Goal: Task Accomplishment & Management: Manage account settings

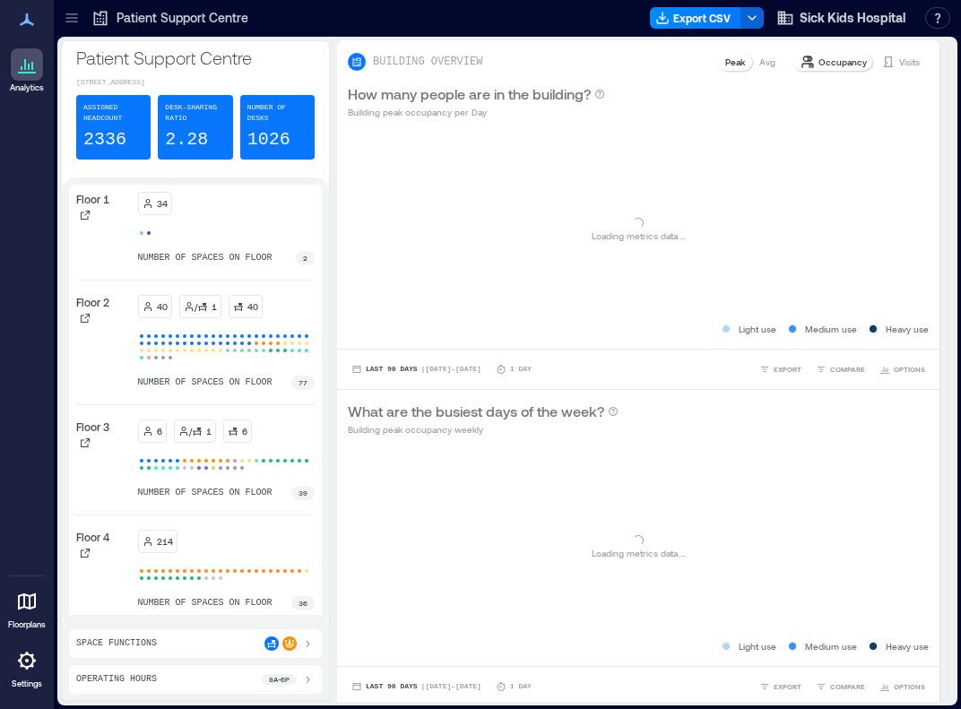
click at [75, 22] on icon at bounding box center [72, 18] width 18 height 18
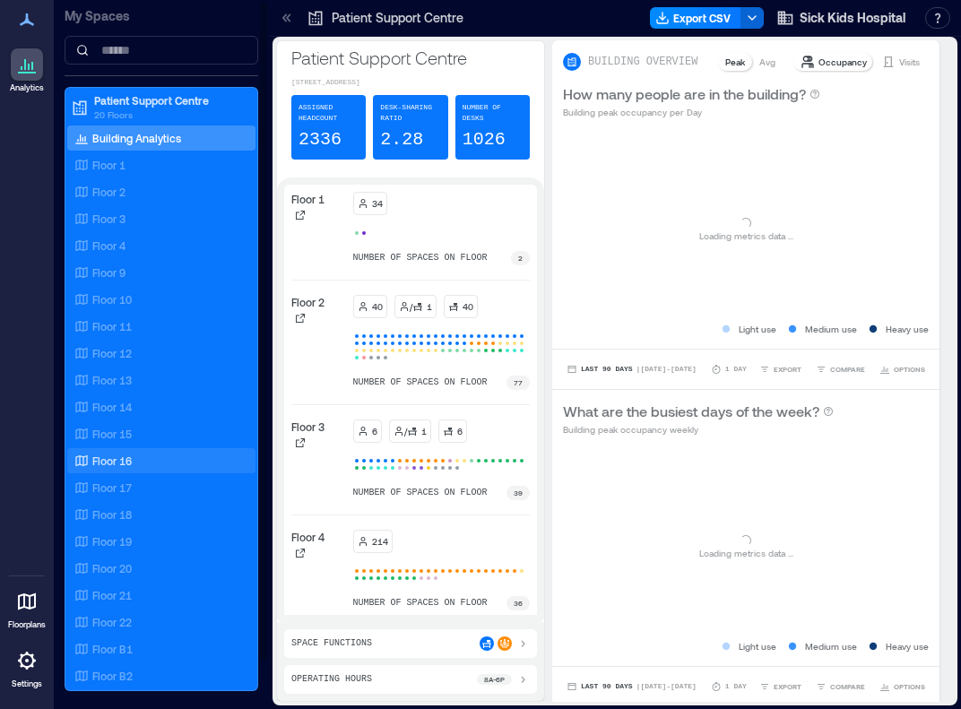
click at [124, 458] on p "Floor 16" at bounding box center [111, 461] width 39 height 14
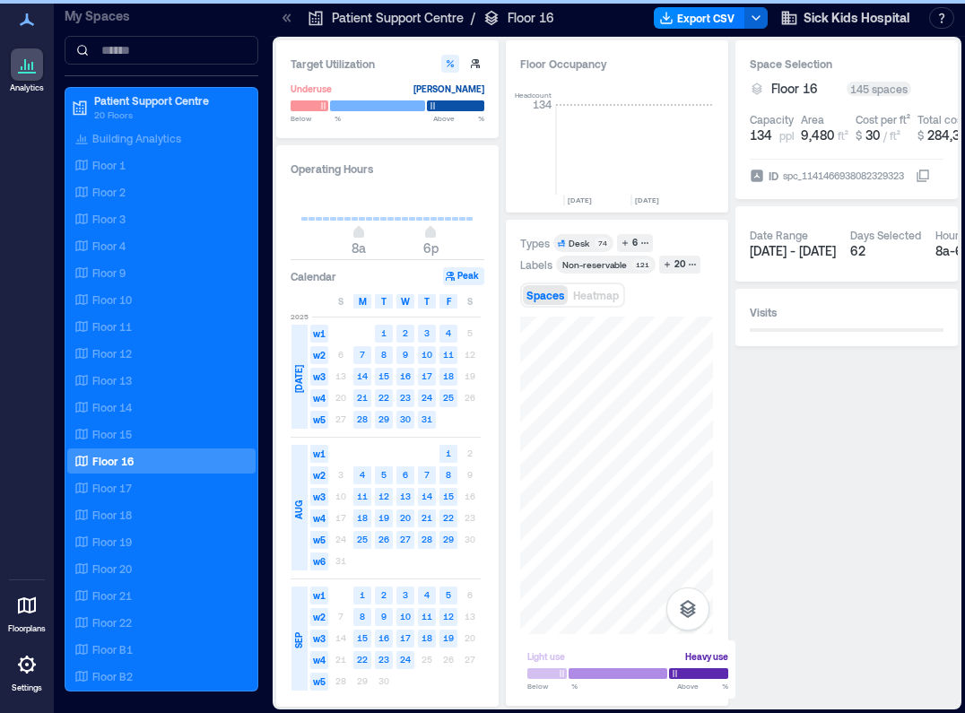
scroll to position [0, 4257]
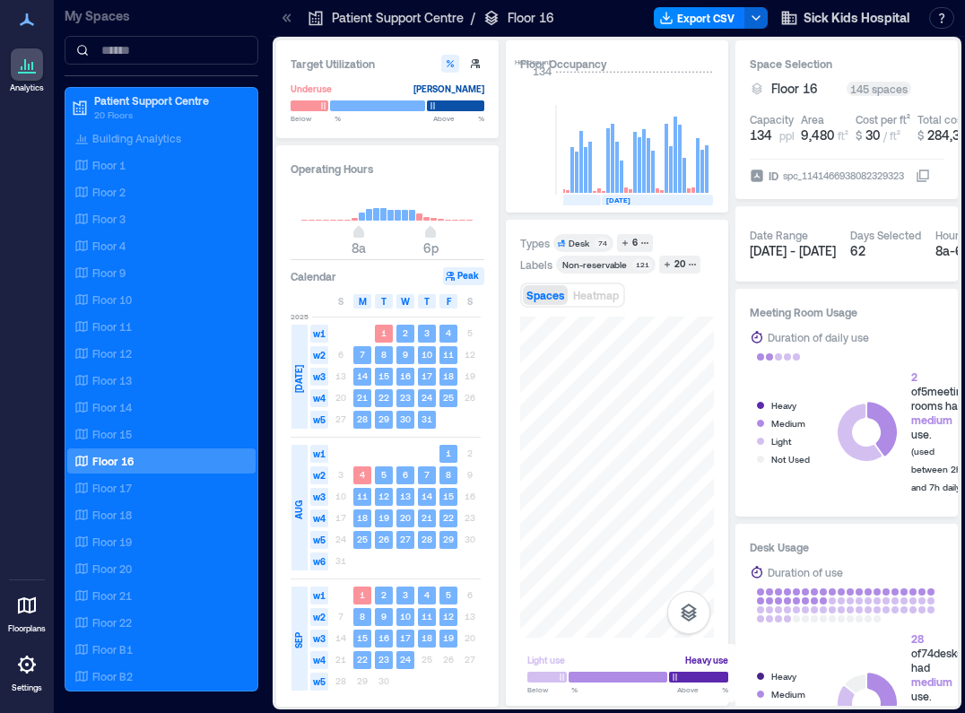
click at [287, 10] on icon at bounding box center [287, 18] width 18 height 18
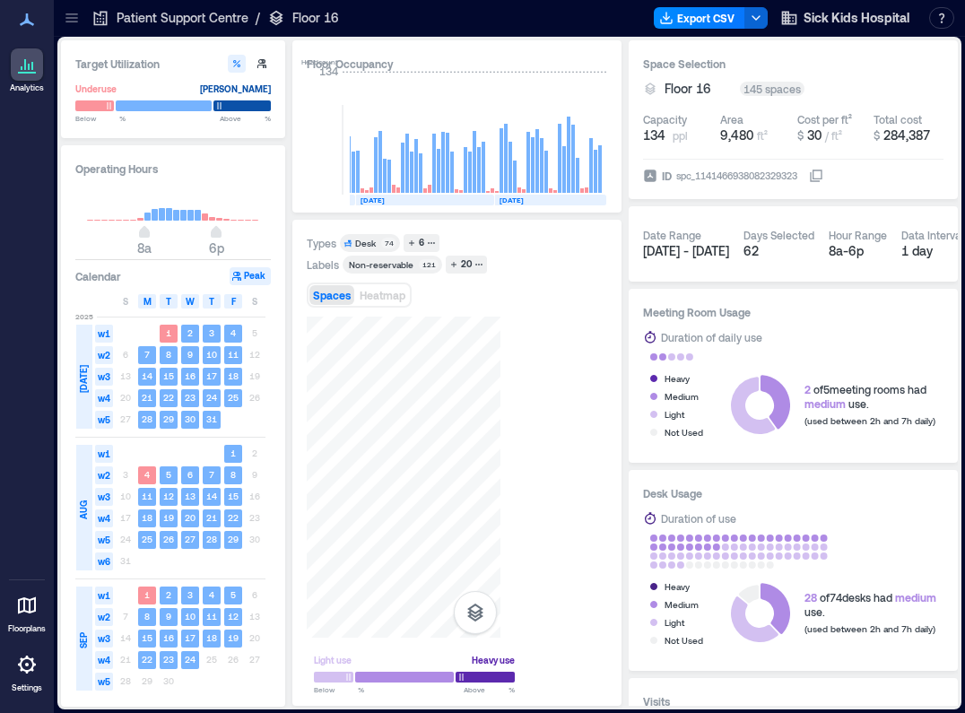
scroll to position [0, 4150]
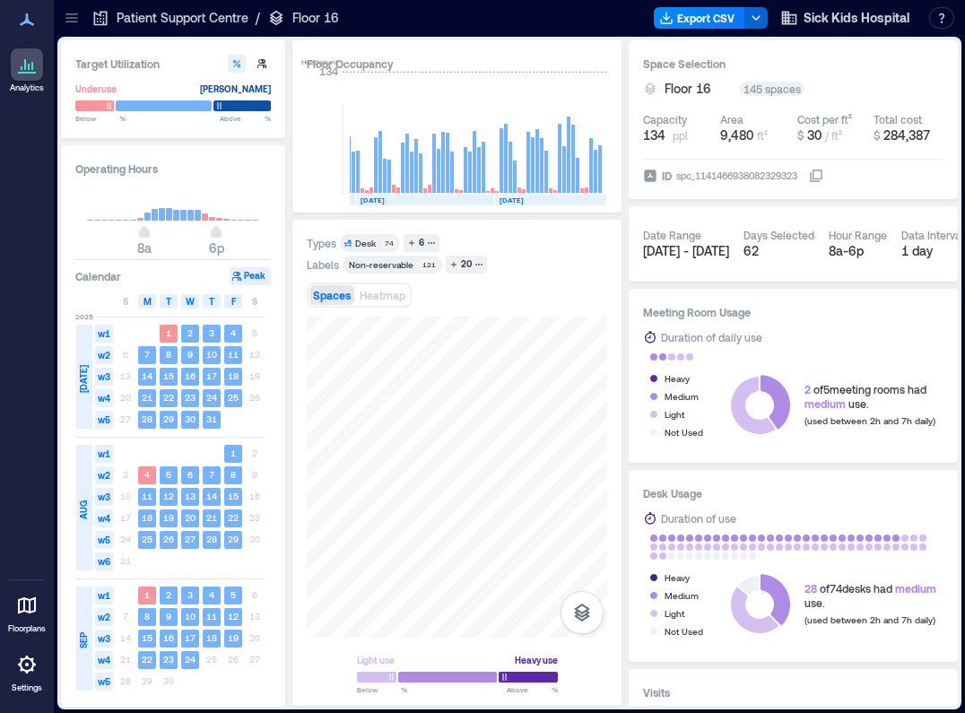
click at [78, 21] on icon at bounding box center [72, 18] width 18 height 18
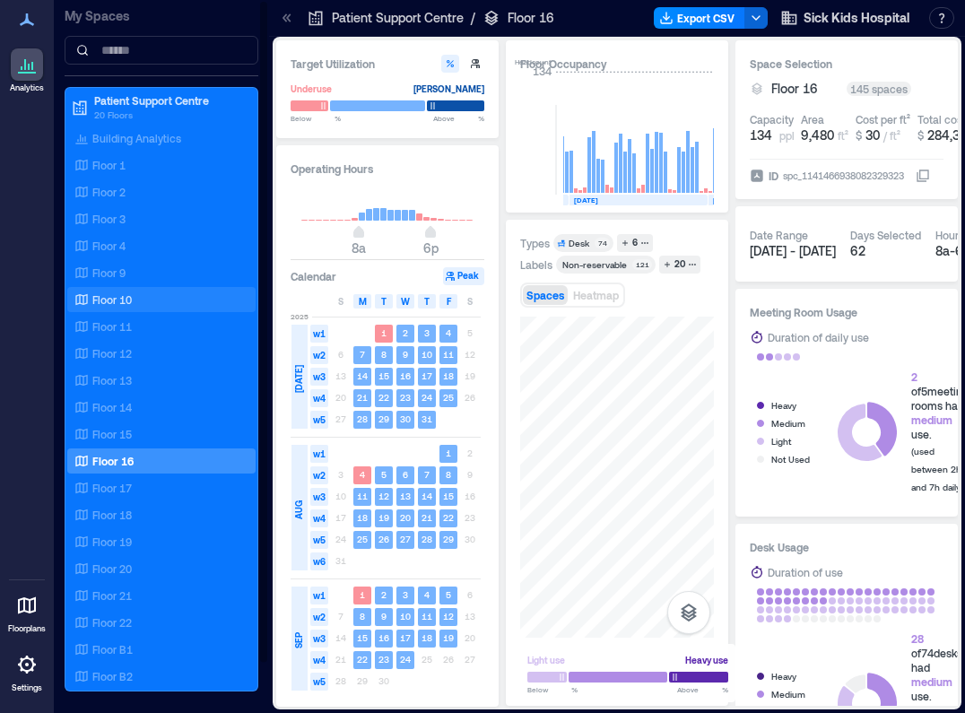
scroll to position [53, 0]
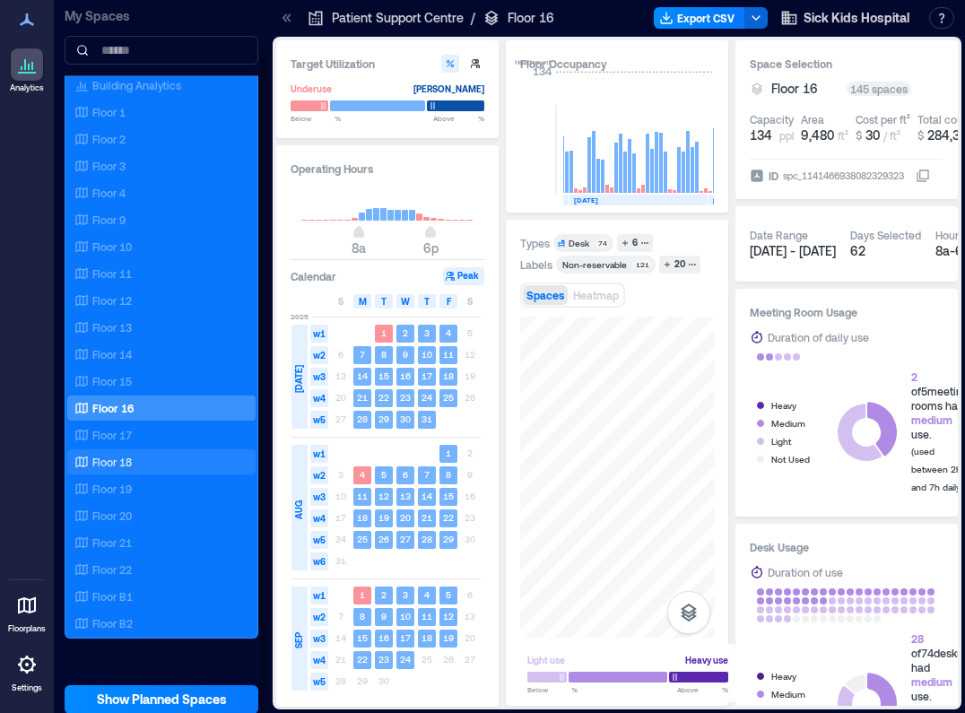
click at [143, 456] on div "Floor 18" at bounding box center [158, 462] width 174 height 18
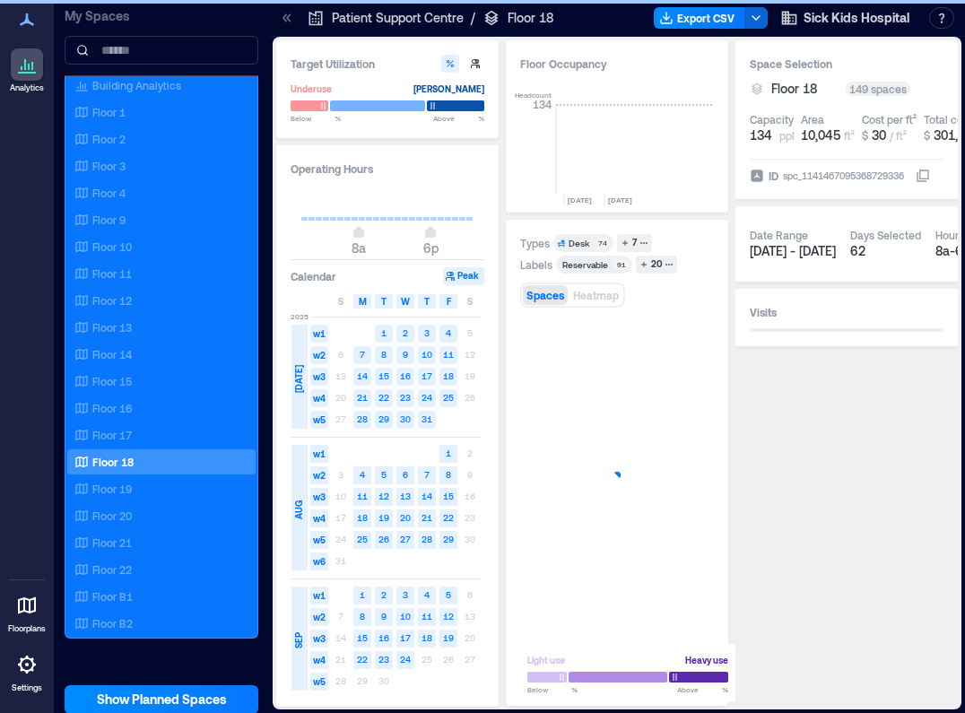
scroll to position [0, 4109]
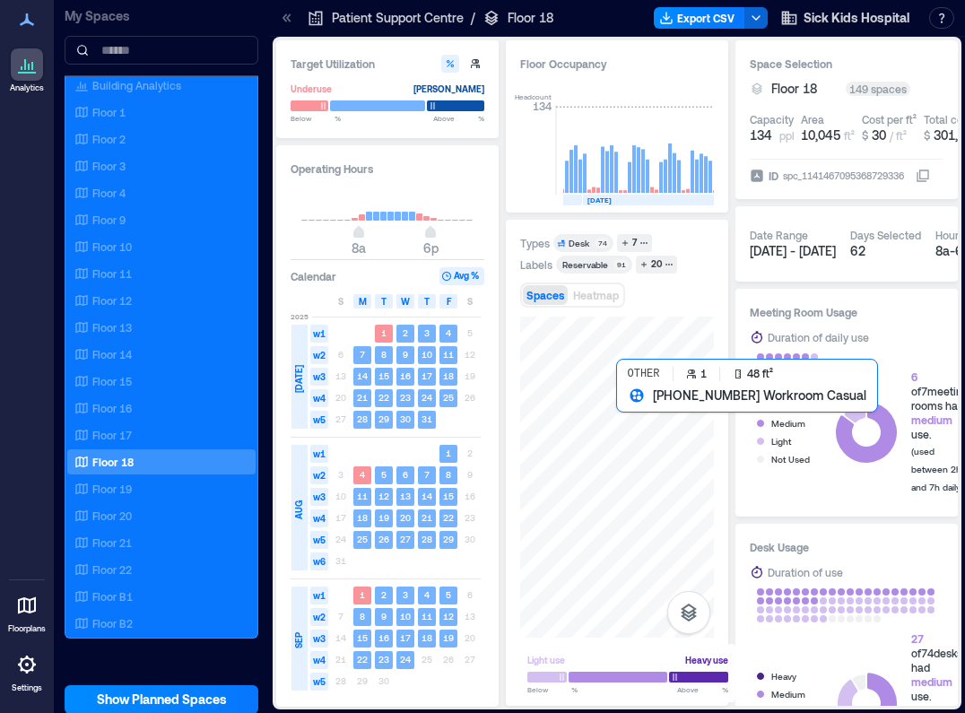
click at [620, 403] on div at bounding box center [617, 477] width 194 height 321
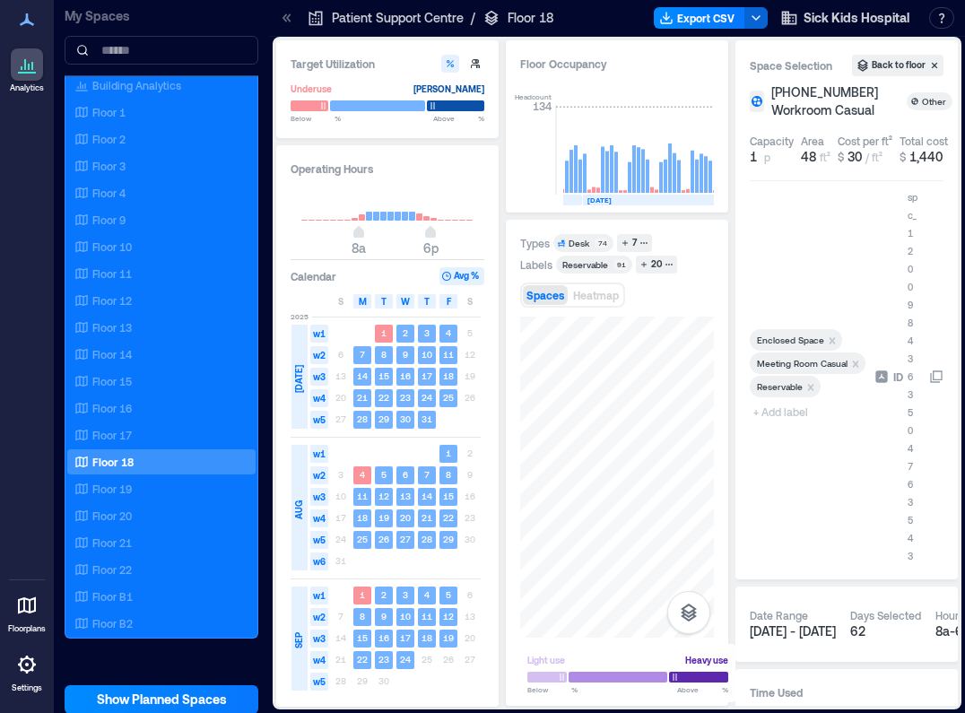
click at [284, 19] on icon at bounding box center [284, 17] width 4 height 8
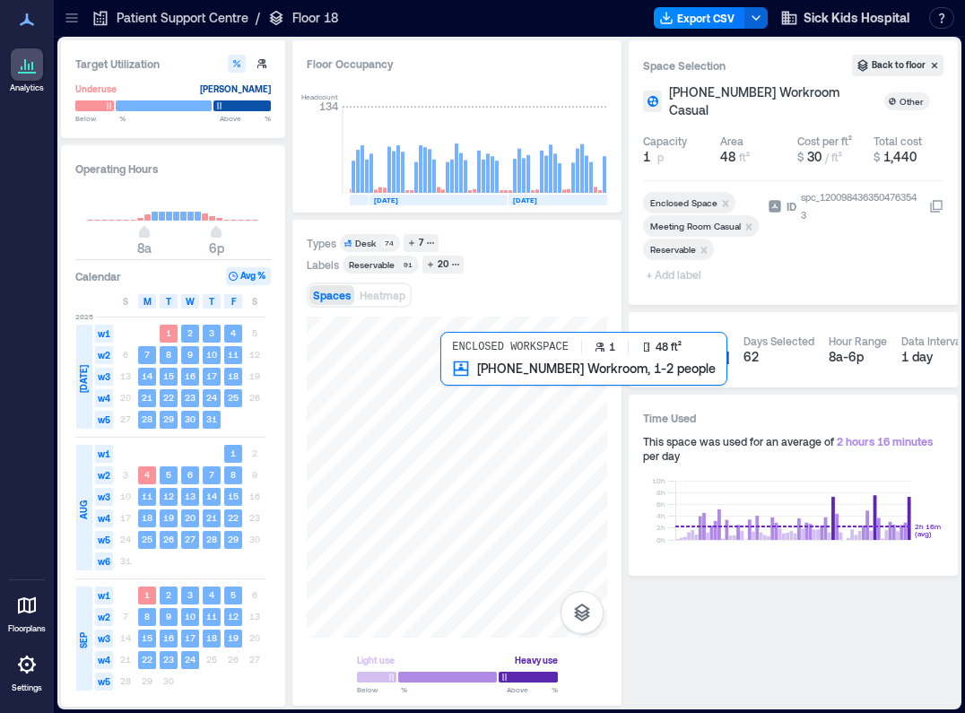
click at [445, 378] on div at bounding box center [457, 477] width 300 height 321
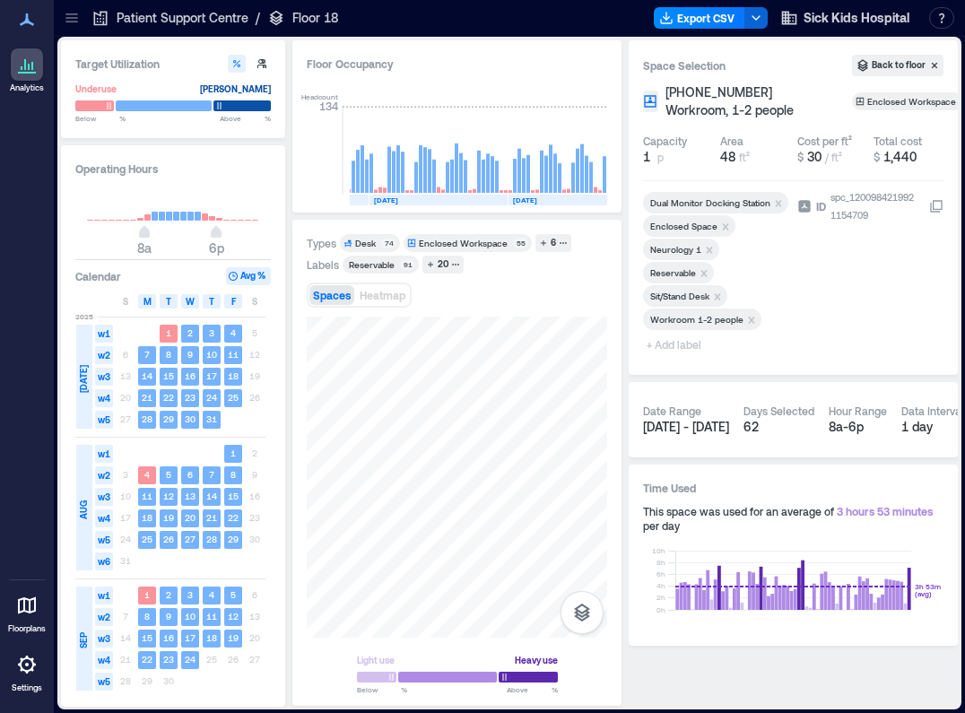
click at [710, 248] on icon "Remove Neurology 1" at bounding box center [709, 250] width 13 height 13
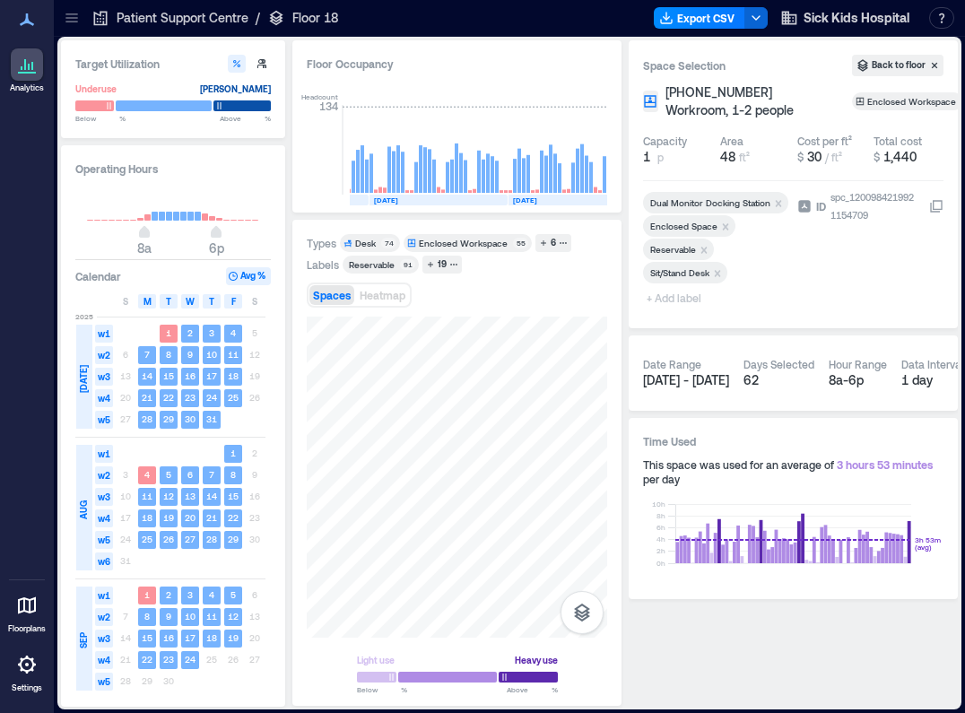
click at [664, 291] on div at bounding box center [716, 288] width 147 height 7
click at [667, 300] on span "+ Add label" at bounding box center [675, 297] width 65 height 25
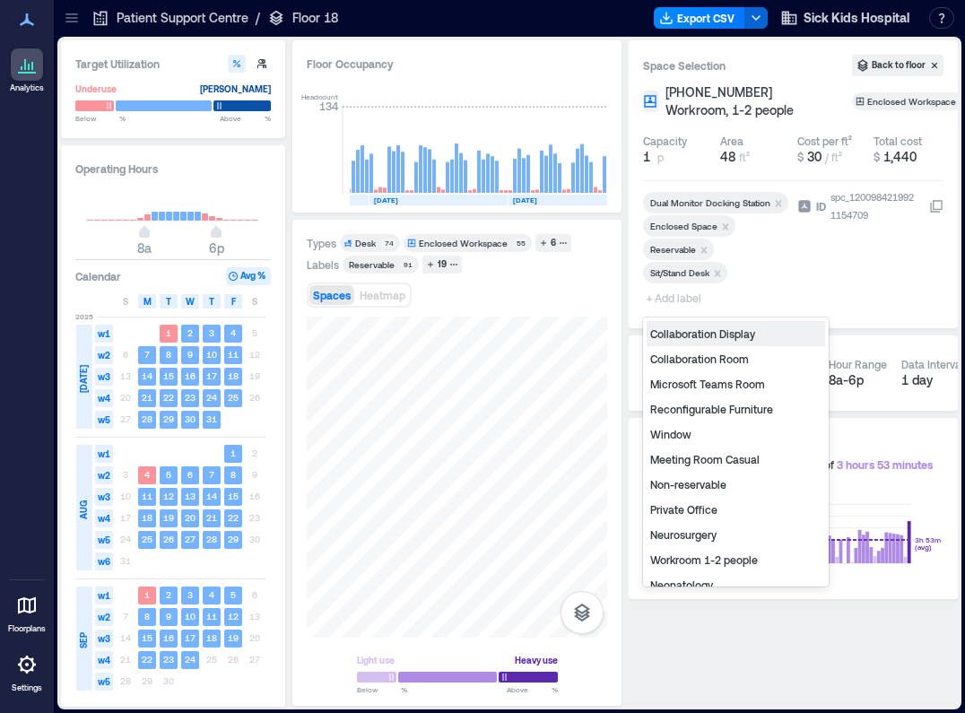
type input "*"
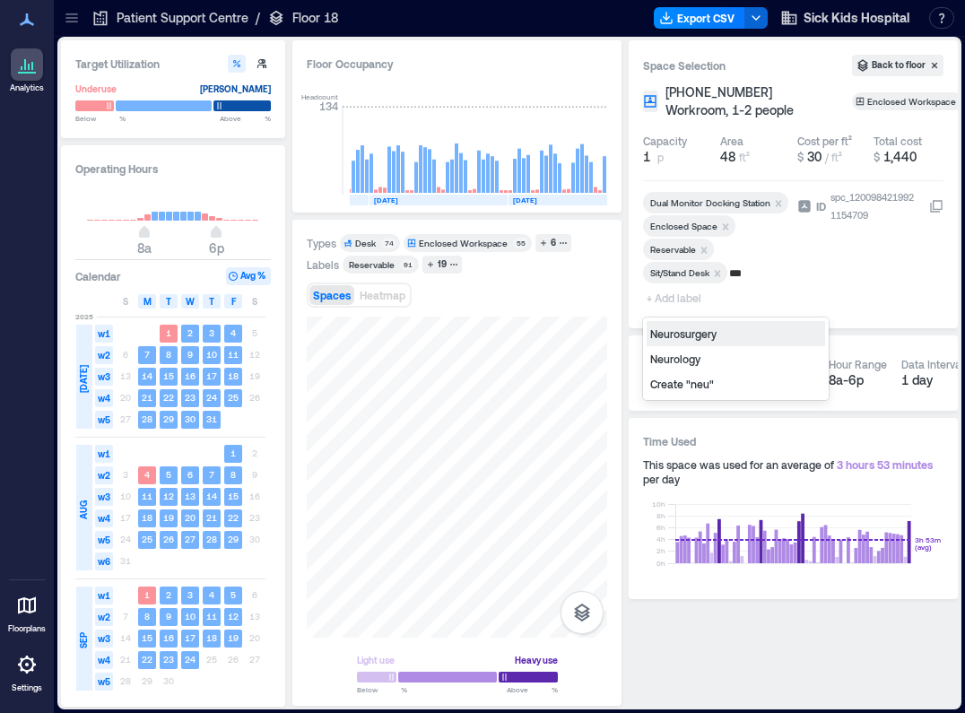
type input "****"
click at [675, 362] on div "Neurology" at bounding box center [736, 358] width 178 height 25
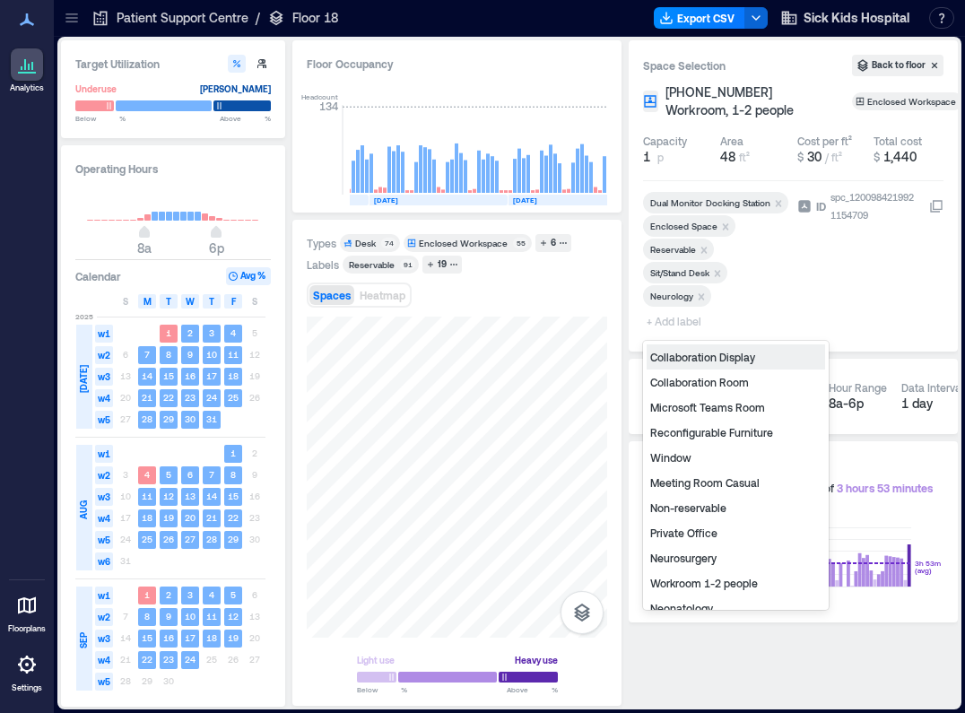
click at [676, 325] on span "+ Add label" at bounding box center [675, 320] width 65 height 25
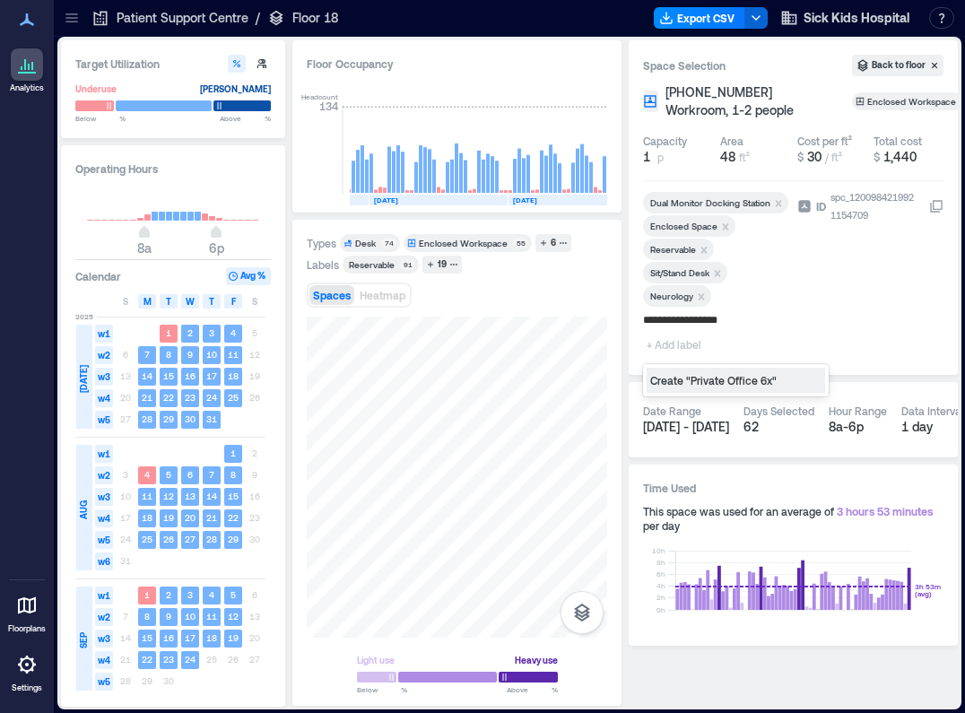
type input "**********"
click at [777, 288] on div "Dual Monitor Docking Station Enclosed Space Reservable Sit/Stand Desk Neurology…" at bounding box center [716, 262] width 147 height 140
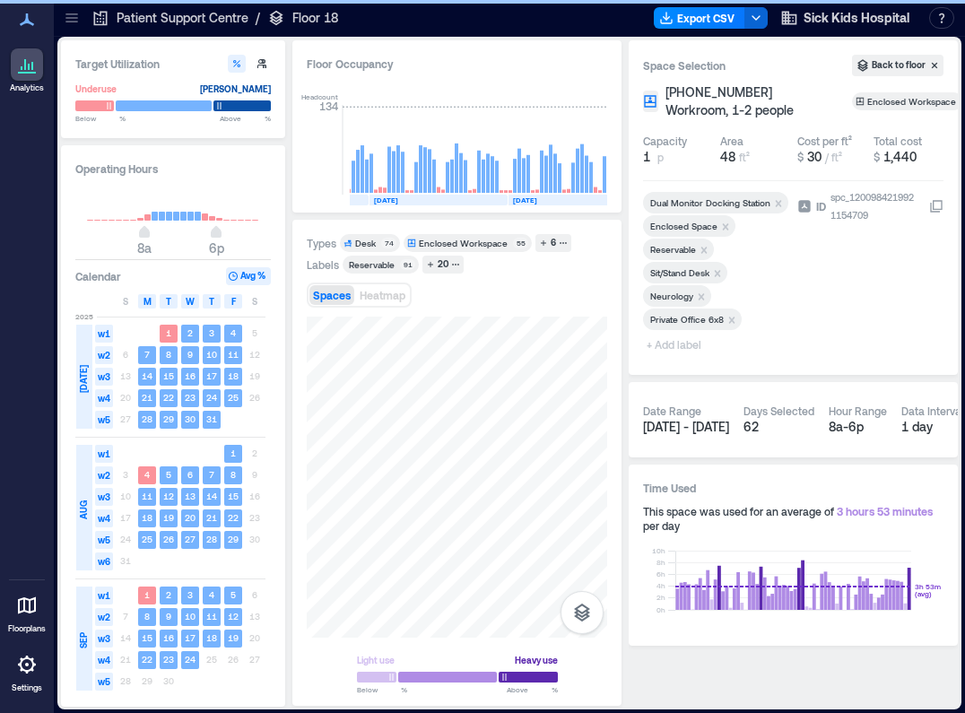
click at [546, 306] on div "Types Desk 74 Enclosed Workspace 55 6 Labels Reservable 91 20 Spaces Heatmap Li…" at bounding box center [457, 462] width 300 height 457
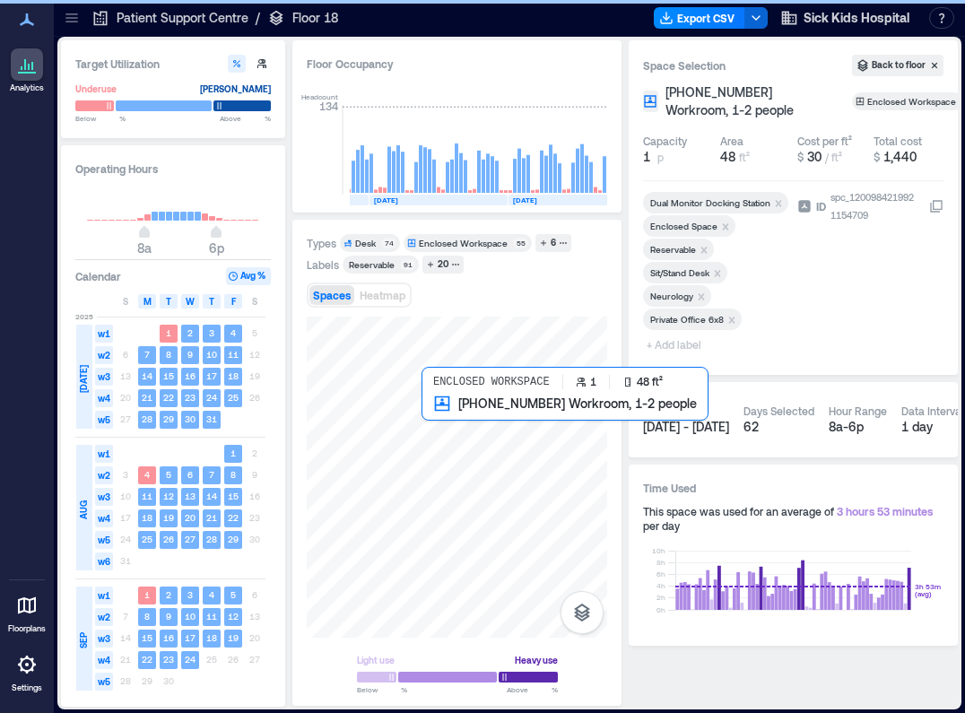
click at [432, 408] on div at bounding box center [457, 477] width 300 height 321
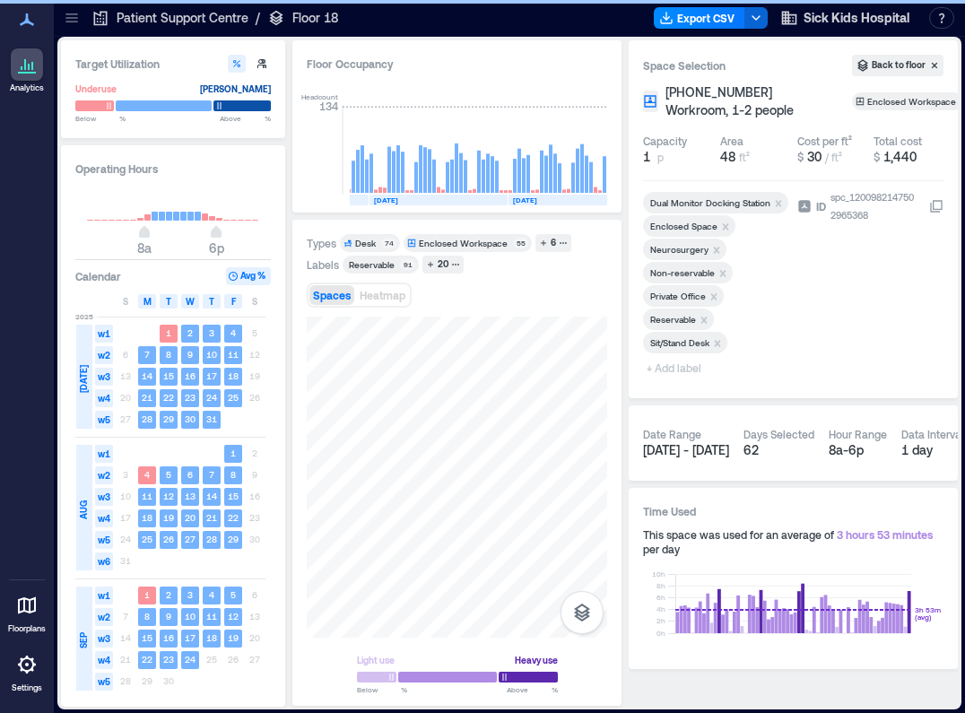
click at [707, 317] on icon "Remove Reservable" at bounding box center [704, 320] width 13 height 13
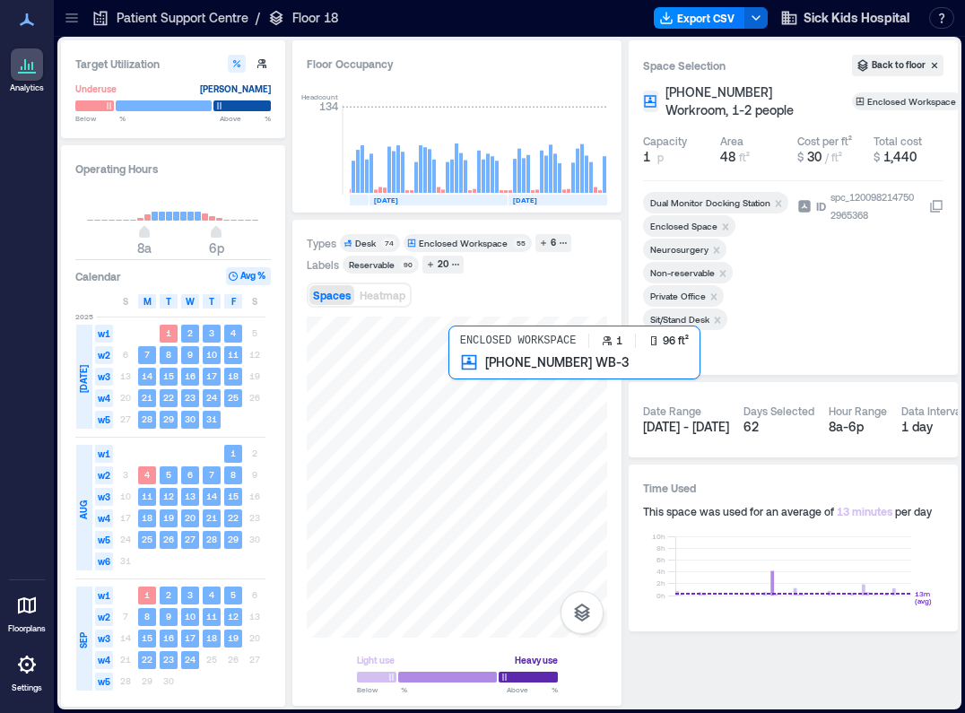
click at [453, 376] on div at bounding box center [457, 477] width 300 height 321
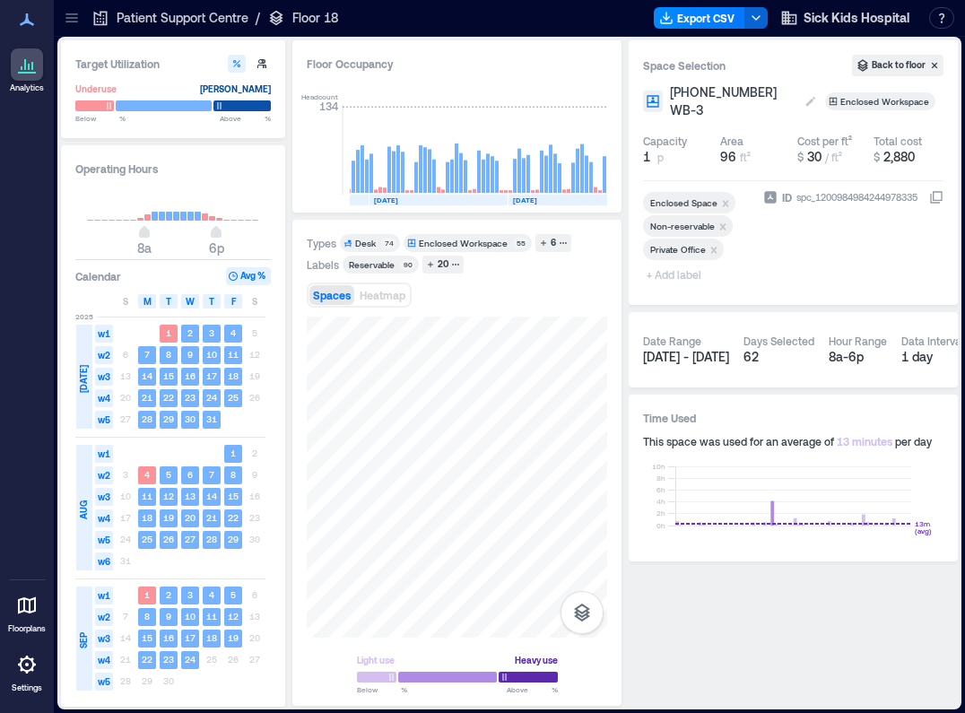
click at [754, 100] on span "[PHONE_NUMBER] WB-3" at bounding box center [733, 101] width 126 height 36
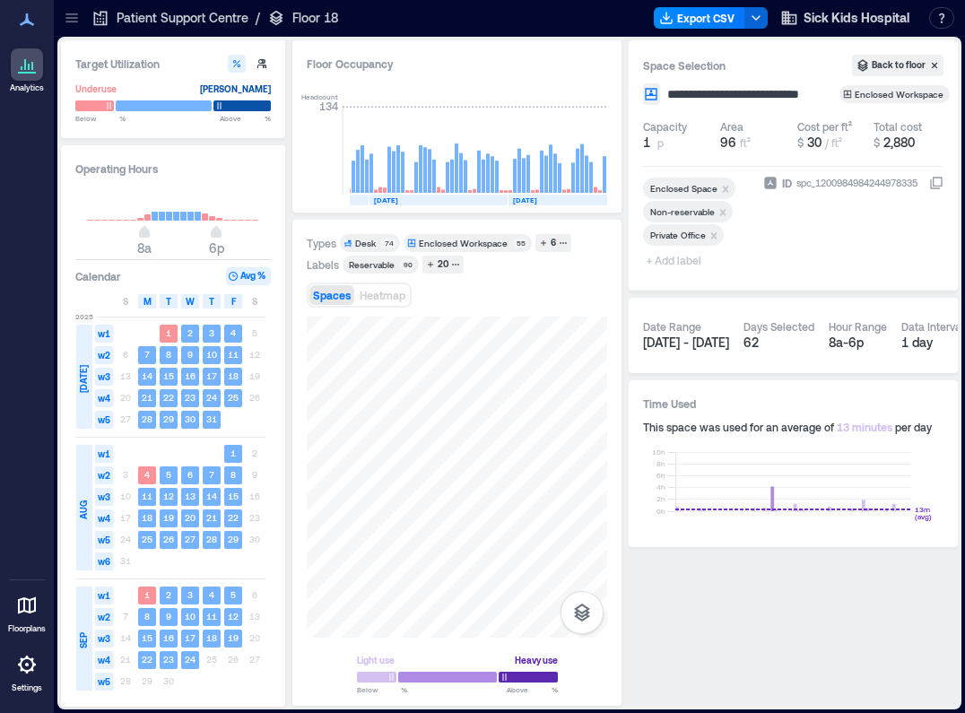
type input "**********"
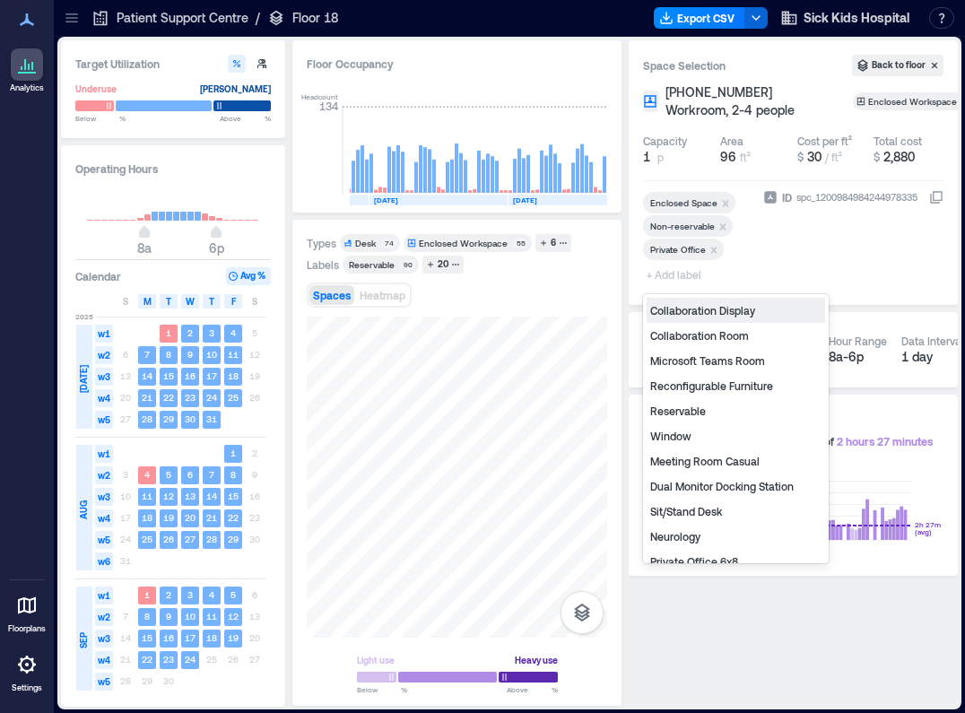
click at [689, 272] on span "+ Add label" at bounding box center [675, 274] width 65 height 25
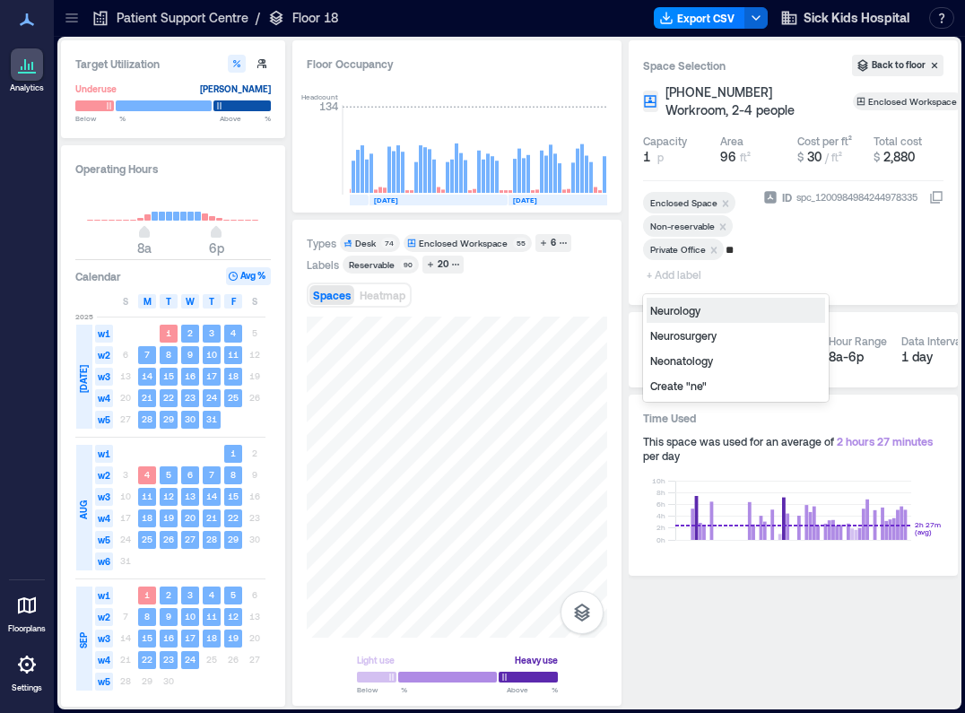
type input "***"
click at [681, 315] on div "Neurology" at bounding box center [736, 310] width 178 height 25
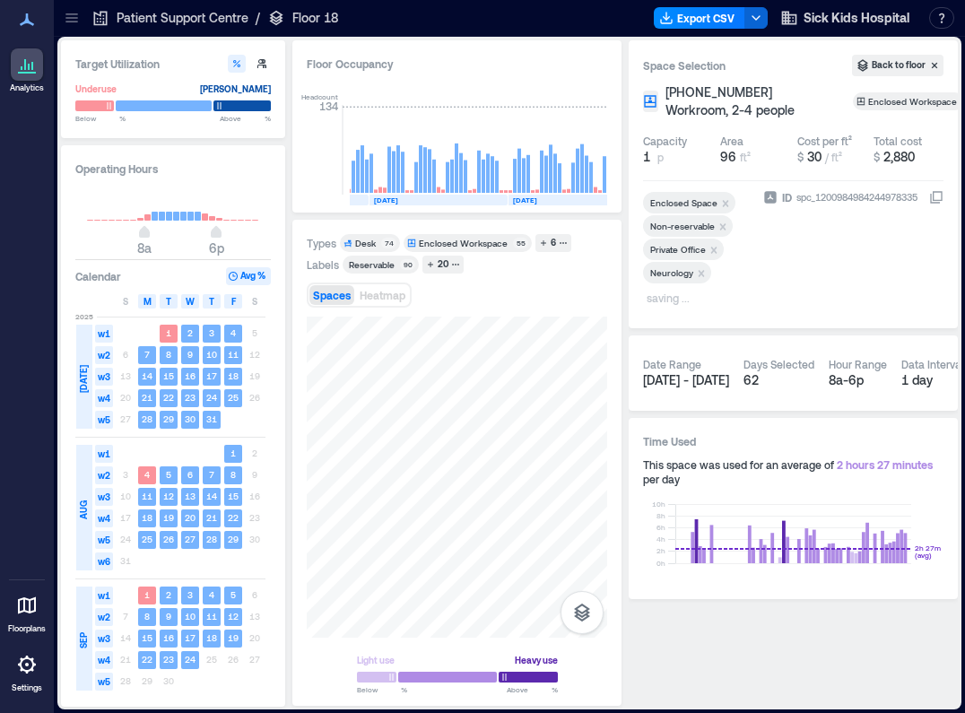
click at [843, 266] on div "ID spc_1200984984244978335" at bounding box center [853, 251] width 180 height 126
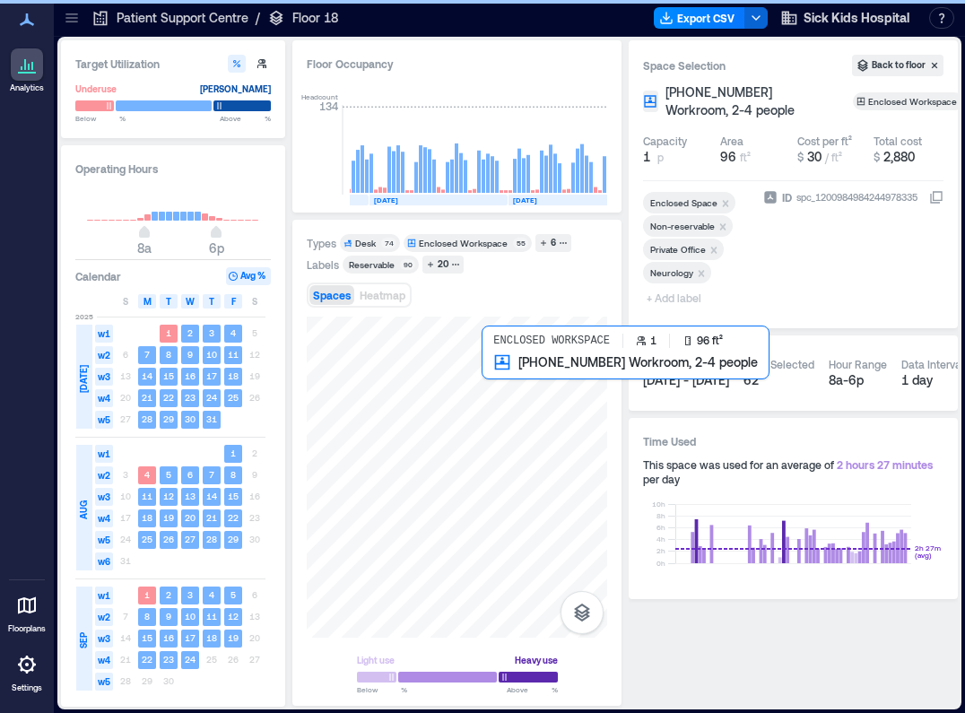
click at [488, 381] on div at bounding box center [457, 477] width 300 height 321
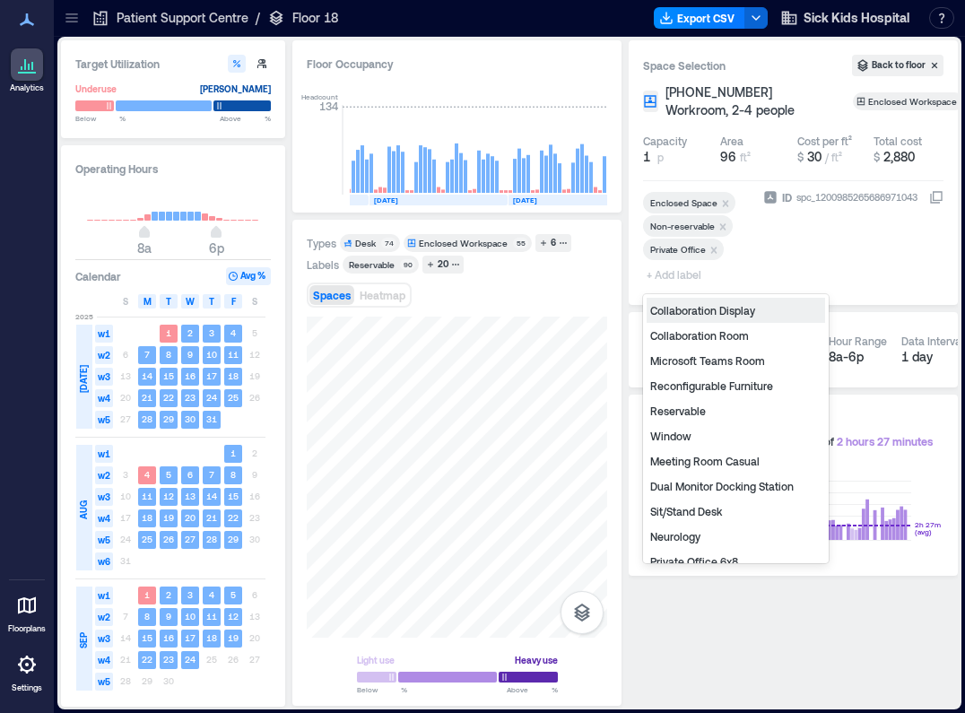
click at [692, 275] on span "+ Add label" at bounding box center [675, 274] width 65 height 25
type input "**"
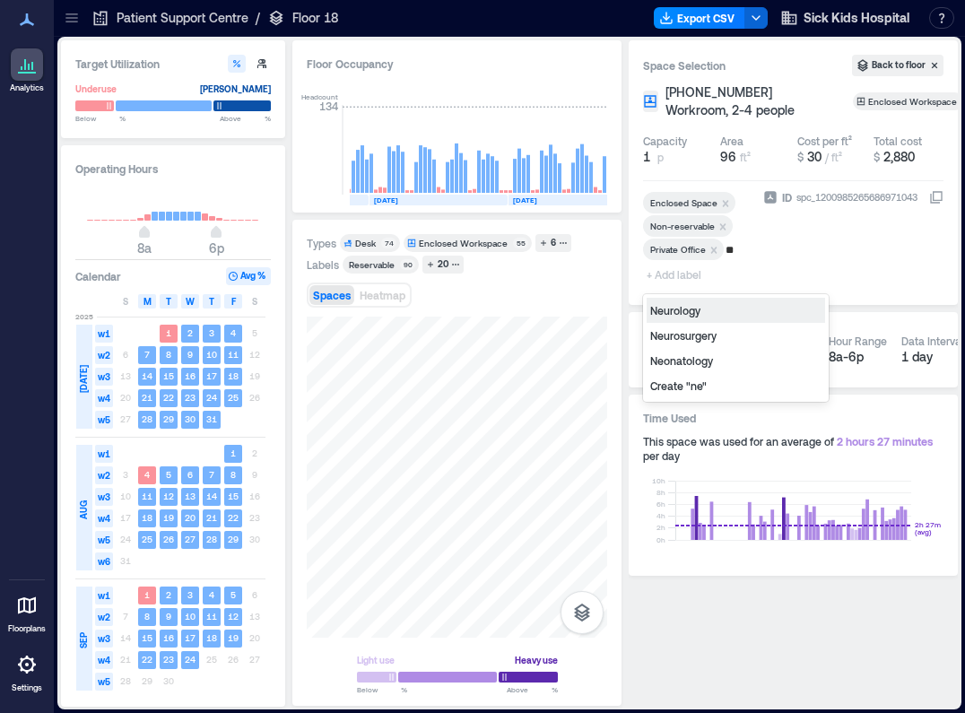
click at [690, 311] on div "Neurology" at bounding box center [736, 310] width 178 height 25
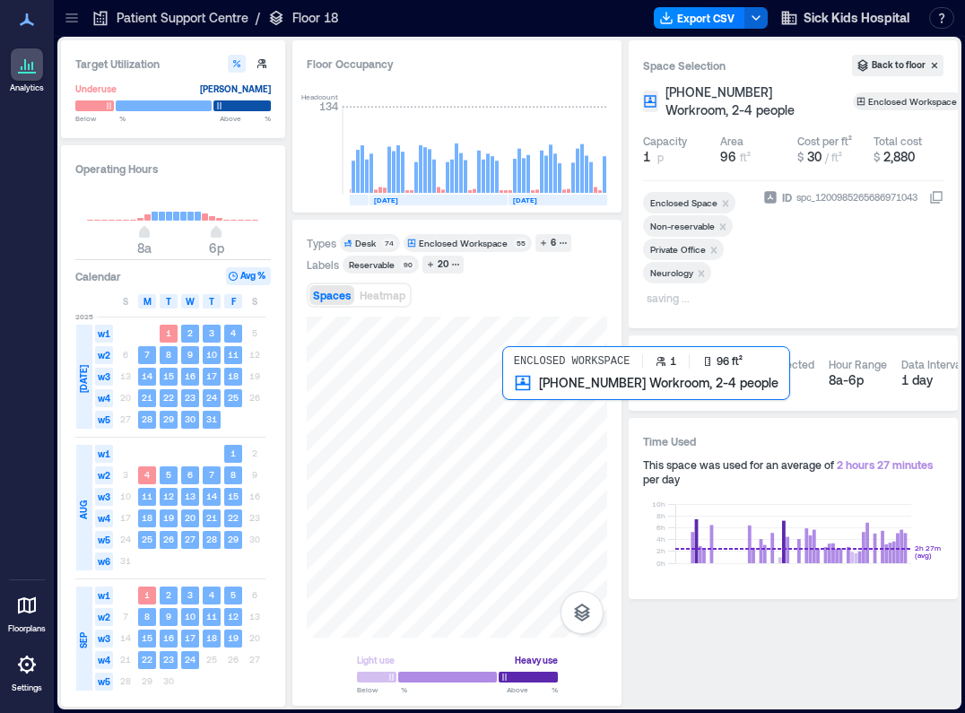
click at [513, 386] on div at bounding box center [457, 477] width 300 height 321
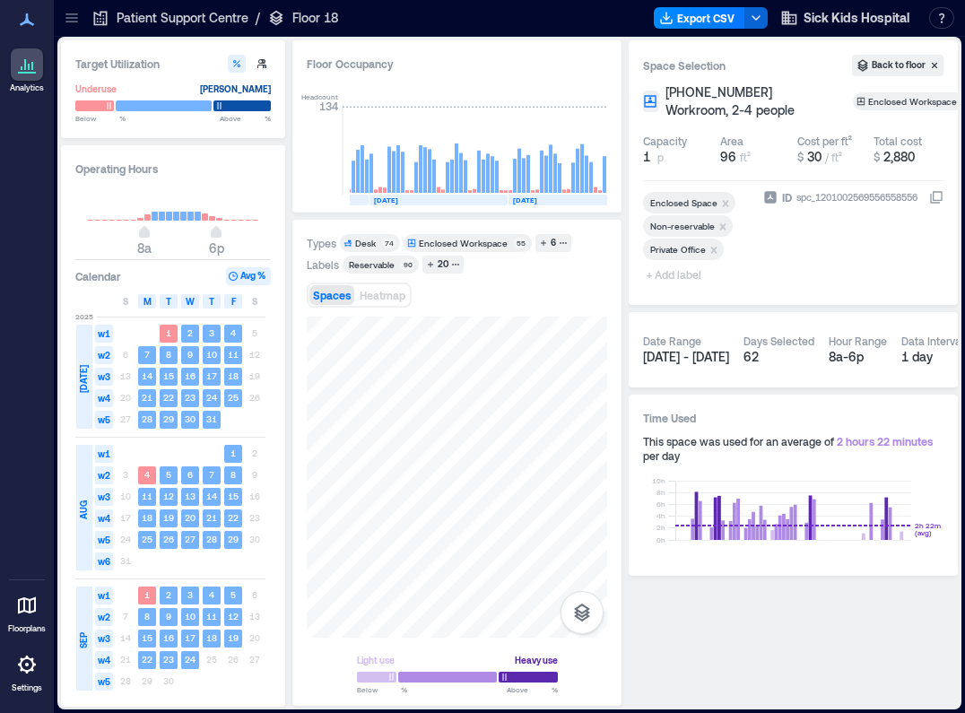
click at [694, 275] on span "+ Add label" at bounding box center [675, 274] width 65 height 25
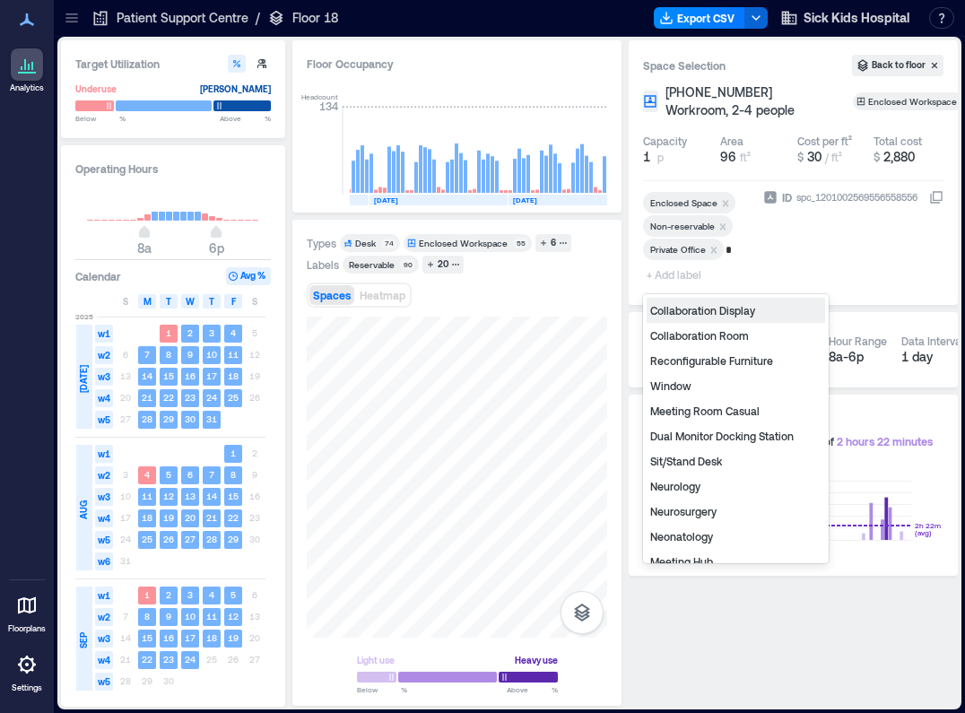
type input "**"
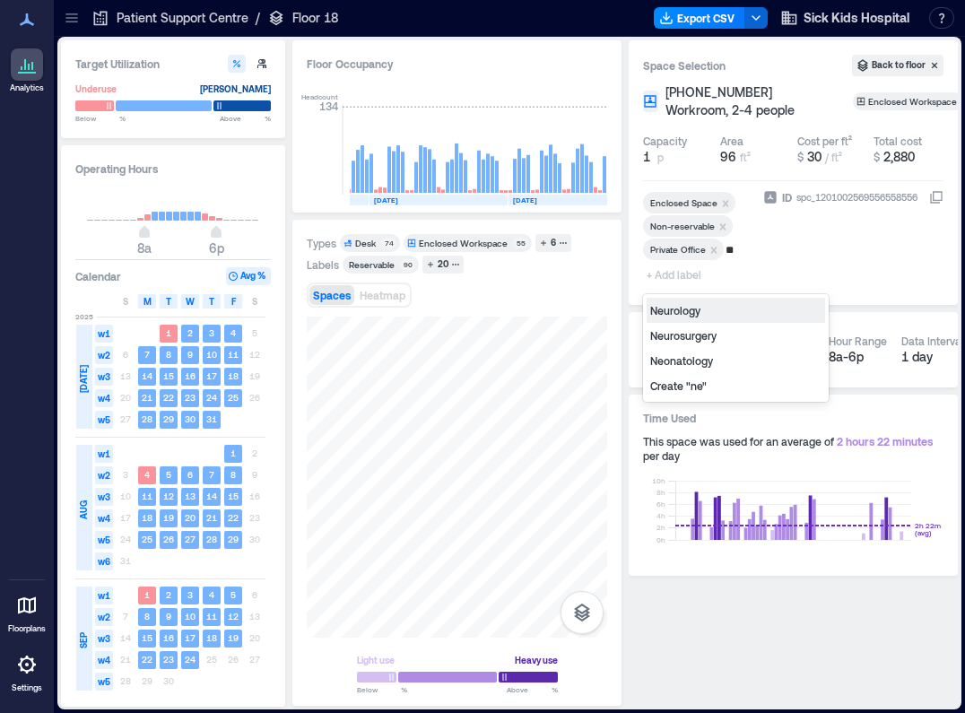
click at [689, 311] on div "Neurology" at bounding box center [736, 310] width 178 height 25
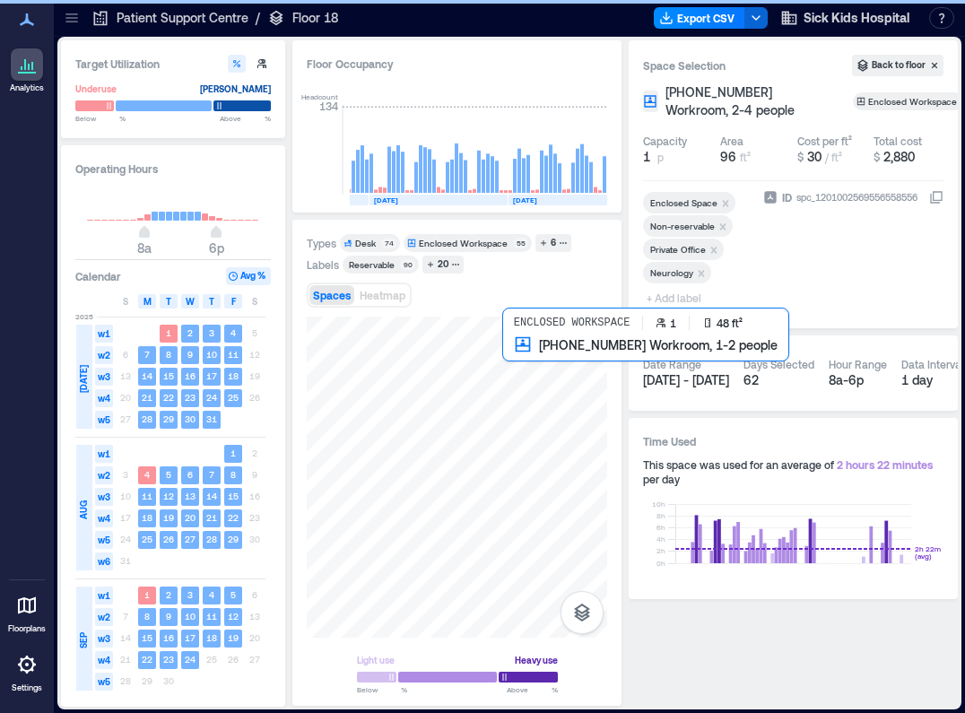
click at [507, 358] on div at bounding box center [457, 477] width 300 height 321
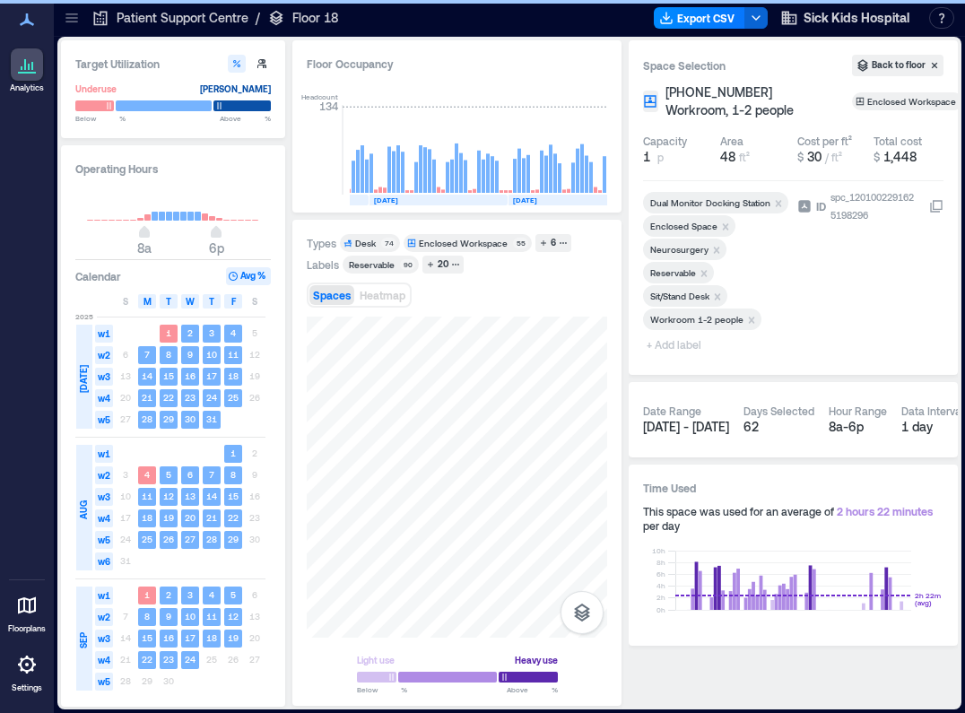
click at [707, 272] on icon "Remove Reservable" at bounding box center [704, 273] width 13 height 13
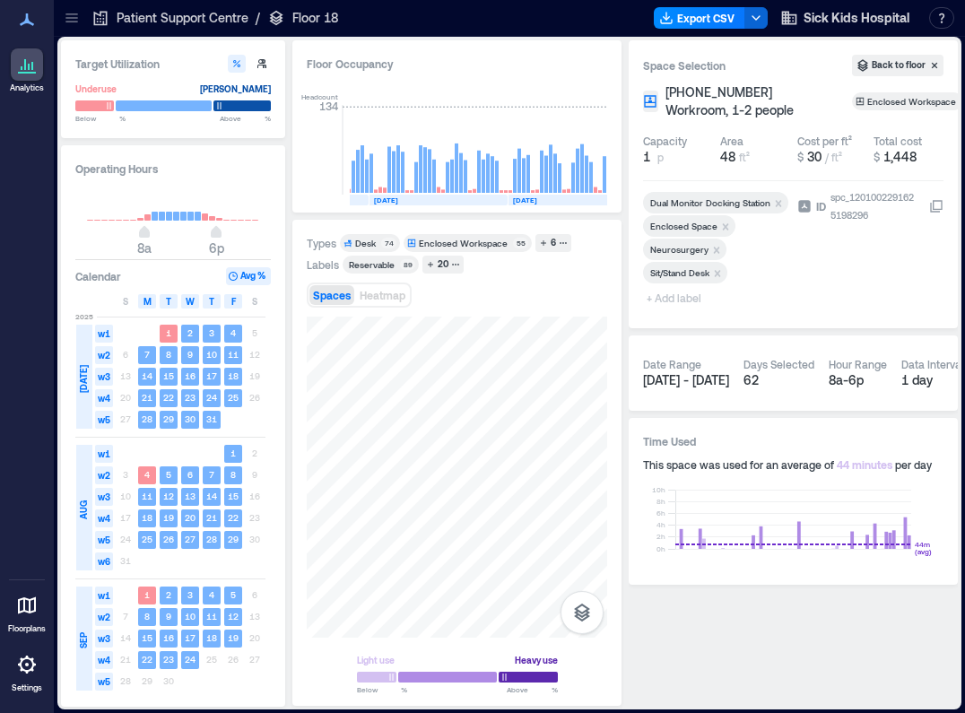
click at [670, 301] on span "+ Add label" at bounding box center [675, 297] width 65 height 25
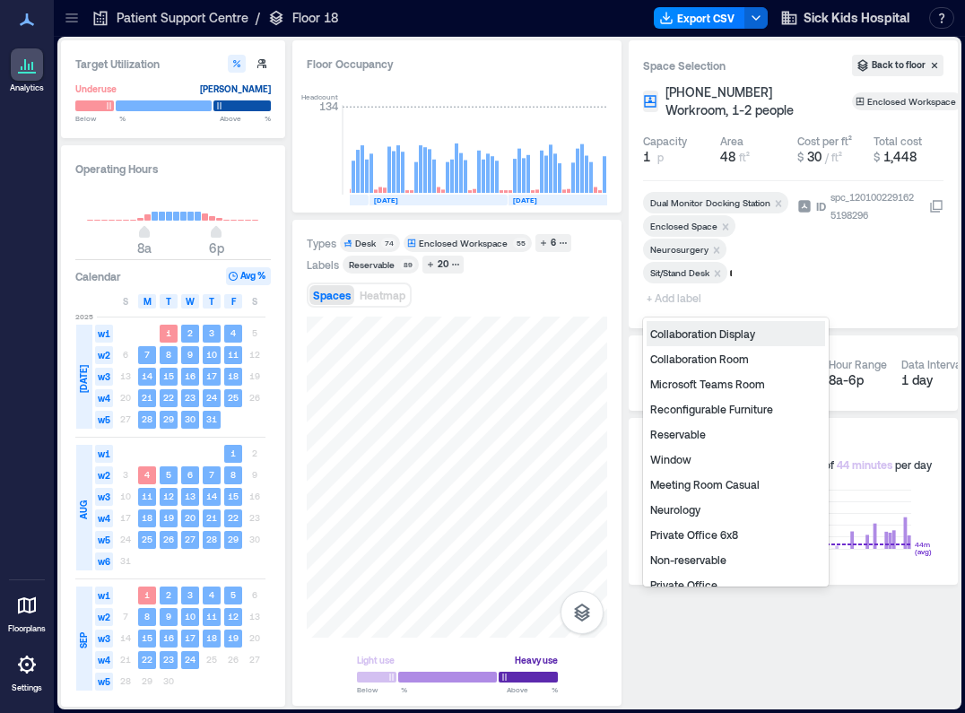
type input "**"
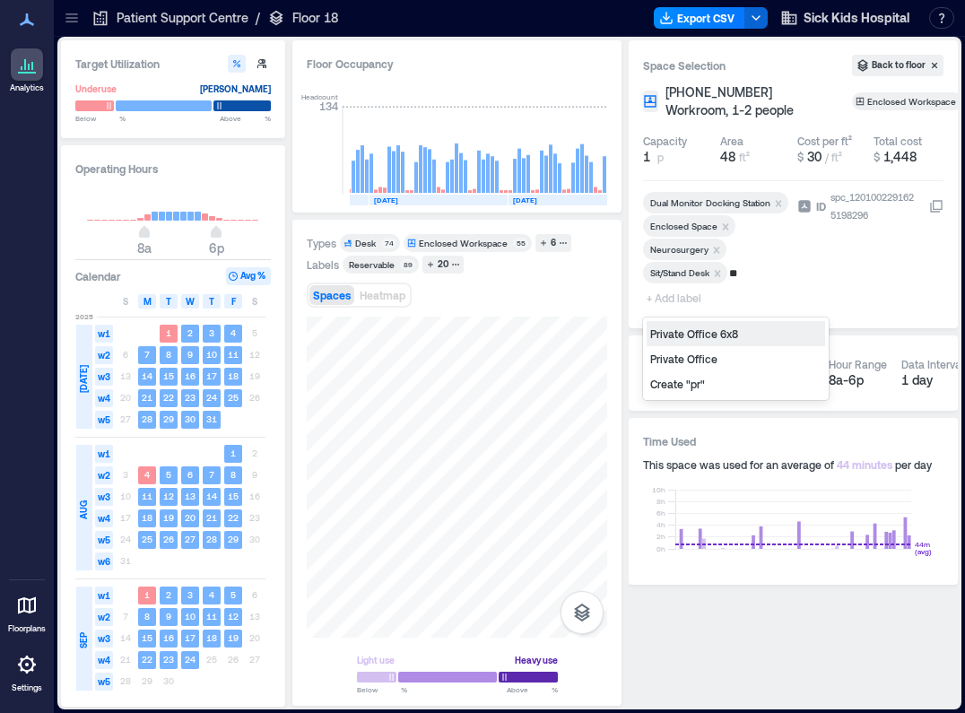
click at [680, 325] on div "Private Office 6x8" at bounding box center [736, 333] width 178 height 25
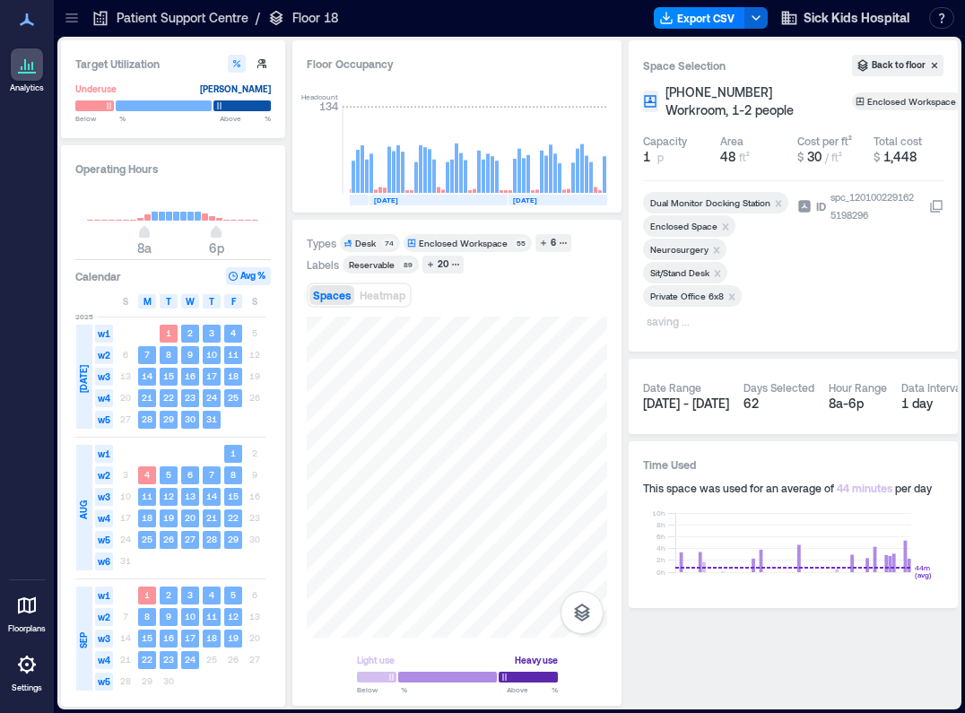
click at [632, 340] on div "Space Selection Back to floor [PHONE_NUMBER] Workroom, 1-2 people Enclosed Work…" at bounding box center [793, 195] width 329 height 311
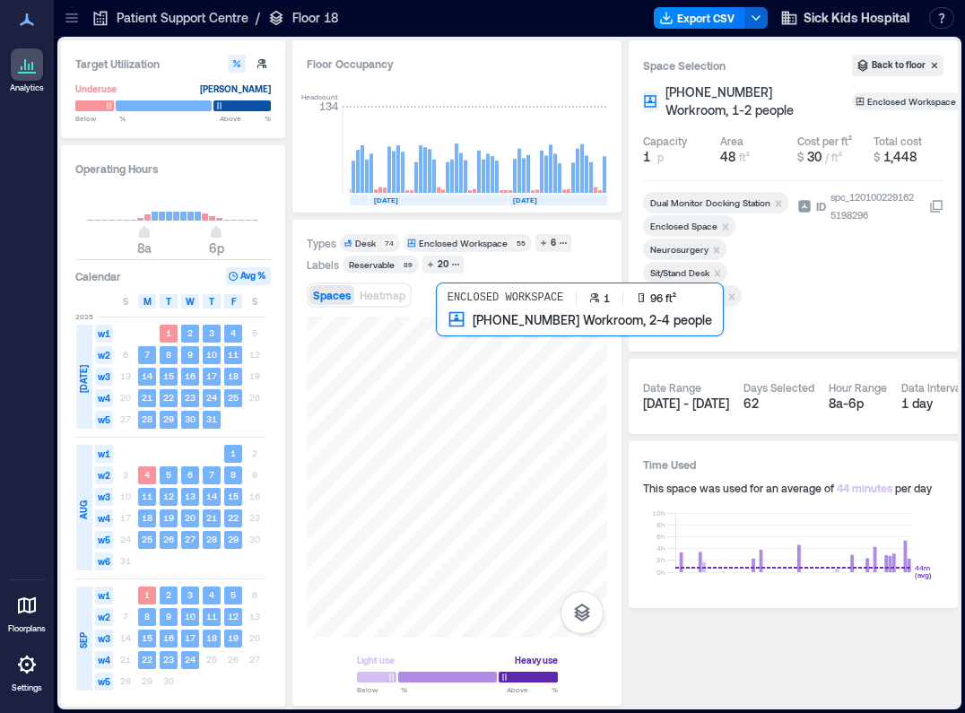
click at [456, 331] on div at bounding box center [457, 477] width 300 height 321
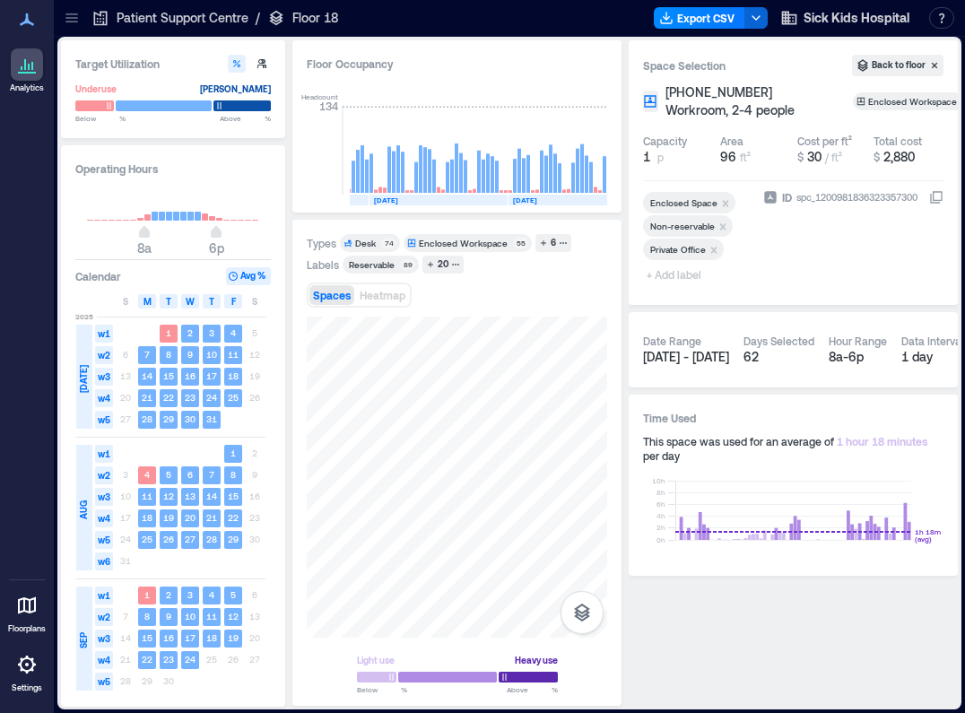
click at [689, 278] on span "+ Add label" at bounding box center [675, 274] width 65 height 25
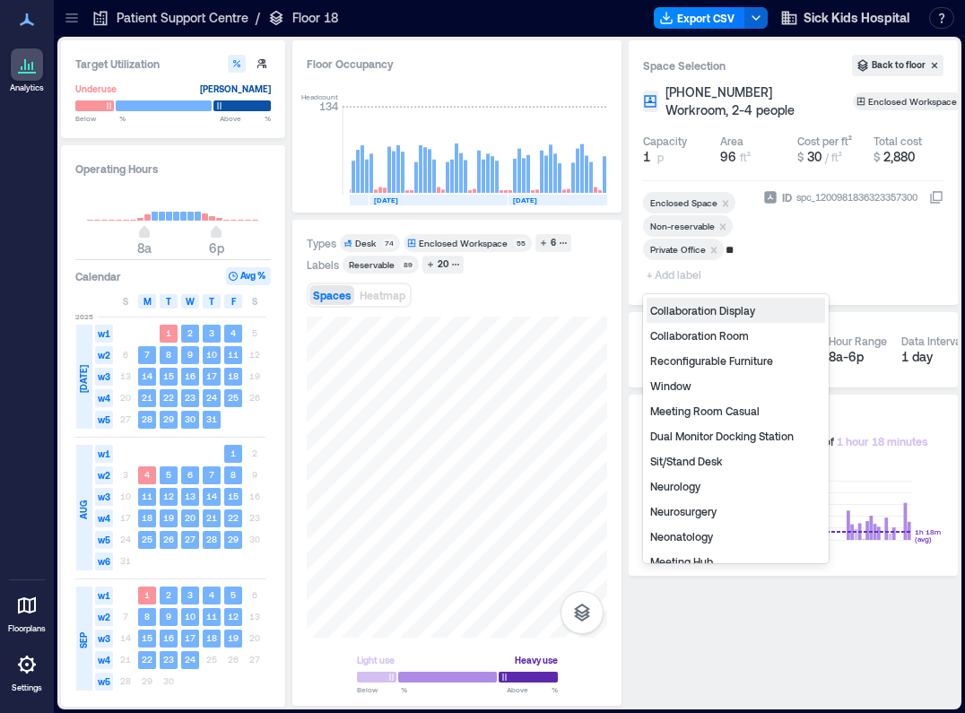
type input "***"
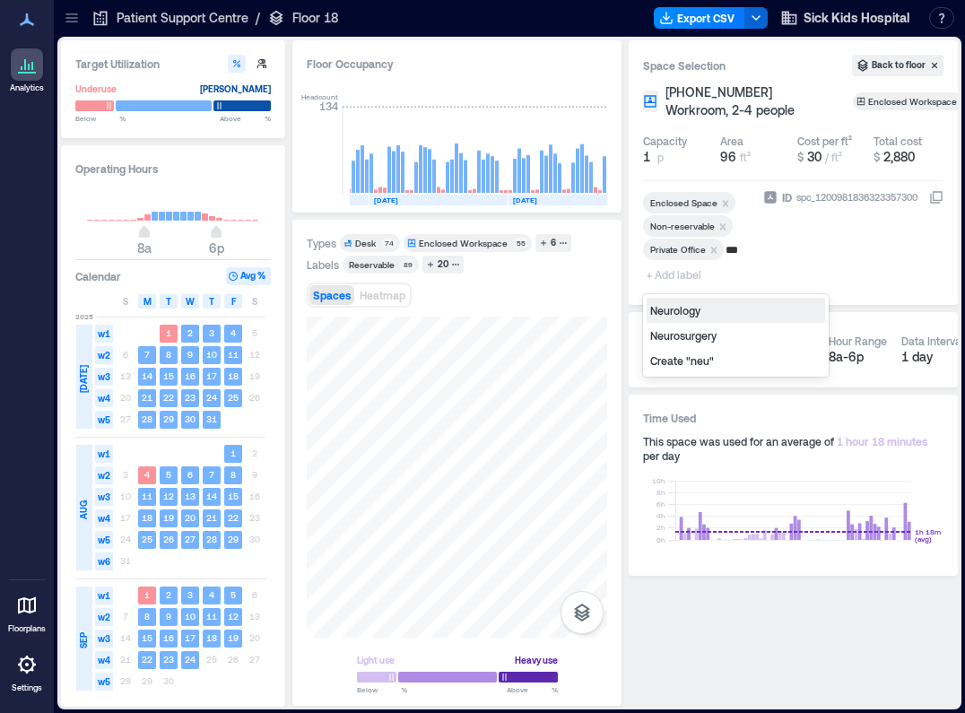
click at [692, 309] on div "Neurology" at bounding box center [736, 310] width 178 height 25
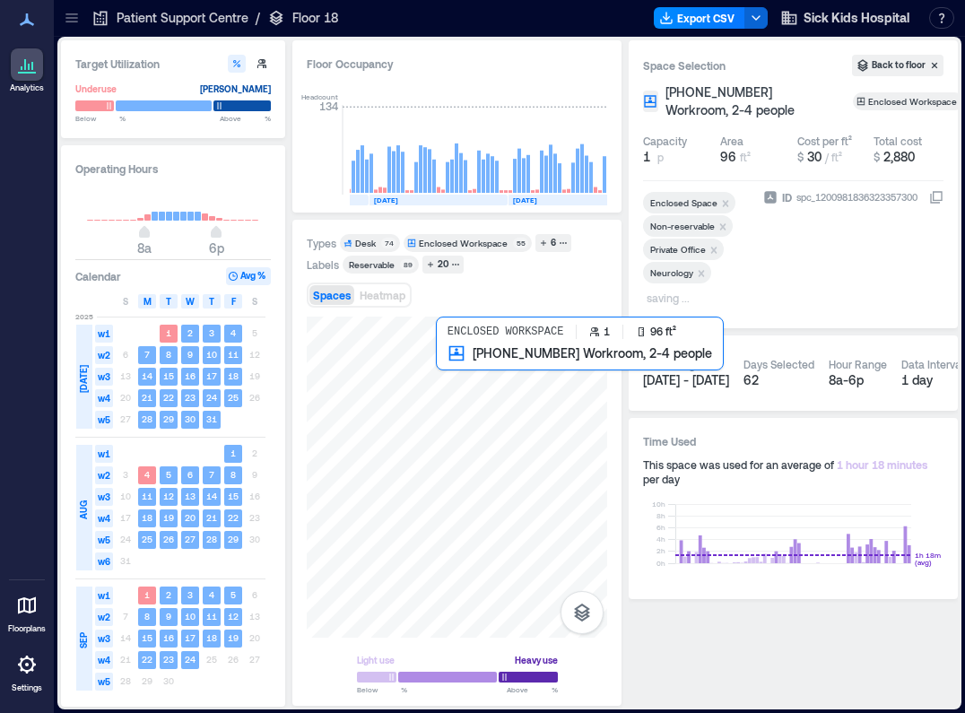
drag, startPoint x: 453, startPoint y: 362, endPoint x: 451, endPoint y: 318, distance: 44.0
click at [453, 362] on div at bounding box center [457, 477] width 300 height 321
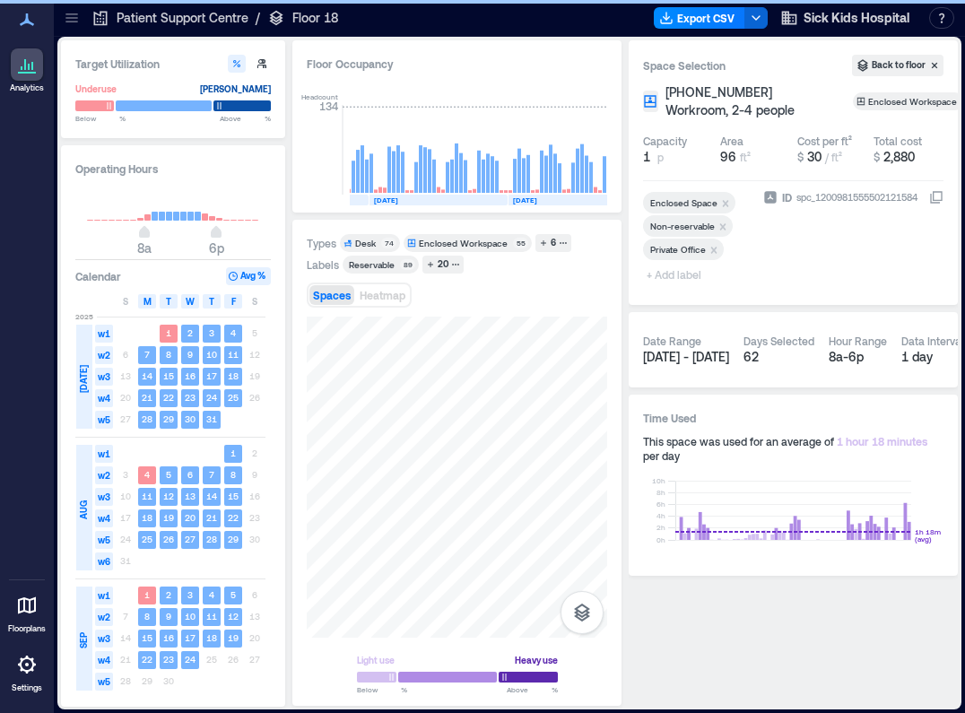
click at [679, 277] on span "+ Add label" at bounding box center [675, 274] width 65 height 25
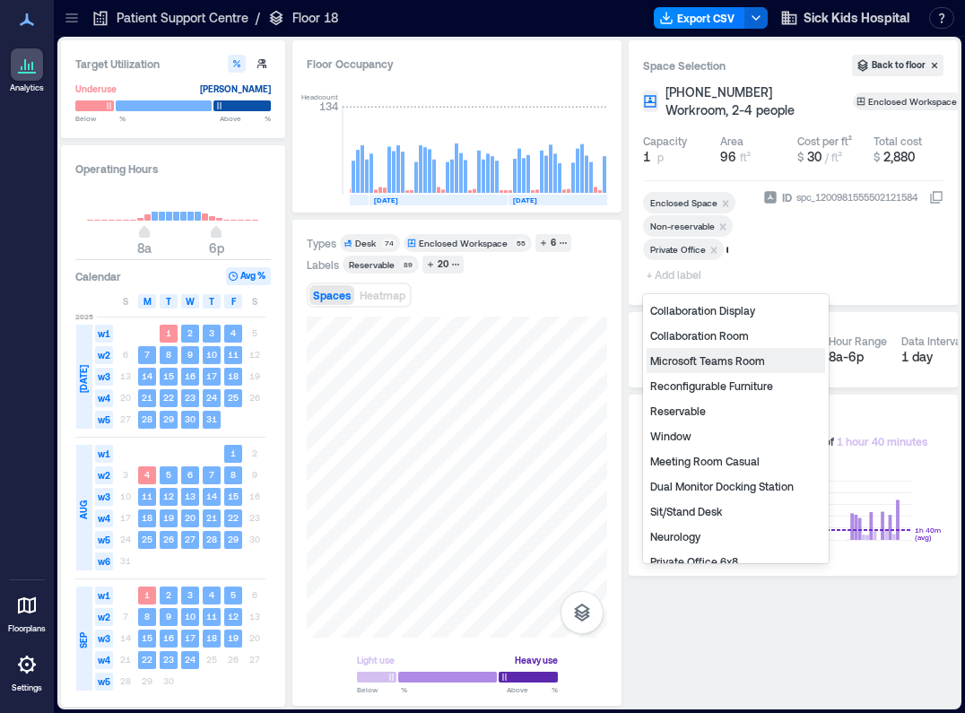
type input "**"
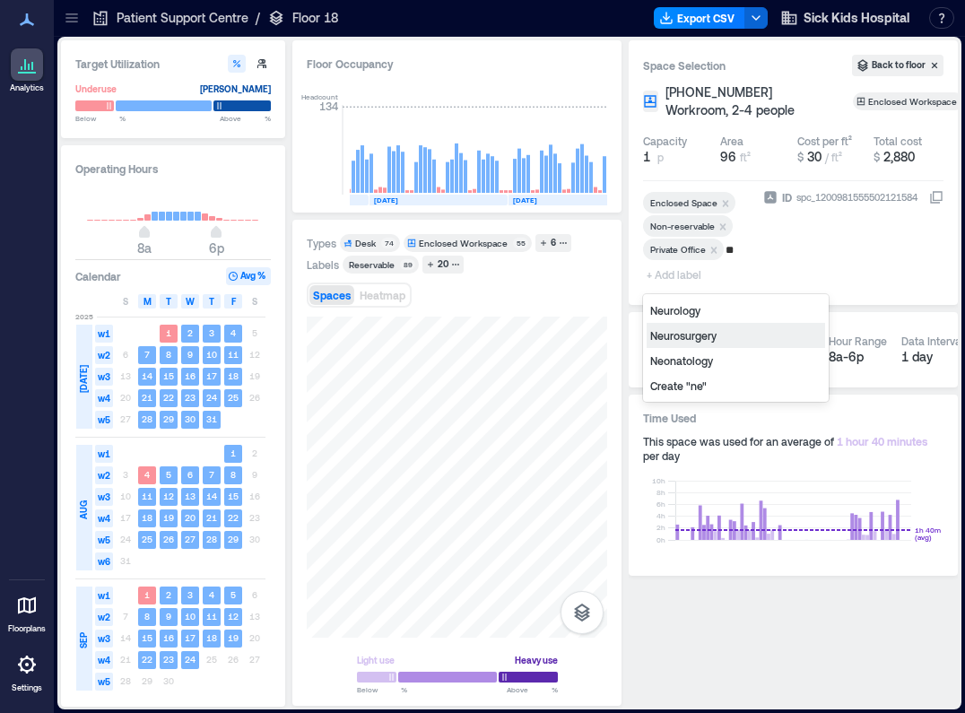
click at [704, 335] on div "Neurosurgery" at bounding box center [736, 335] width 178 height 25
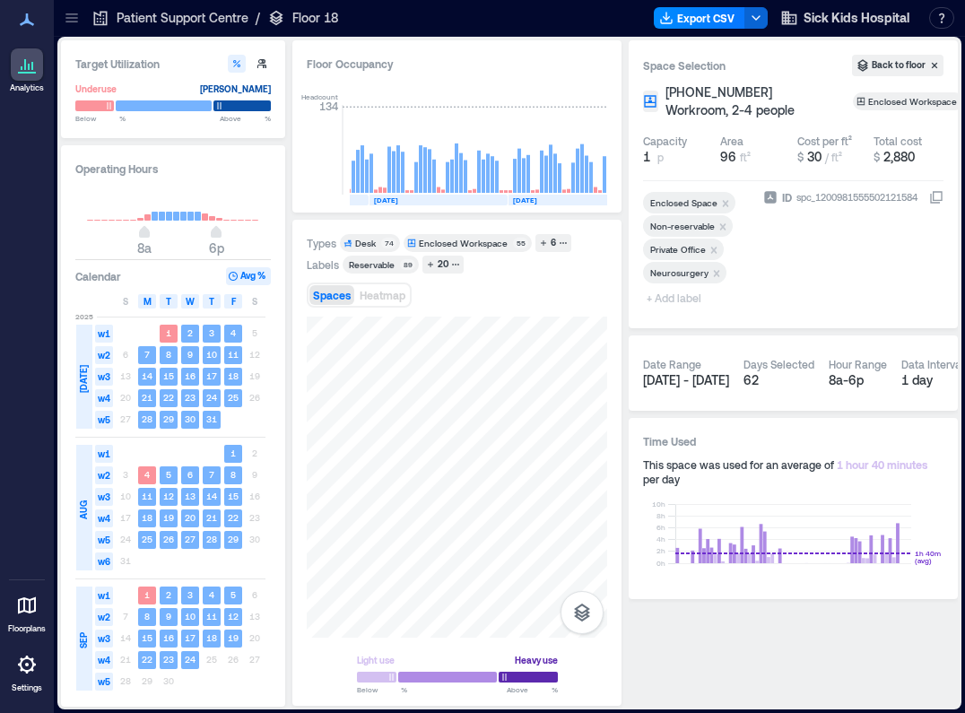
click at [629, 55] on div "Space Selection Back to floor [PHONE_NUMBER] Workroom, 2-4 people Enclosed Work…" at bounding box center [793, 184] width 329 height 288
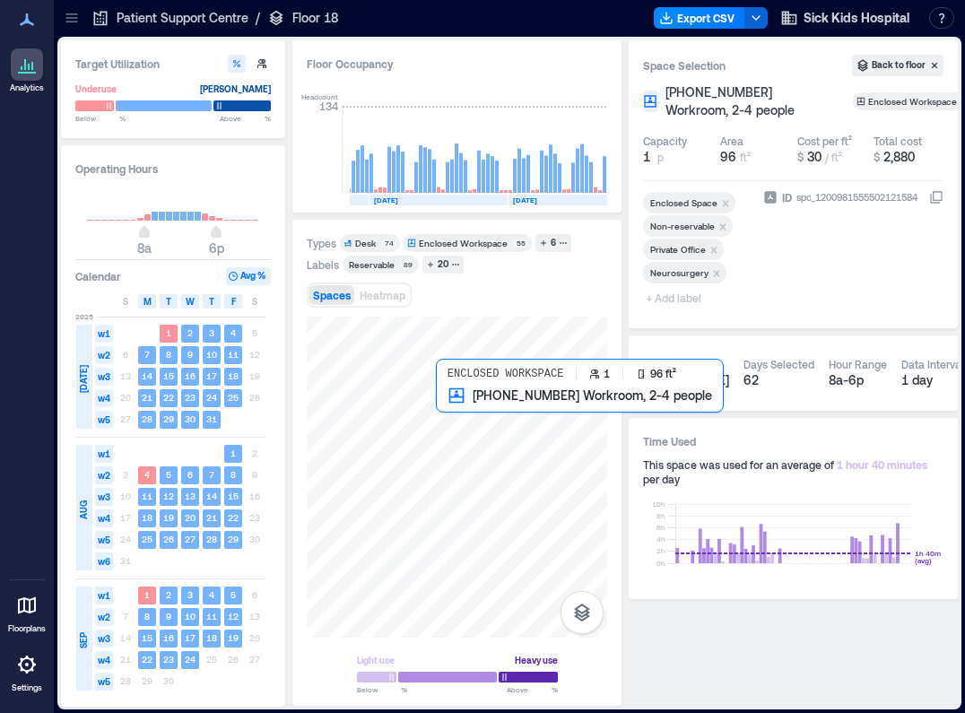
click at [454, 402] on div at bounding box center [457, 477] width 300 height 321
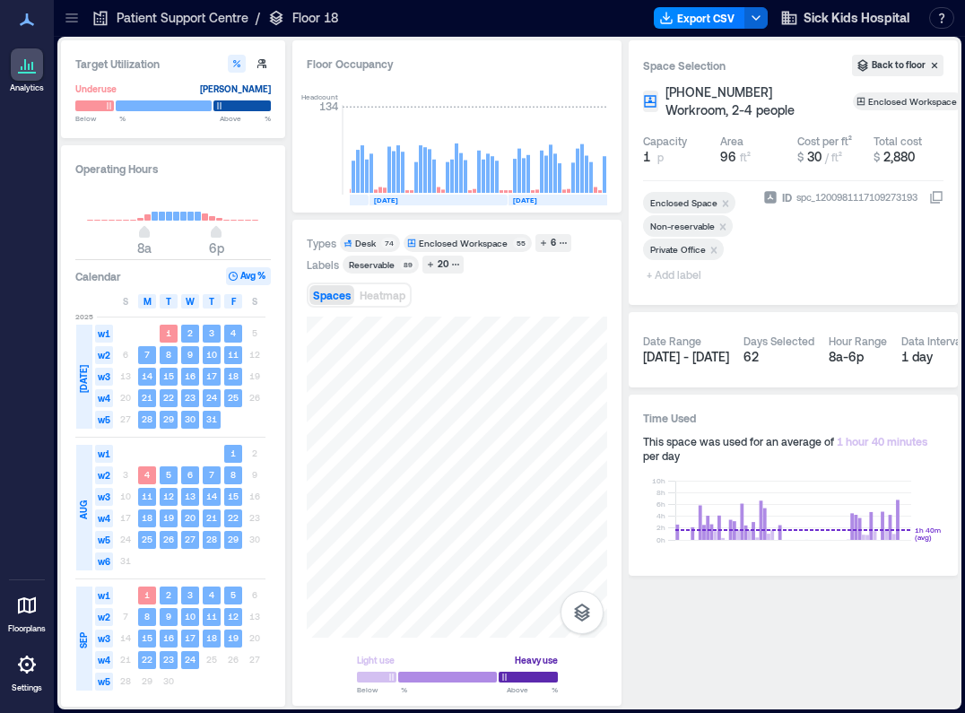
click at [681, 272] on span "+ Add label" at bounding box center [675, 274] width 65 height 25
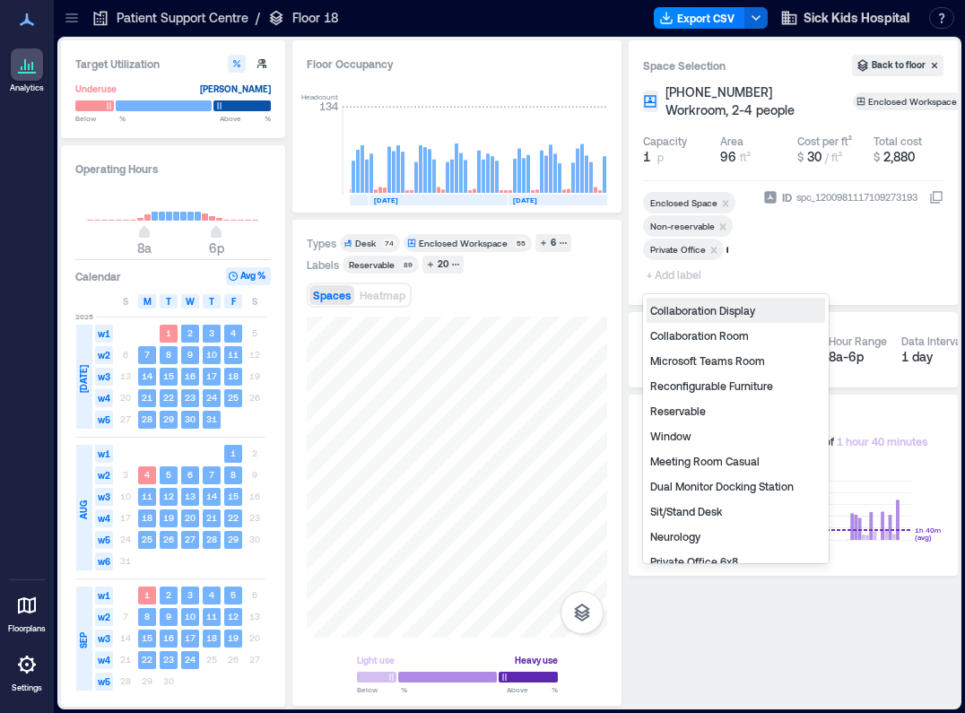
type input "**"
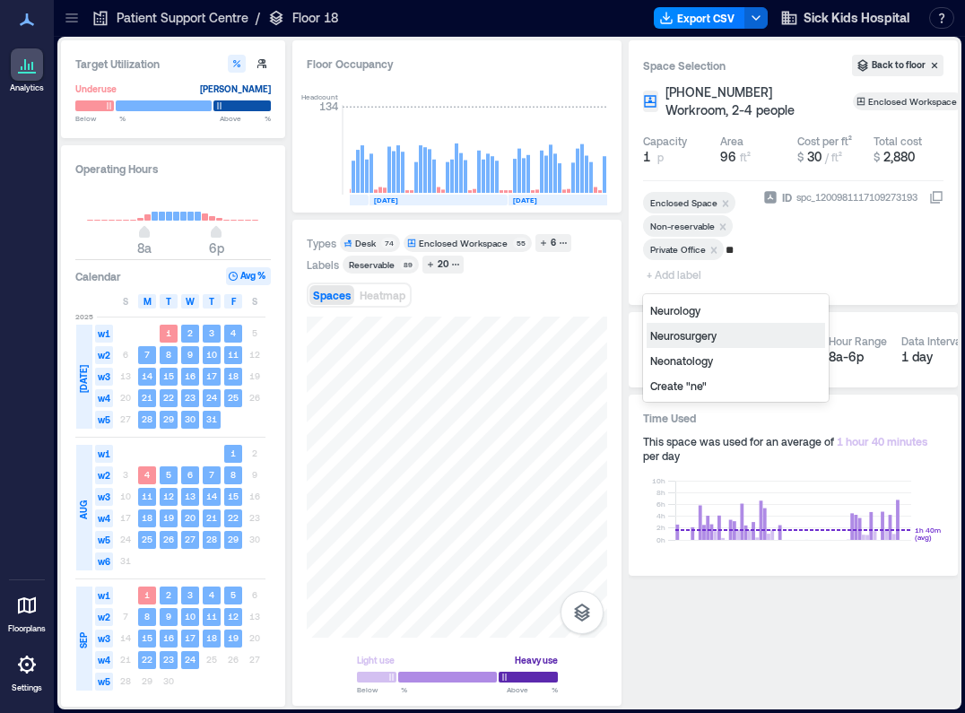
click at [686, 336] on div "Neurosurgery" at bounding box center [736, 335] width 178 height 25
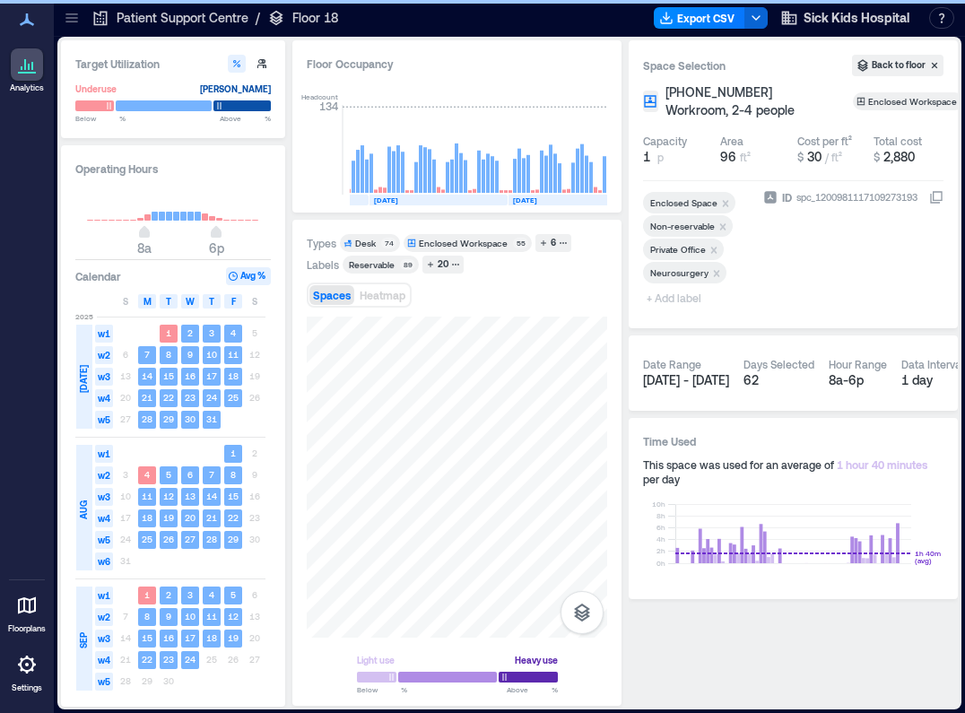
click at [632, 318] on div "Space Selection Back to floor [PHONE_NUMBER] Workroom, 2-4 people Enclosed Work…" at bounding box center [793, 184] width 329 height 288
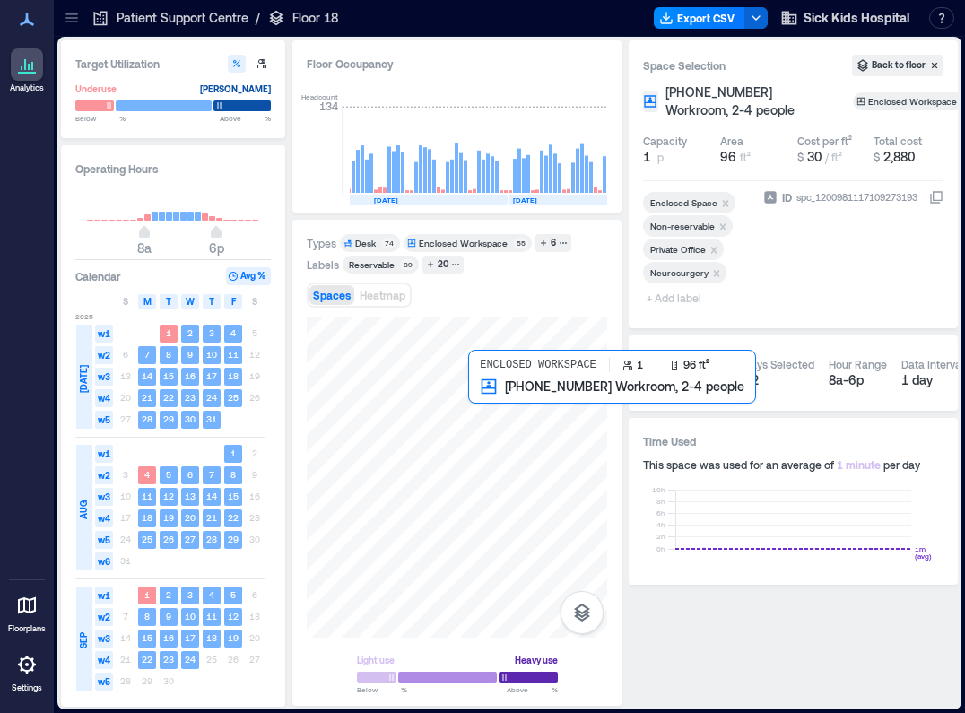
click at [482, 396] on div at bounding box center [457, 477] width 300 height 321
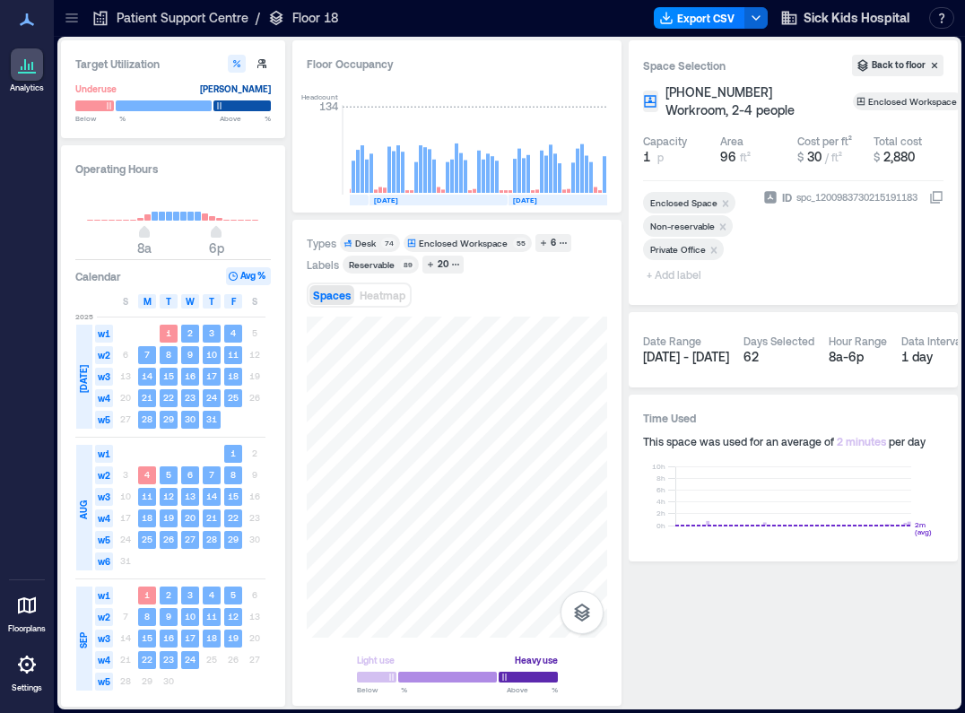
click at [691, 279] on span "+ Add label" at bounding box center [675, 274] width 65 height 25
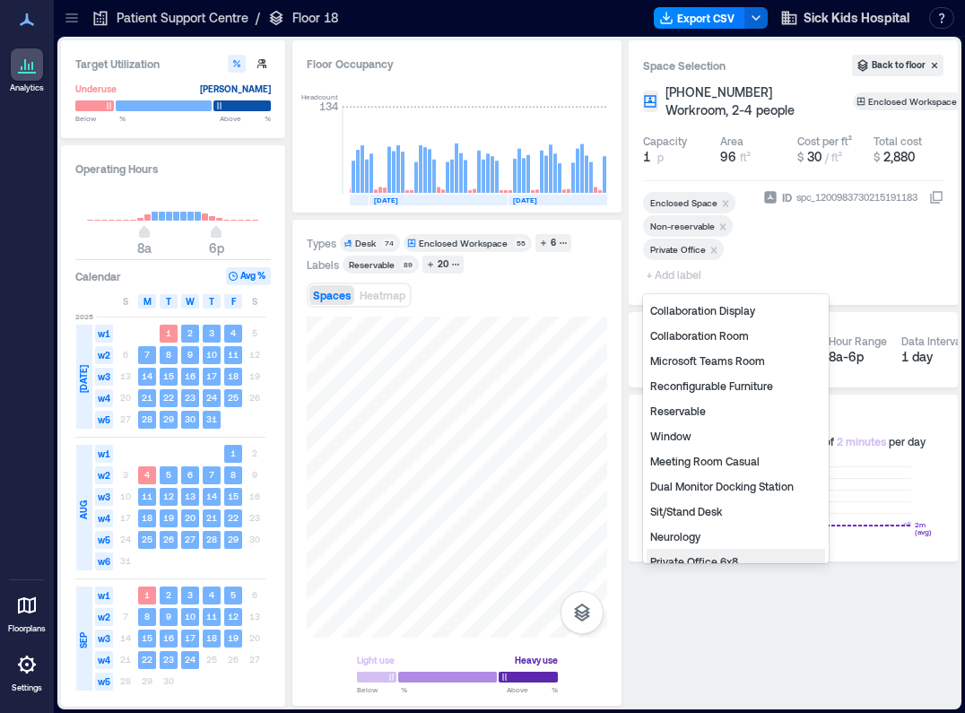
scroll to position [190, 0]
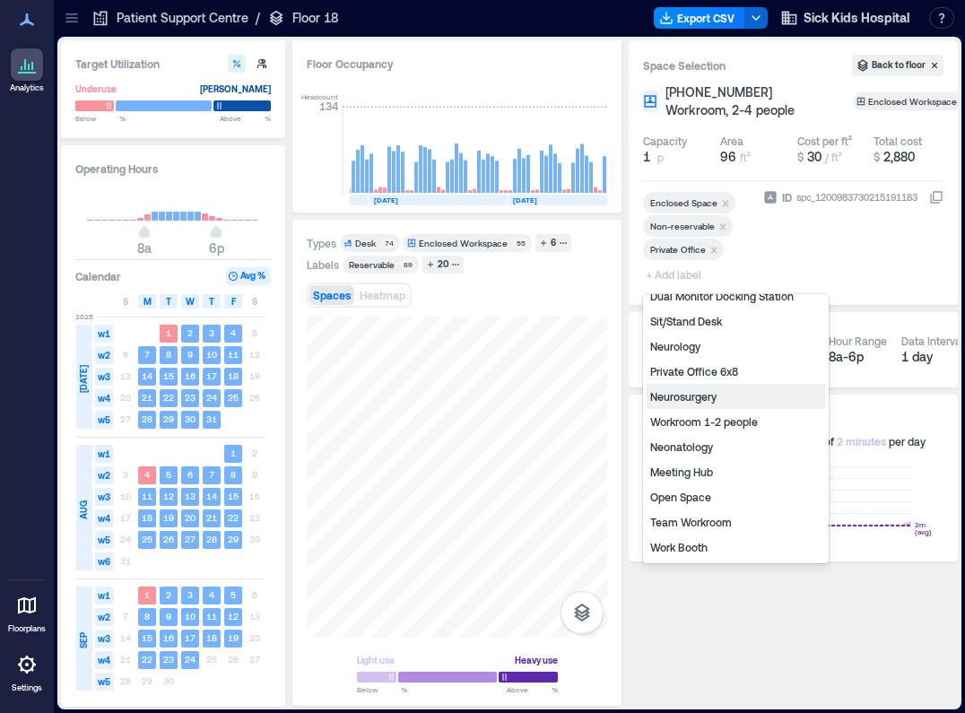
click at [690, 394] on div "Neurosurgery" at bounding box center [736, 396] width 178 height 25
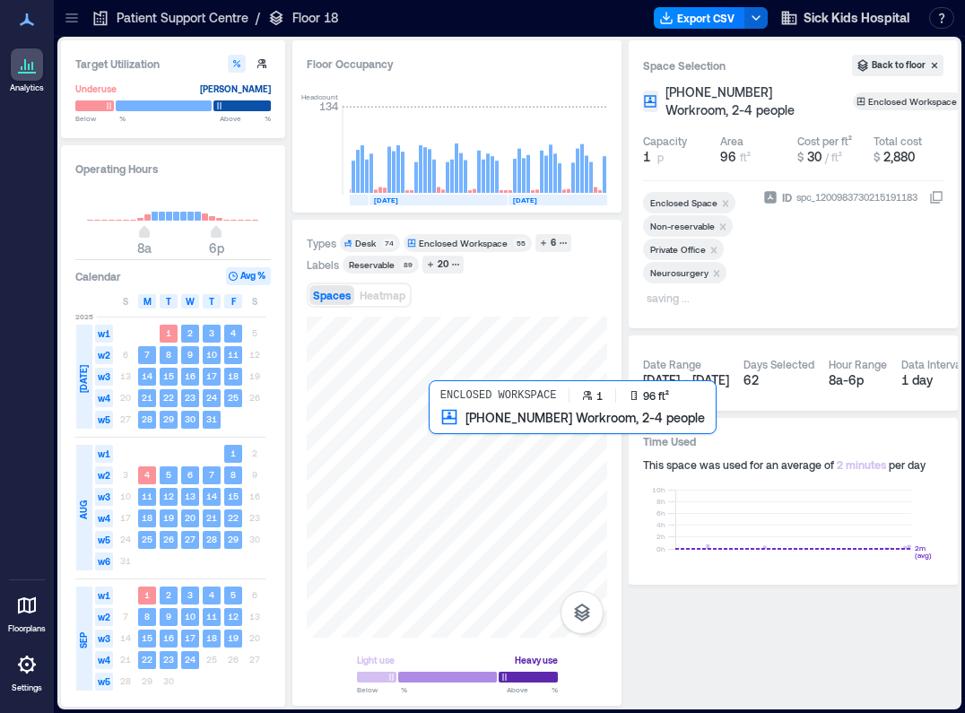
click at [438, 419] on div at bounding box center [457, 477] width 300 height 321
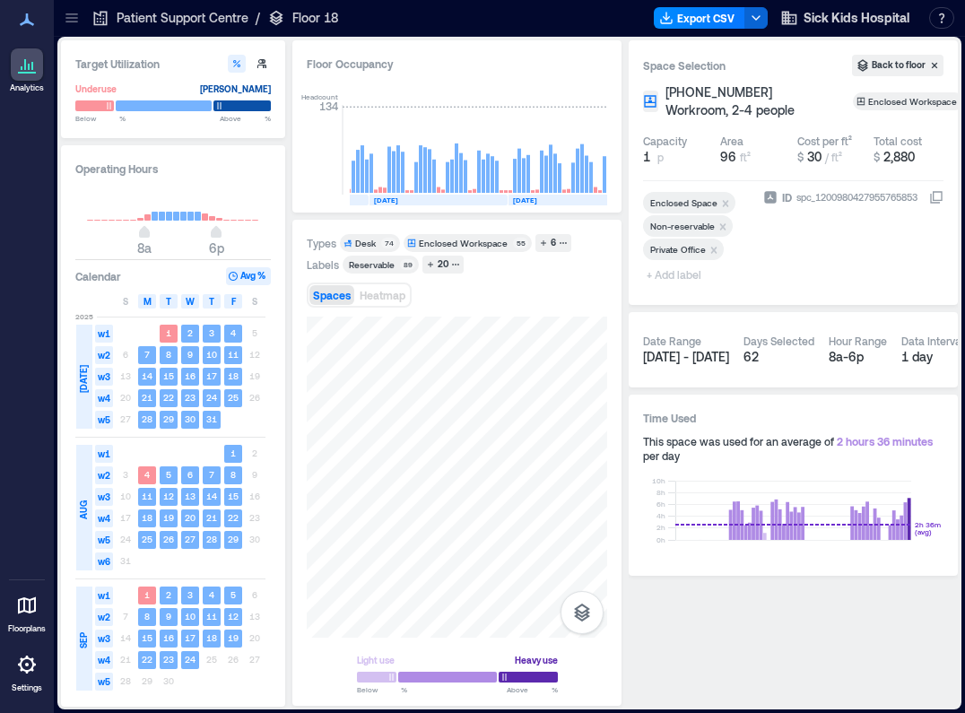
click at [666, 274] on span "+ Add label" at bounding box center [675, 274] width 65 height 25
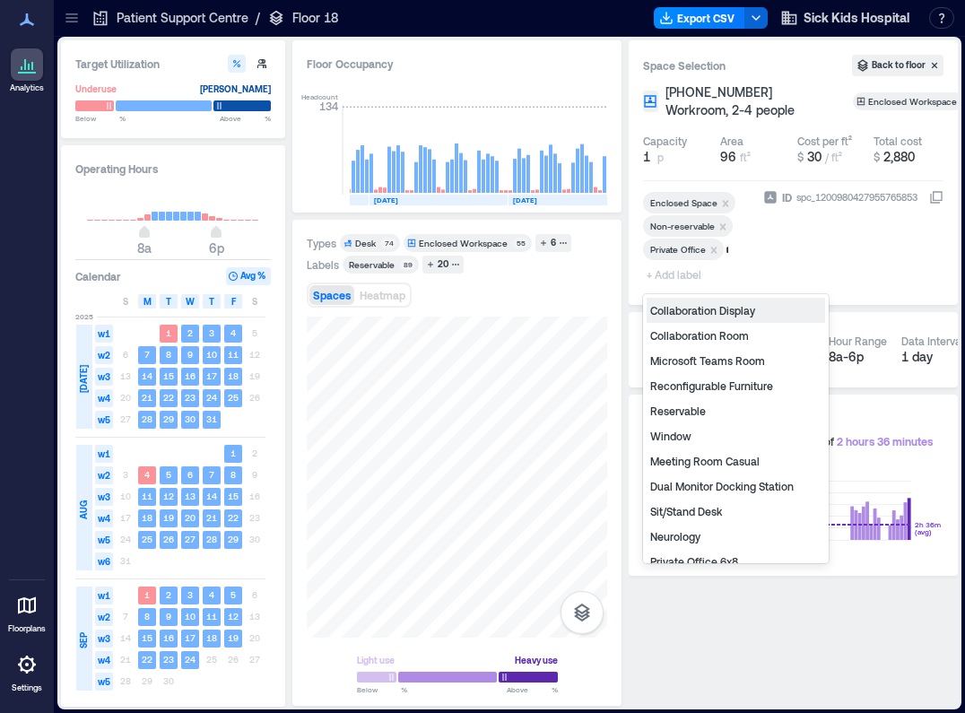
type input "**"
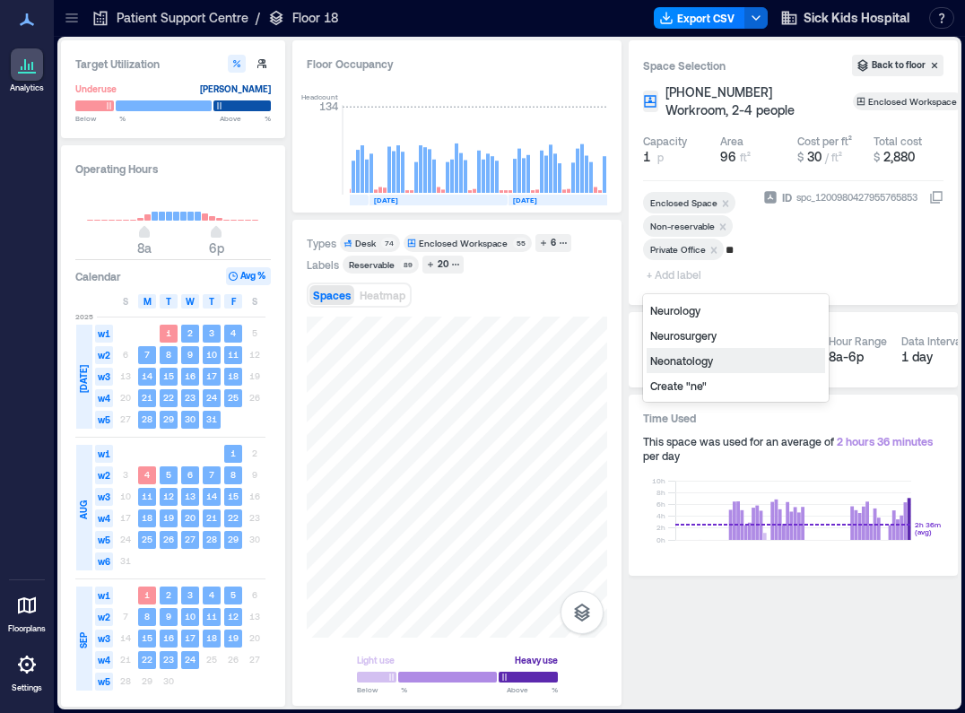
click at [685, 362] on div "Neonatology" at bounding box center [736, 360] width 178 height 25
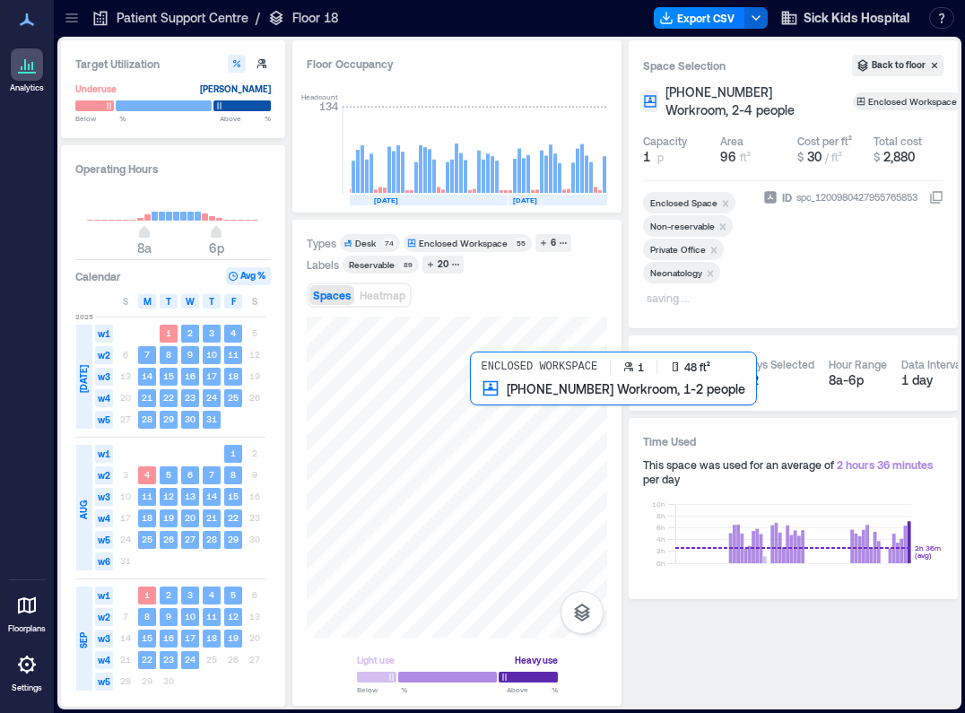
click at [481, 395] on div at bounding box center [457, 477] width 300 height 321
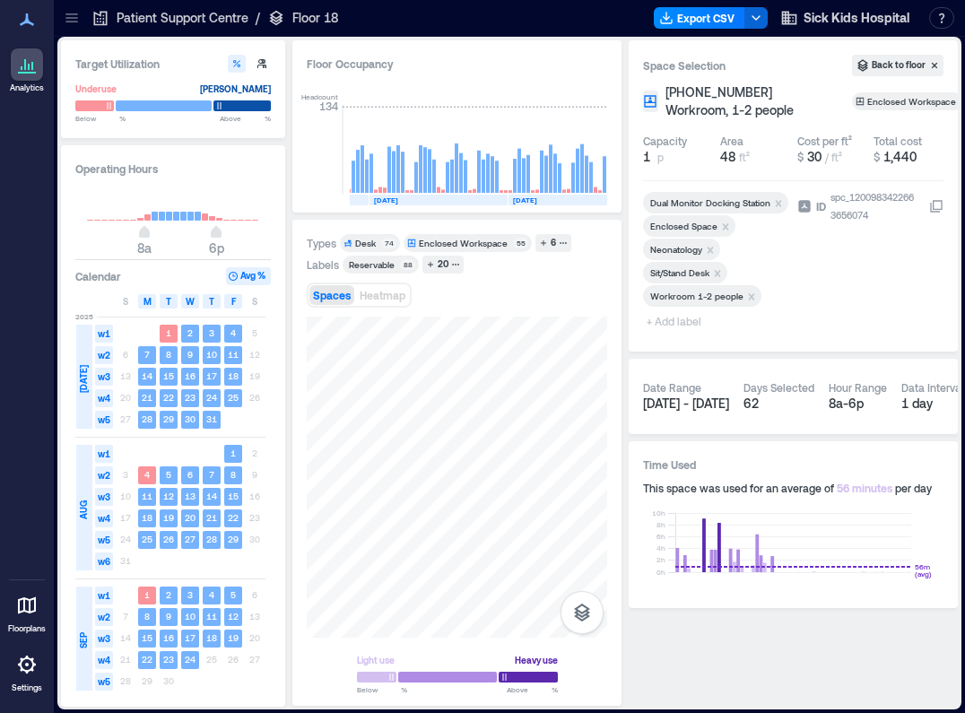
click at [757, 291] on div "Remove Workroom 1-2 people" at bounding box center [752, 296] width 18 height 13
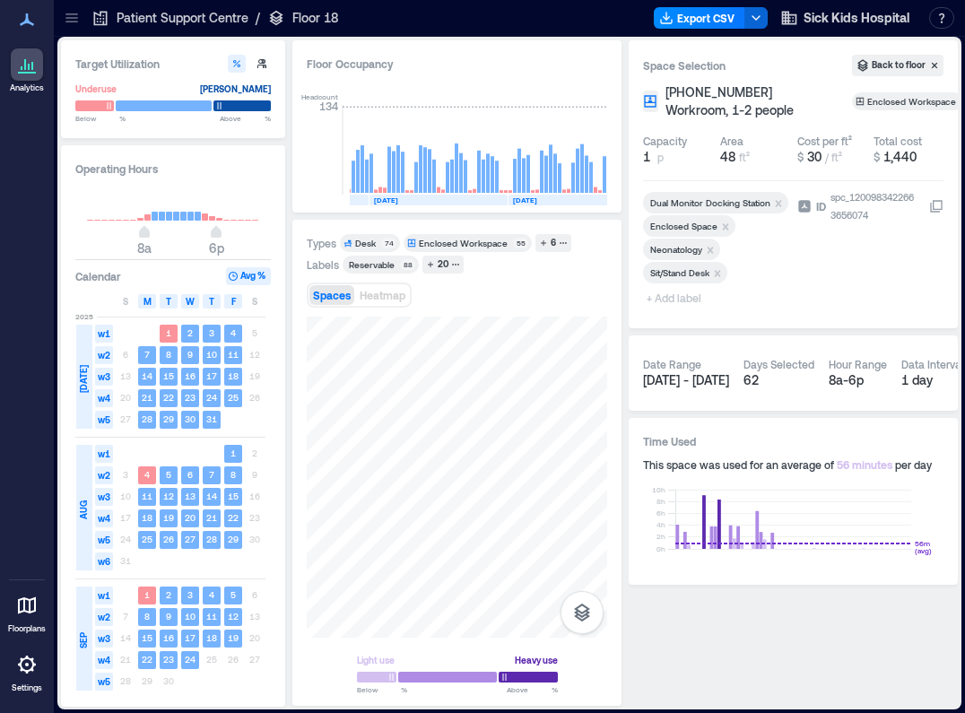
click at [671, 302] on span "+ Add label" at bounding box center [675, 297] width 65 height 25
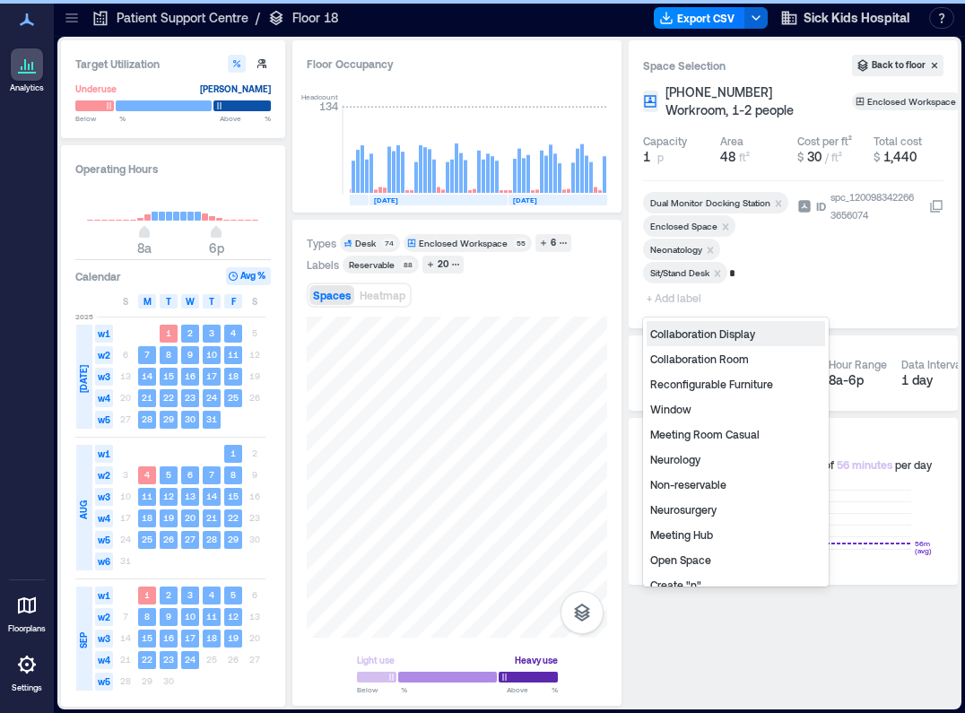
type input "**"
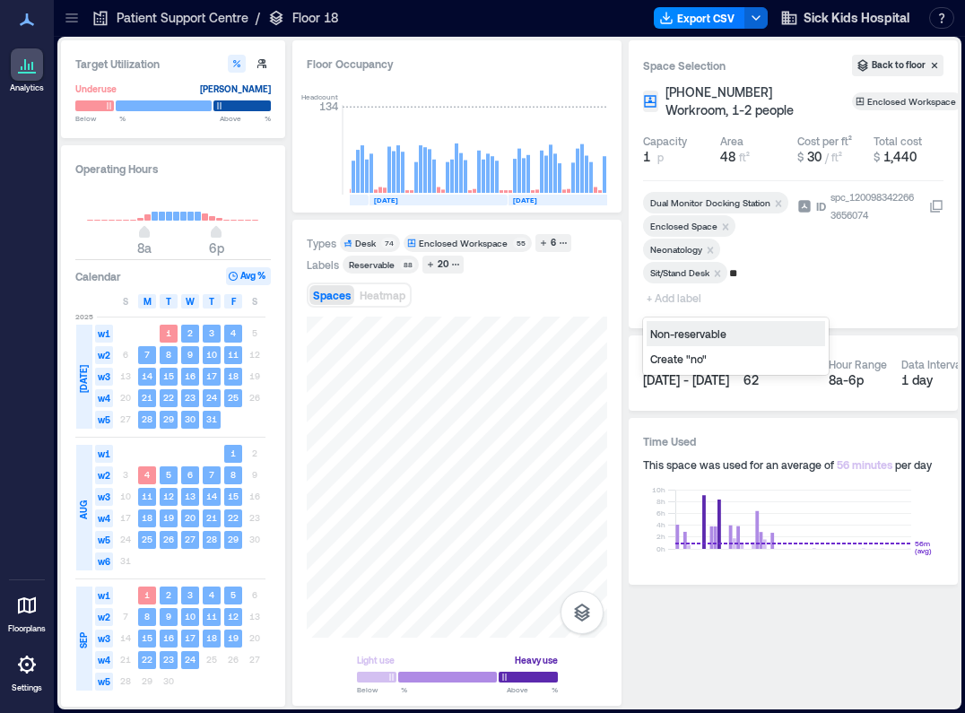
click at [691, 330] on div "Non-reservable" at bounding box center [736, 333] width 178 height 25
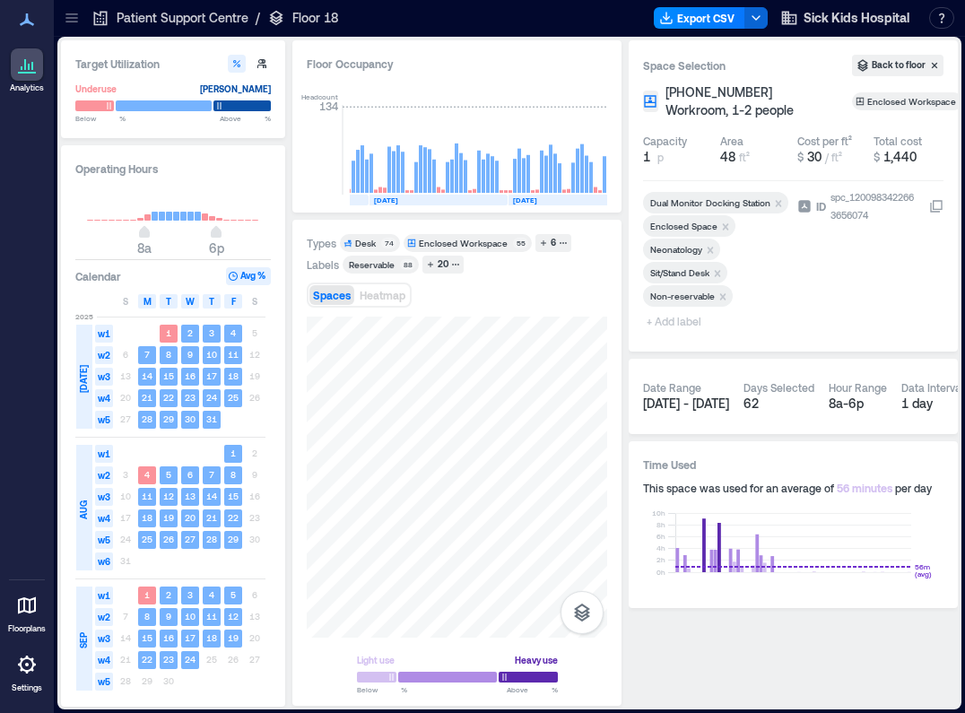
click at [661, 318] on span "+ Add label" at bounding box center [675, 320] width 65 height 25
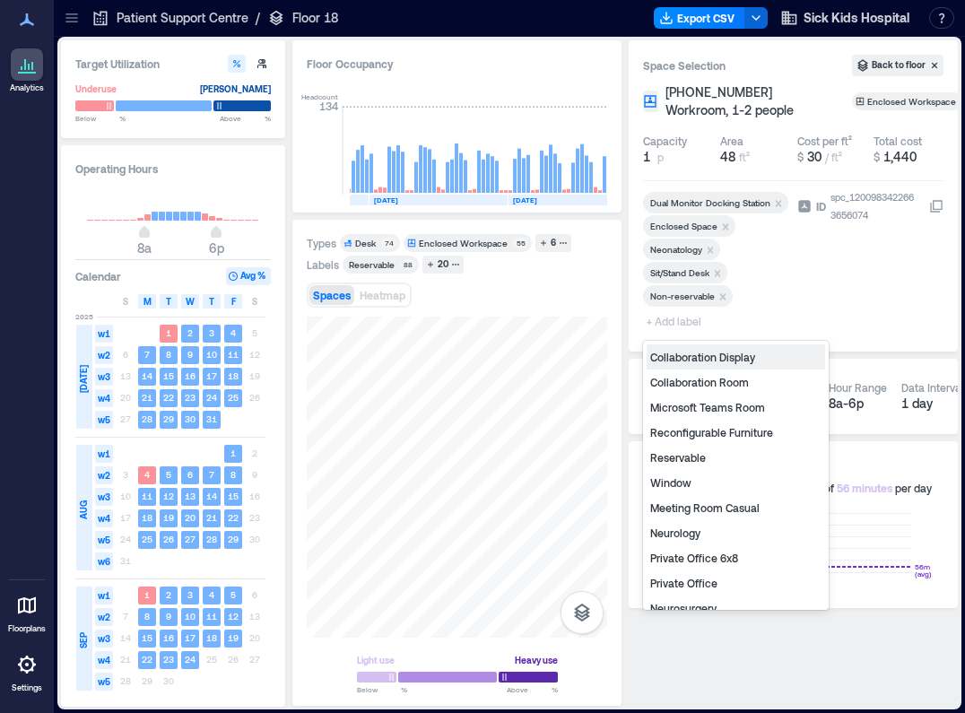
type input "*"
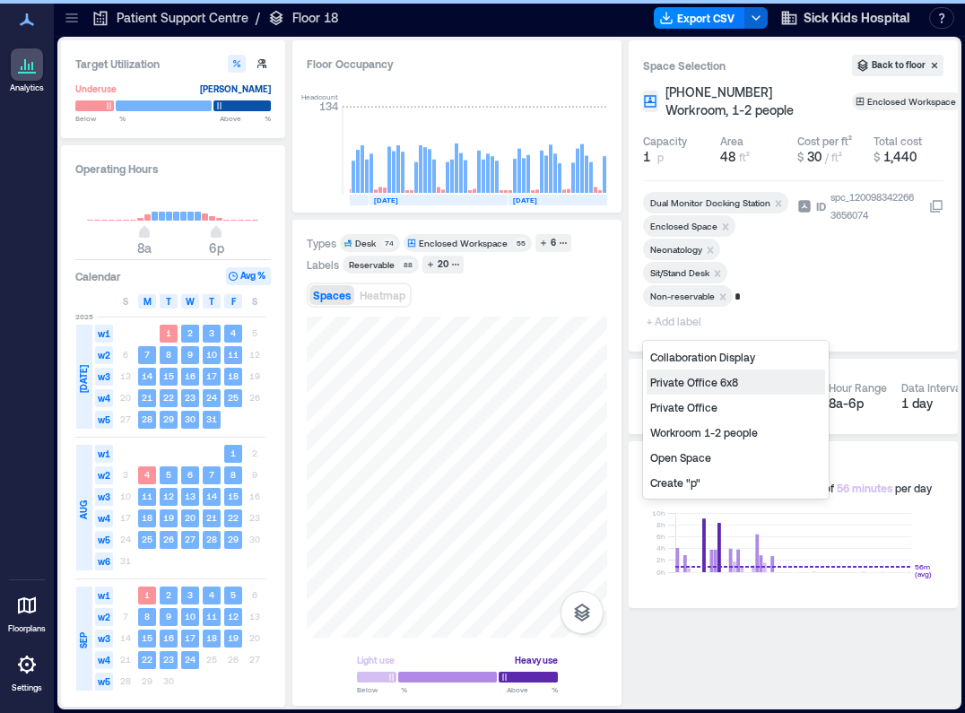
click at [693, 383] on div "Private Office 6x8" at bounding box center [736, 381] width 178 height 25
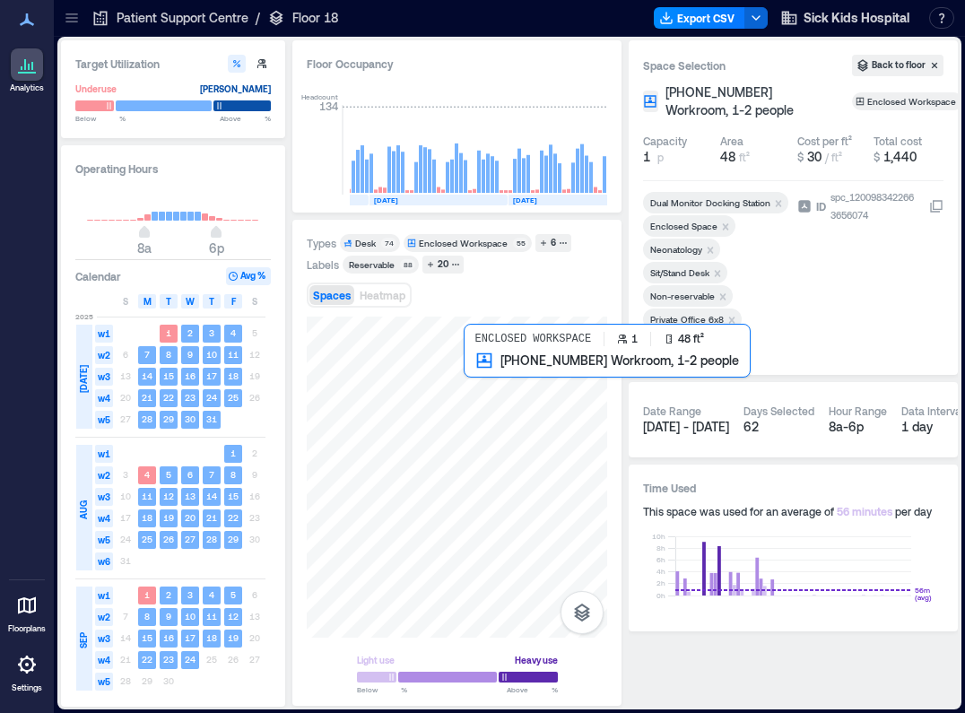
click at [473, 366] on div at bounding box center [457, 477] width 300 height 321
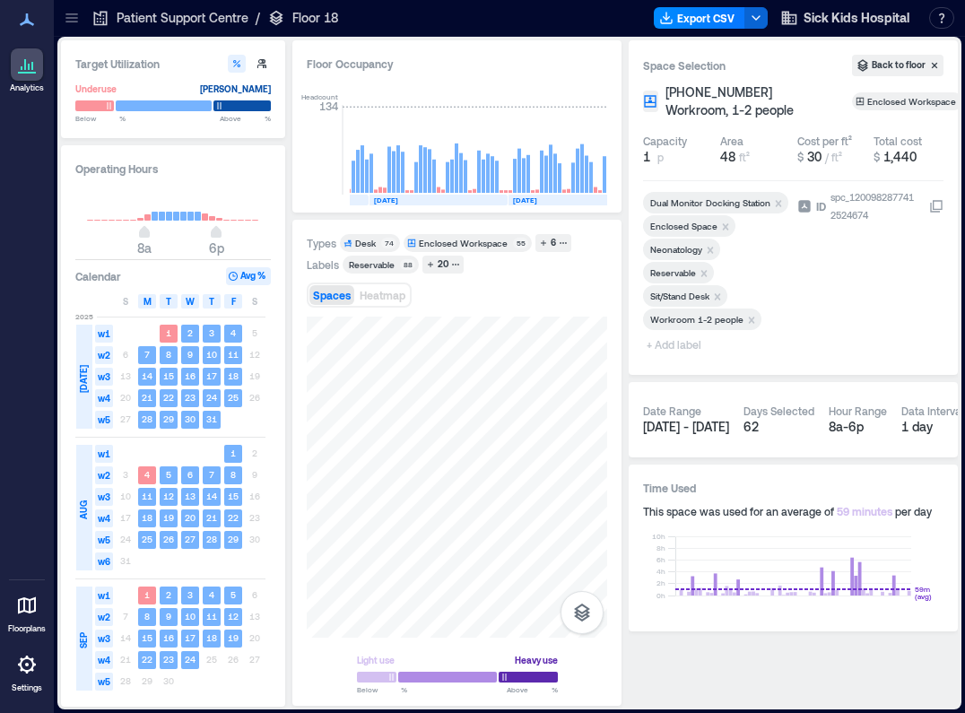
click at [699, 272] on icon "Remove Reservable" at bounding box center [704, 273] width 13 height 13
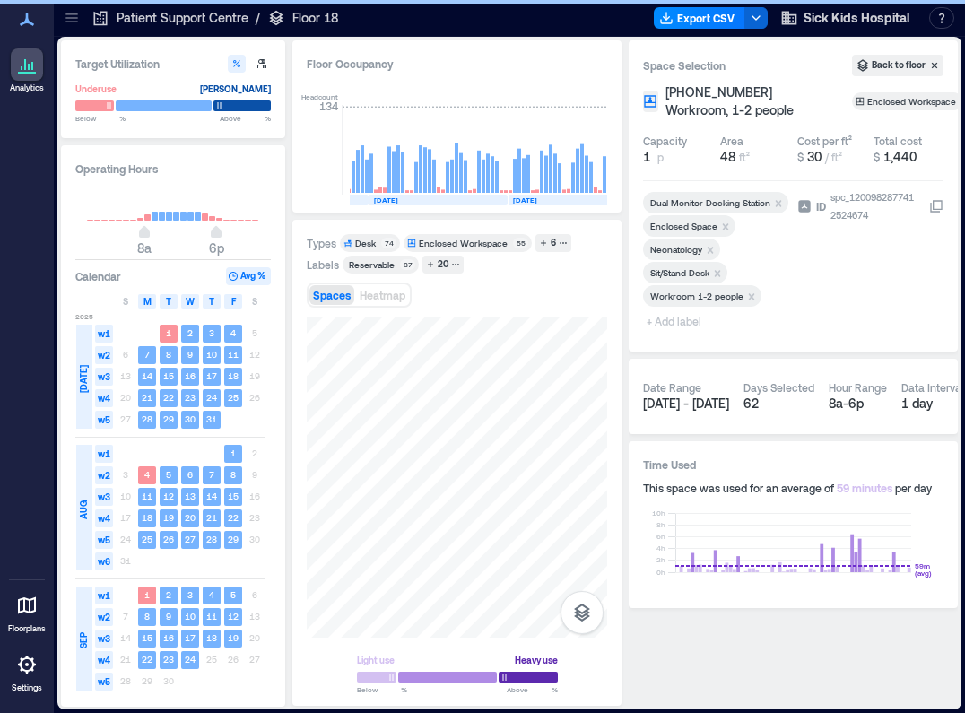
click at [745, 297] on icon "Remove Workroom 1-2 people" at bounding box center [751, 297] width 13 height 13
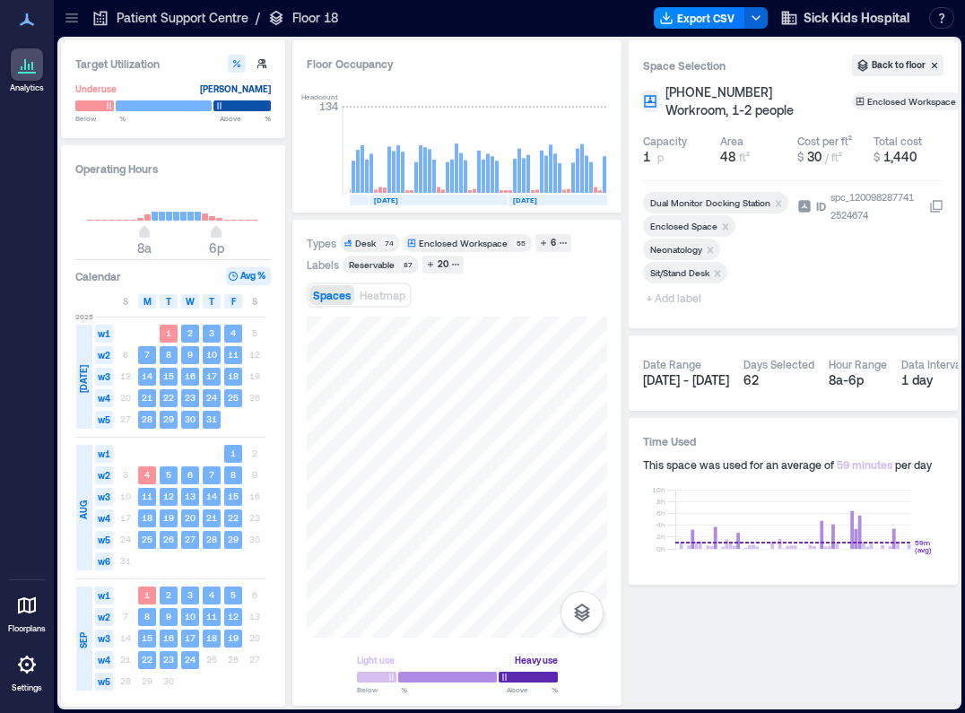
click at [678, 291] on div at bounding box center [716, 288] width 147 height 7
click at [678, 302] on span "+ Add label" at bounding box center [675, 297] width 65 height 25
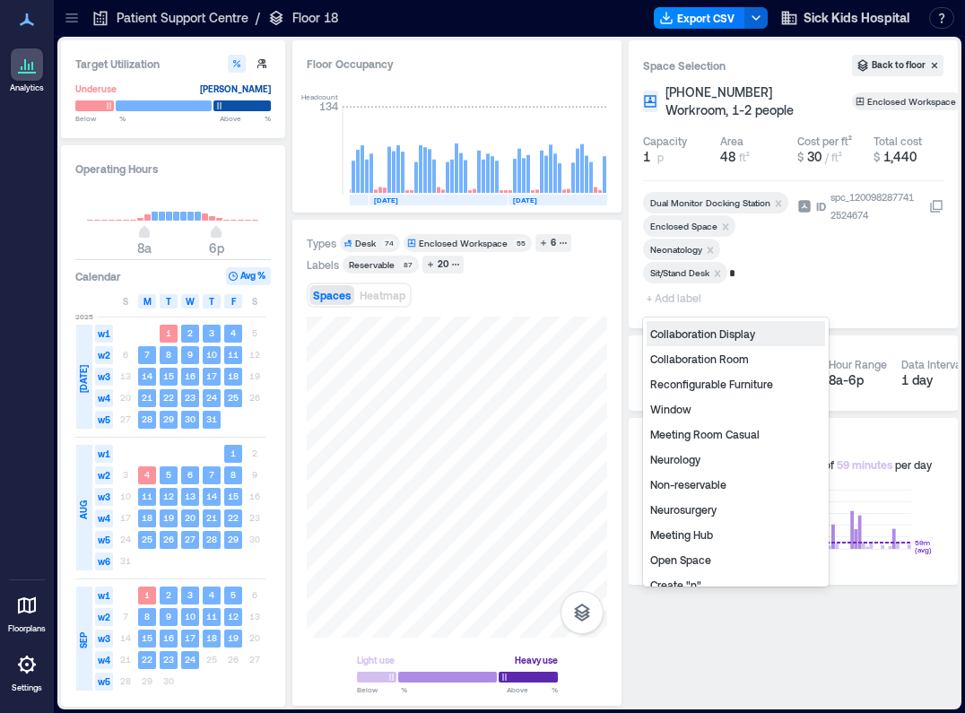
type input "**"
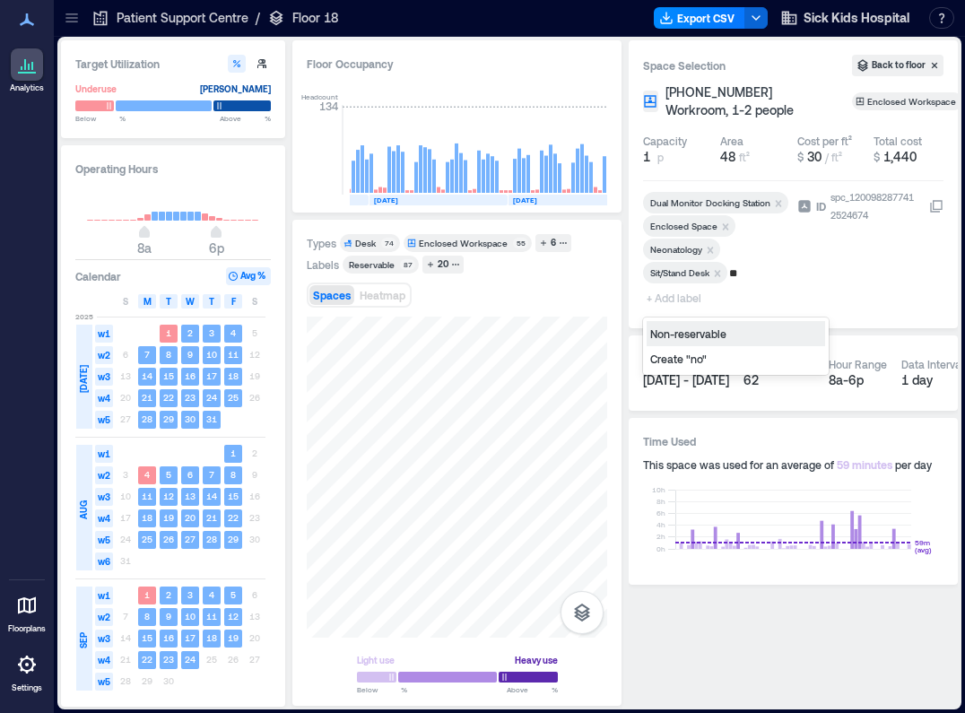
click at [678, 334] on div "Non-reservable" at bounding box center [736, 333] width 178 height 25
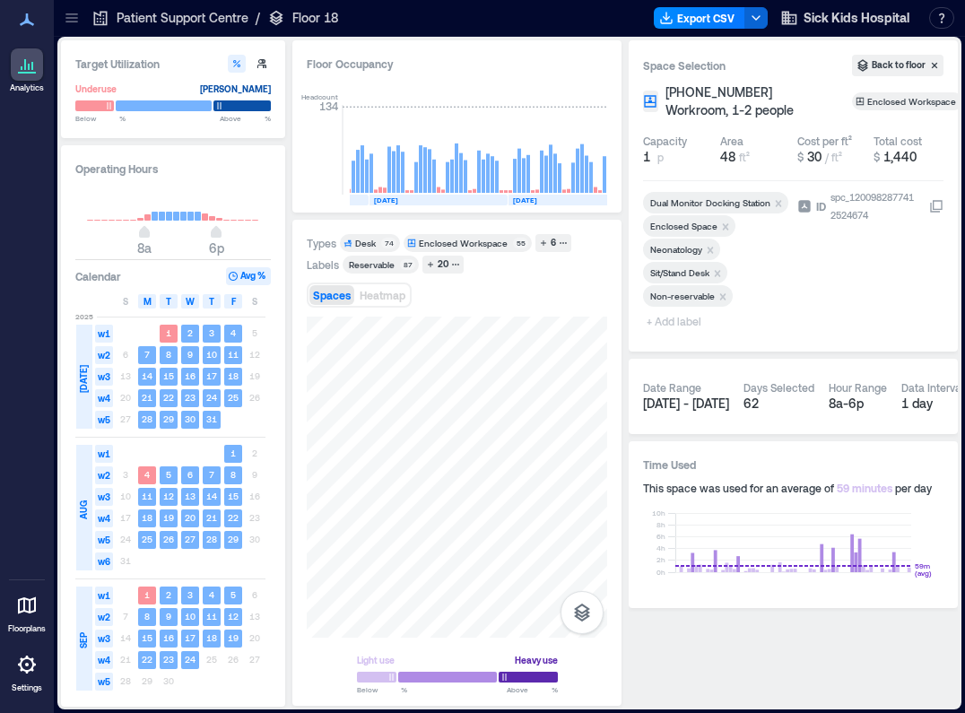
click at [692, 320] on span "+ Add label" at bounding box center [675, 320] width 65 height 25
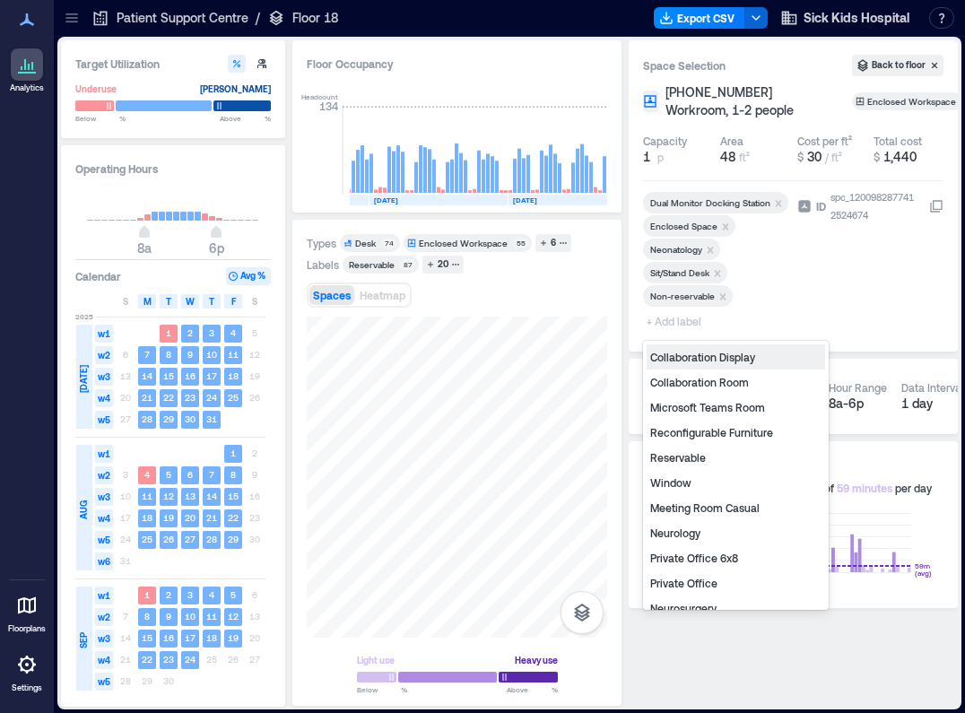
type input "*"
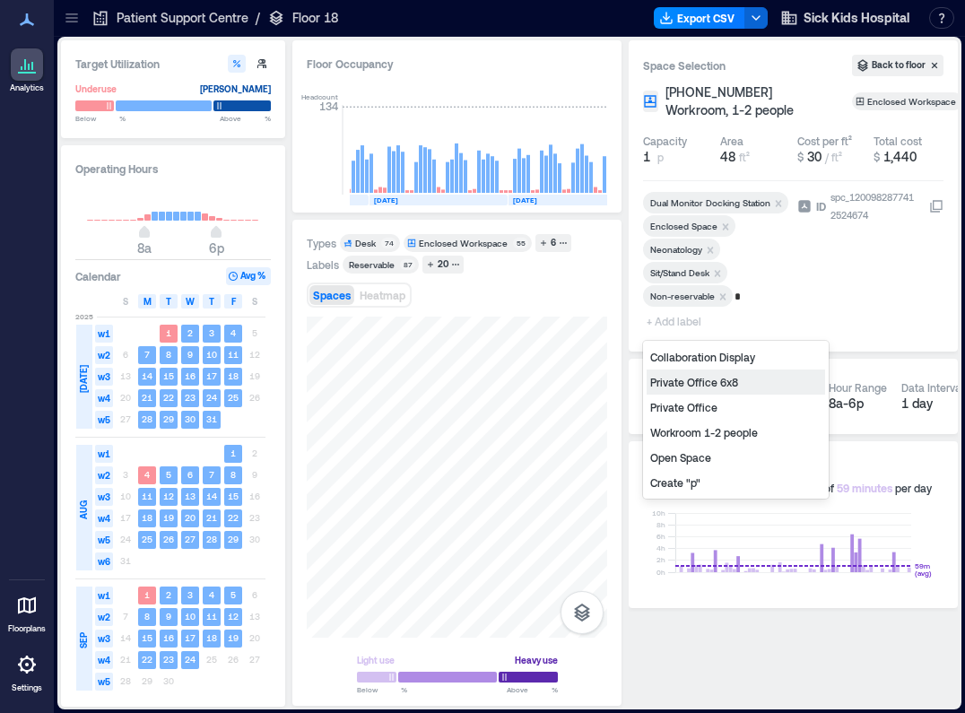
click at [699, 378] on div "Private Office 6x8" at bounding box center [736, 381] width 178 height 25
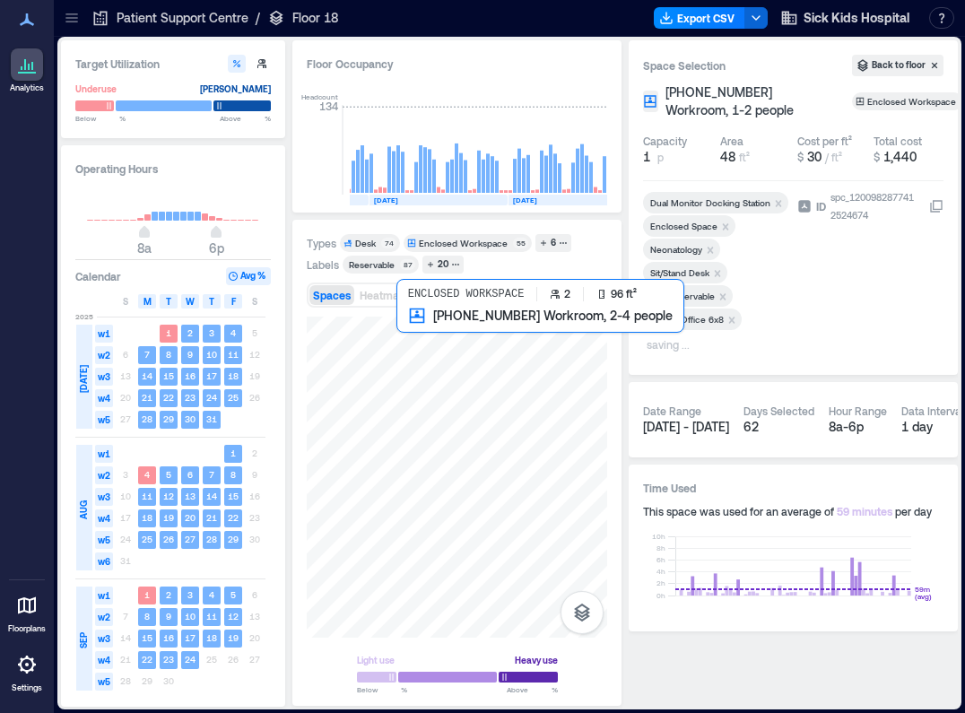
click at [412, 326] on div at bounding box center [457, 477] width 300 height 321
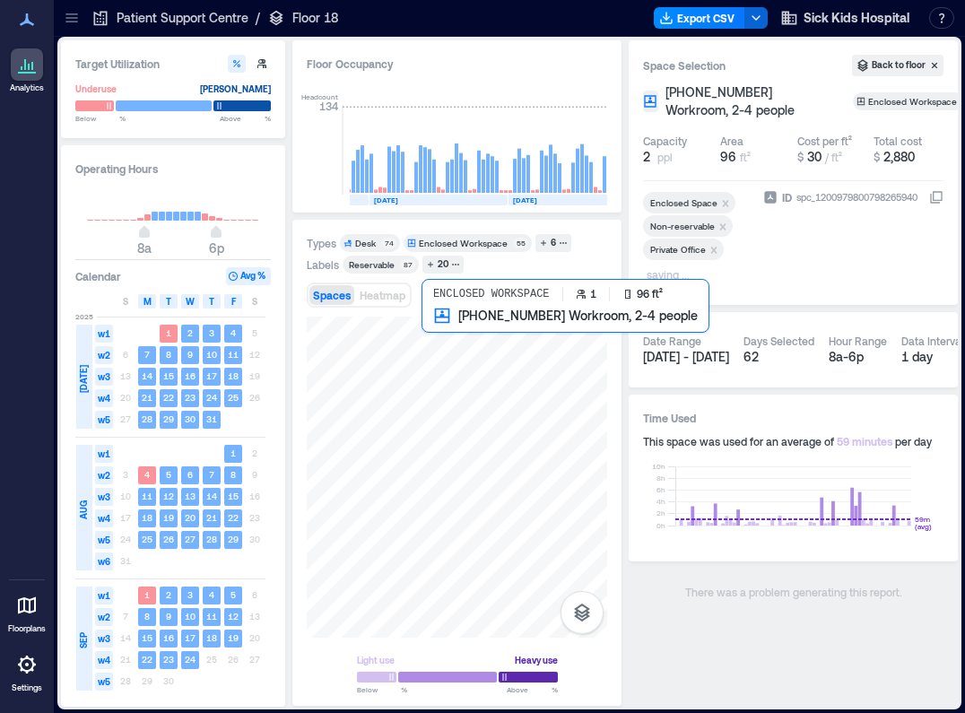
click at [445, 329] on div at bounding box center [457, 477] width 300 height 321
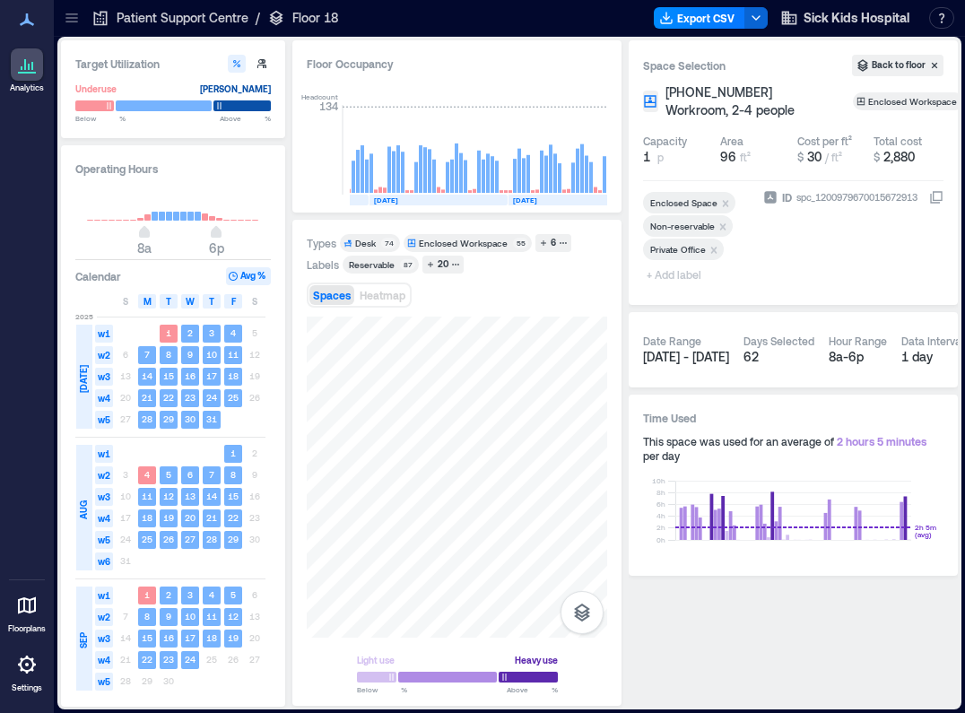
click at [681, 274] on span "+ Add label" at bounding box center [675, 274] width 65 height 25
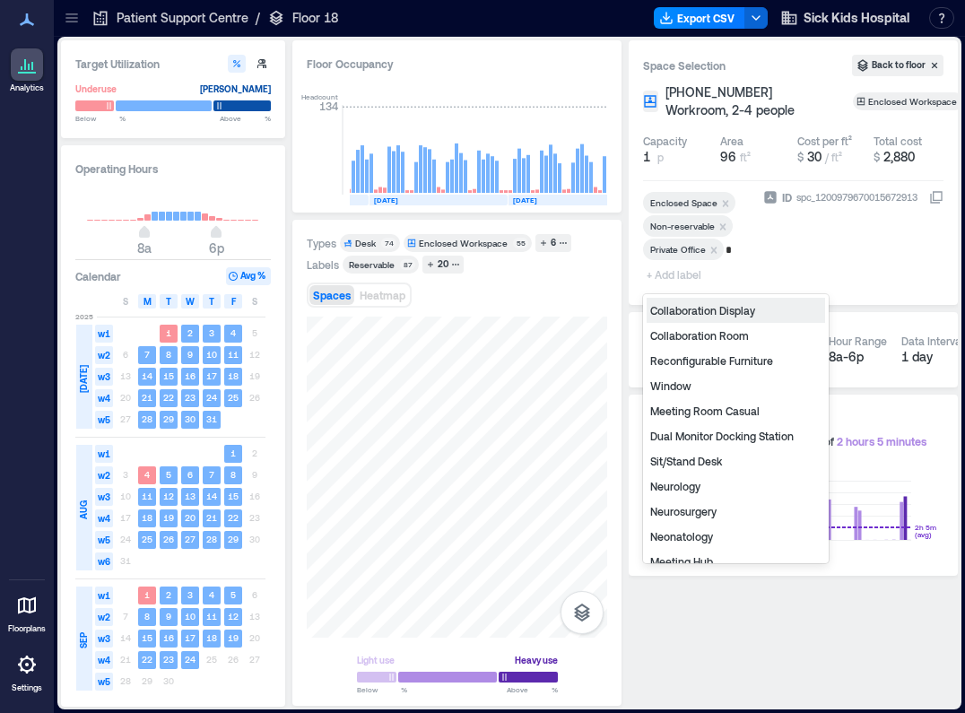
type input "**"
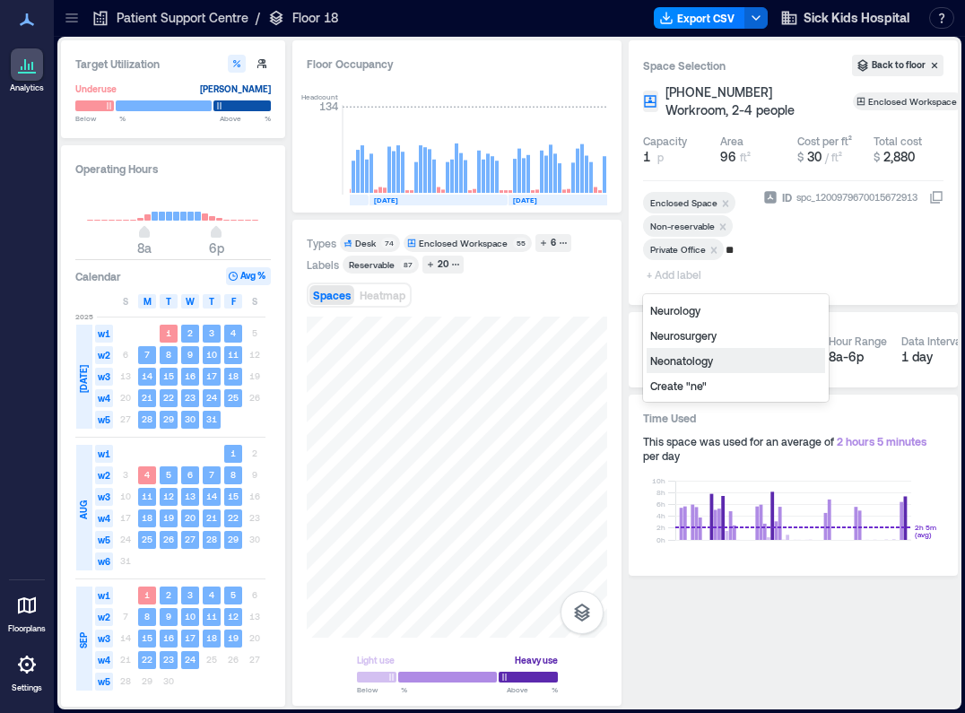
click at [681, 355] on div "Neonatology" at bounding box center [736, 360] width 178 height 25
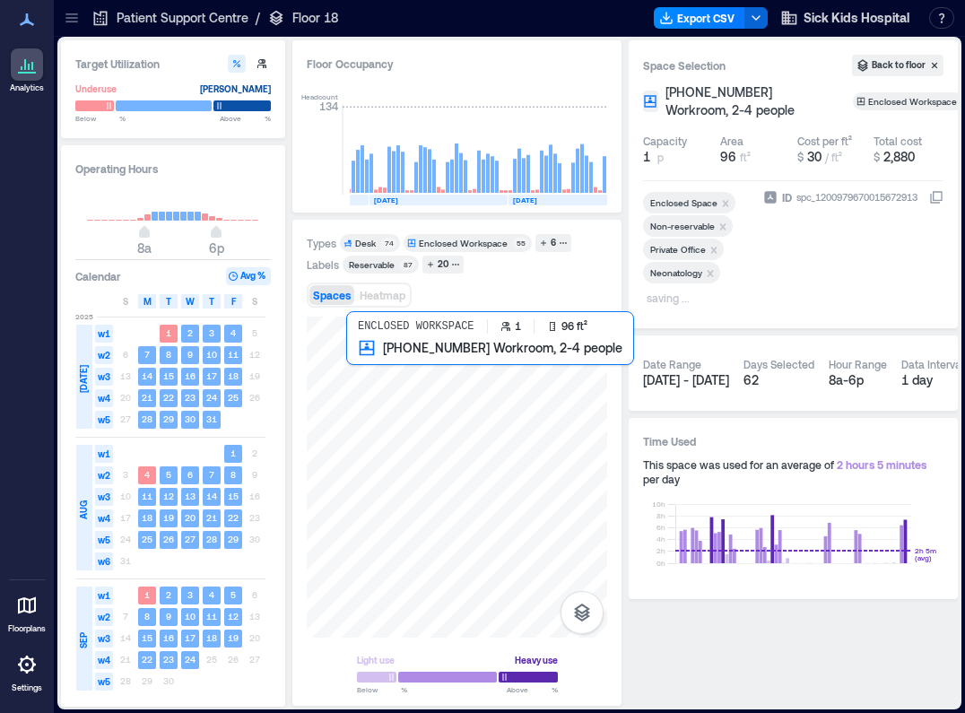
click at [364, 360] on div at bounding box center [457, 477] width 300 height 321
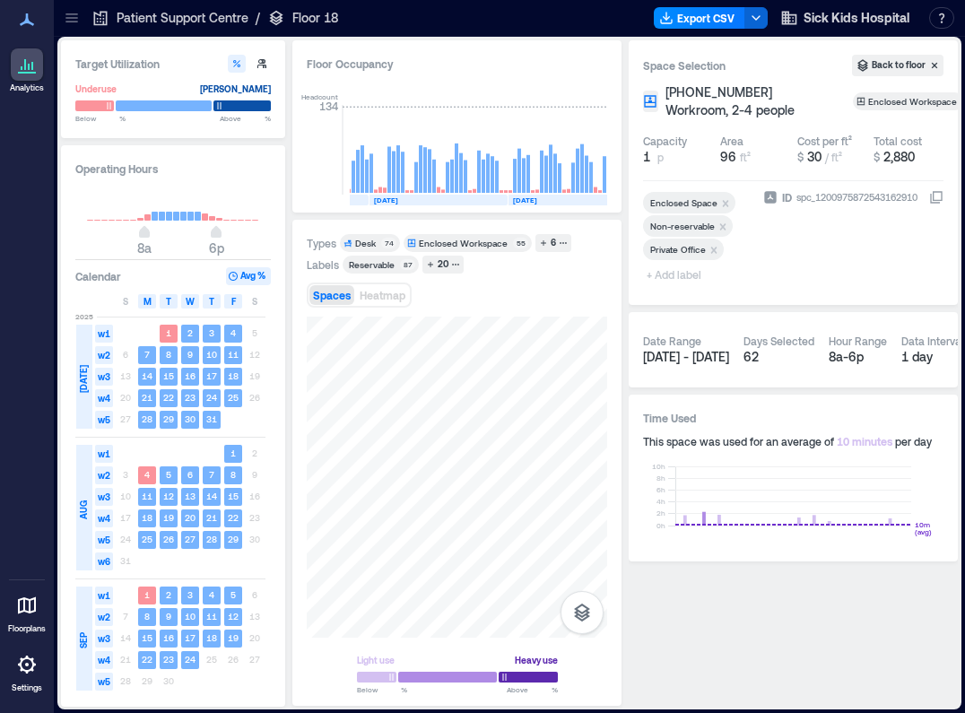
click at [693, 274] on span "+ Add label" at bounding box center [675, 274] width 65 height 25
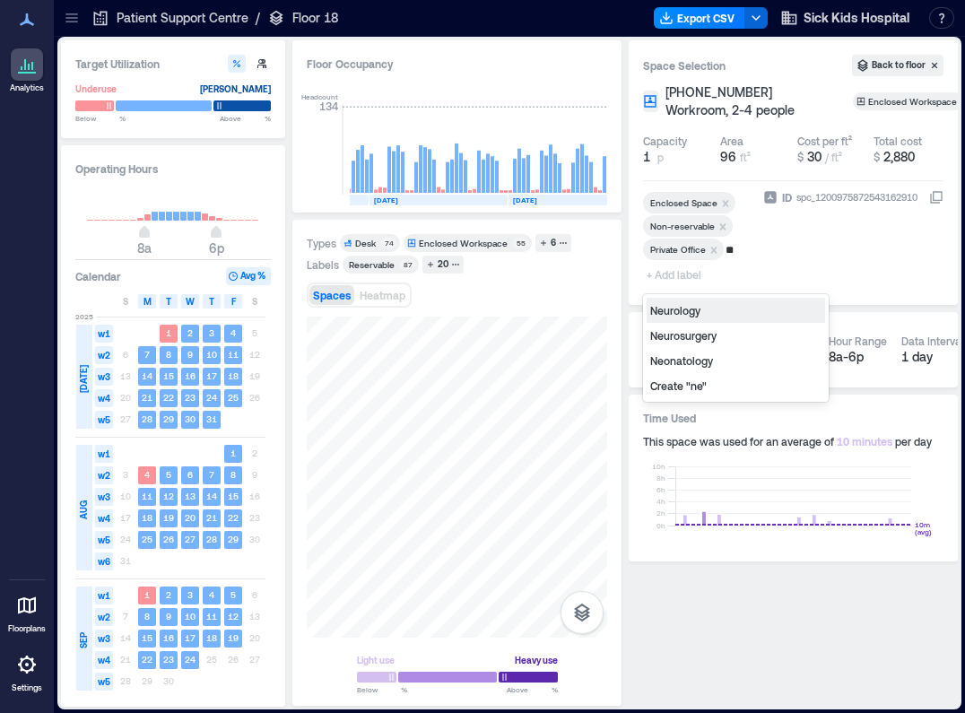
type input "***"
click at [673, 312] on div "Neurology" at bounding box center [736, 310] width 178 height 25
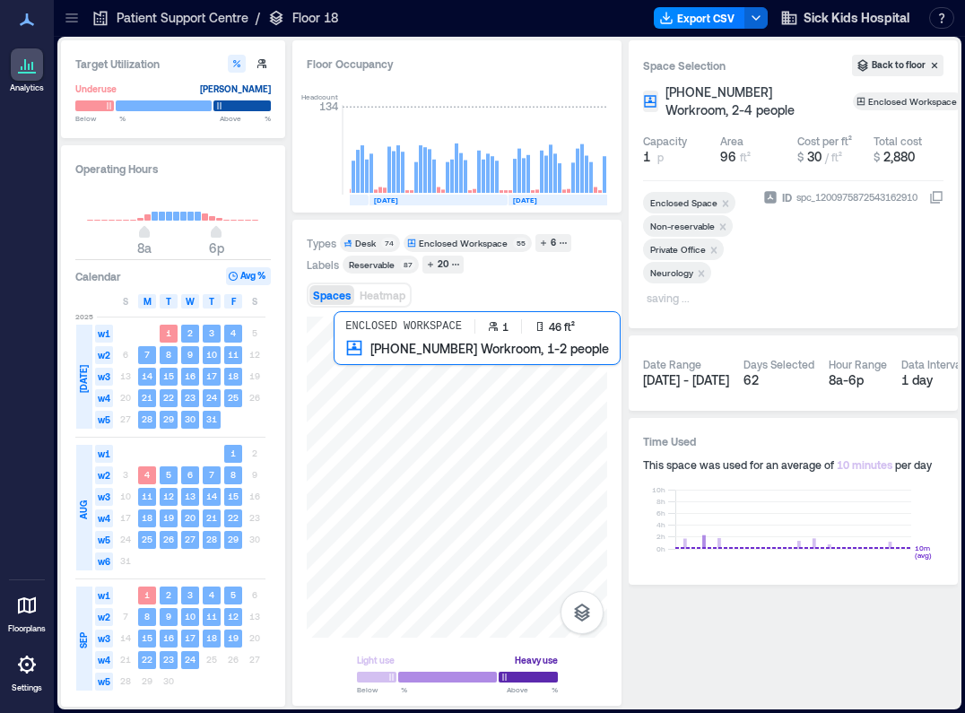
click at [337, 352] on div at bounding box center [457, 477] width 300 height 321
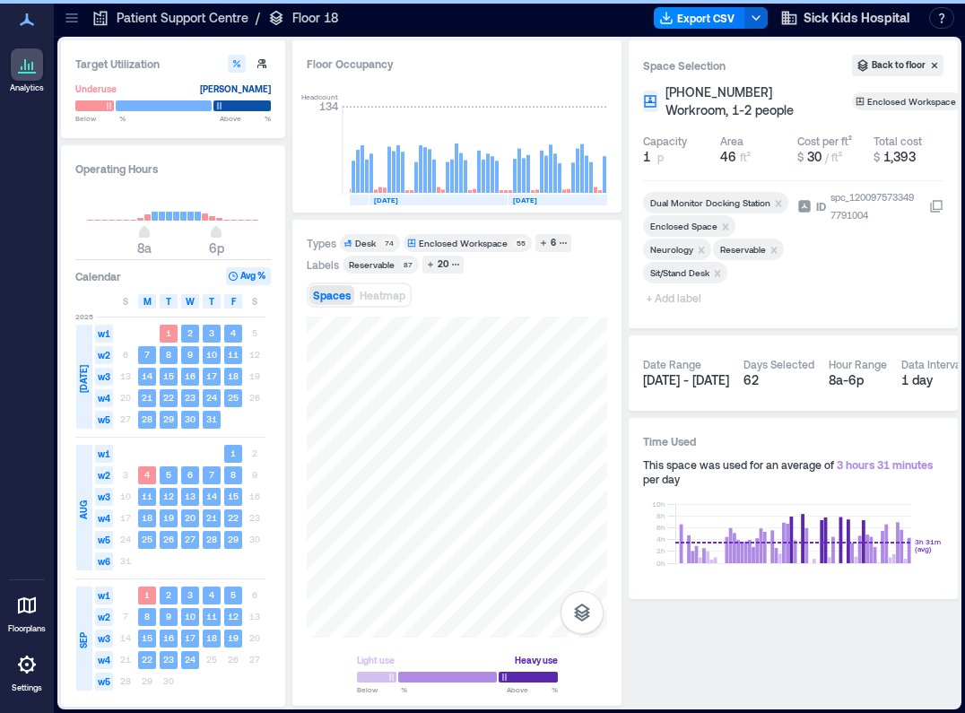
click at [671, 297] on span "+ Add label" at bounding box center [675, 297] width 65 height 25
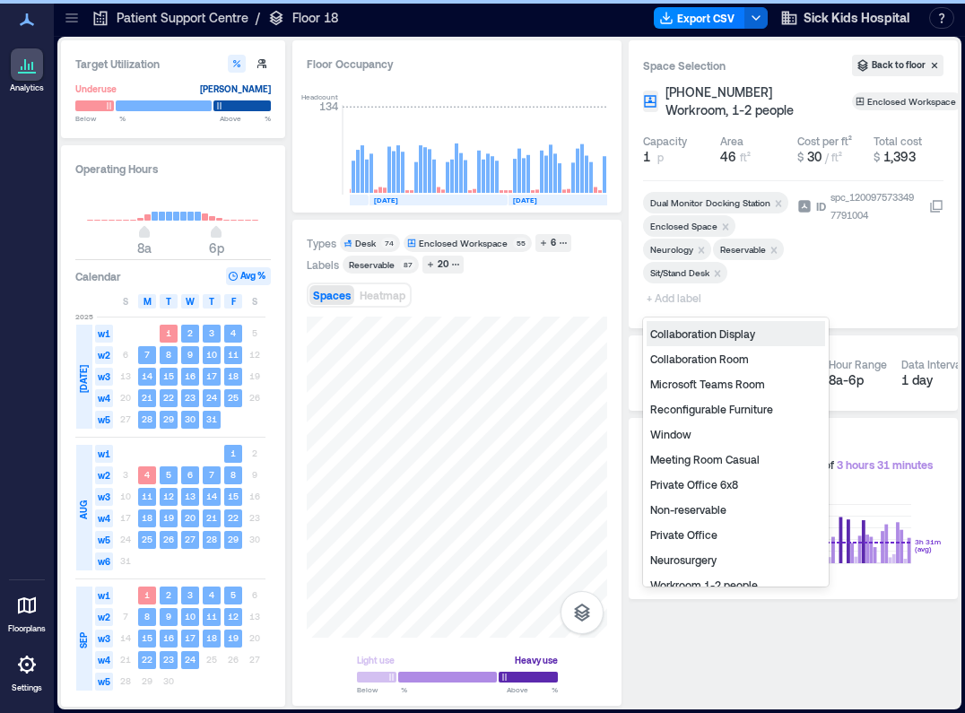
type input "*"
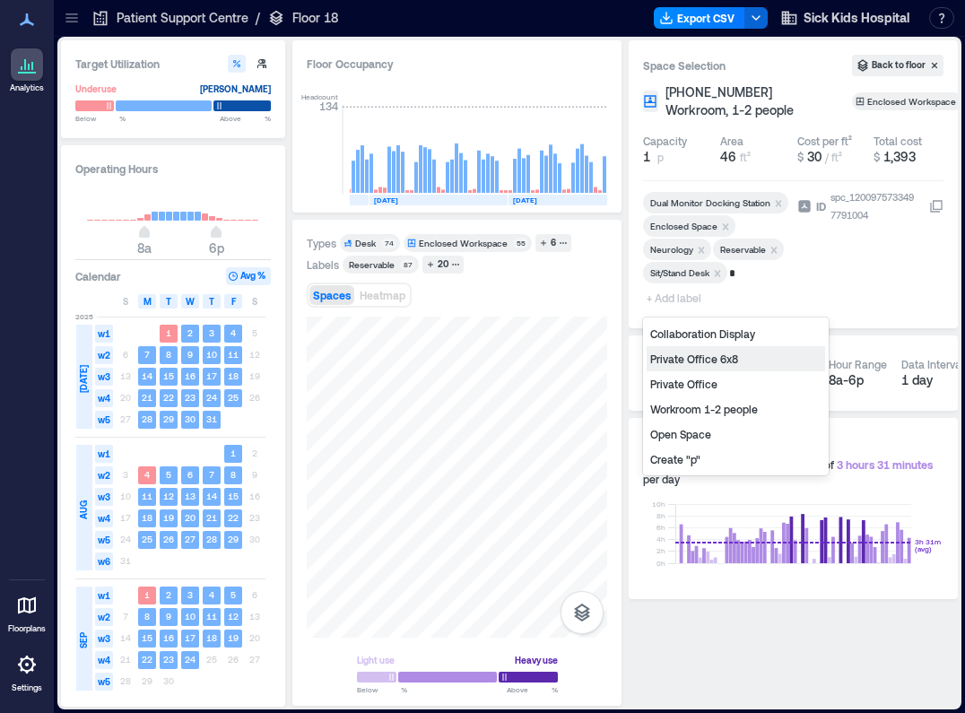
click at [709, 355] on div "Private Office 6x8" at bounding box center [736, 358] width 178 height 25
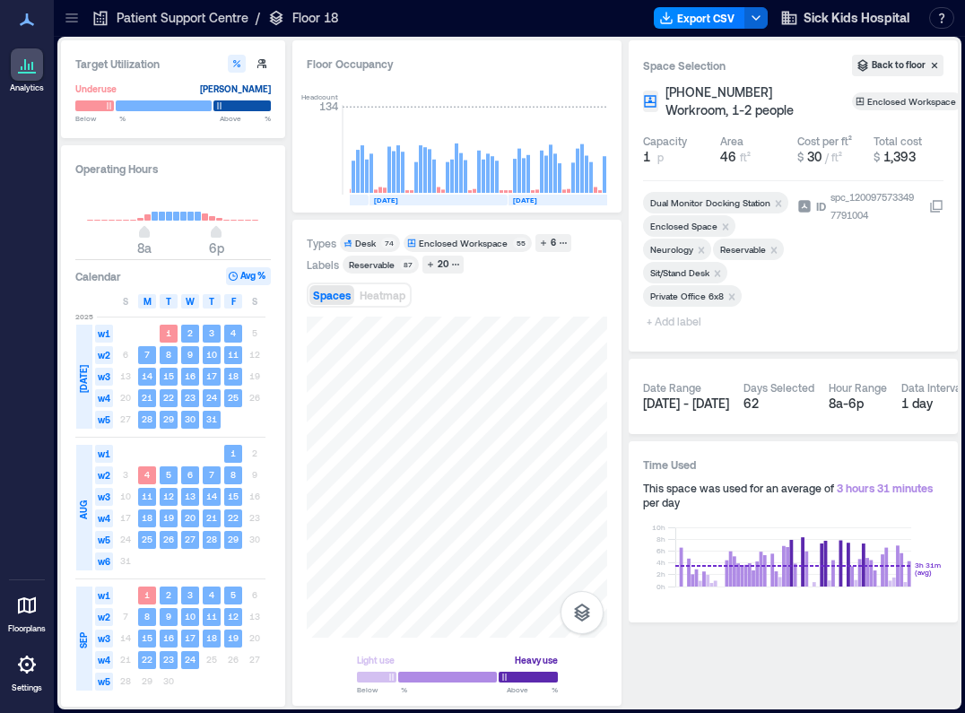
click at [624, 88] on div "Target Utilization Underuse [PERSON_NAME] Below ** % Above ** % Operating Hours…" at bounding box center [509, 372] width 897 height 665
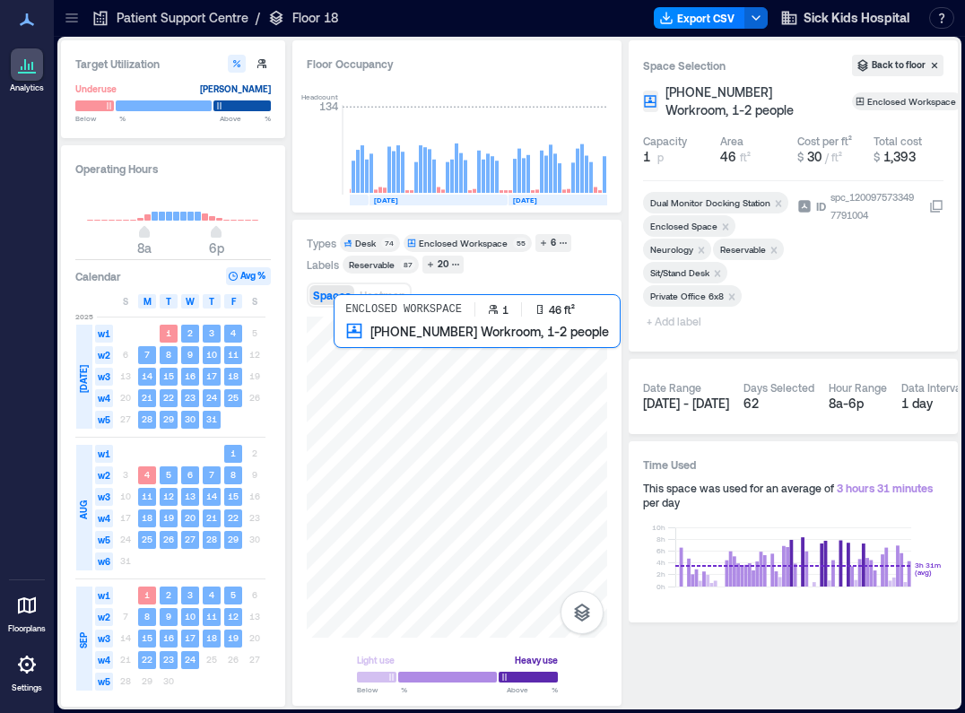
click at [340, 337] on div at bounding box center [457, 477] width 300 height 321
click at [356, 337] on div at bounding box center [457, 477] width 300 height 321
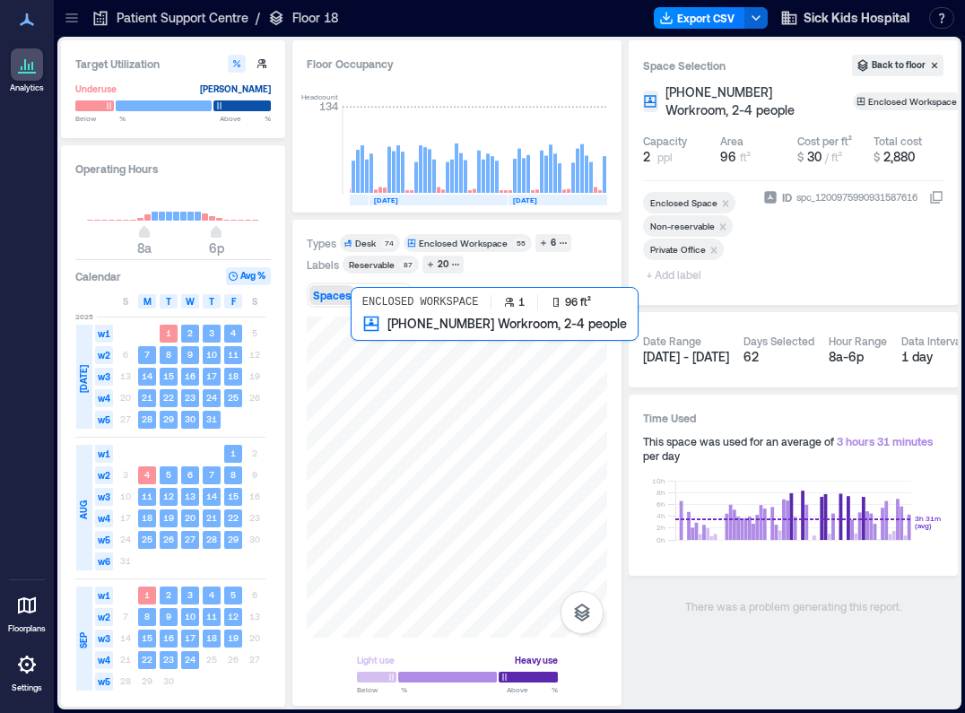
click at [362, 339] on div at bounding box center [457, 477] width 300 height 321
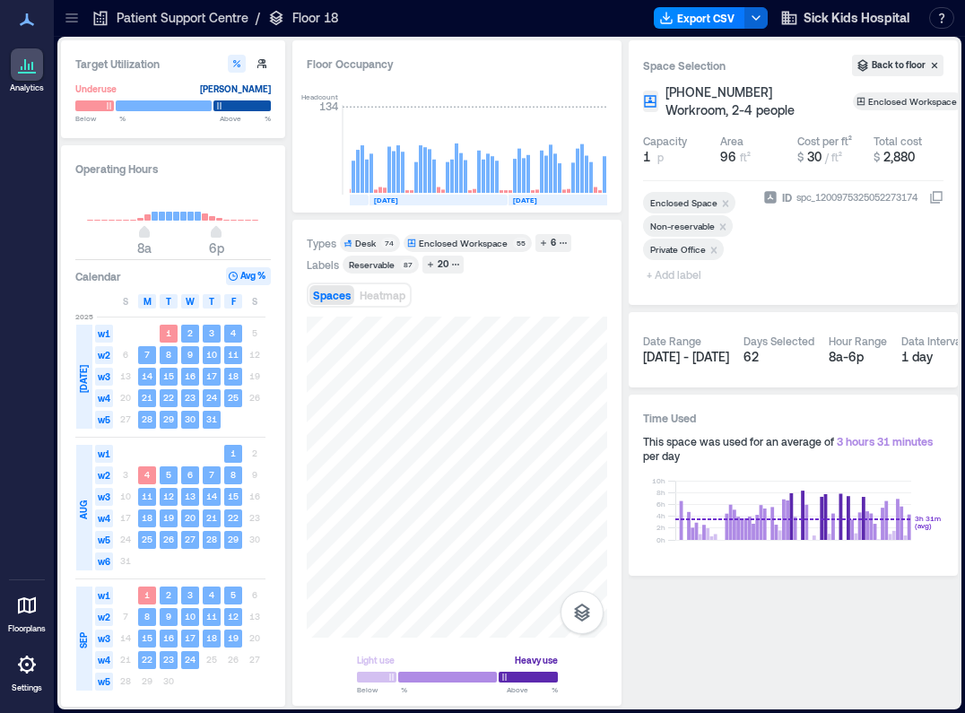
click at [695, 275] on span "+ Add label" at bounding box center [675, 274] width 65 height 25
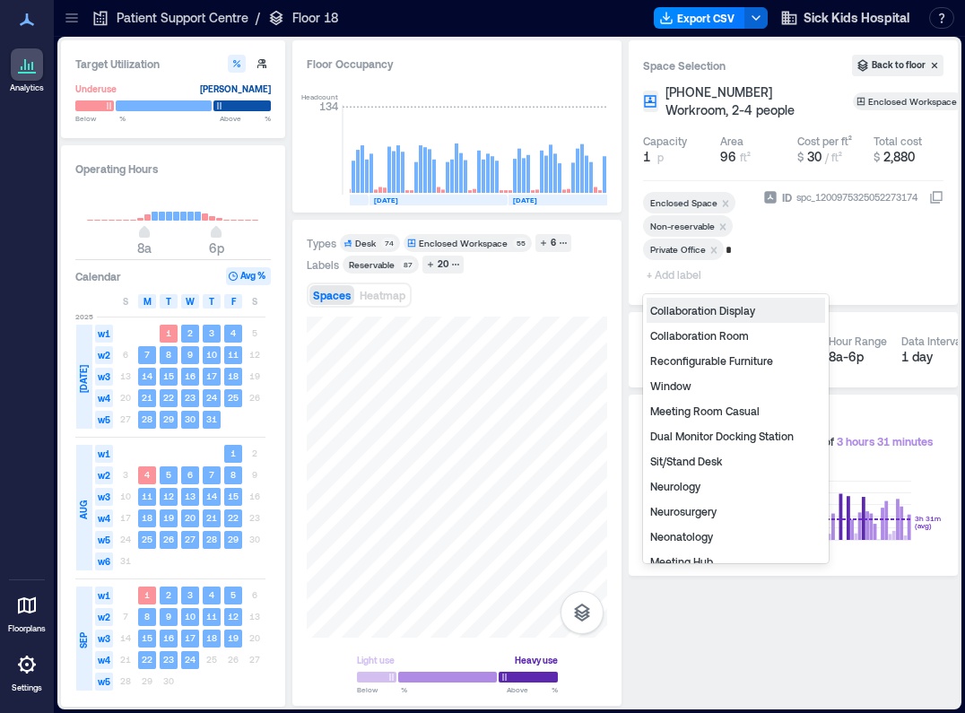
type input "**"
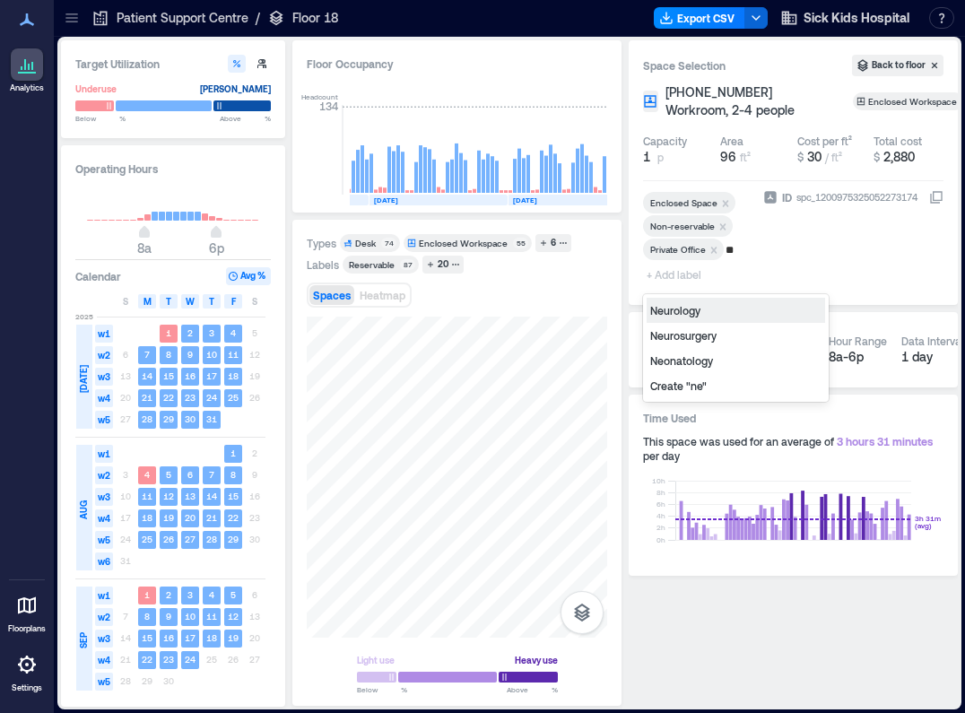
click at [684, 310] on div "Neurology" at bounding box center [736, 310] width 178 height 25
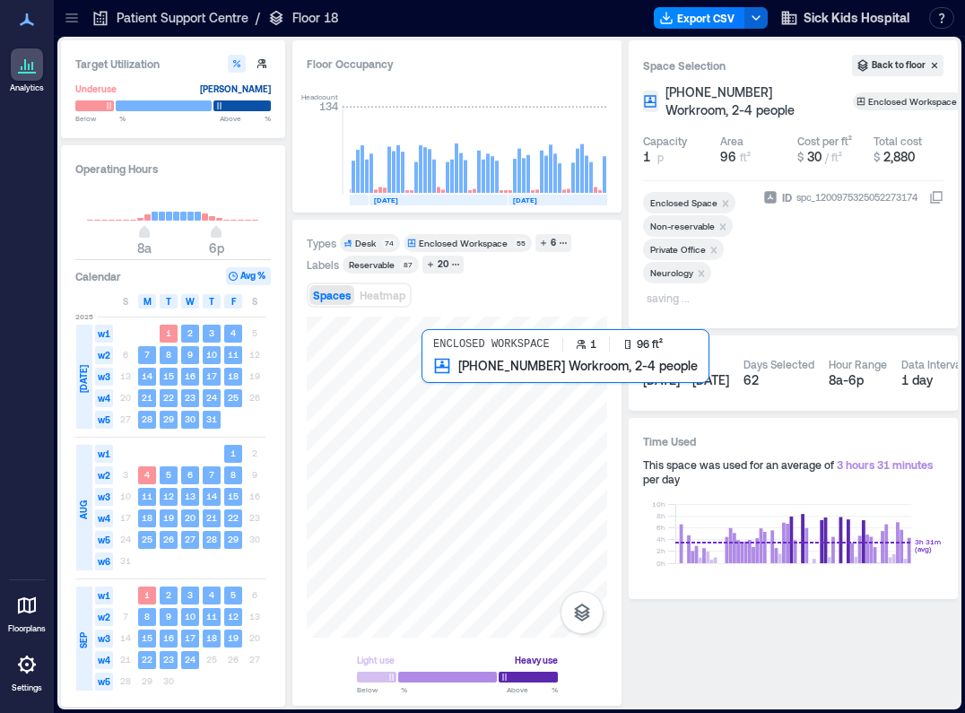
click at [430, 375] on div at bounding box center [457, 477] width 300 height 321
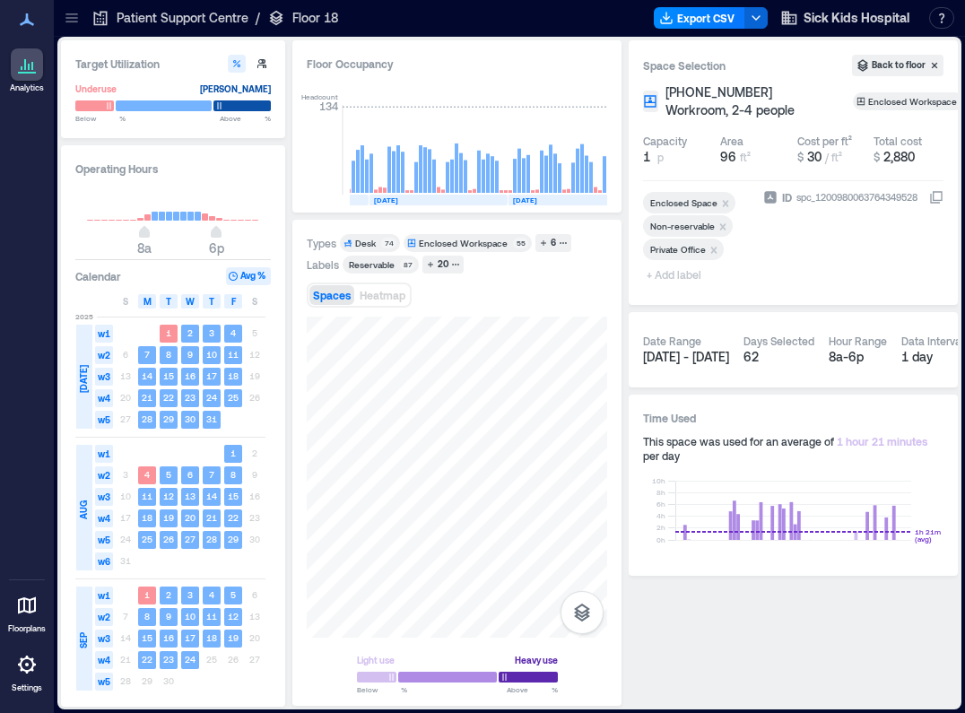
click at [664, 275] on span "+ Add label" at bounding box center [675, 274] width 65 height 25
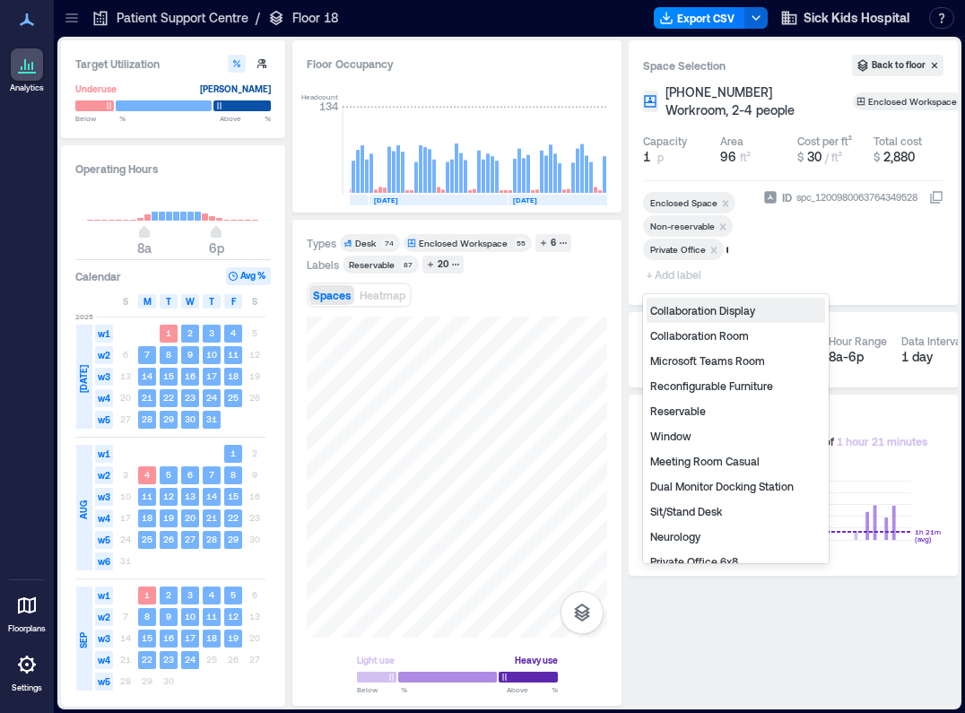
type input "**"
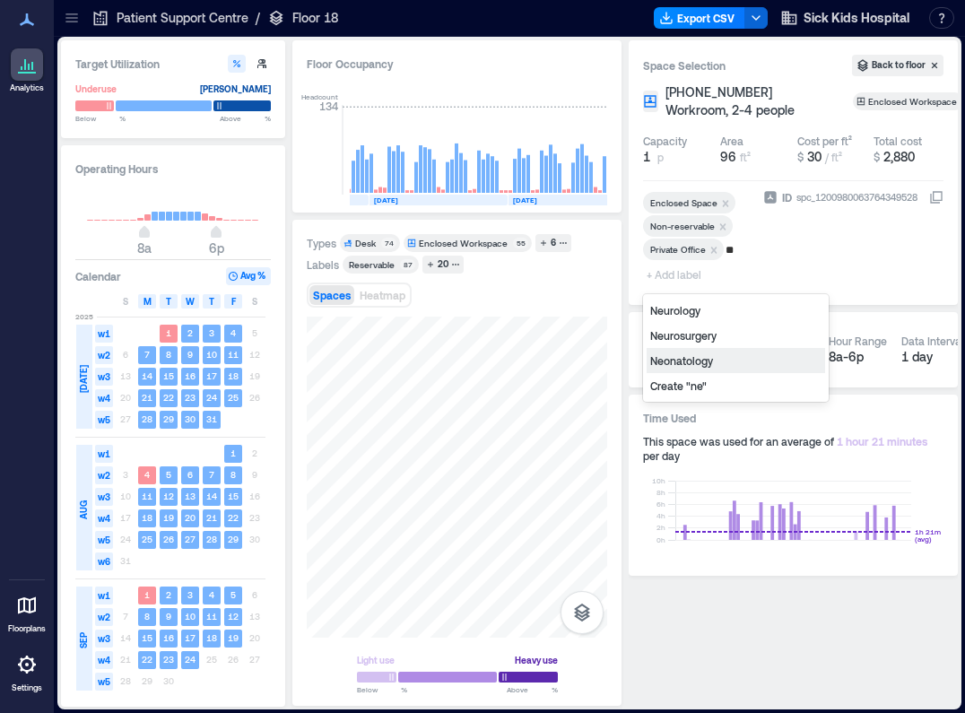
click at [672, 359] on div "Neonatology" at bounding box center [736, 360] width 178 height 25
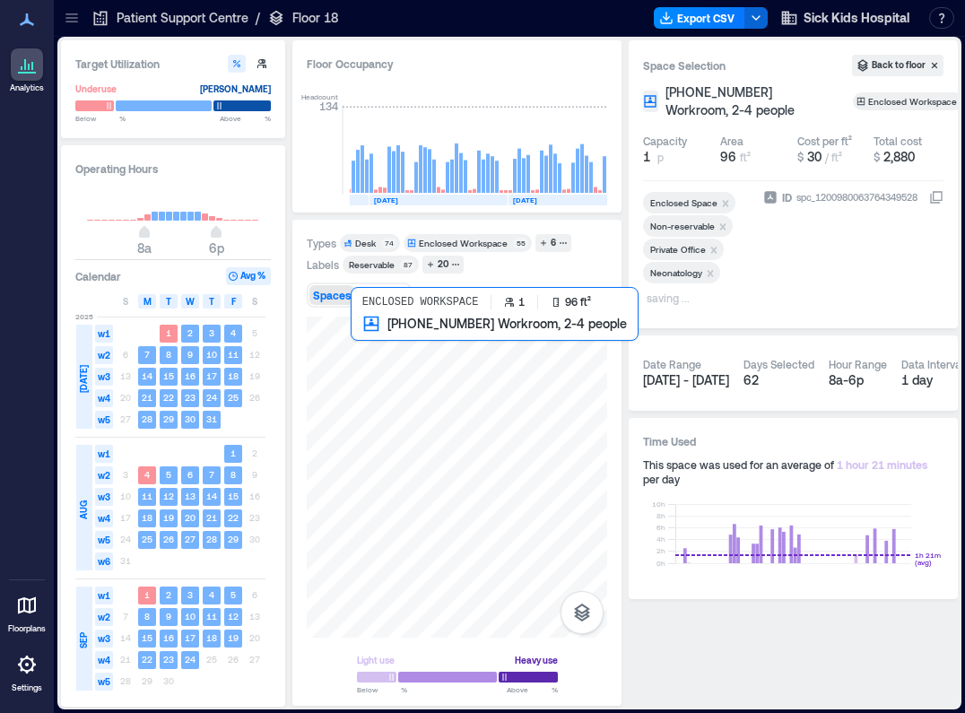
click at [355, 340] on div at bounding box center [457, 477] width 300 height 321
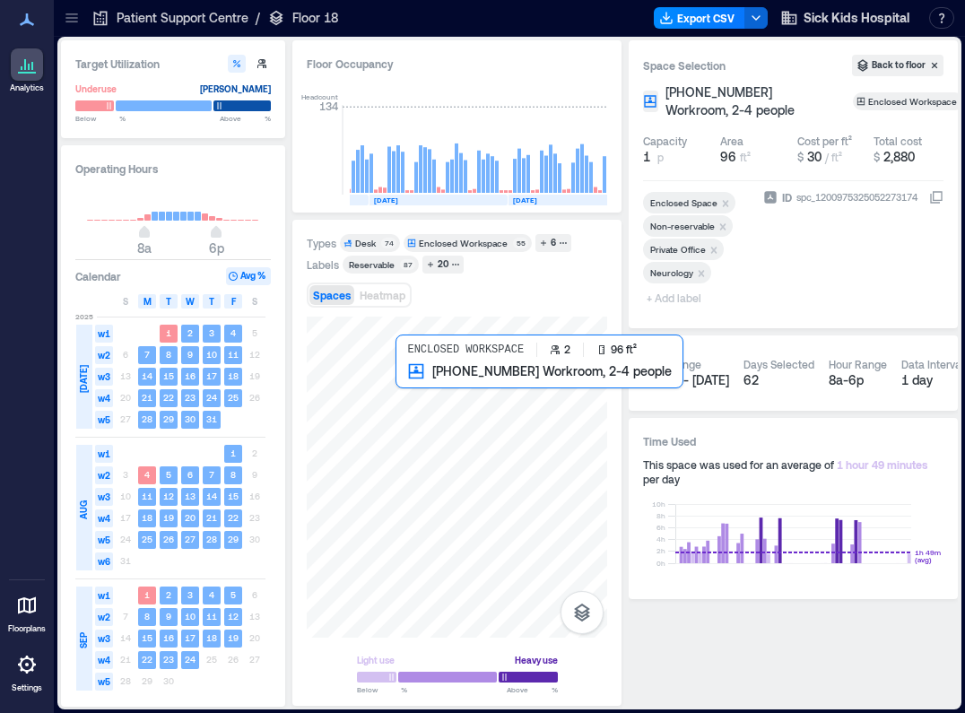
click at [413, 378] on div at bounding box center [457, 477] width 300 height 321
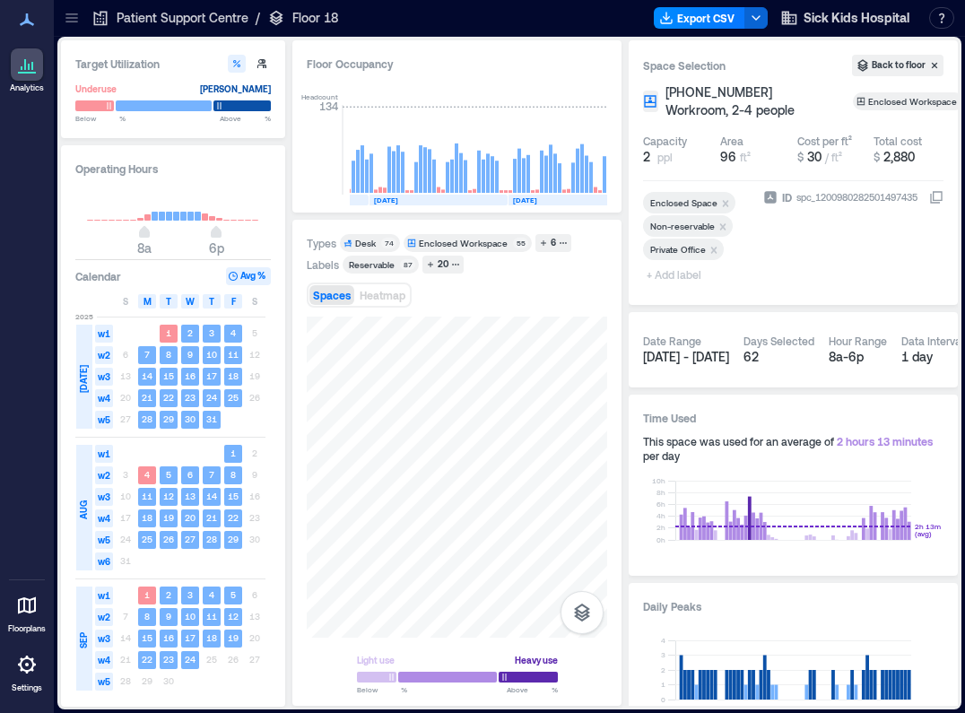
click at [667, 273] on span "+ Add label" at bounding box center [675, 274] width 65 height 25
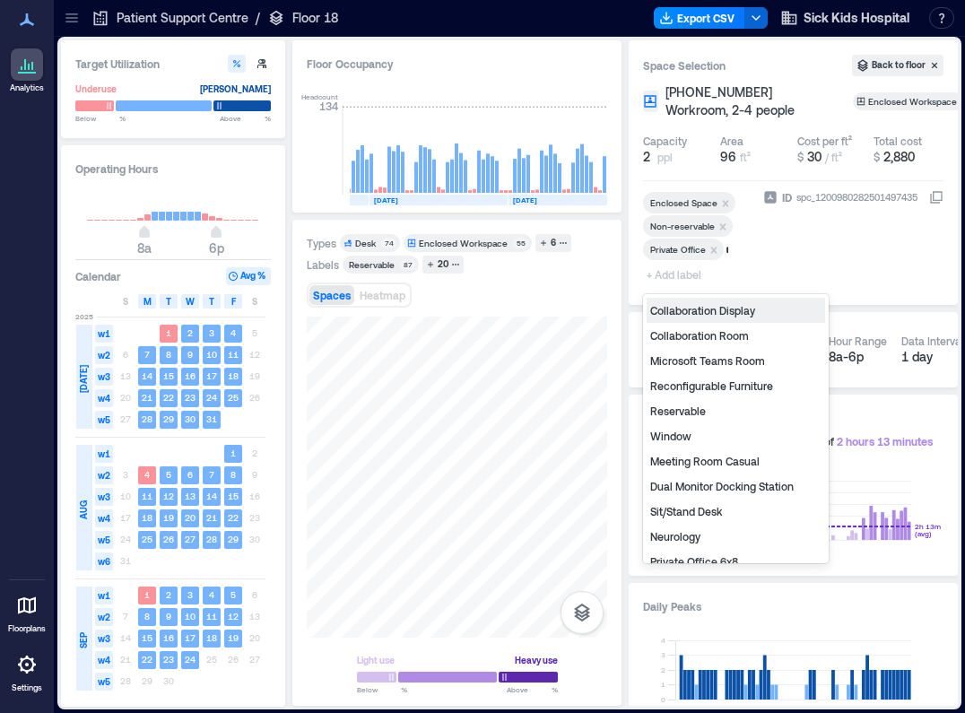
type input "**"
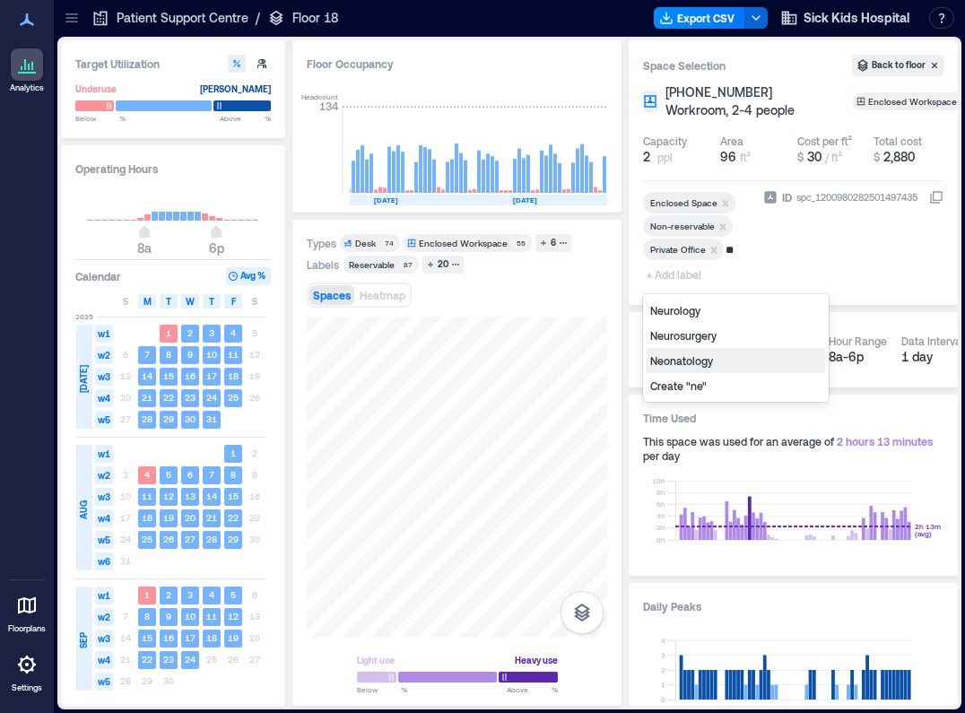
click at [675, 355] on div "Neonatology" at bounding box center [736, 360] width 178 height 25
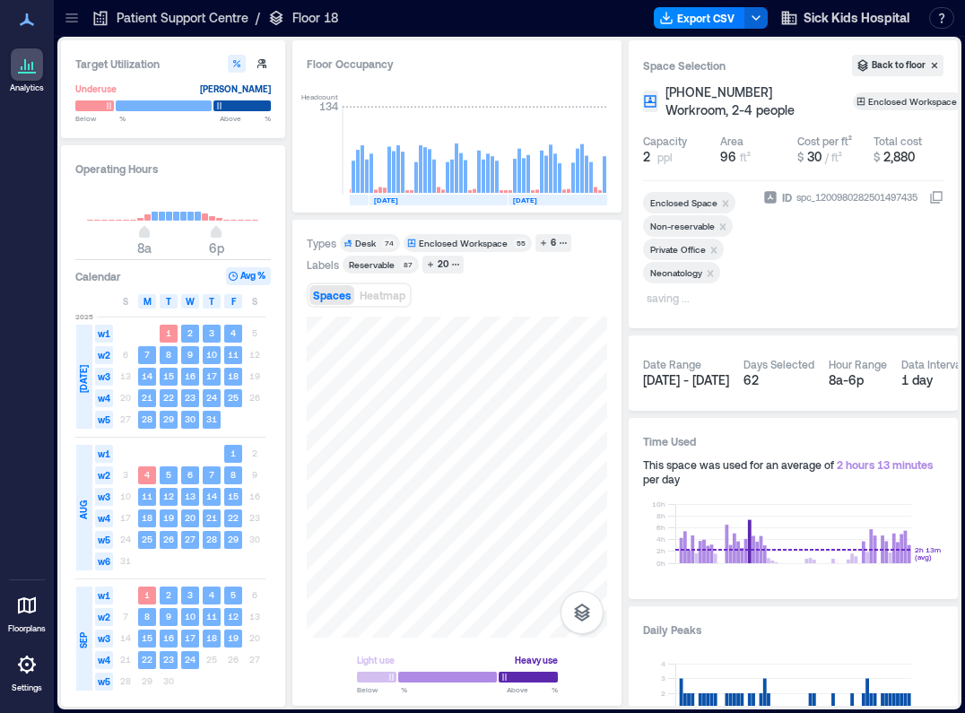
click at [630, 308] on div "Space Selection Back to floor [PHONE_NUMBER] Workroom, 2-4 people Enclosed Work…" at bounding box center [793, 184] width 329 height 288
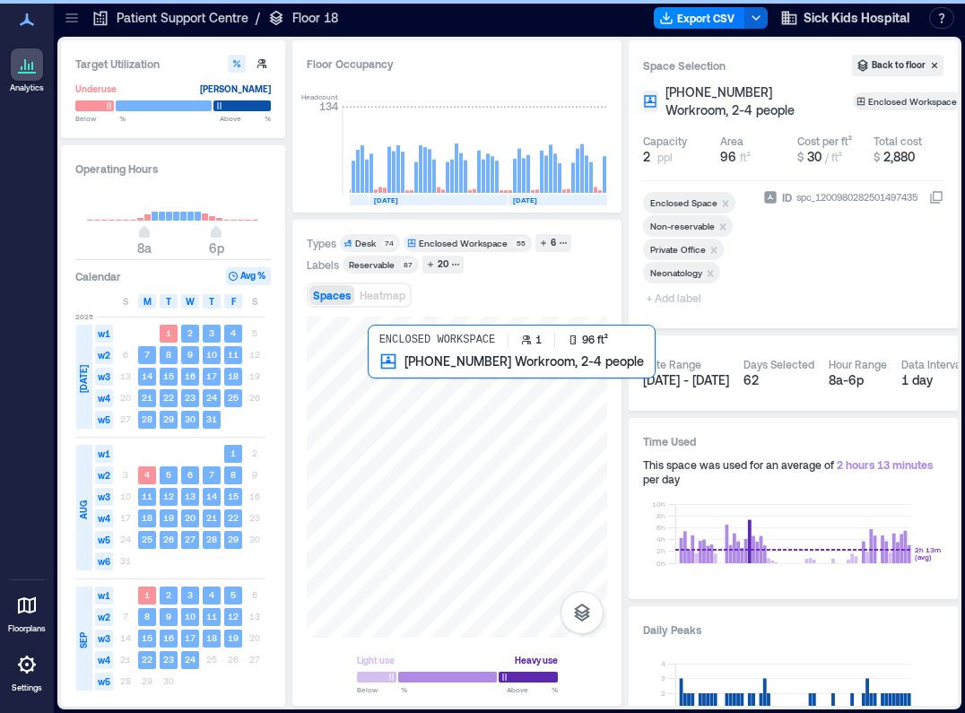
click at [379, 346] on div at bounding box center [457, 477] width 300 height 321
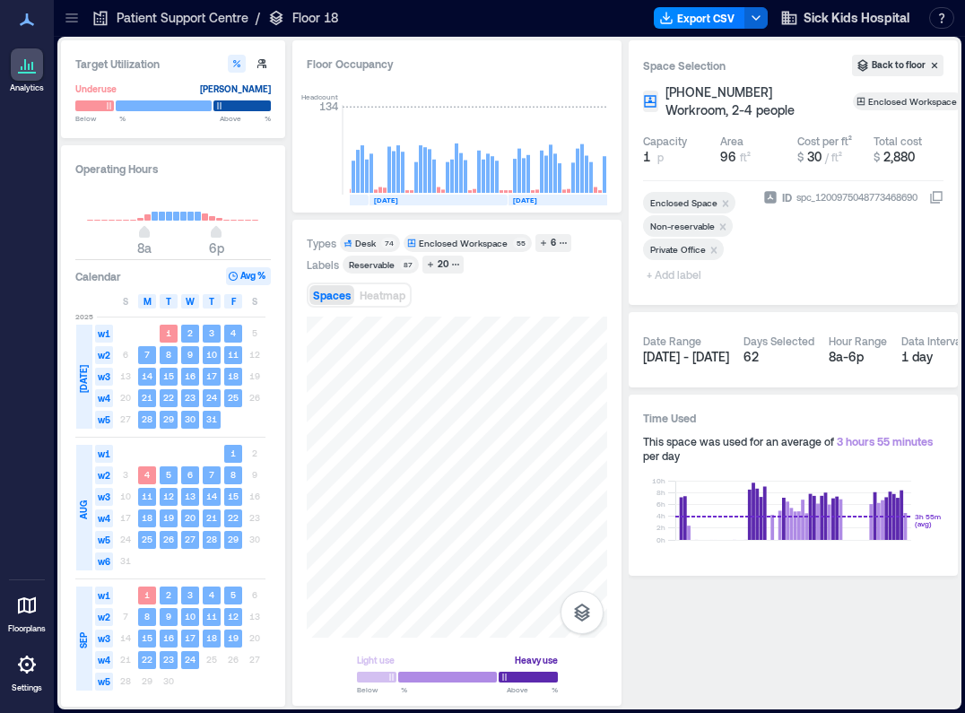
click at [684, 279] on span "+ Add label" at bounding box center [675, 274] width 65 height 25
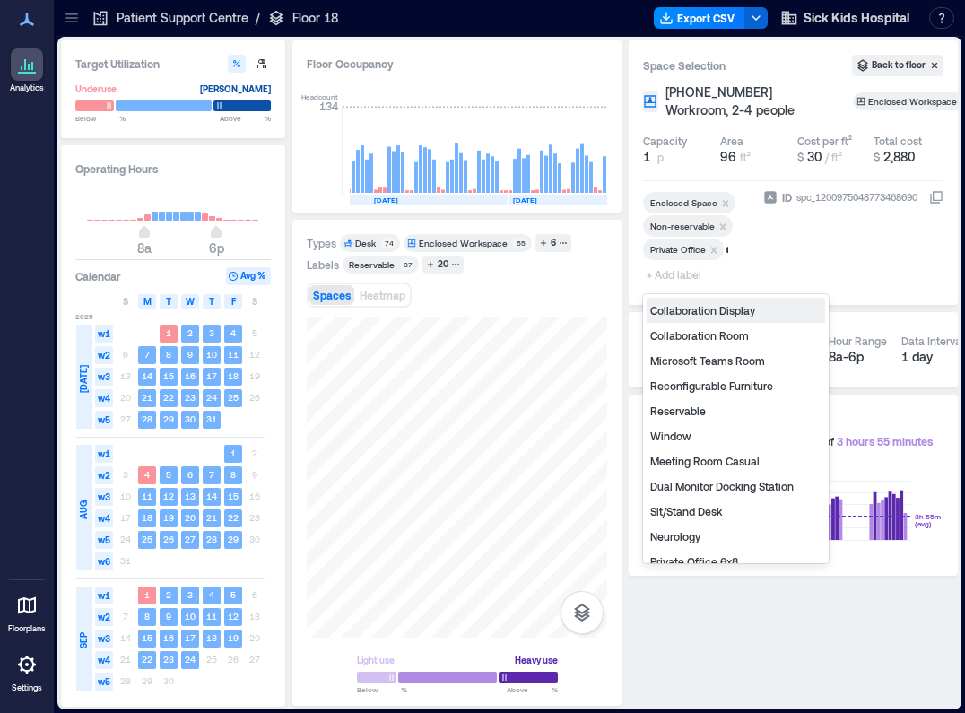
type input "**"
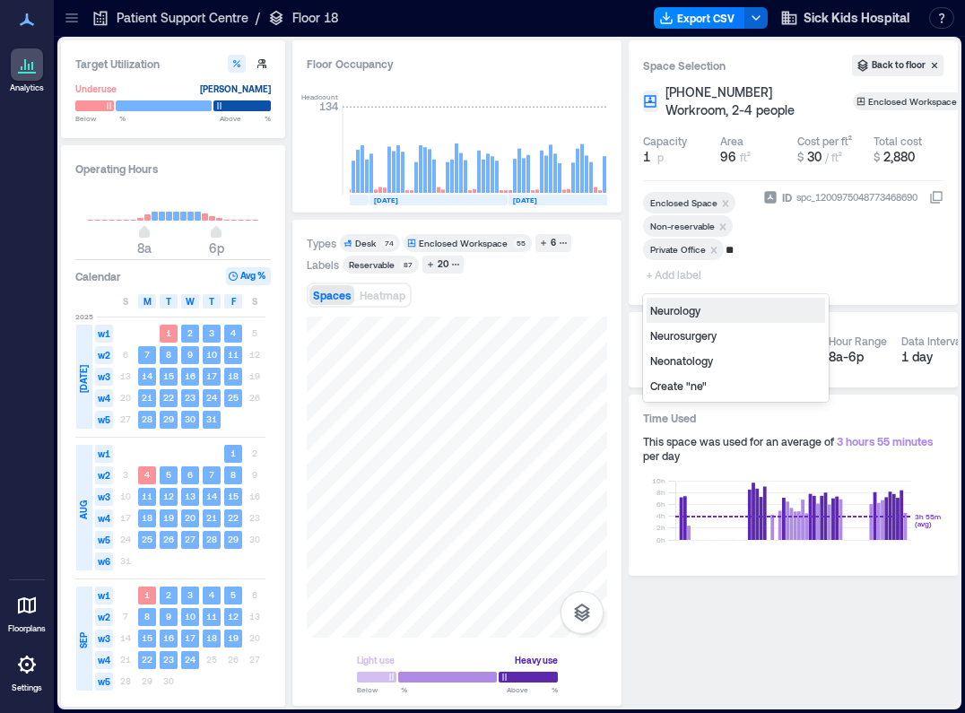
click at [688, 315] on div "Neurology" at bounding box center [736, 310] width 178 height 25
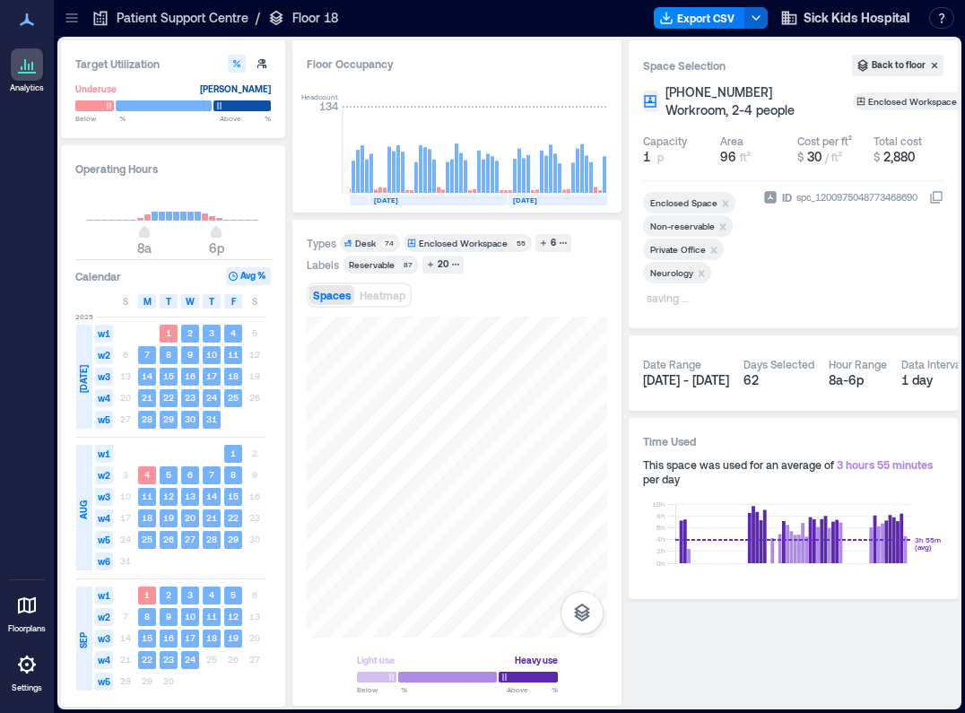
click at [642, 325] on div "Space Selection Back to floor [PHONE_NUMBER] Workroom, 2-4 people Enclosed Work…" at bounding box center [793, 184] width 329 height 288
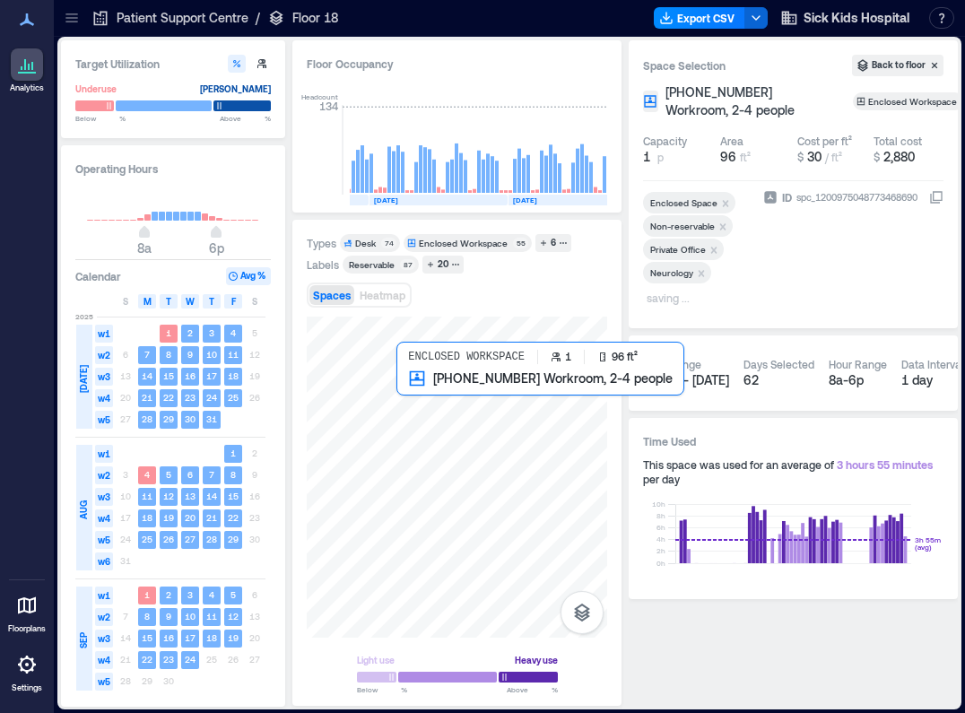
click at [398, 386] on div at bounding box center [457, 477] width 300 height 321
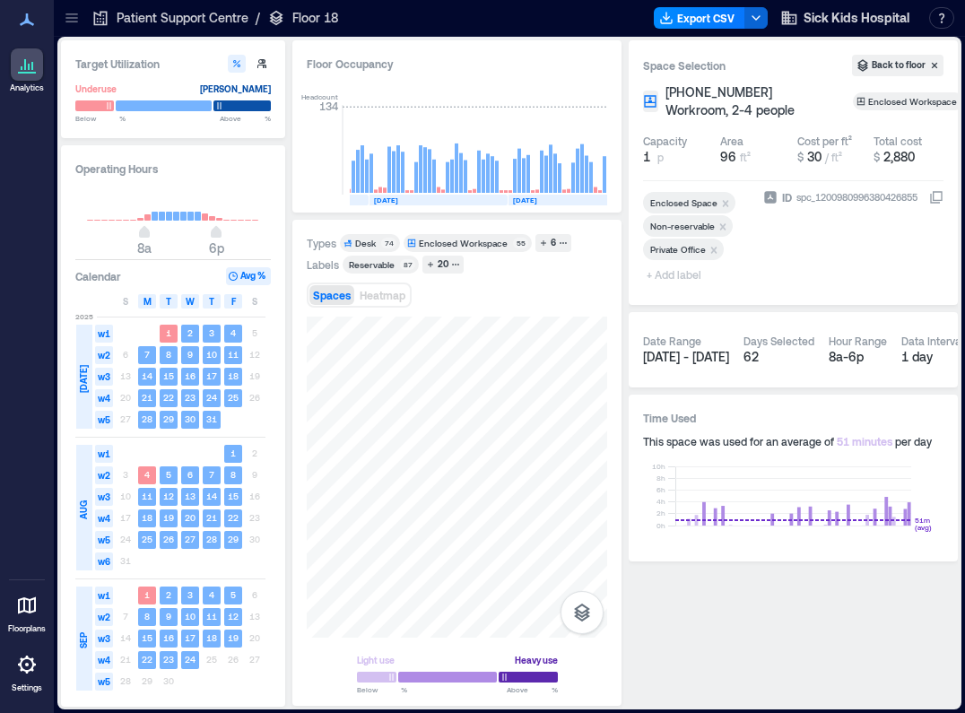
click at [689, 273] on span "+ Add label" at bounding box center [675, 274] width 65 height 25
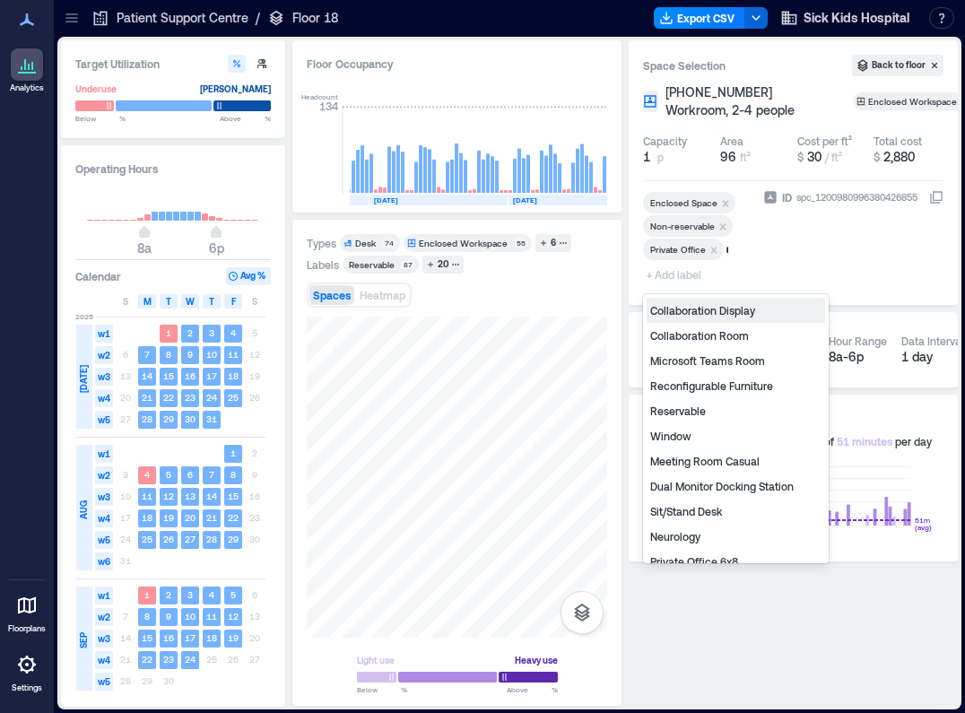
type input "**"
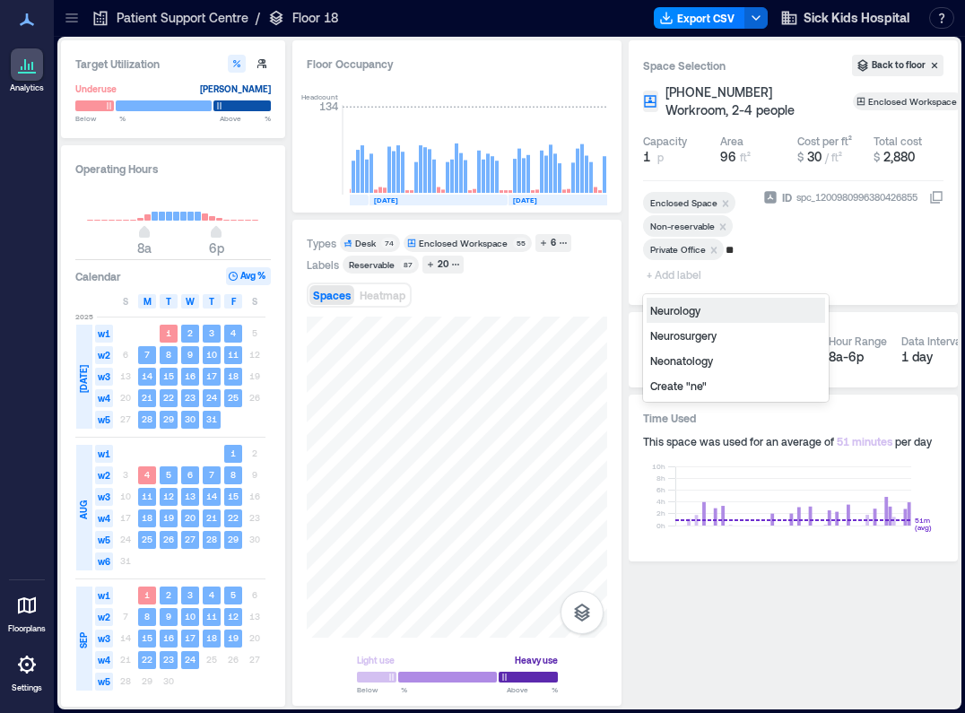
click at [681, 311] on div "Neurology" at bounding box center [736, 310] width 178 height 25
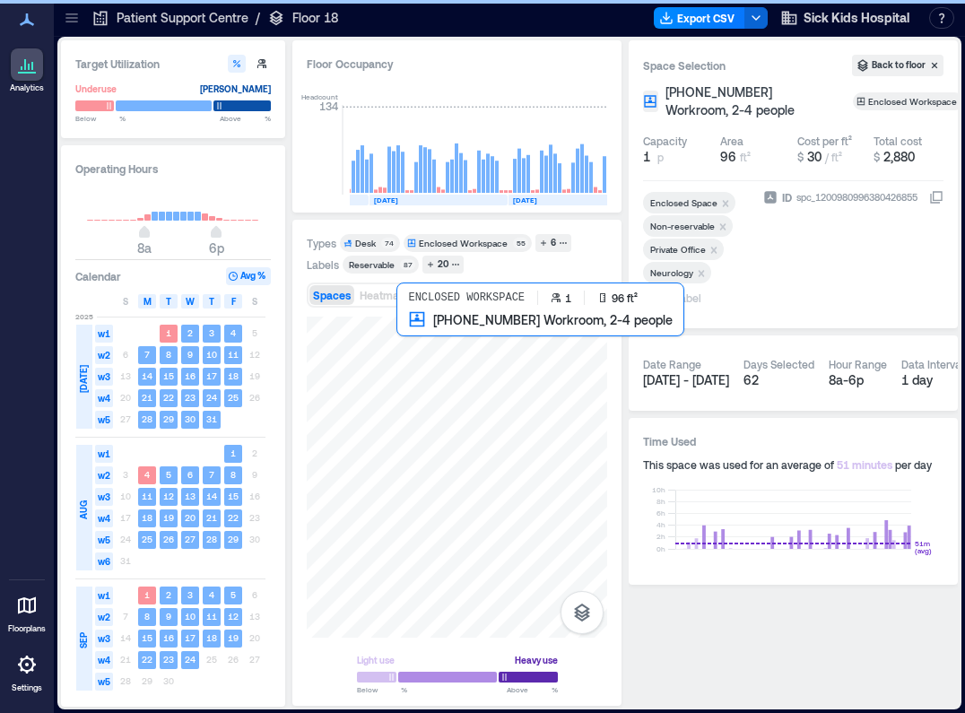
click at [405, 331] on div at bounding box center [457, 477] width 300 height 321
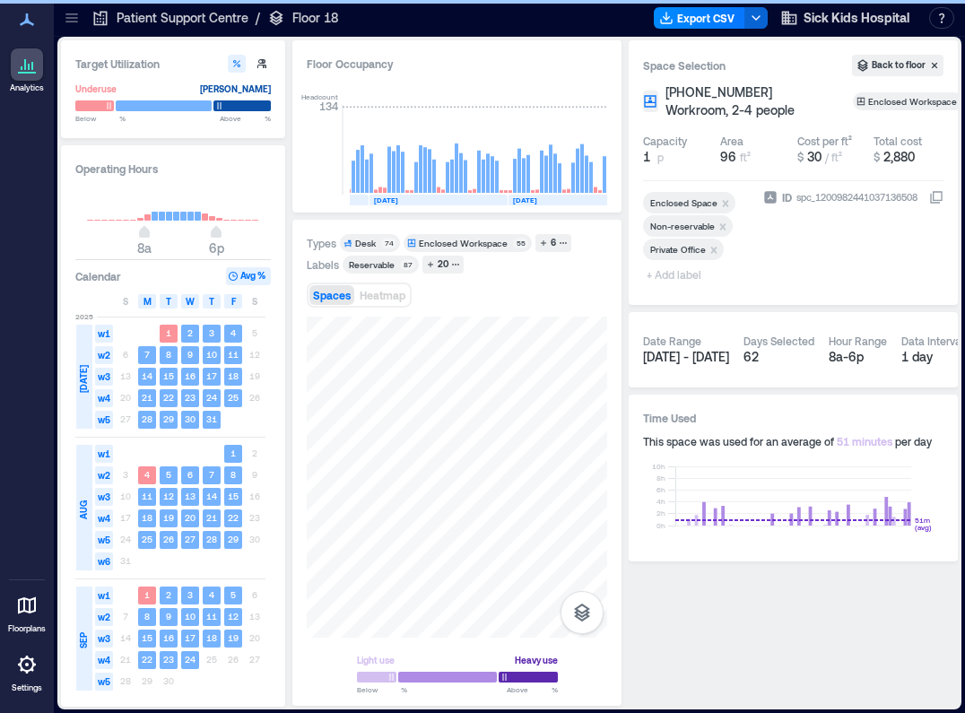
click at [684, 274] on span "+ Add label" at bounding box center [675, 274] width 65 height 25
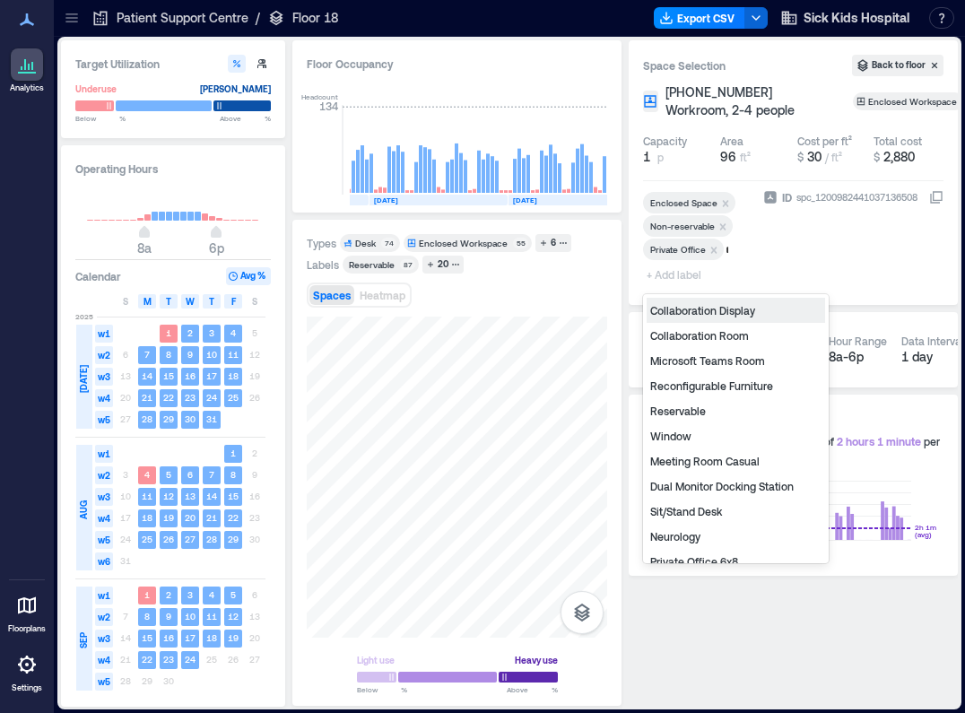
type input "**"
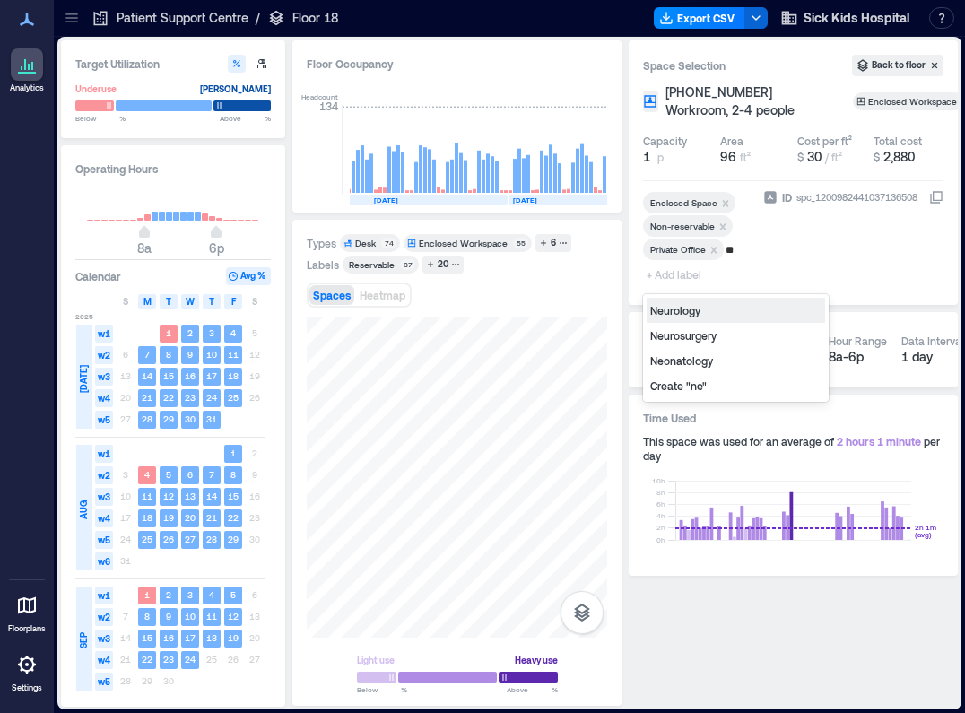
click at [692, 310] on div "Neurology" at bounding box center [736, 310] width 178 height 25
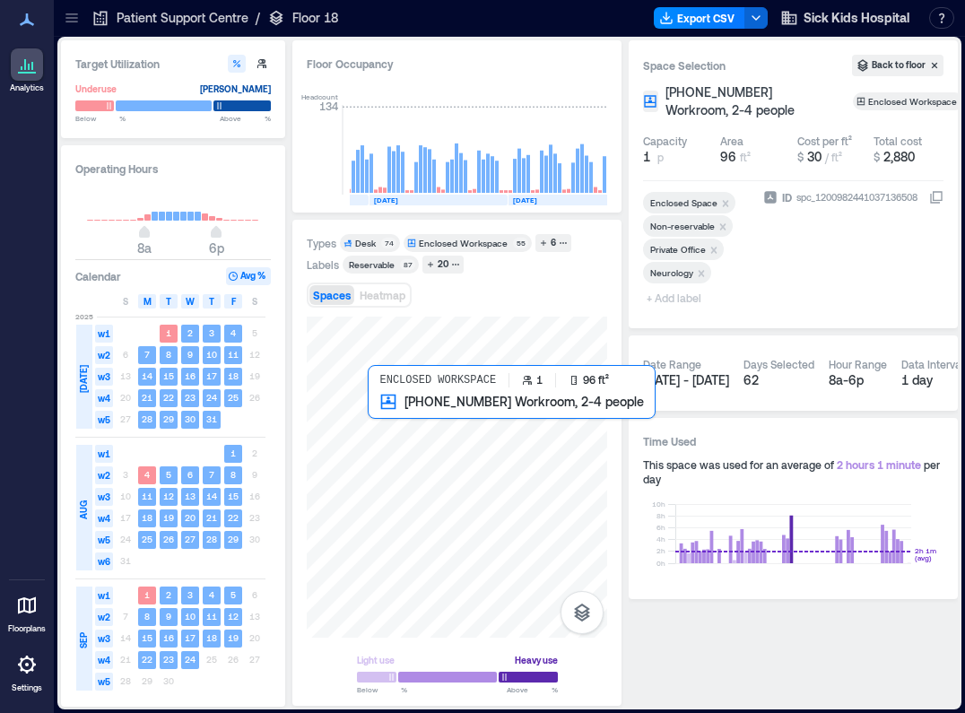
click at [383, 412] on div at bounding box center [457, 477] width 300 height 321
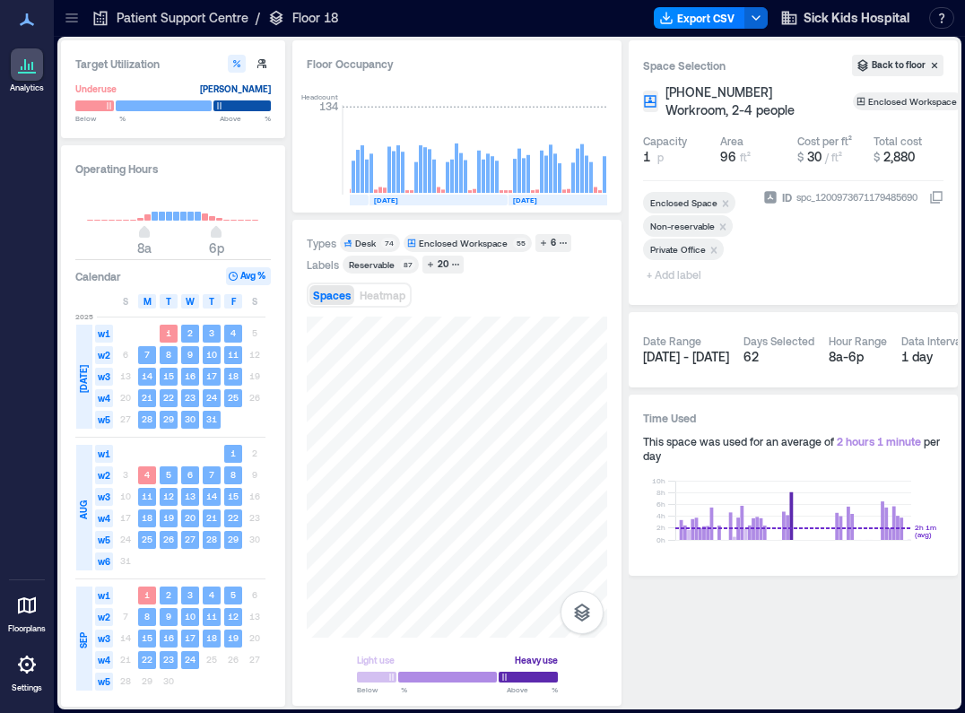
click at [678, 278] on span "+ Add label" at bounding box center [675, 274] width 65 height 25
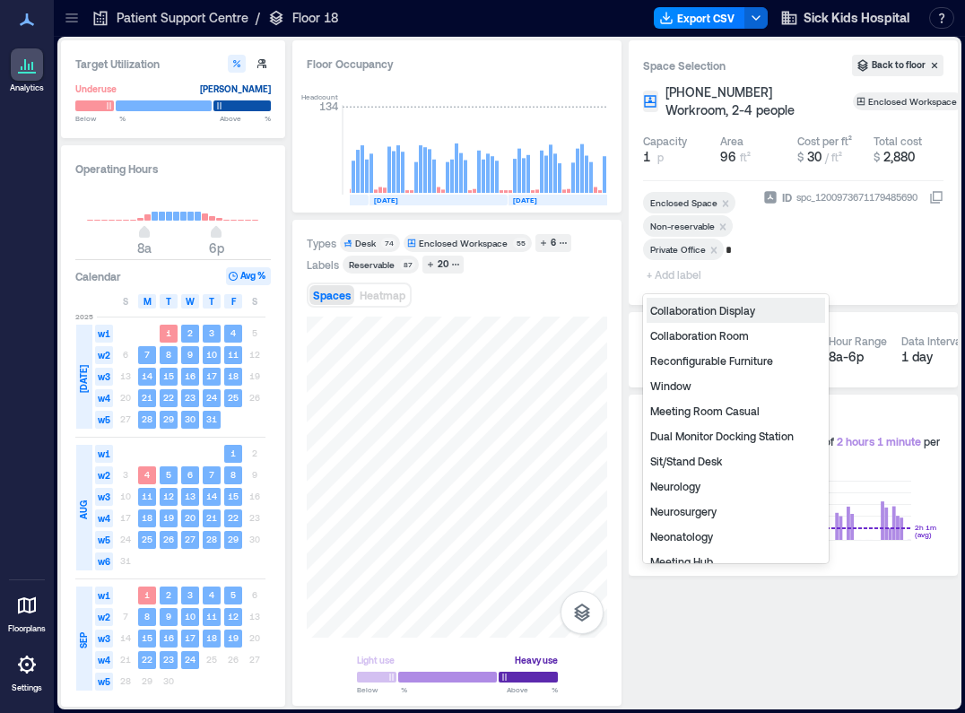
type input "**"
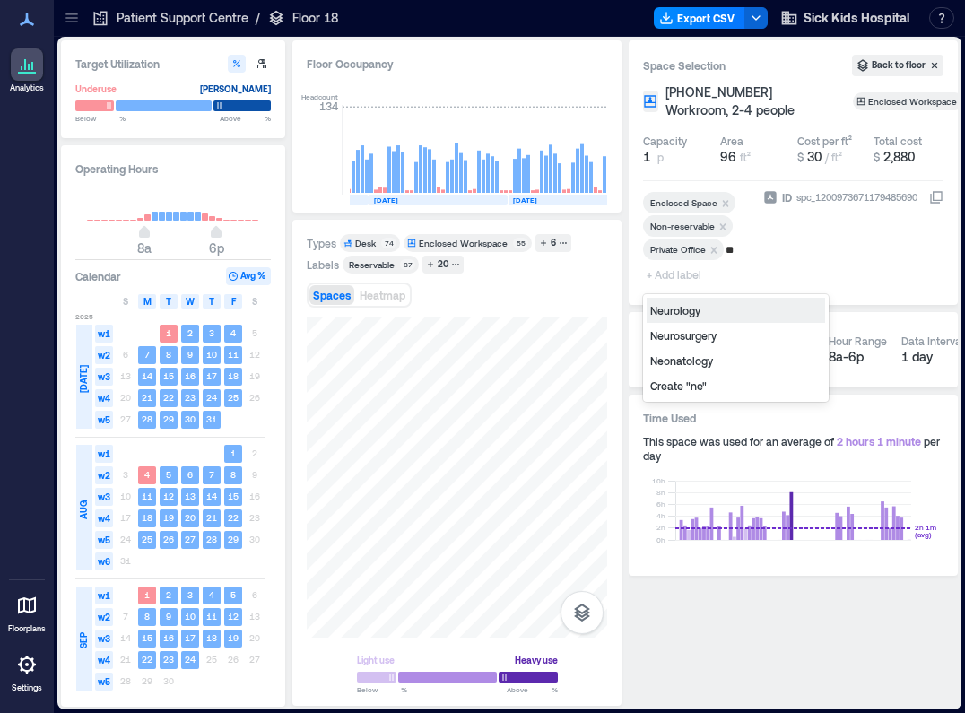
click at [683, 311] on div "Neurology" at bounding box center [736, 310] width 178 height 25
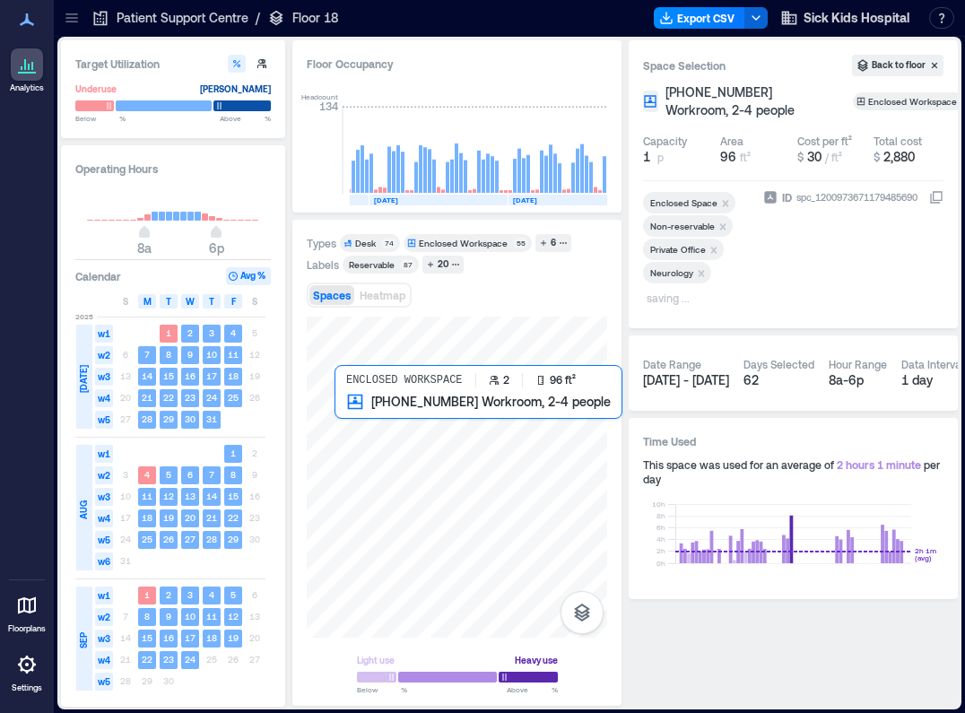
click at [348, 415] on div at bounding box center [457, 477] width 300 height 321
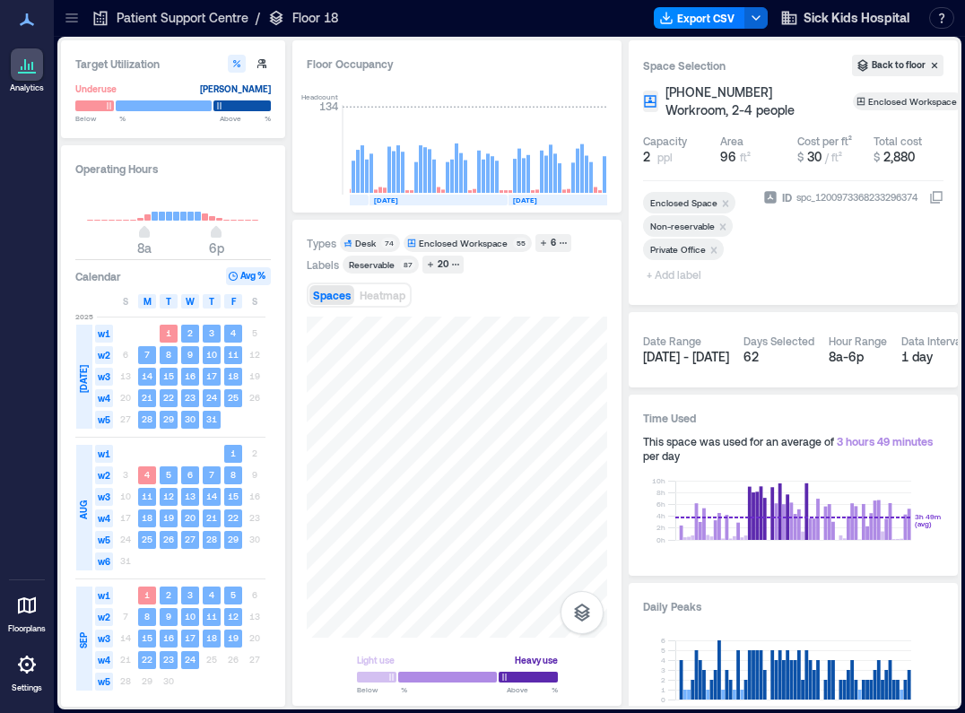
click at [671, 274] on span "+ Add label" at bounding box center [675, 274] width 65 height 25
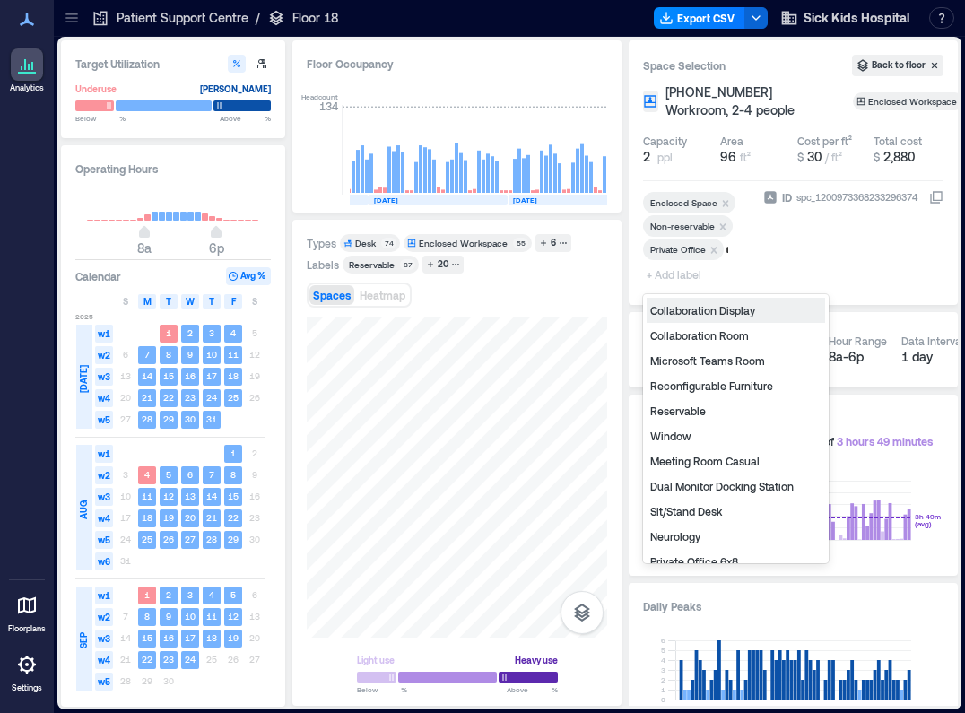
type input "**"
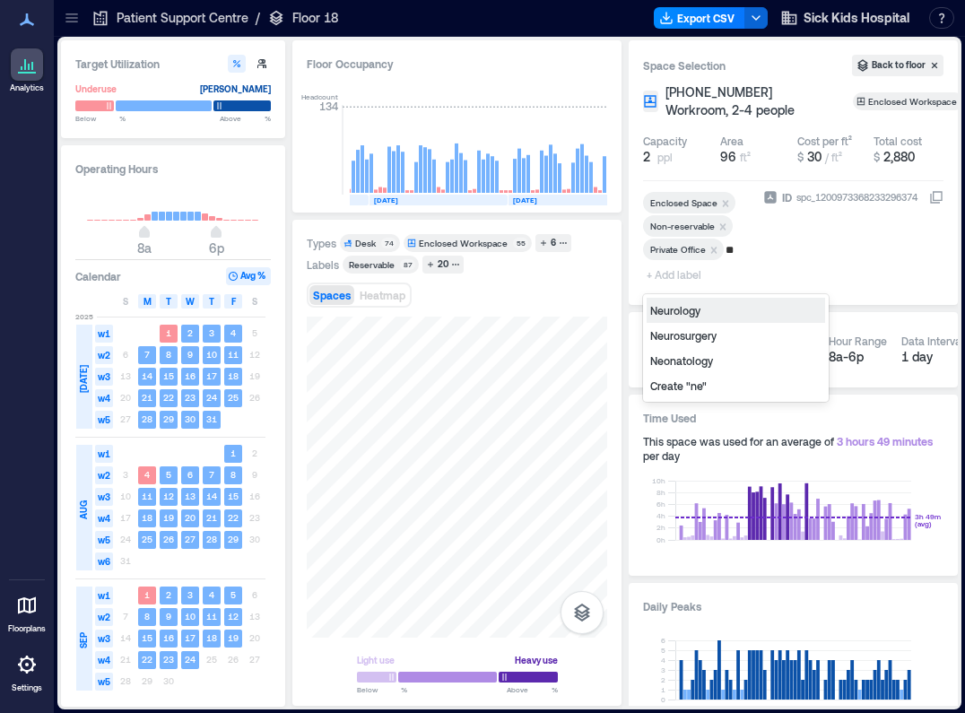
click at [689, 309] on div "Neurology" at bounding box center [736, 310] width 178 height 25
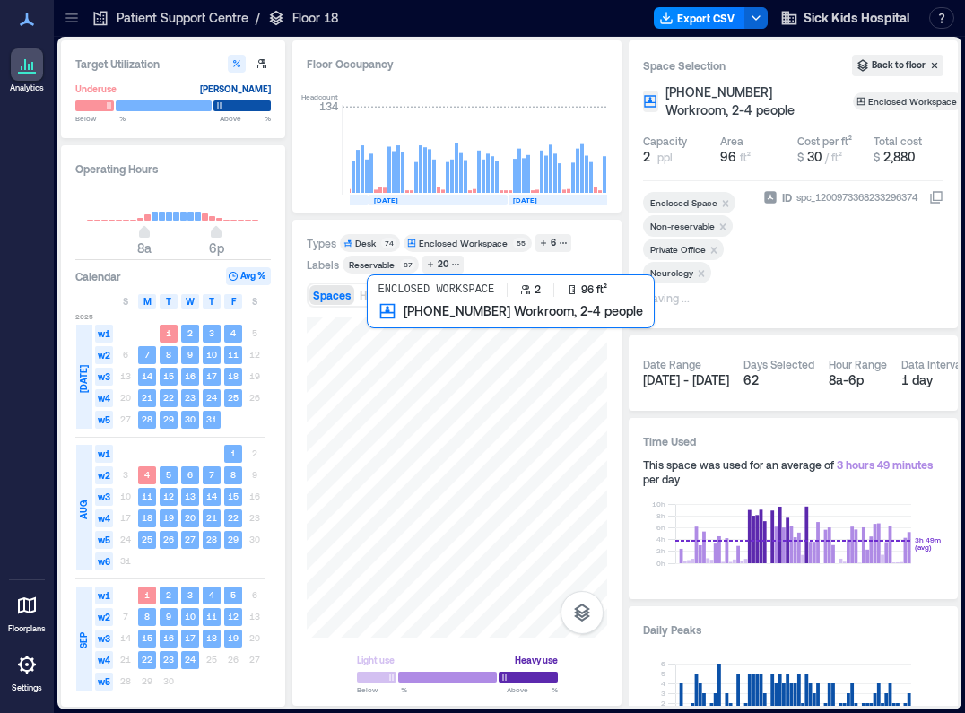
click at [369, 324] on div at bounding box center [457, 477] width 300 height 321
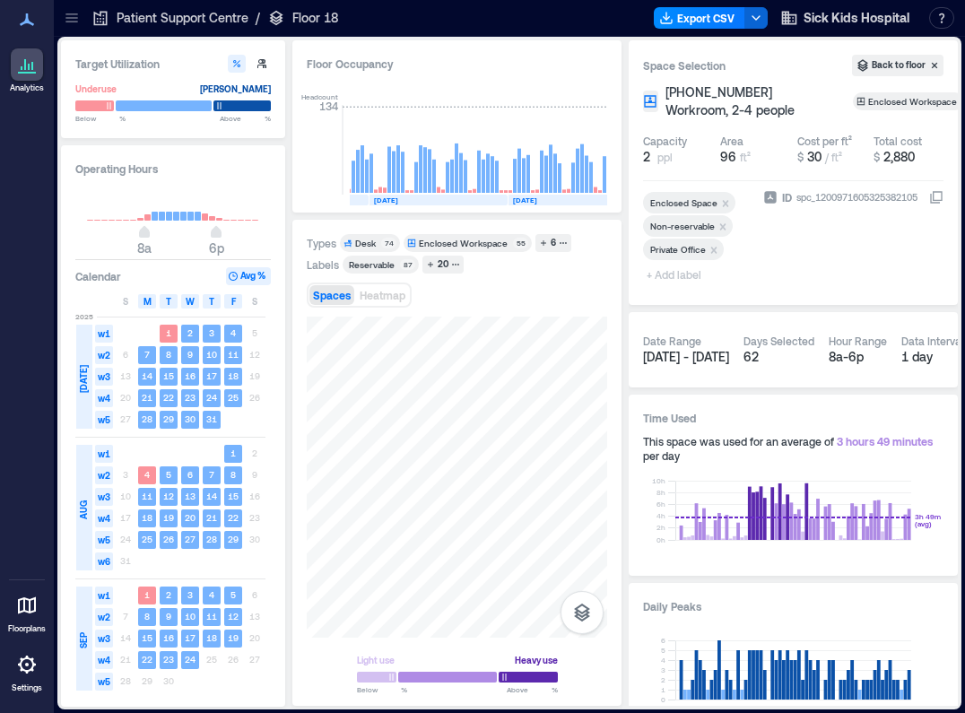
click at [674, 275] on span "+ Add label" at bounding box center [675, 274] width 65 height 25
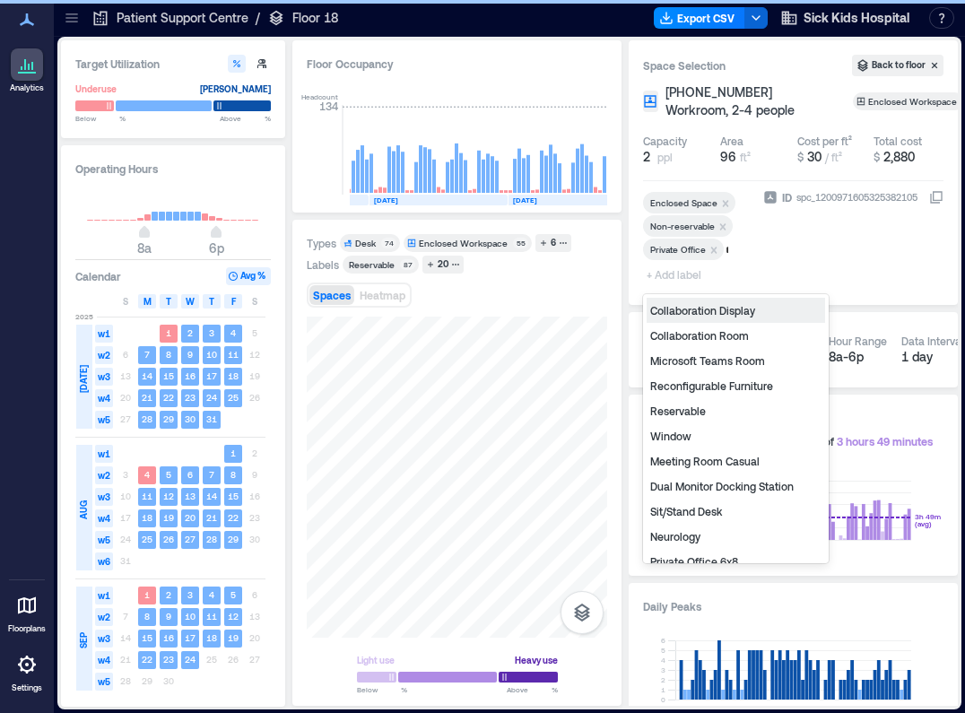
type input "**"
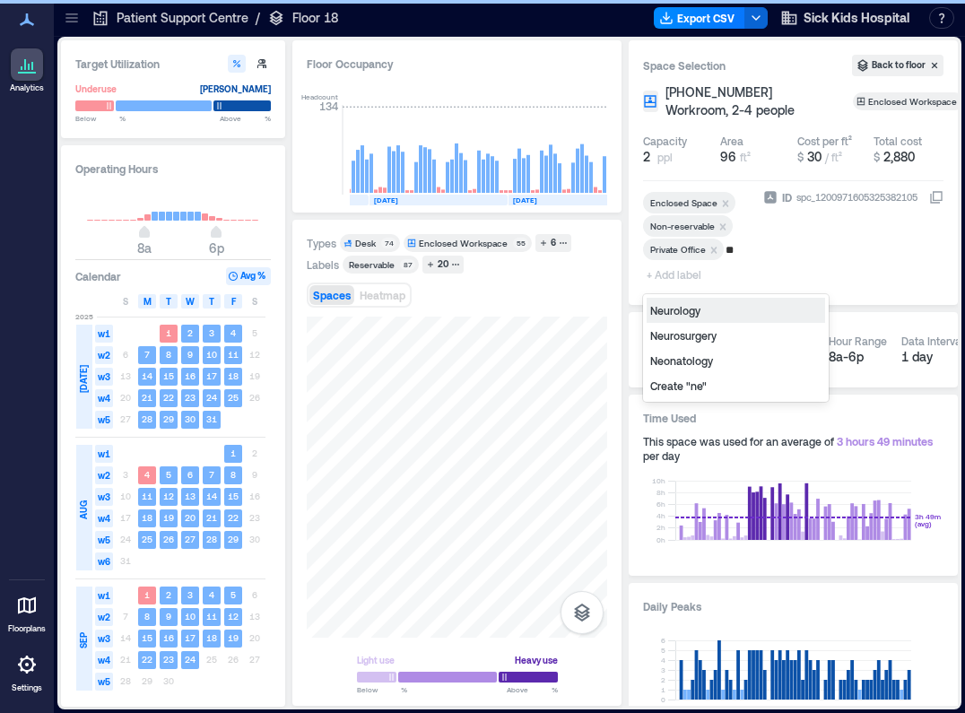
click at [685, 311] on div "Neurology" at bounding box center [736, 310] width 178 height 25
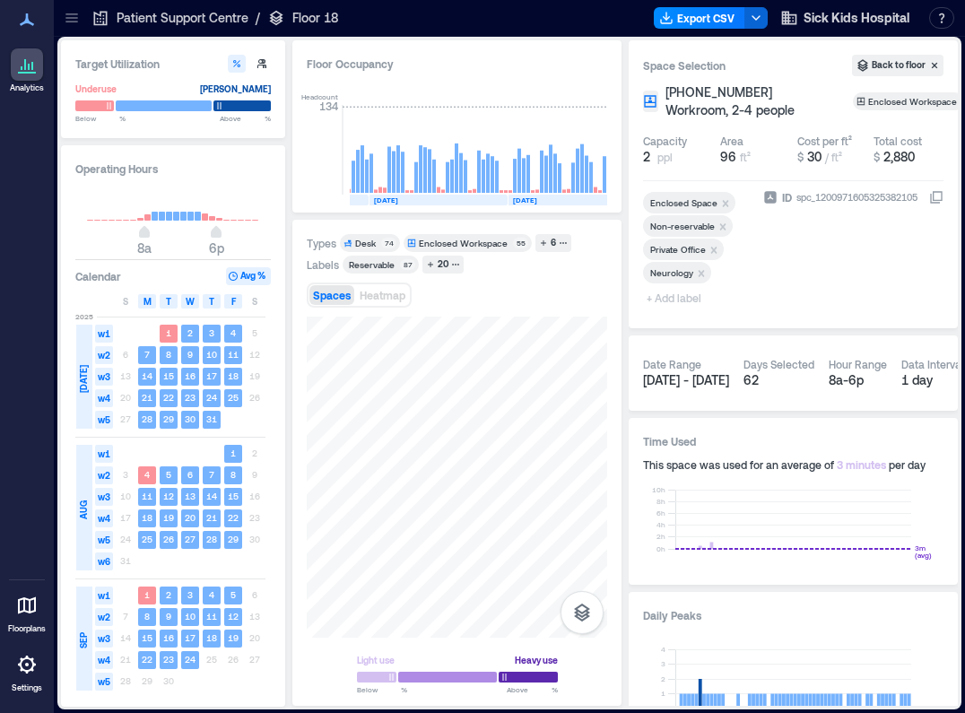
drag, startPoint x: 628, startPoint y: 325, endPoint x: 610, endPoint y: 329, distance: 18.3
click at [628, 325] on div "Target Utilization Underuse [PERSON_NAME] Below ** % Above ** % Operating Hours…" at bounding box center [509, 372] width 897 height 665
click at [468, 349] on div at bounding box center [457, 477] width 300 height 321
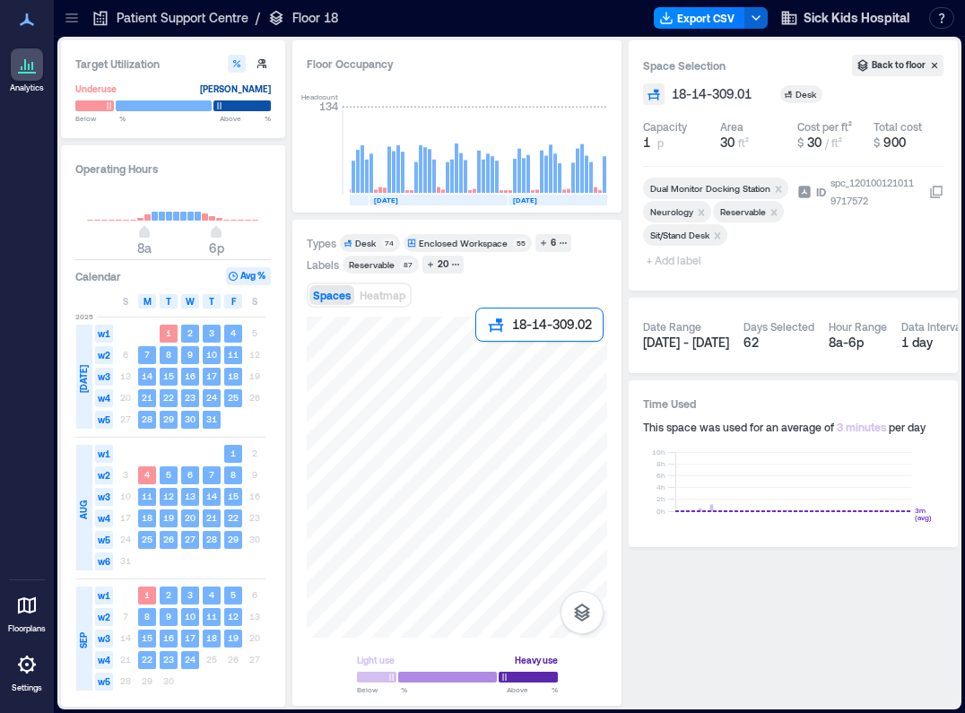
click at [481, 349] on div at bounding box center [457, 477] width 300 height 321
click at [499, 349] on div at bounding box center [457, 477] width 300 height 321
click at [509, 349] on div at bounding box center [457, 477] width 300 height 321
click at [509, 357] on div at bounding box center [457, 477] width 300 height 321
click at [504, 358] on div at bounding box center [457, 477] width 300 height 321
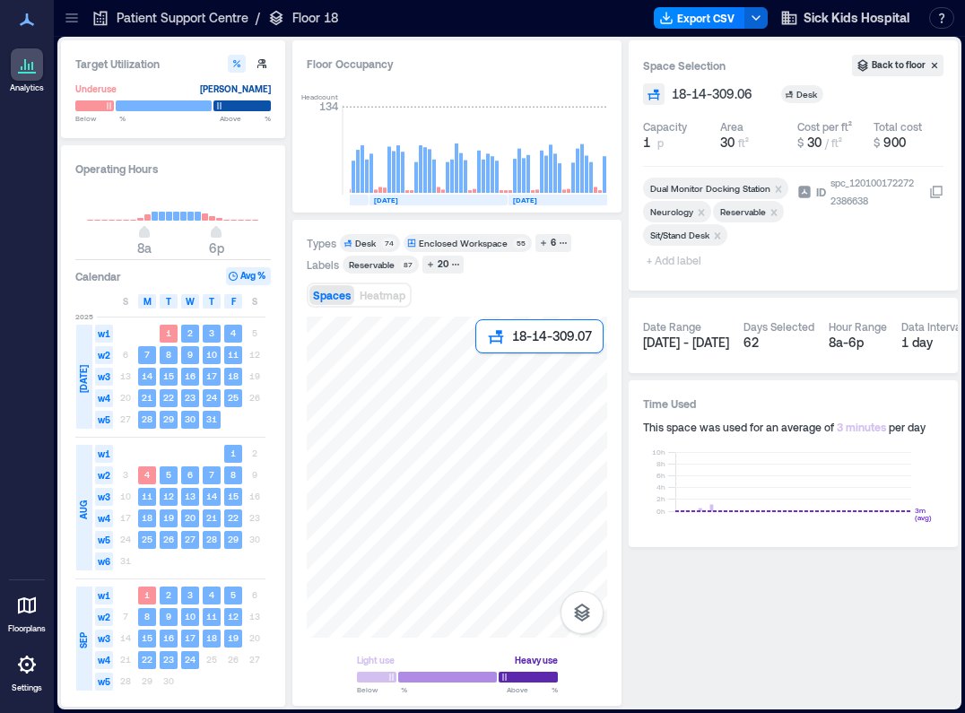
click at [483, 364] on div at bounding box center [457, 477] width 300 height 321
click at [471, 364] on div at bounding box center [457, 477] width 300 height 321
click at [463, 330] on div at bounding box center [457, 477] width 300 height 321
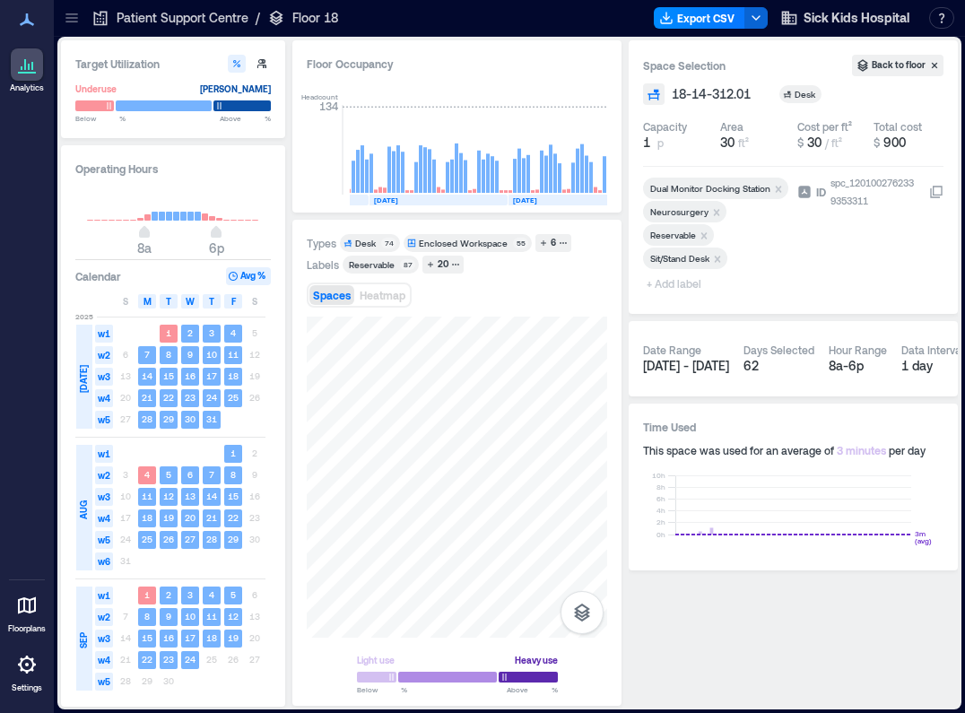
drag, startPoint x: 701, startPoint y: 235, endPoint x: 689, endPoint y: 252, distance: 21.2
click at [701, 235] on icon "Remove Reservable" at bounding box center [704, 236] width 13 height 13
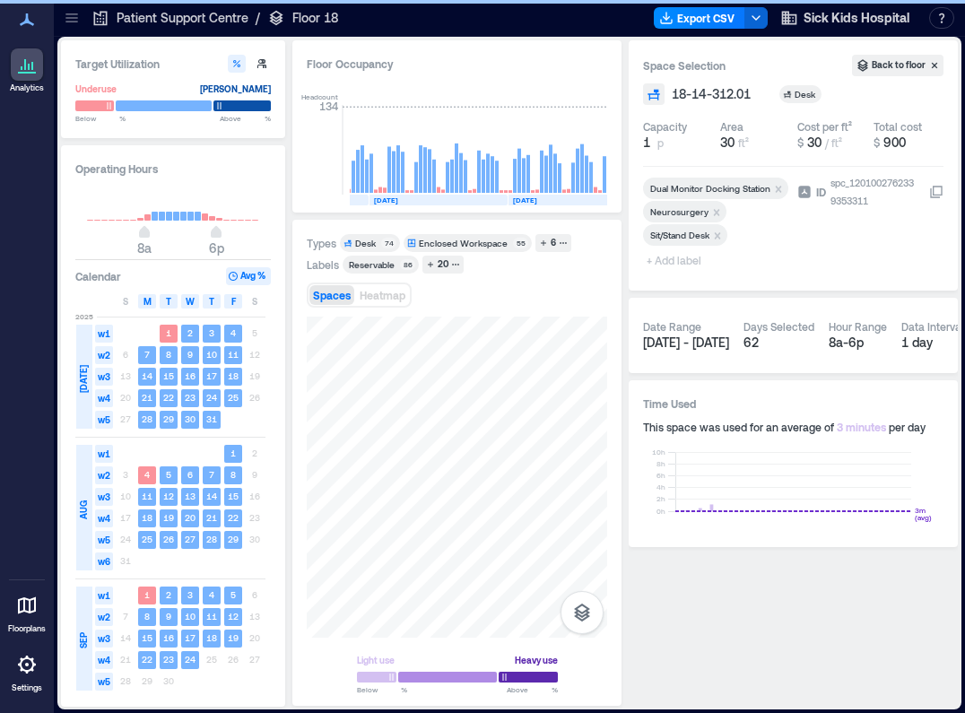
click at [681, 259] on span "+ Add label" at bounding box center [675, 259] width 65 height 25
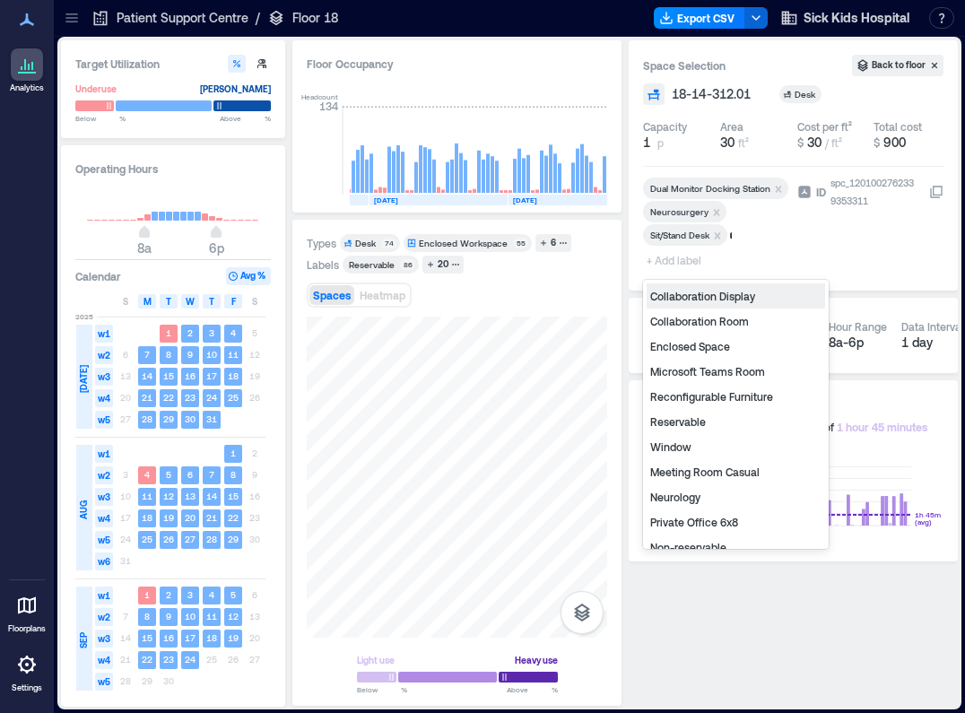
type input "**"
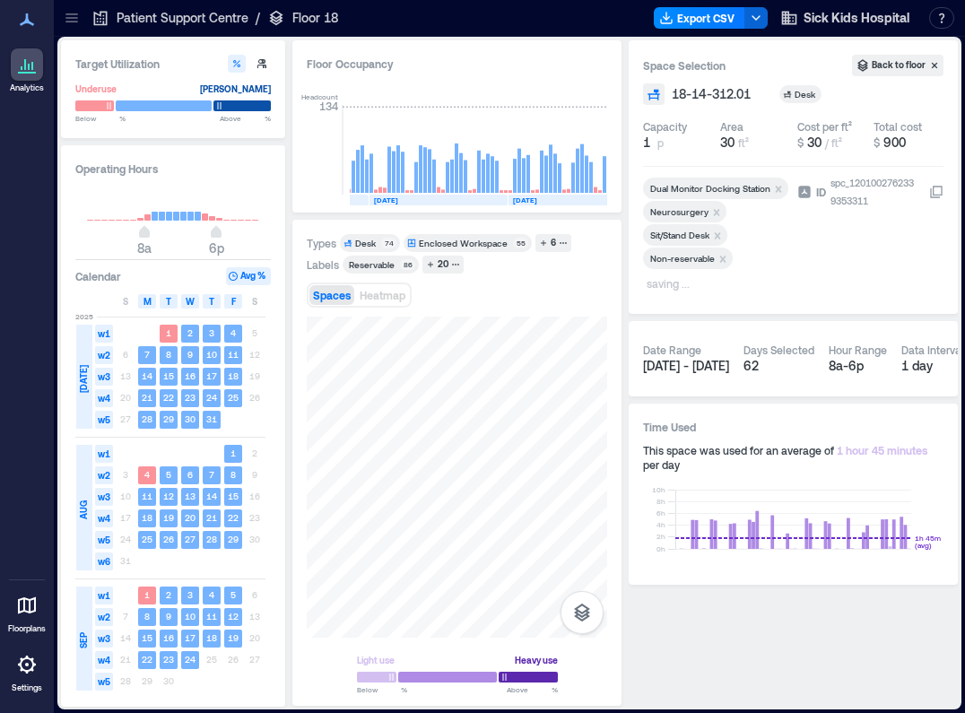
click at [632, 296] on div "Space Selection Back to floor 18-14-312.01 Desk Capacity 1 p Area 30 ft² Cost p…" at bounding box center [793, 176] width 329 height 273
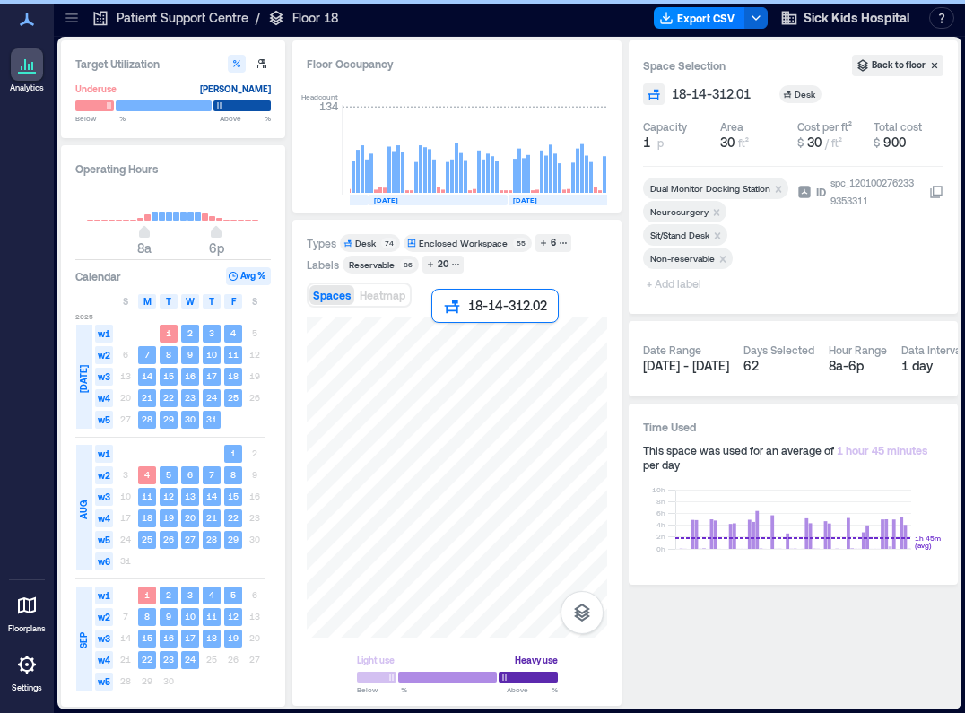
click at [434, 333] on div at bounding box center [457, 477] width 300 height 321
click at [464, 333] on div at bounding box center [457, 477] width 300 height 321
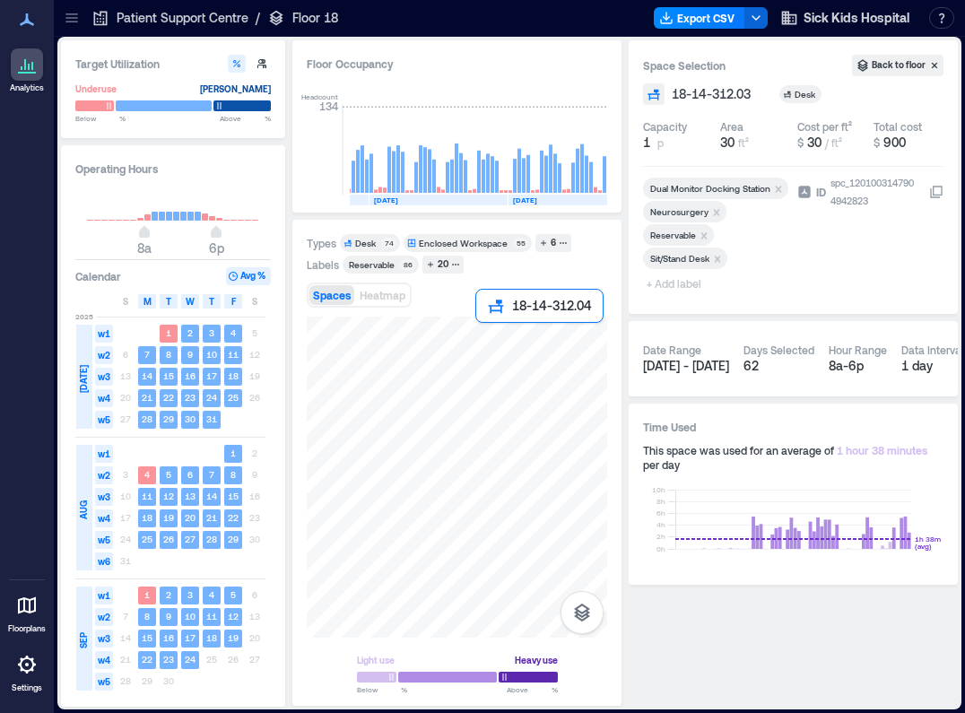
click at [482, 336] on div at bounding box center [457, 477] width 300 height 321
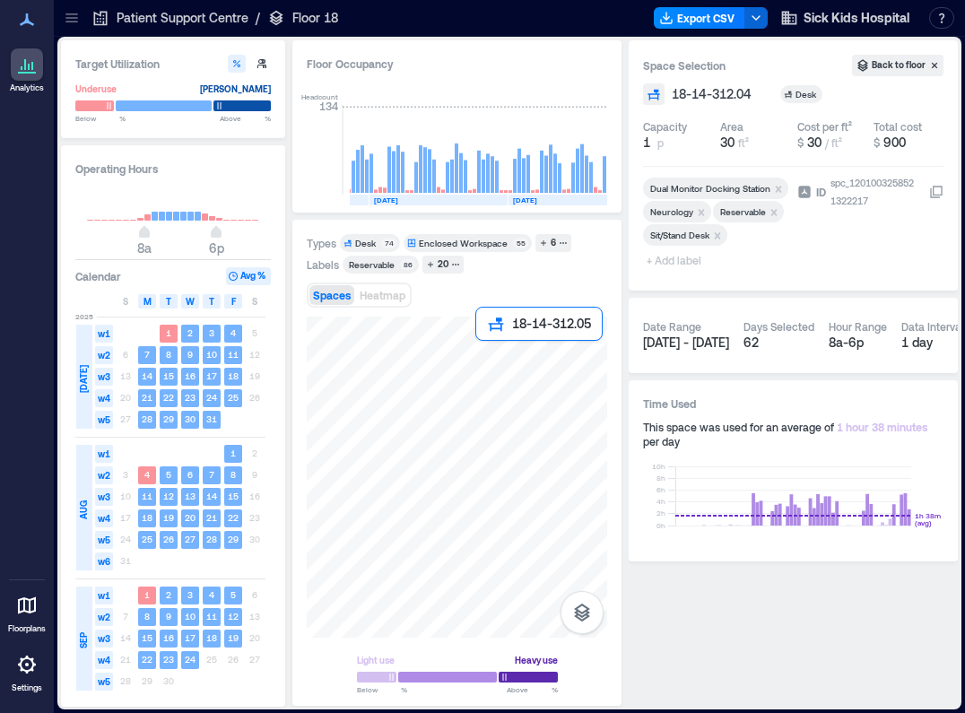
click at [483, 351] on div at bounding box center [457, 477] width 300 height 321
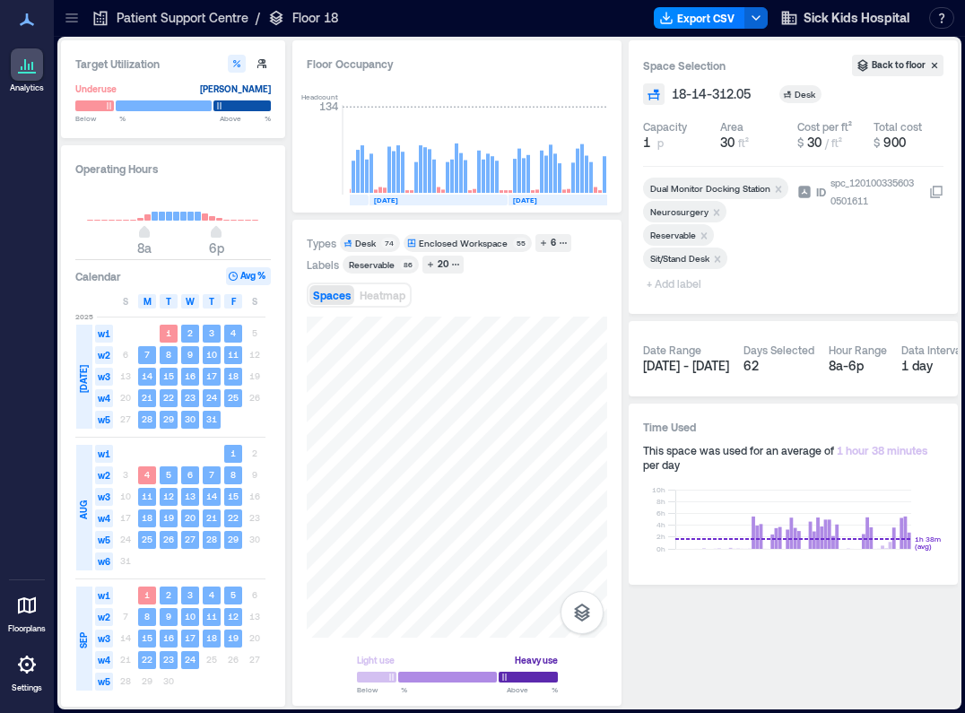
click at [707, 237] on icon "Remove Reservable" at bounding box center [704, 236] width 13 height 13
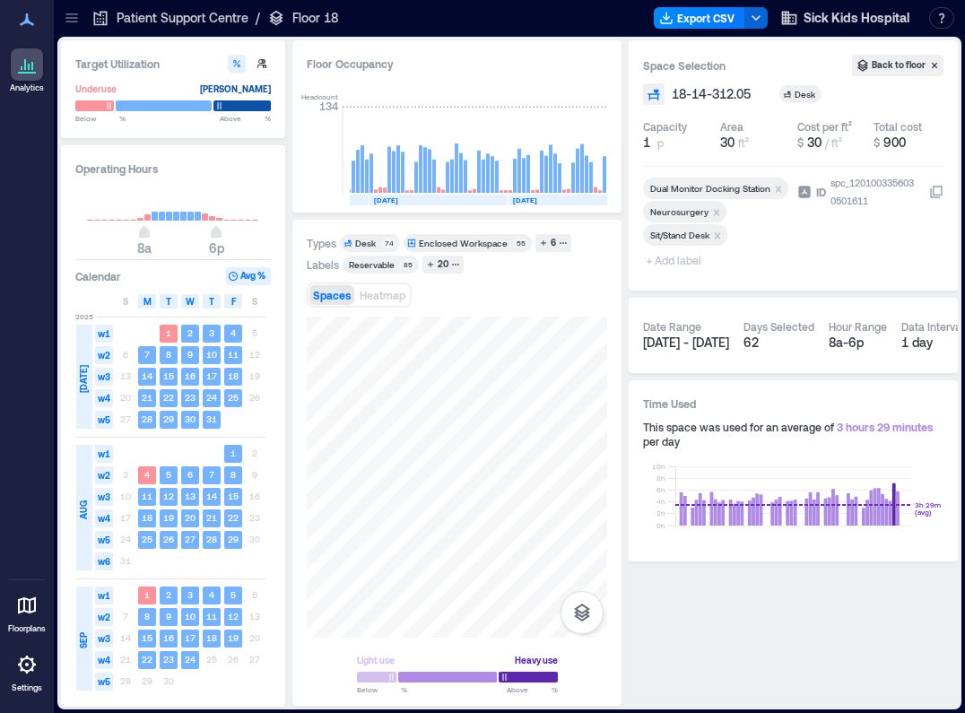
click at [673, 259] on span "+ Add label" at bounding box center [675, 259] width 65 height 25
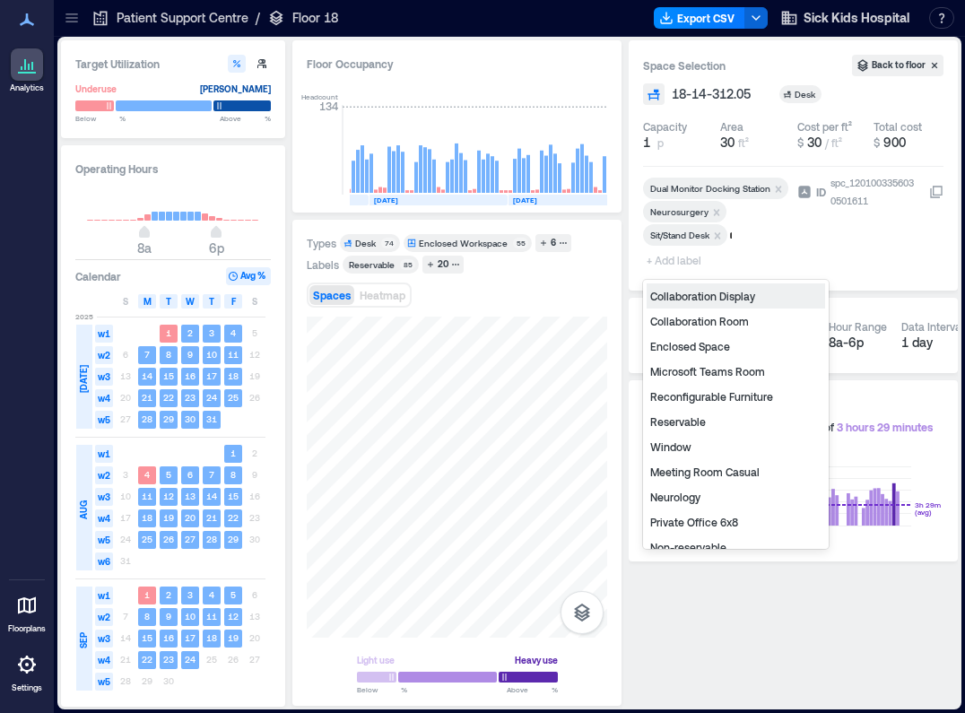
type input "**"
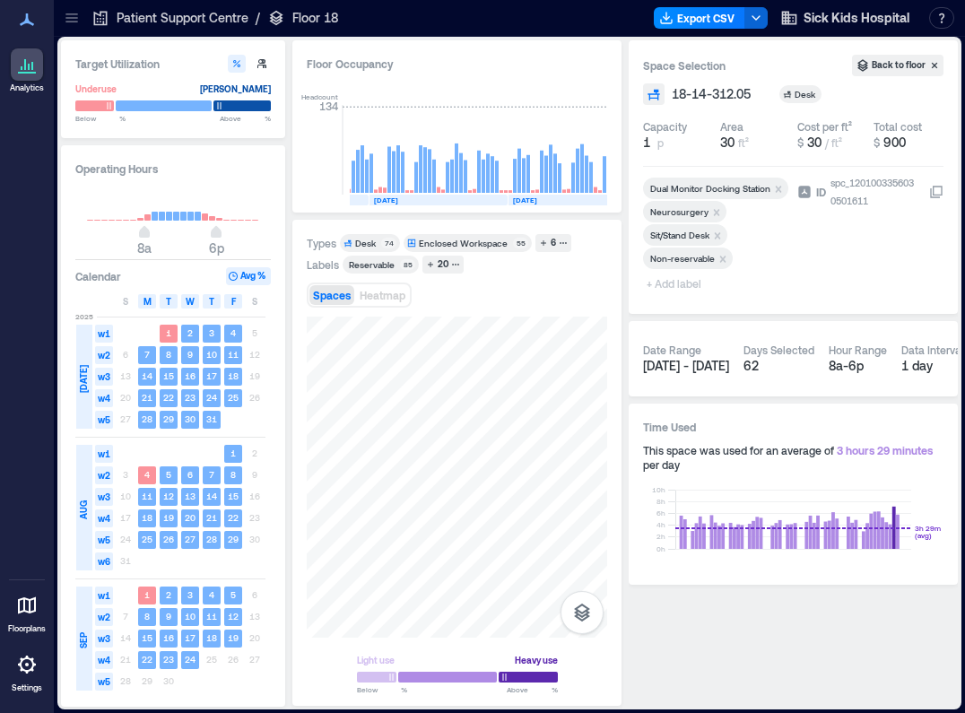
click at [629, 64] on div "Space Selection Back to floor 18-14-312.05 Desk Capacity 1 p Area 30 ft² Cost p…" at bounding box center [793, 176] width 329 height 273
click at [490, 387] on div at bounding box center [457, 477] width 300 height 321
click at [705, 237] on icon "Remove Reservable" at bounding box center [704, 235] width 6 height 6
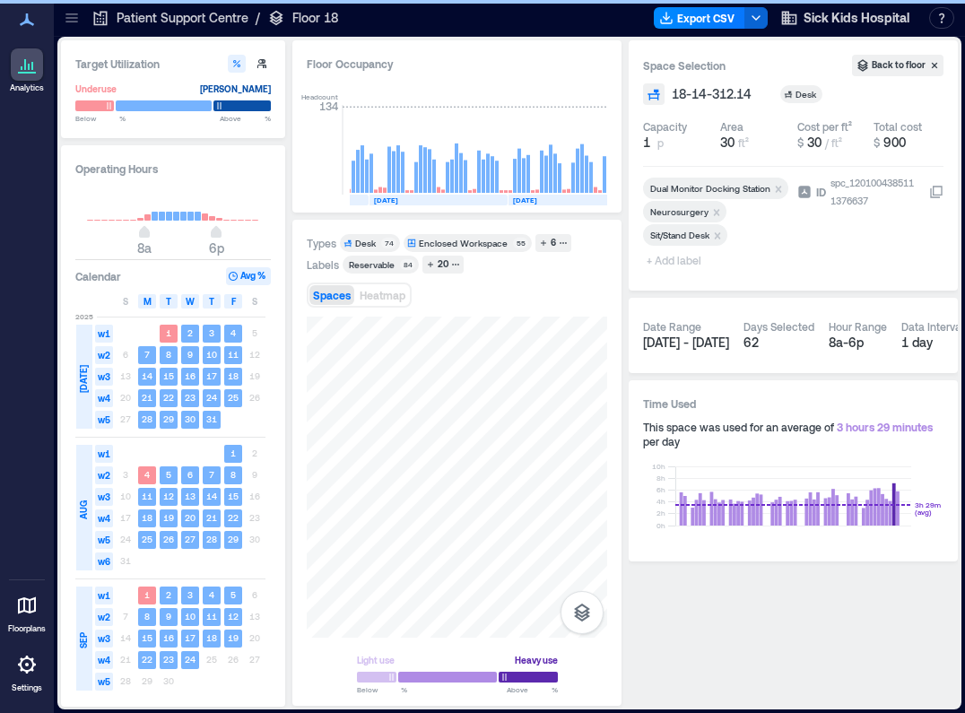
click at [681, 257] on span "+ Add label" at bounding box center [675, 259] width 65 height 25
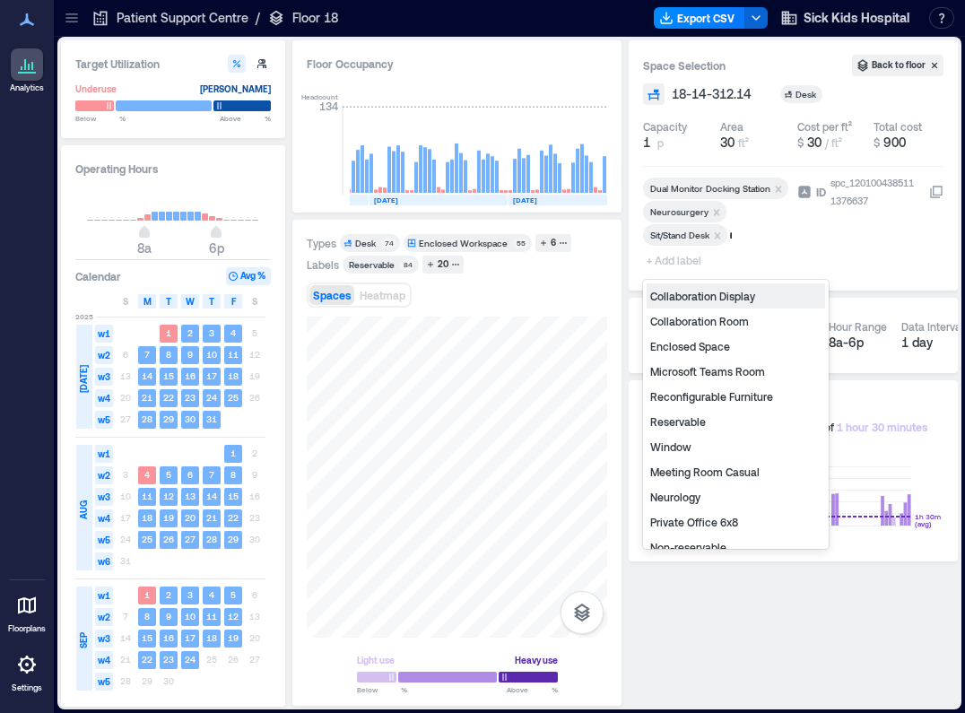
type input "**"
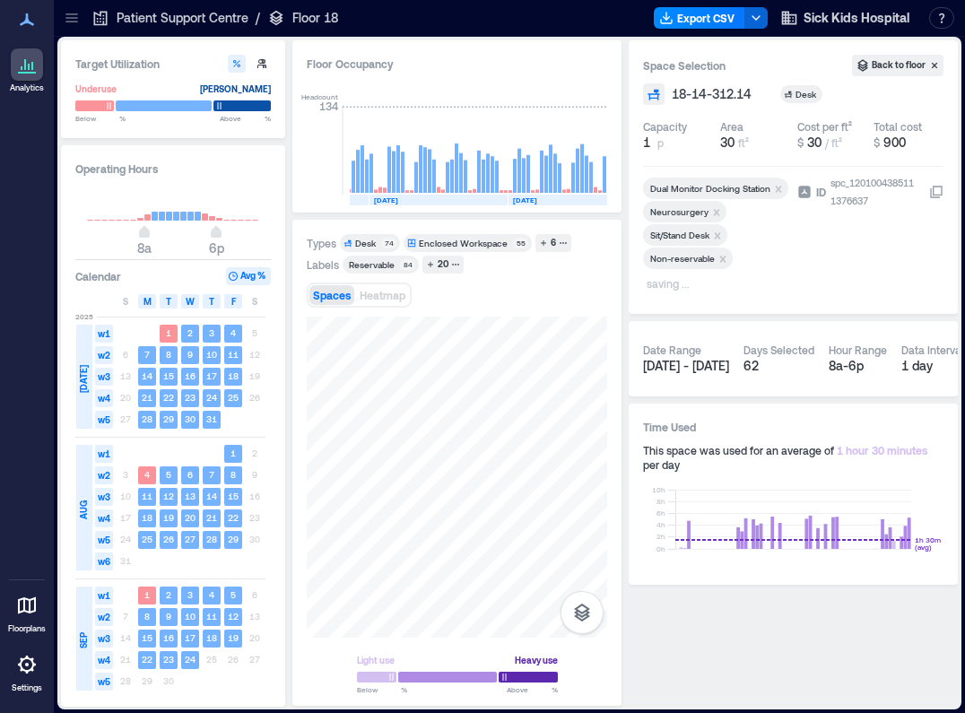
click at [636, 310] on div "Space Selection Back to floor 18-14-312.14 Desk Capacity 1 p Area 30 ft² Cost p…" at bounding box center [793, 176] width 329 height 273
click at [419, 394] on div at bounding box center [457, 477] width 300 height 321
click at [535, 308] on div "Types Desk 74 Enclosed Workspace 55 6 Labels Reservable 84 20 Spaces Heatmap Li…" at bounding box center [457, 462] width 300 height 457
click at [542, 308] on div "Types Desk 74 Enclosed Workspace 55 6 Labels Reservable 84 20 Spaces Heatmap Li…" at bounding box center [457, 462] width 300 height 457
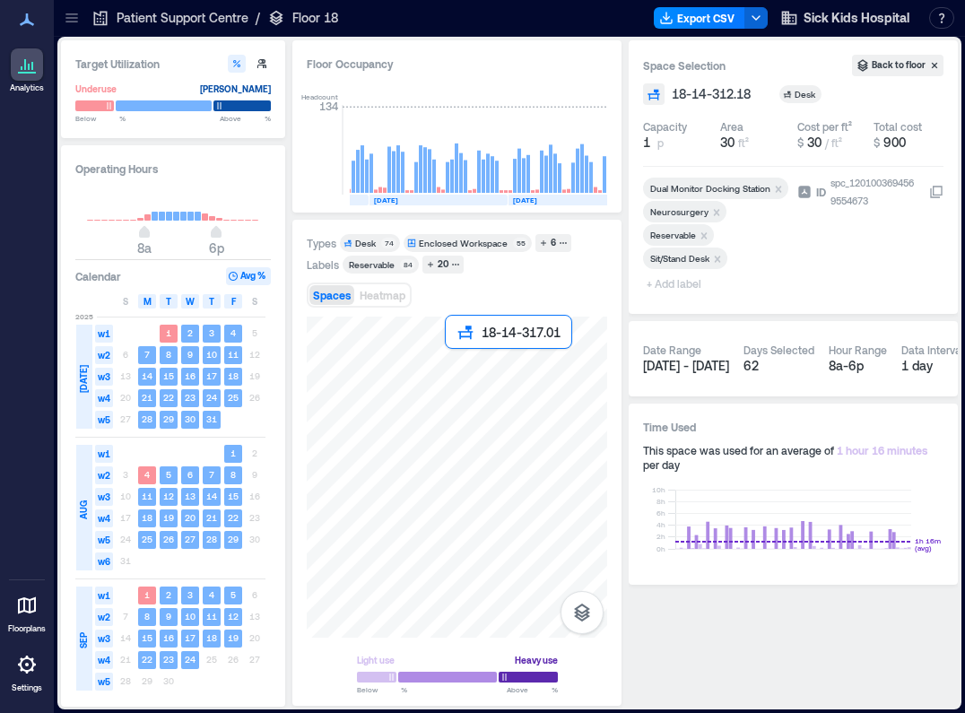
click at [454, 358] on div at bounding box center [457, 477] width 300 height 321
click at [626, 308] on div "Target Utilization Underuse [PERSON_NAME] Below ** % Above ** % Operating Hours…" at bounding box center [509, 372] width 897 height 665
click at [470, 360] on div at bounding box center [457, 477] width 300 height 321
click at [486, 360] on div at bounding box center [457, 477] width 300 height 321
click at [497, 360] on div at bounding box center [457, 477] width 300 height 321
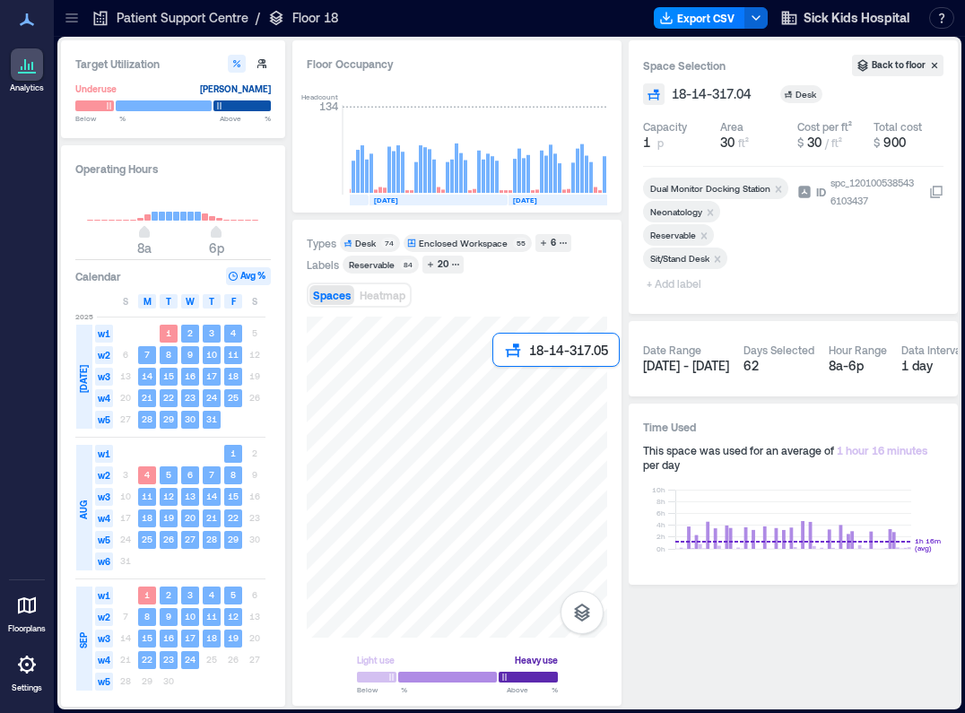
click at [497, 377] on div at bounding box center [457, 477] width 300 height 321
click at [488, 378] on div at bounding box center [457, 477] width 300 height 321
click at [468, 378] on div at bounding box center [457, 477] width 300 height 321
click at [452, 378] on div at bounding box center [457, 477] width 300 height 321
click at [462, 373] on div at bounding box center [457, 477] width 300 height 321
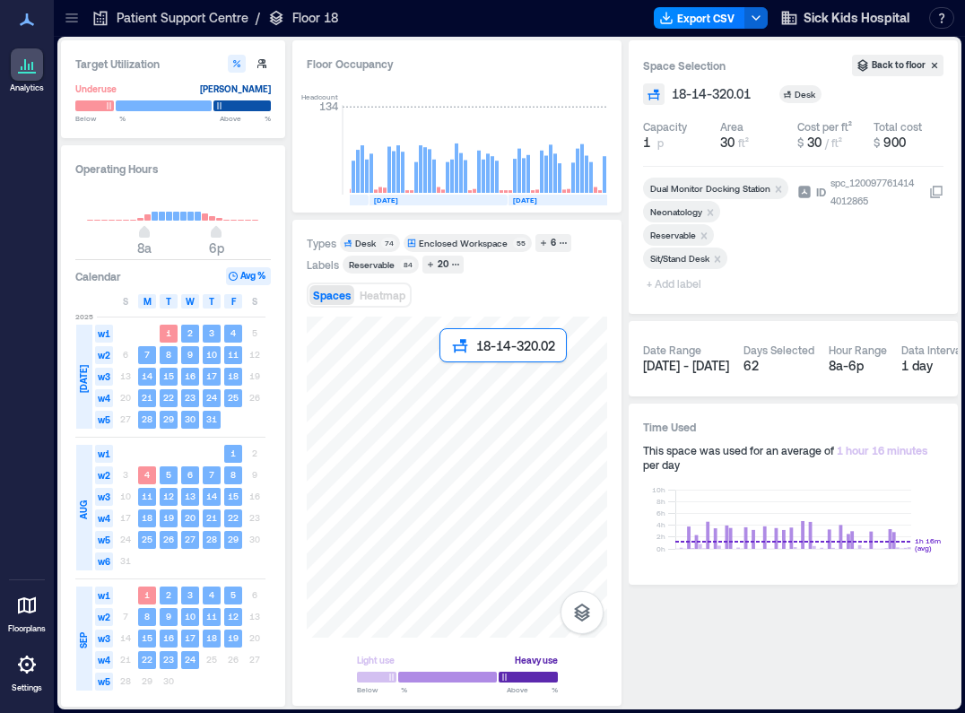
click at [446, 379] on div at bounding box center [457, 477] width 300 height 321
click at [450, 360] on div at bounding box center [457, 477] width 300 height 321
click at [462, 356] on div at bounding box center [457, 477] width 300 height 321
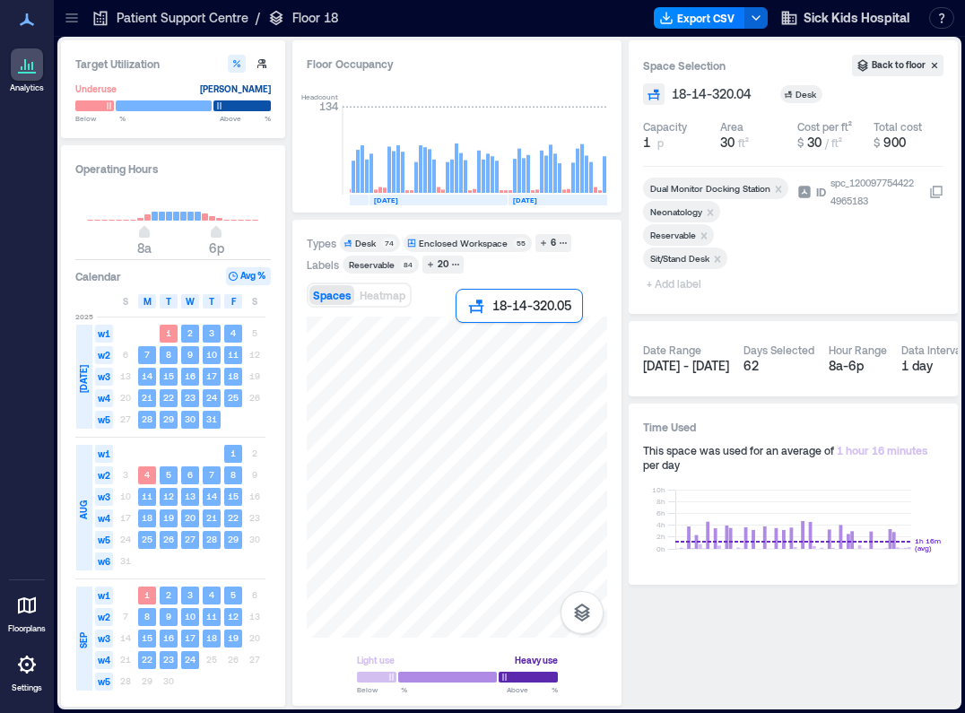
click at [463, 334] on div at bounding box center [457, 477] width 300 height 321
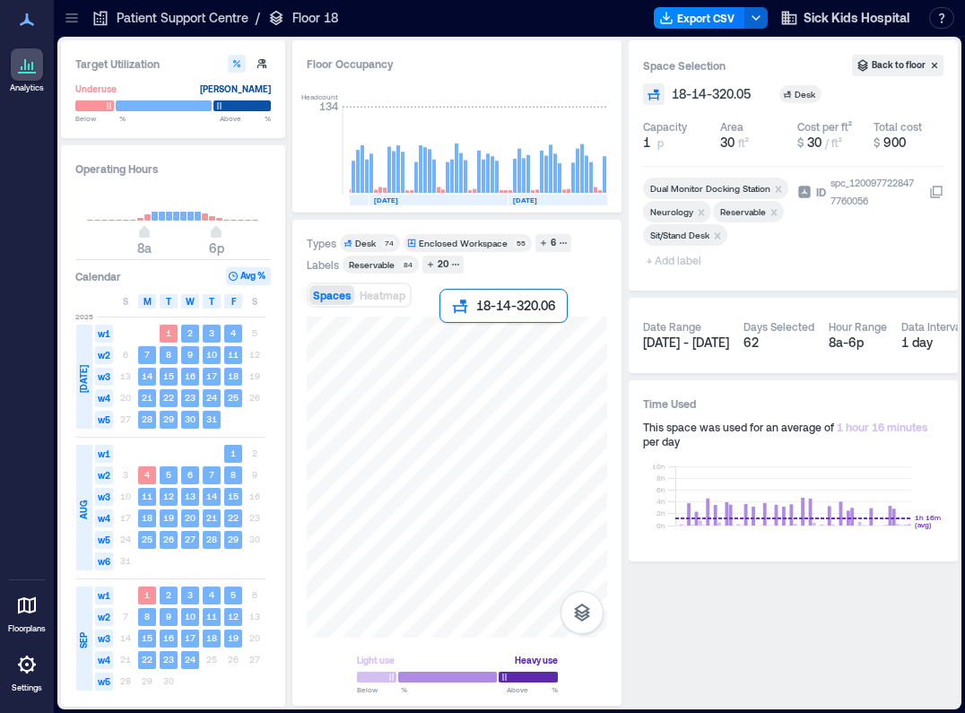
click at [447, 332] on div at bounding box center [457, 477] width 300 height 321
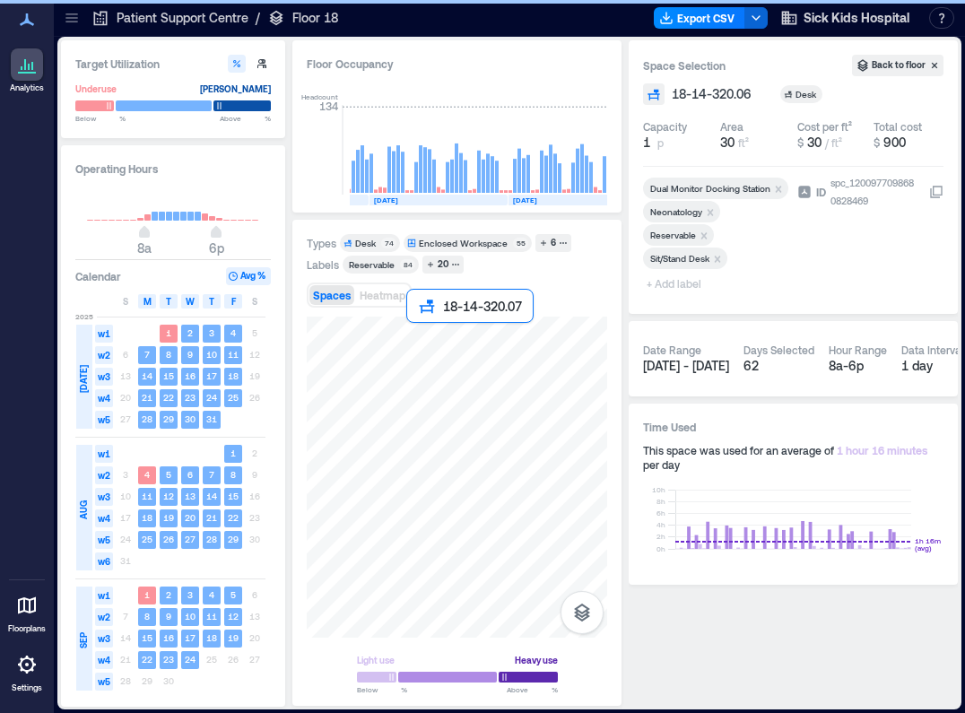
click at [416, 334] on div at bounding box center [457, 477] width 300 height 321
click at [401, 334] on div at bounding box center [457, 477] width 300 height 321
click at [400, 318] on div at bounding box center [457, 477] width 300 height 321
click at [416, 320] on div at bounding box center [457, 477] width 300 height 321
click at [443, 320] on div at bounding box center [457, 477] width 300 height 321
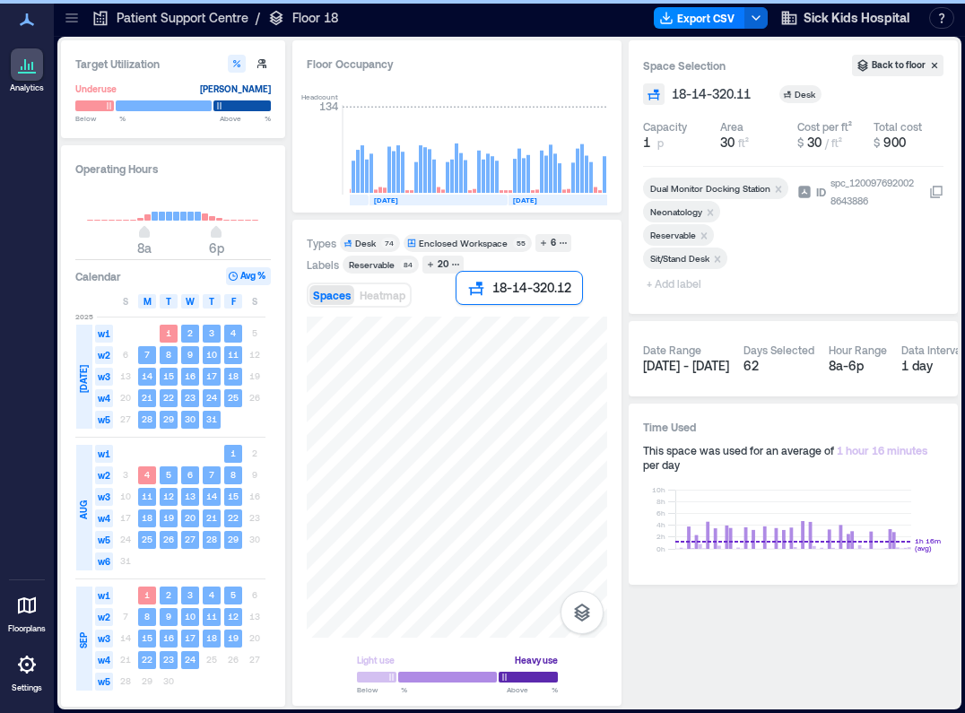
click at [466, 320] on div at bounding box center [457, 477] width 300 height 321
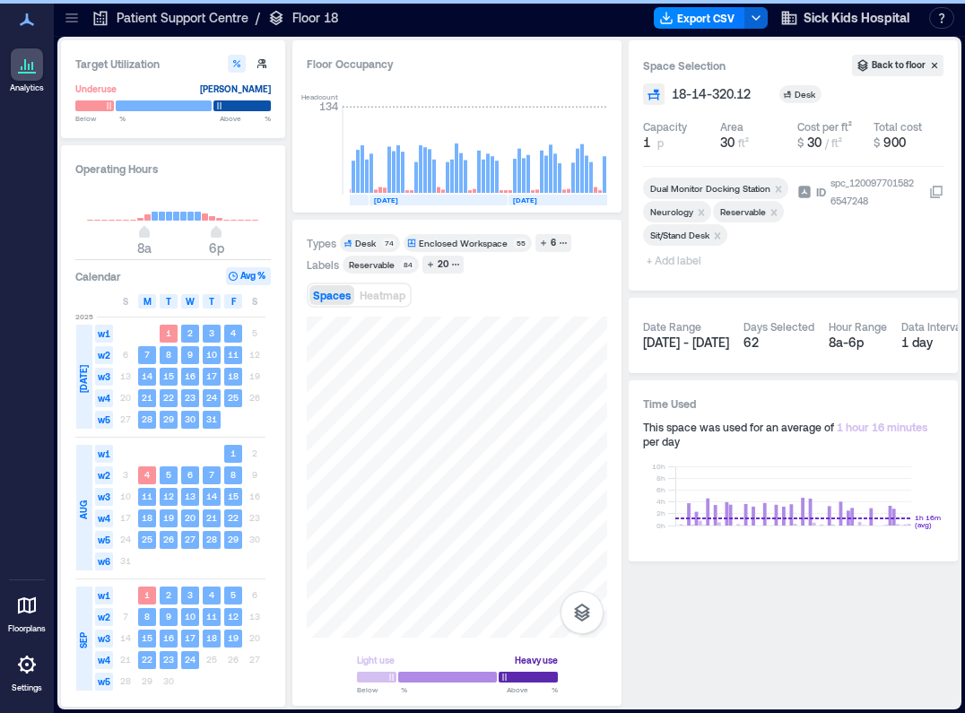
click at [622, 284] on div "Target Utilization Underuse [PERSON_NAME] Below ** % Above ** % Operating Hours…" at bounding box center [509, 372] width 897 height 665
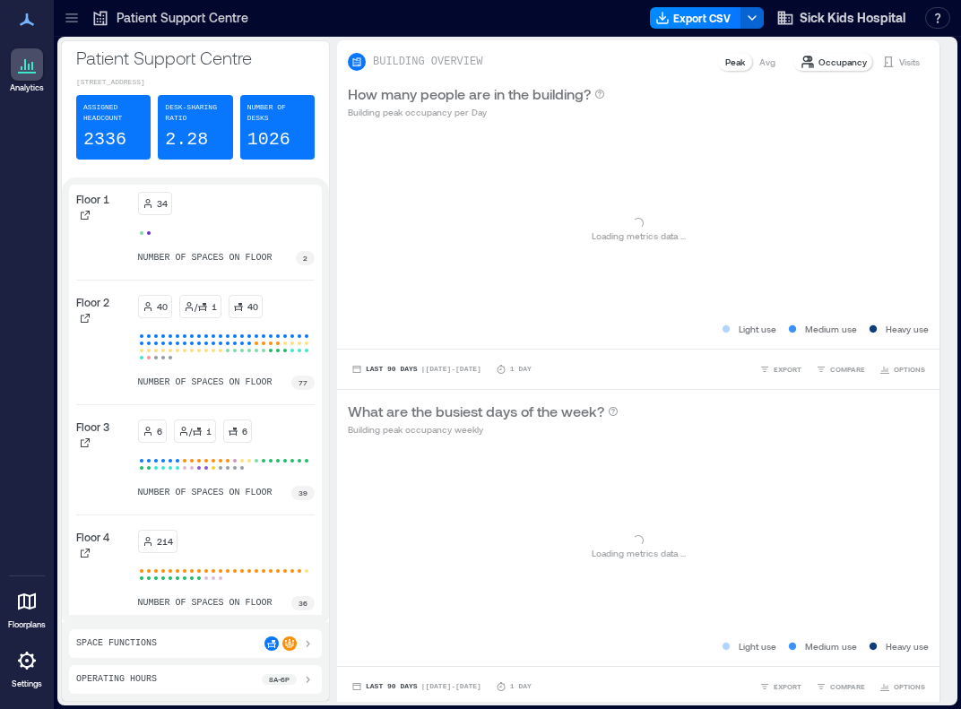
click at [67, 13] on icon at bounding box center [72, 18] width 18 height 18
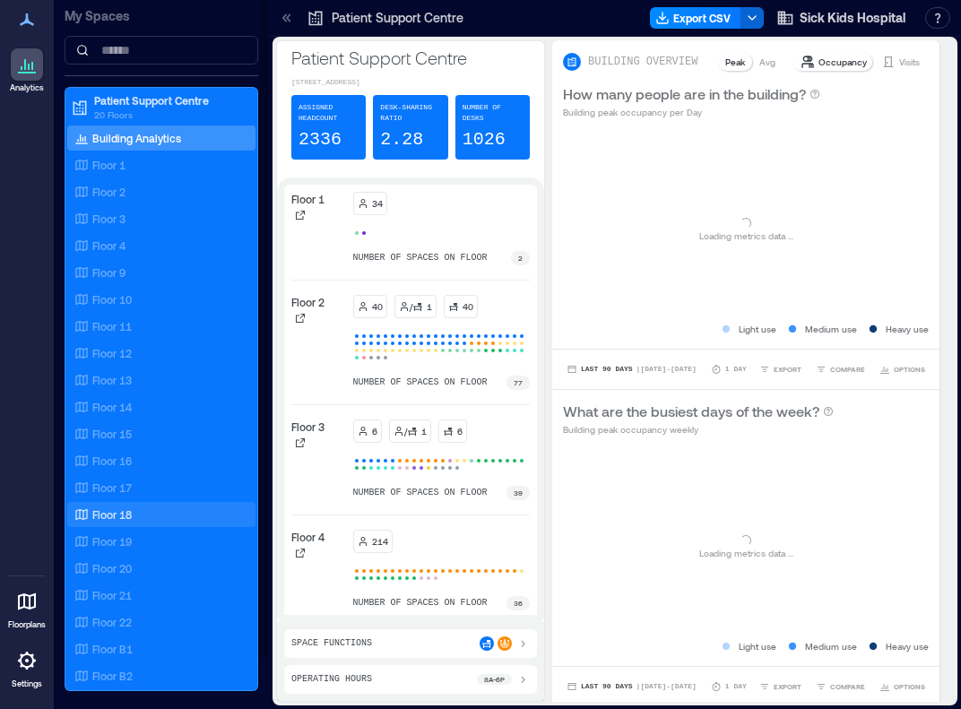
click at [135, 514] on div "Floor 18" at bounding box center [158, 515] width 174 height 18
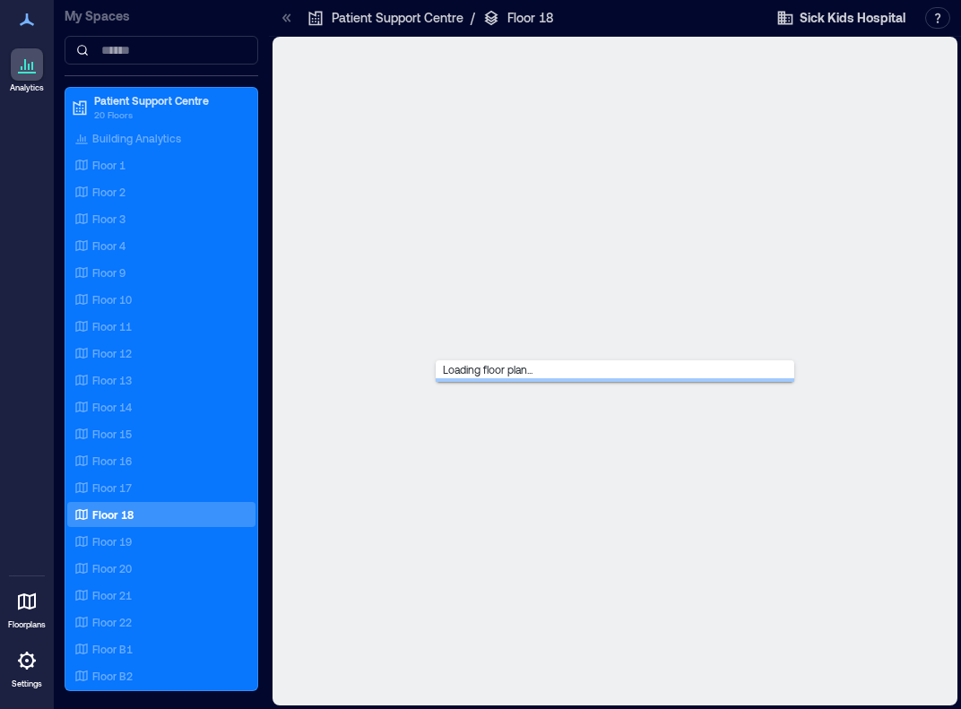
click at [289, 24] on icon at bounding box center [287, 18] width 18 height 18
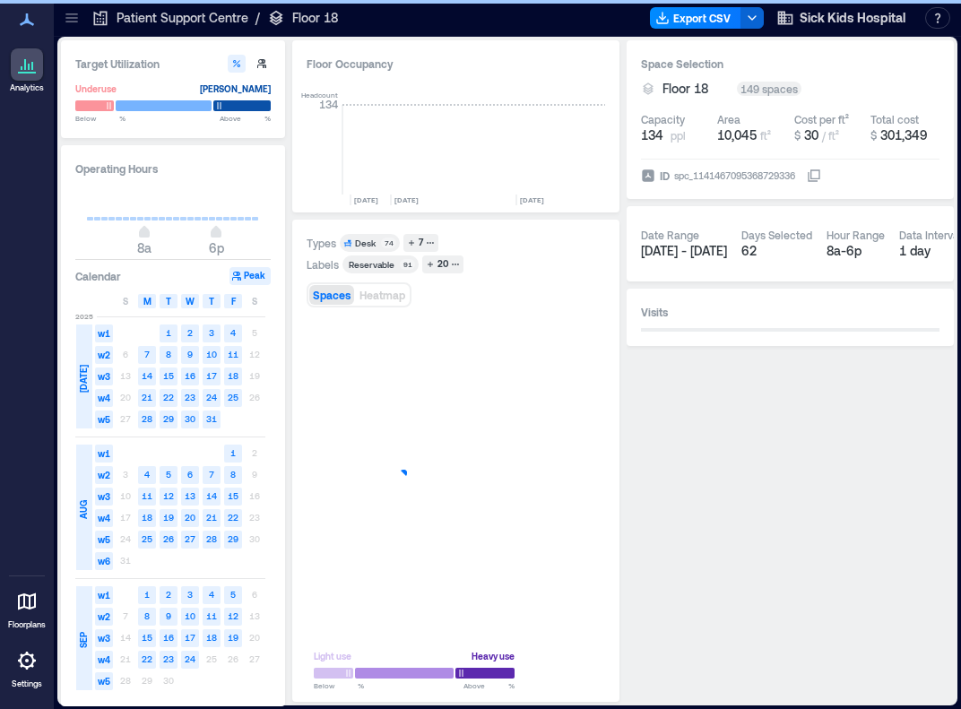
scroll to position [0, 4110]
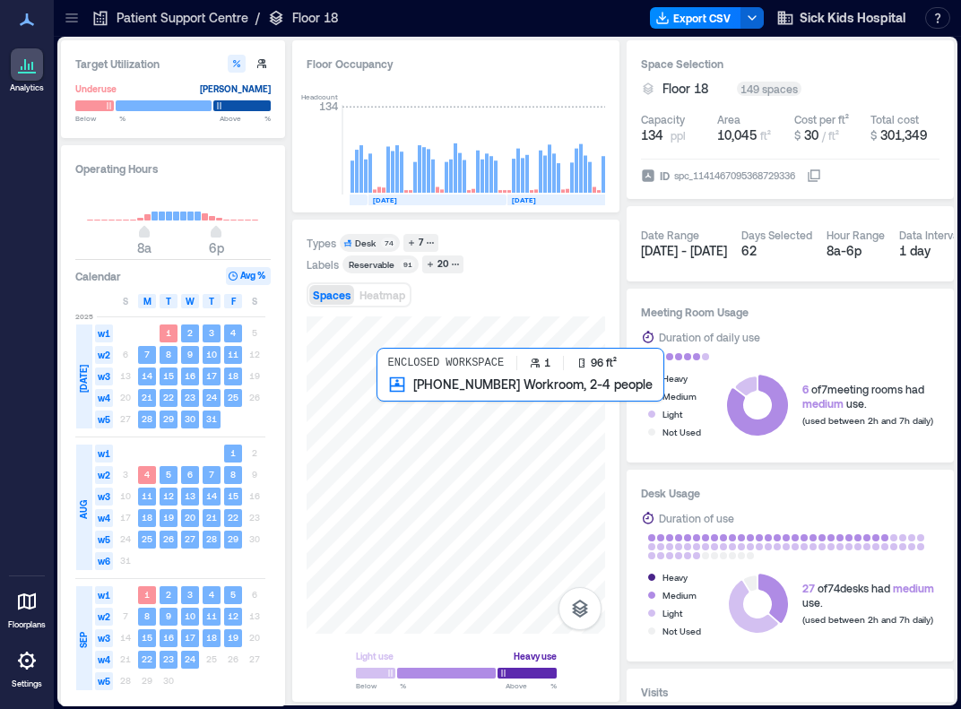
click at [391, 399] on div at bounding box center [456, 475] width 299 height 317
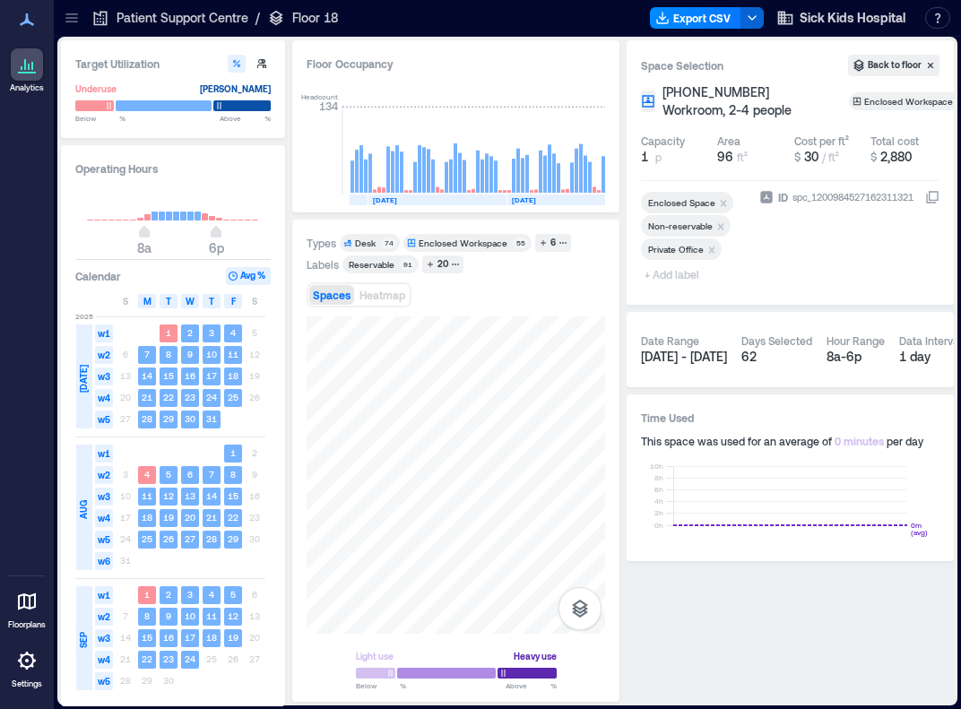
click at [690, 273] on span "+ Add label" at bounding box center [673, 274] width 65 height 25
type input "*"
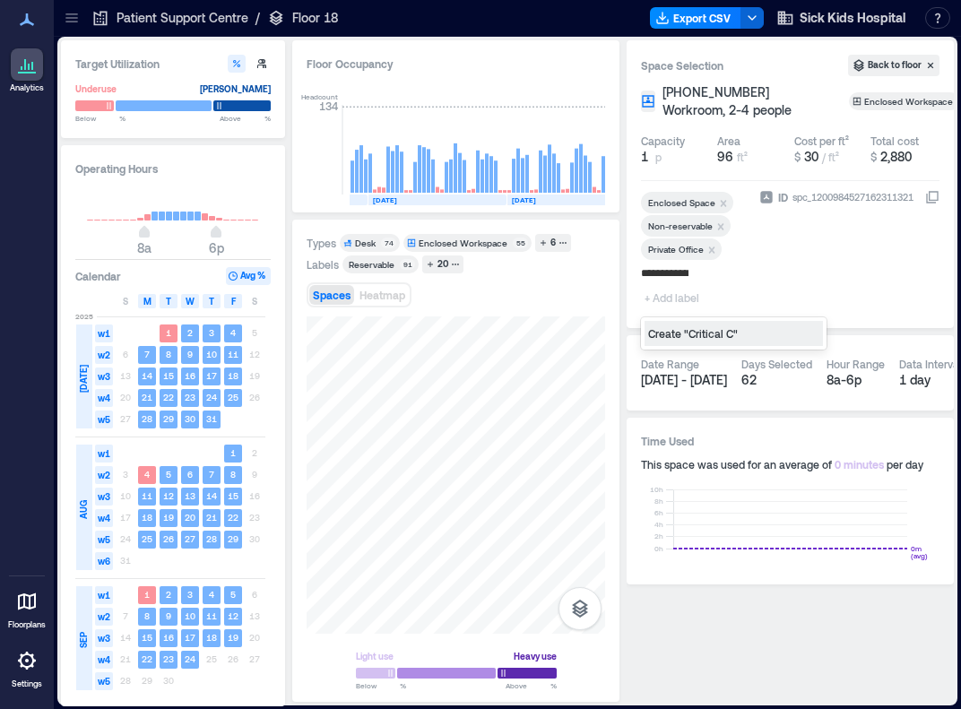
type input "**********"
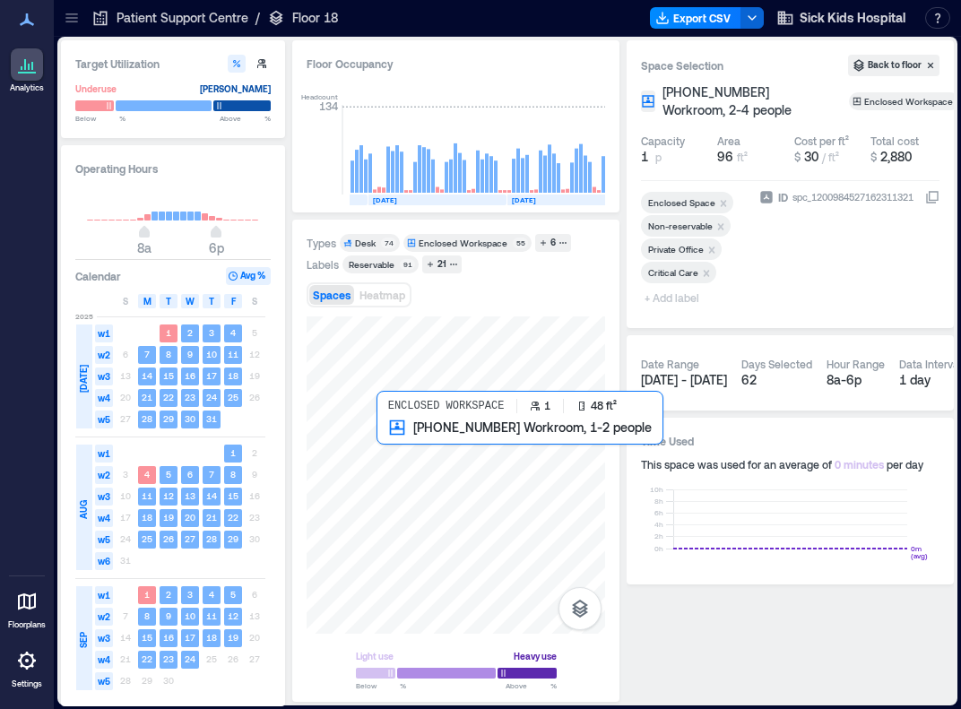
click at [394, 438] on div at bounding box center [456, 475] width 299 height 317
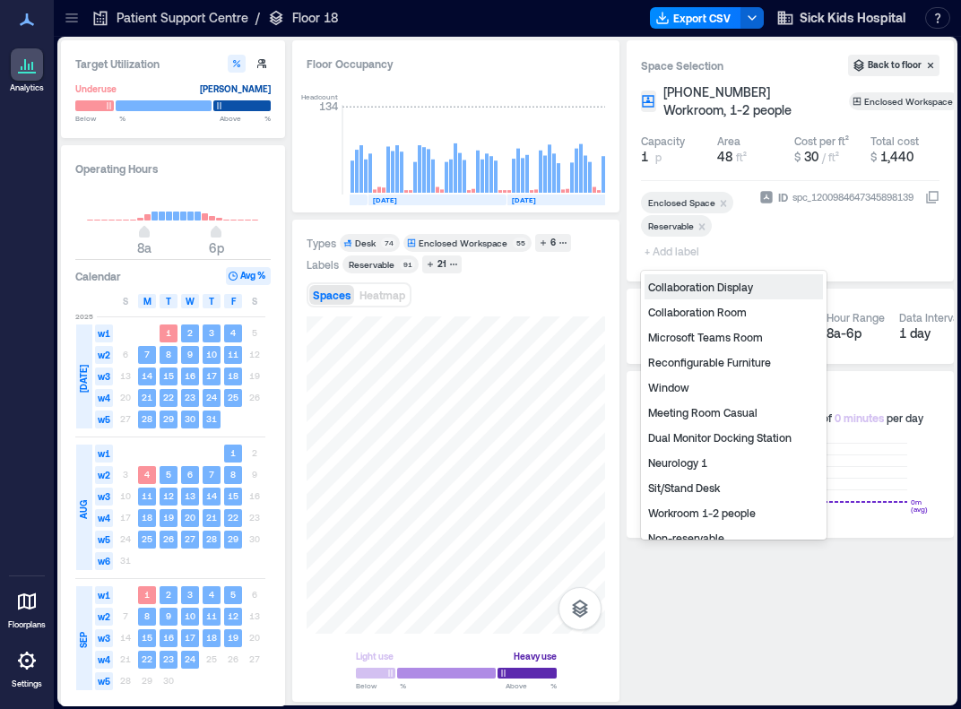
click at [674, 250] on span "+ Add label" at bounding box center [673, 251] width 65 height 25
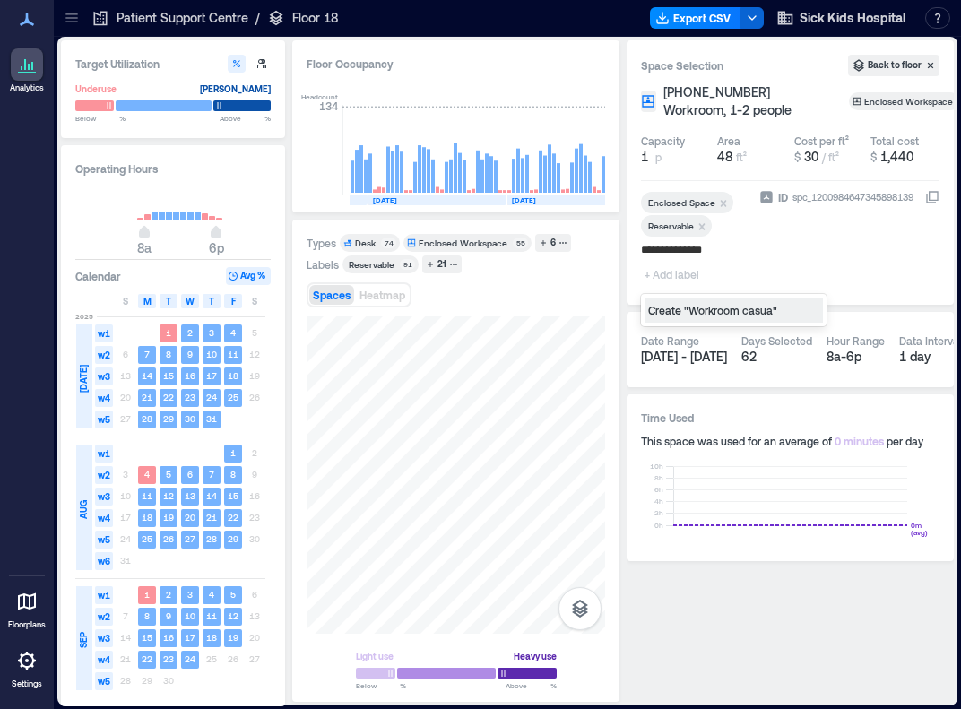
type input "**********"
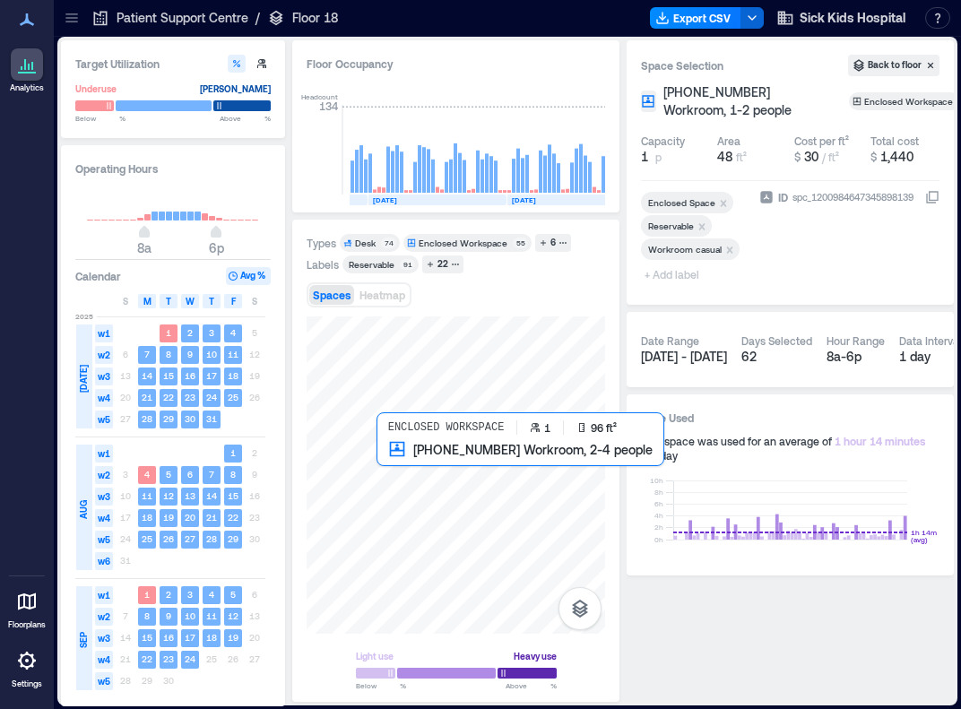
click at [387, 480] on div at bounding box center [456, 475] width 299 height 317
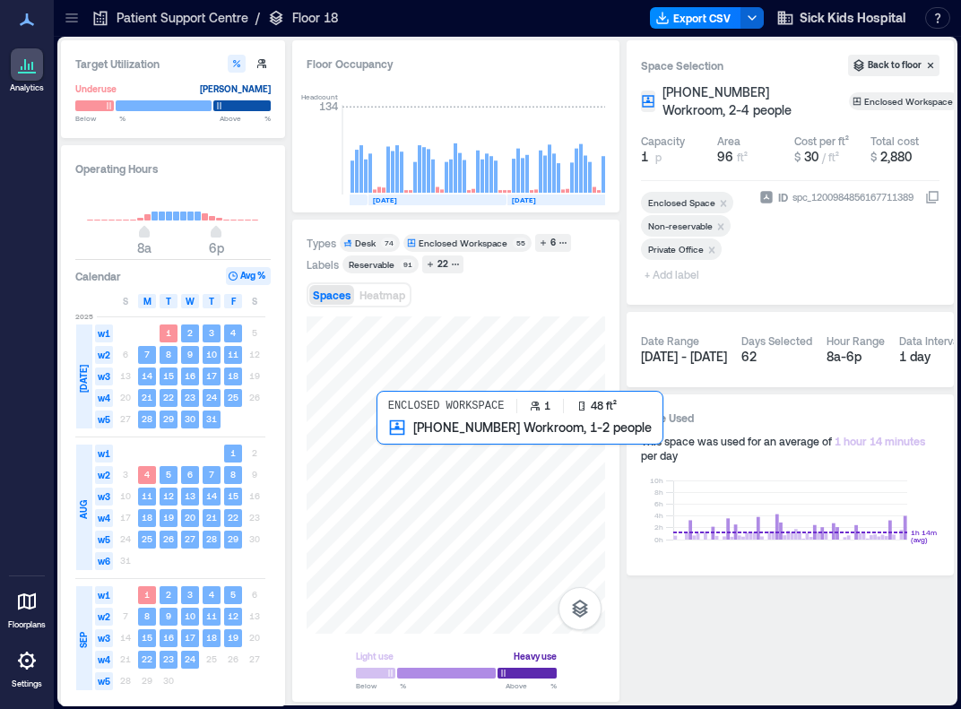
drag, startPoint x: 374, startPoint y: 493, endPoint x: 389, endPoint y: 442, distance: 53.3
click at [389, 442] on div at bounding box center [456, 475] width 299 height 317
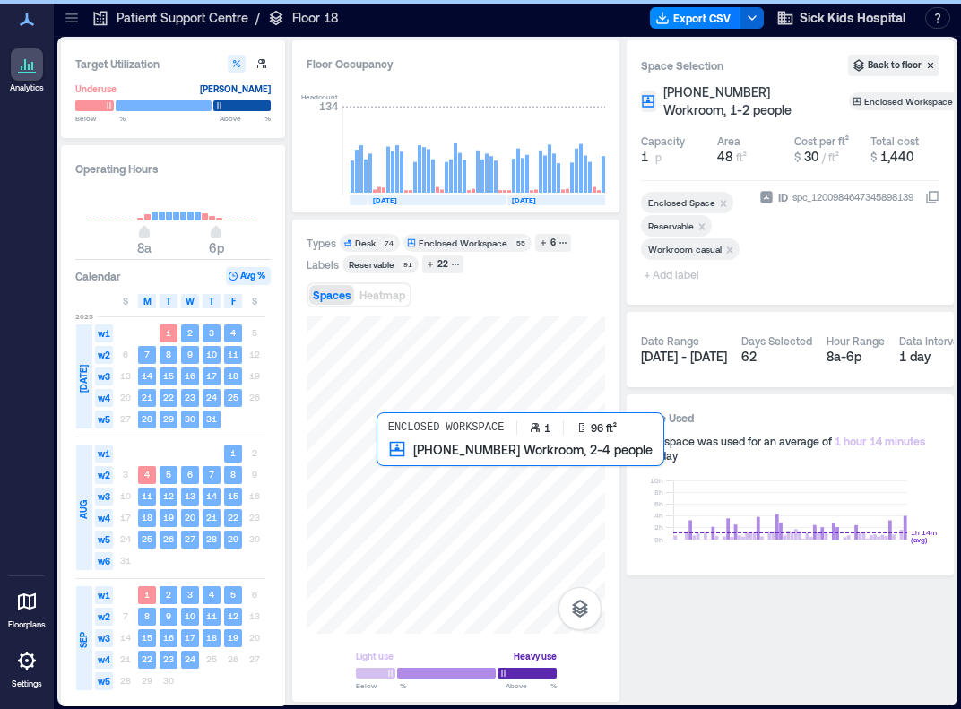
click at [398, 472] on div at bounding box center [456, 475] width 299 height 317
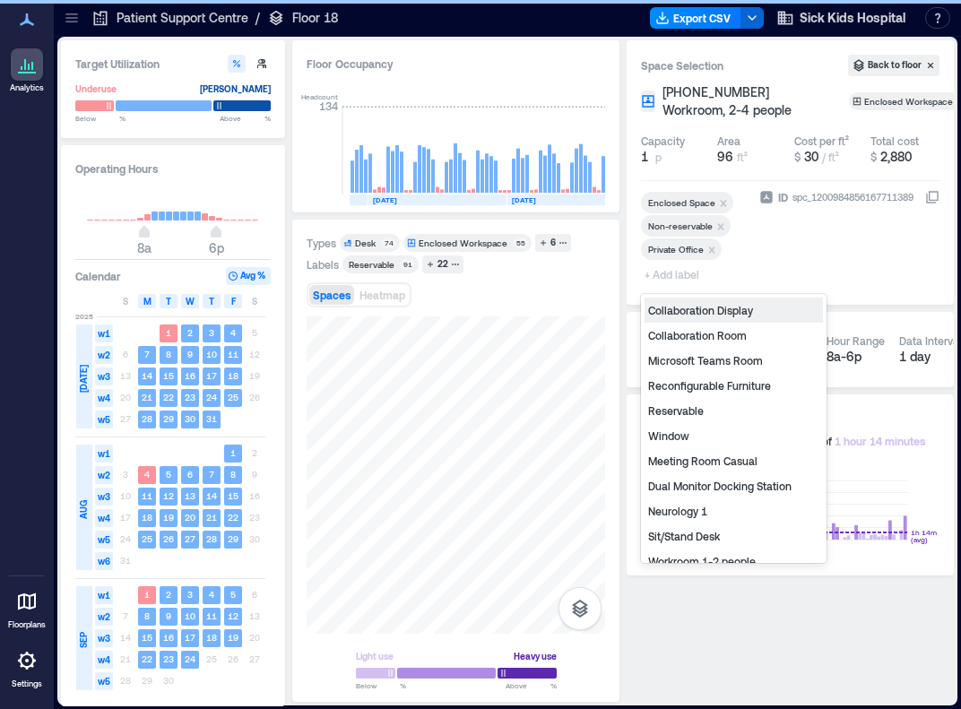
click at [682, 272] on span "+ Add label" at bounding box center [673, 274] width 65 height 25
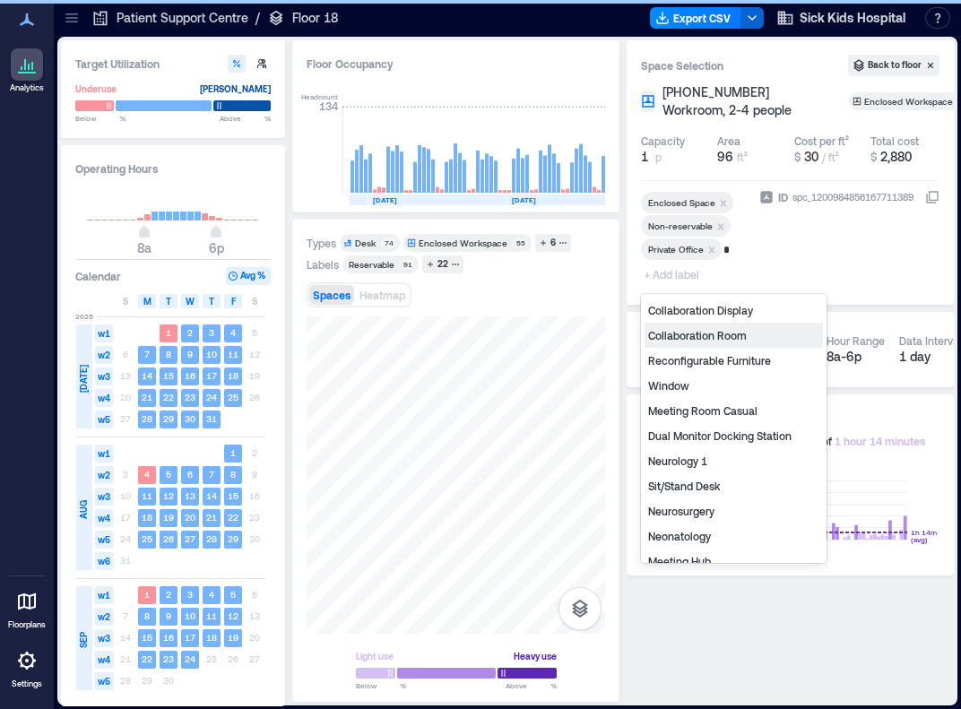
type input "**"
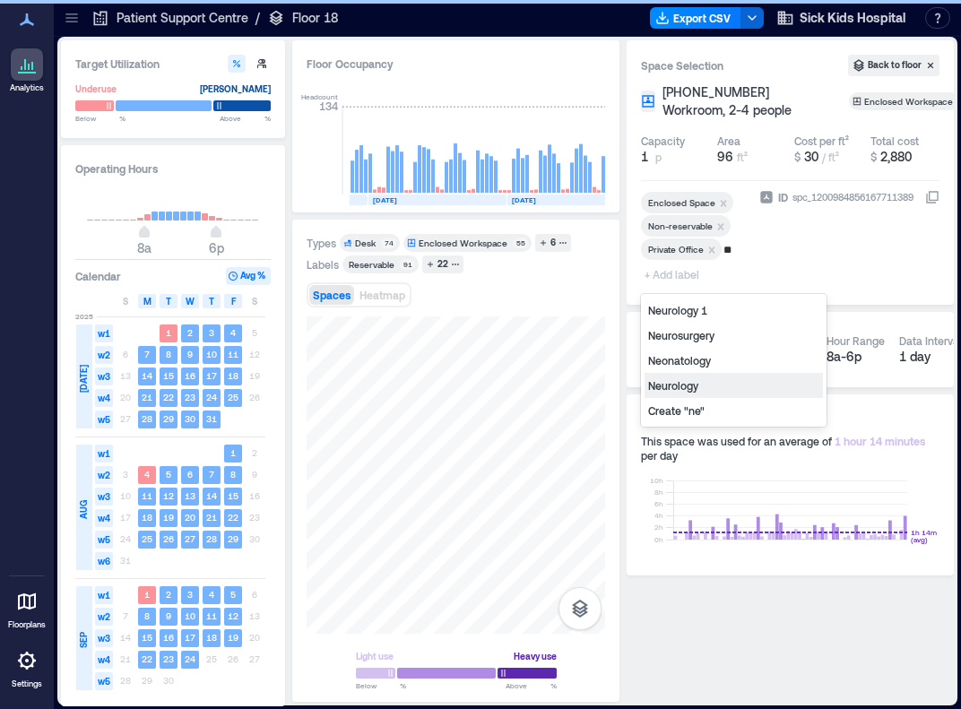
click at [683, 383] on div "Neurology" at bounding box center [734, 385] width 178 height 25
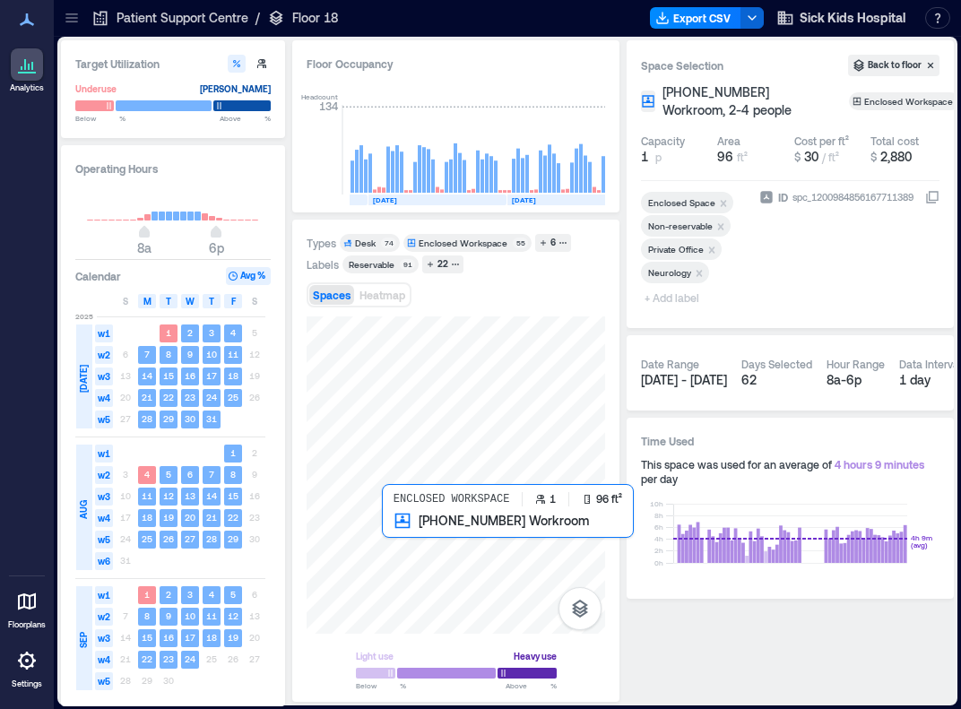
click at [397, 536] on div at bounding box center [456, 475] width 299 height 317
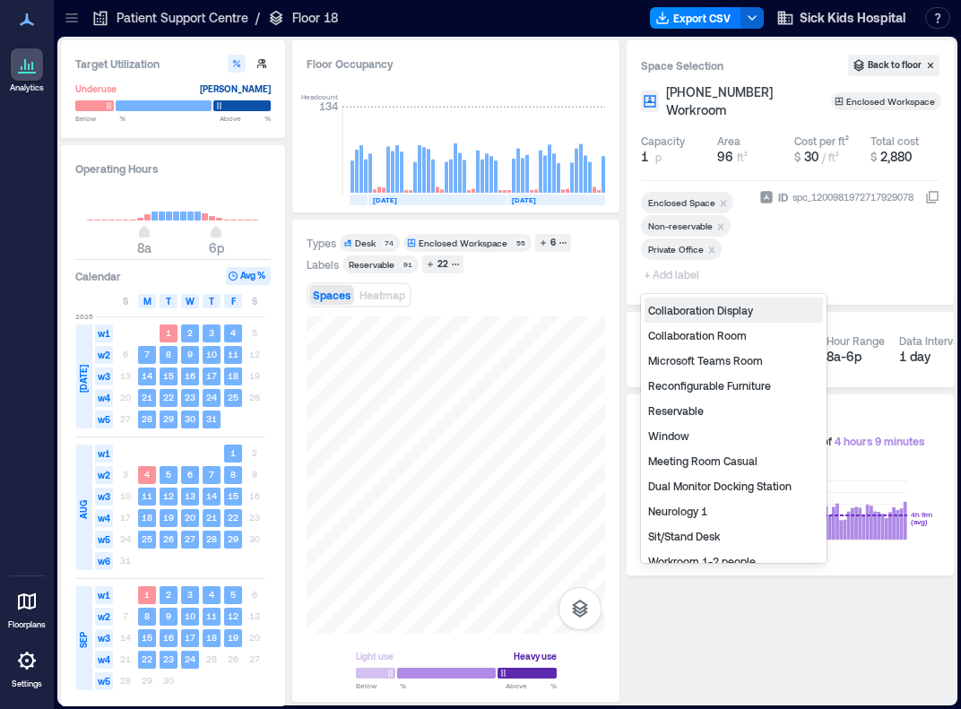
click at [671, 279] on span "+ Add label" at bounding box center [673, 274] width 65 height 25
type input "**"
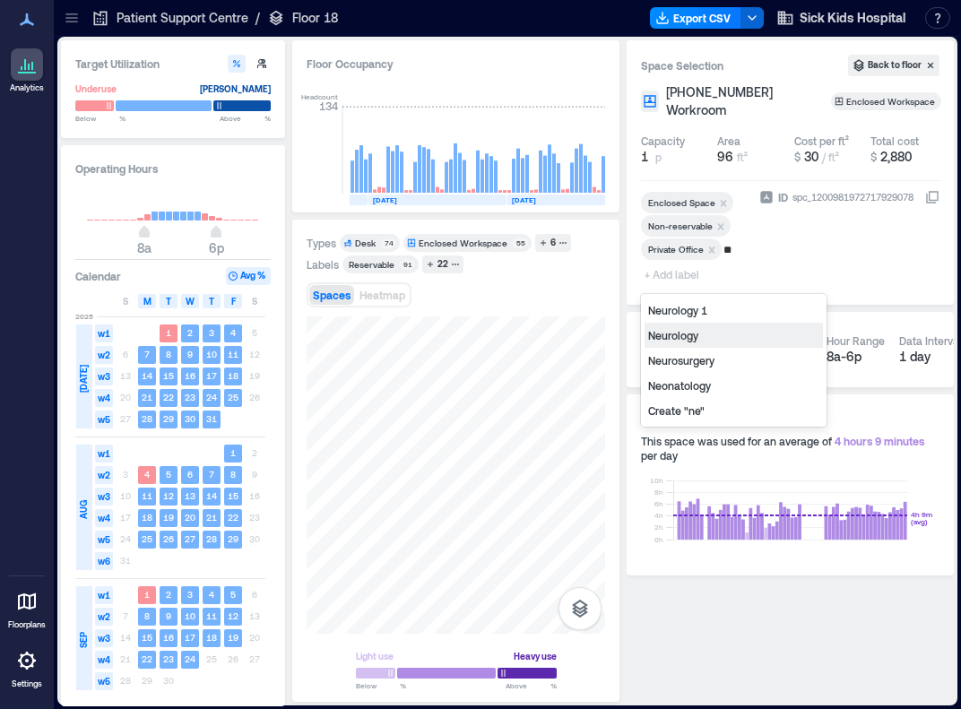
click at [671, 335] on div "Neurology" at bounding box center [734, 335] width 178 height 25
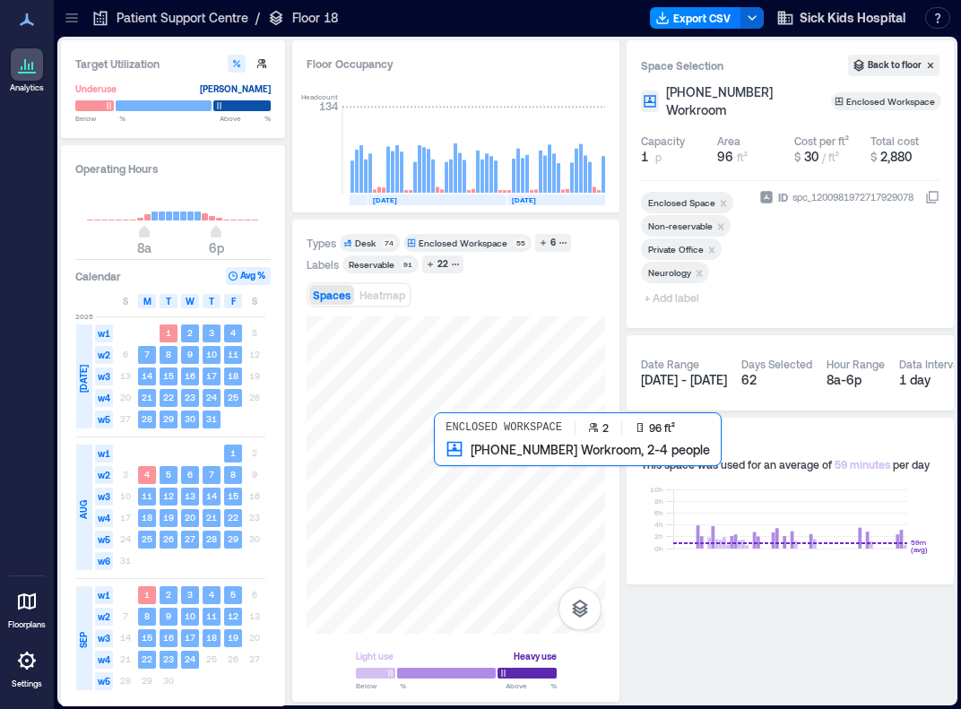
click at [444, 482] on div at bounding box center [456, 475] width 299 height 317
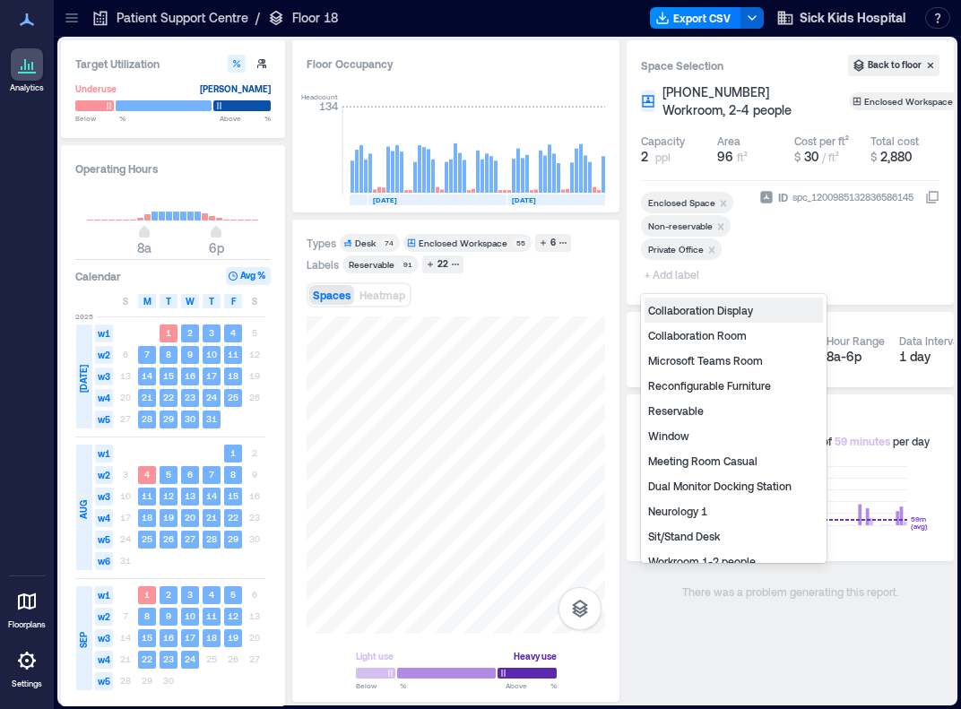
click at [679, 280] on span "+ Add label" at bounding box center [673, 274] width 65 height 25
type input "**"
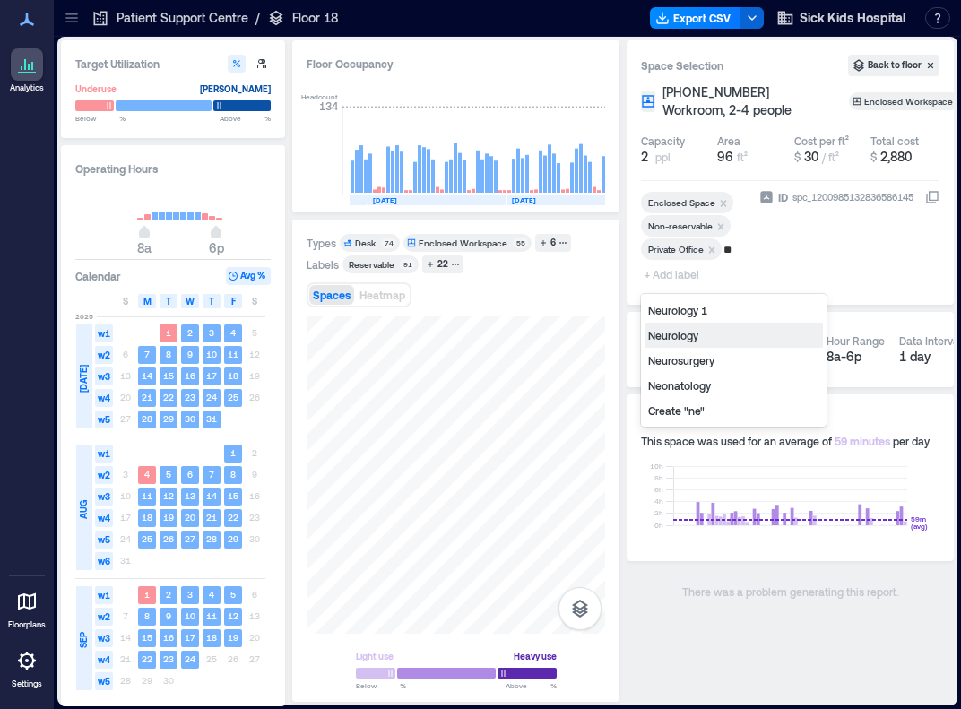
click at [681, 325] on div "Neurology" at bounding box center [734, 335] width 178 height 25
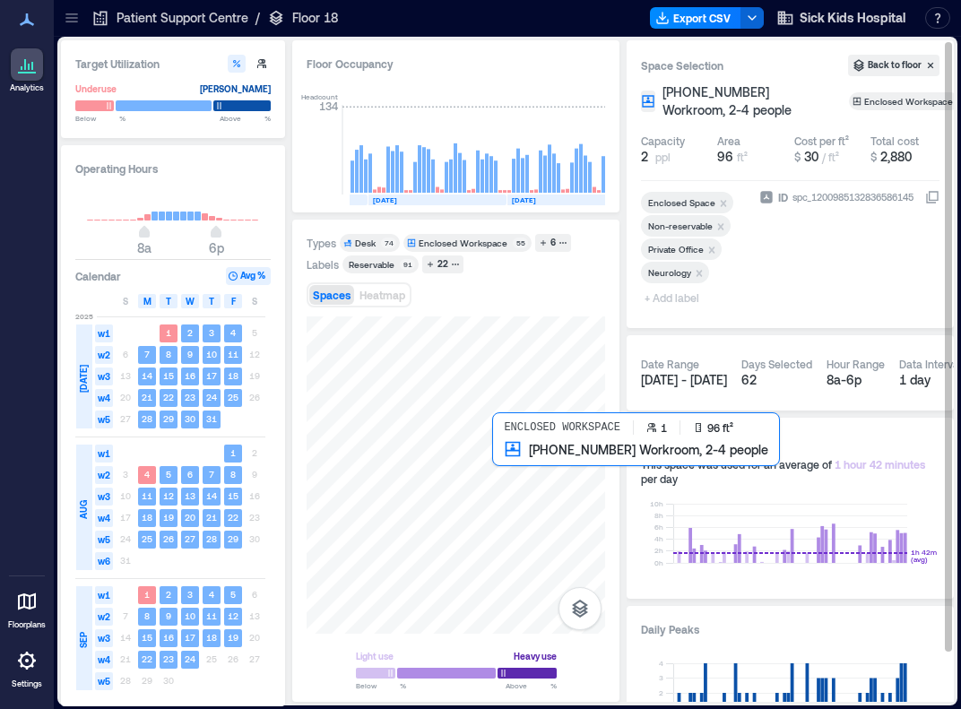
click at [513, 470] on div at bounding box center [456, 475] width 299 height 317
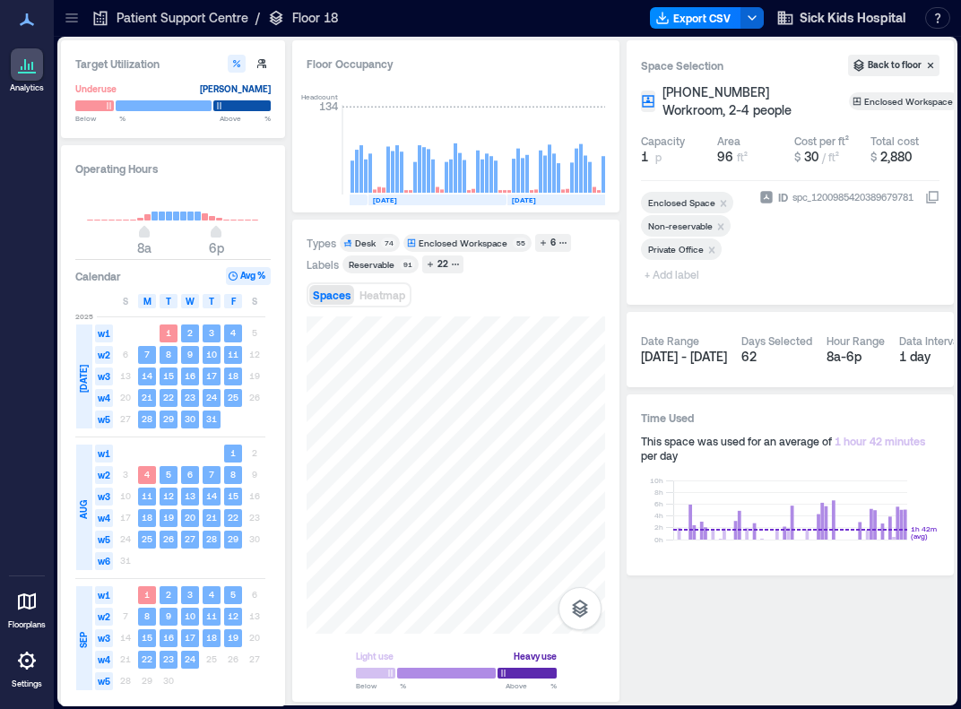
click at [671, 274] on span "+ Add label" at bounding box center [673, 274] width 65 height 25
type input "***"
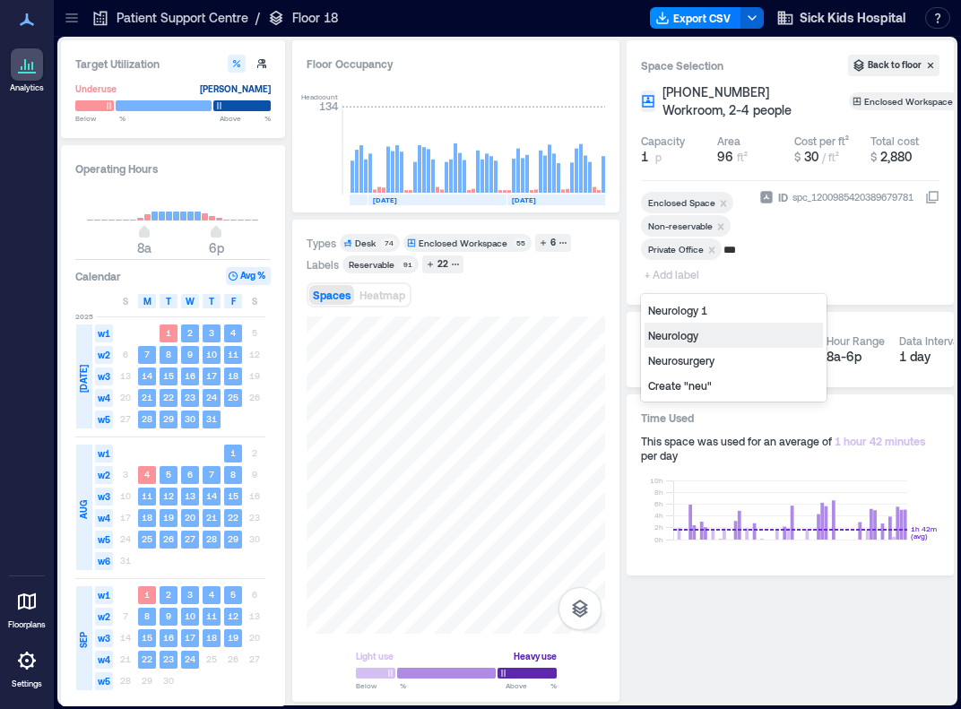
click at [677, 333] on div "Neurology" at bounding box center [734, 335] width 178 height 25
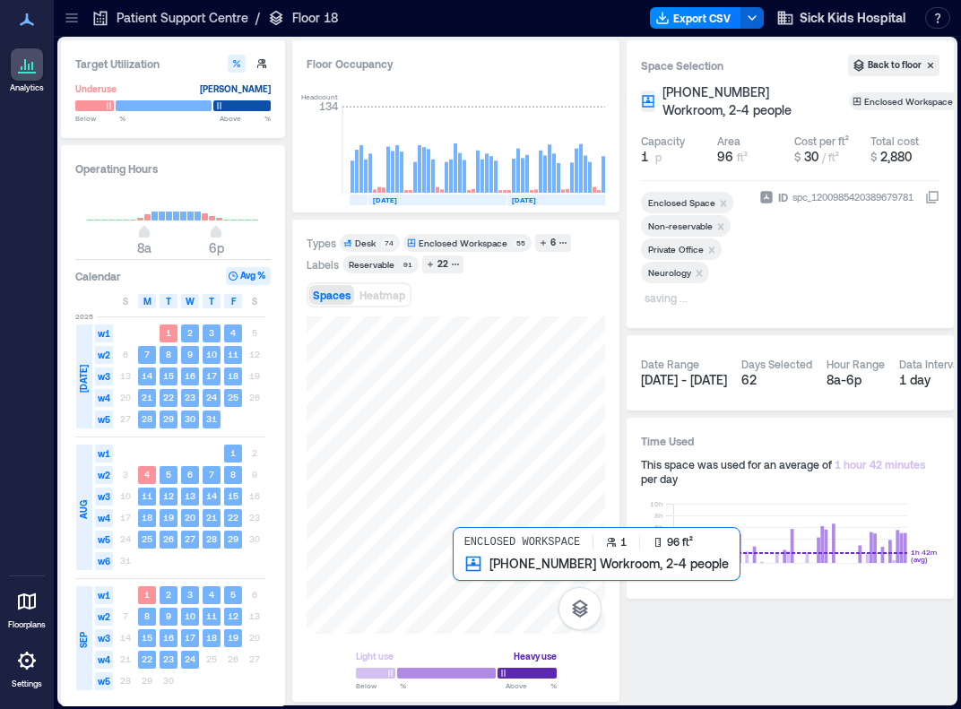
click at [485, 573] on div at bounding box center [456, 475] width 299 height 317
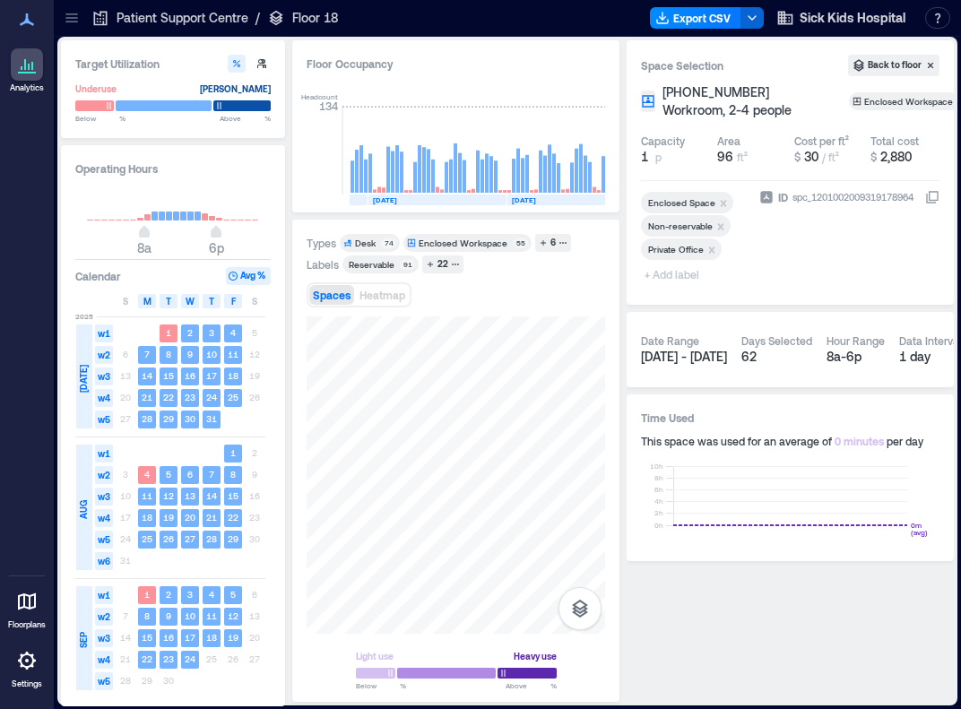
click at [670, 272] on span "+ Add label" at bounding box center [673, 274] width 65 height 25
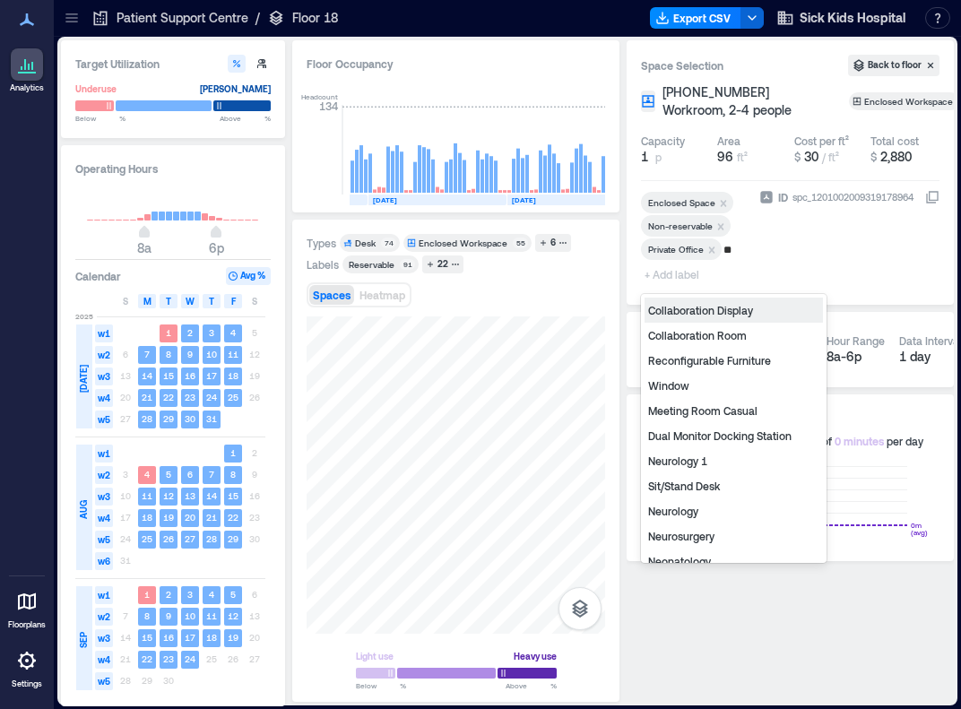
type input "***"
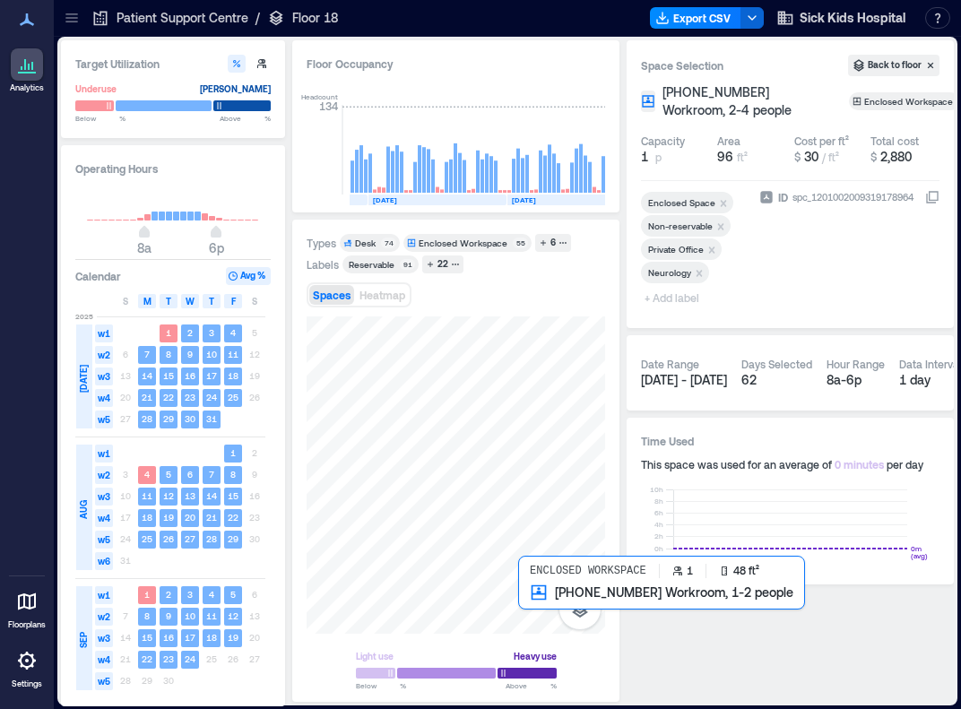
click at [531, 606] on div at bounding box center [456, 475] width 299 height 317
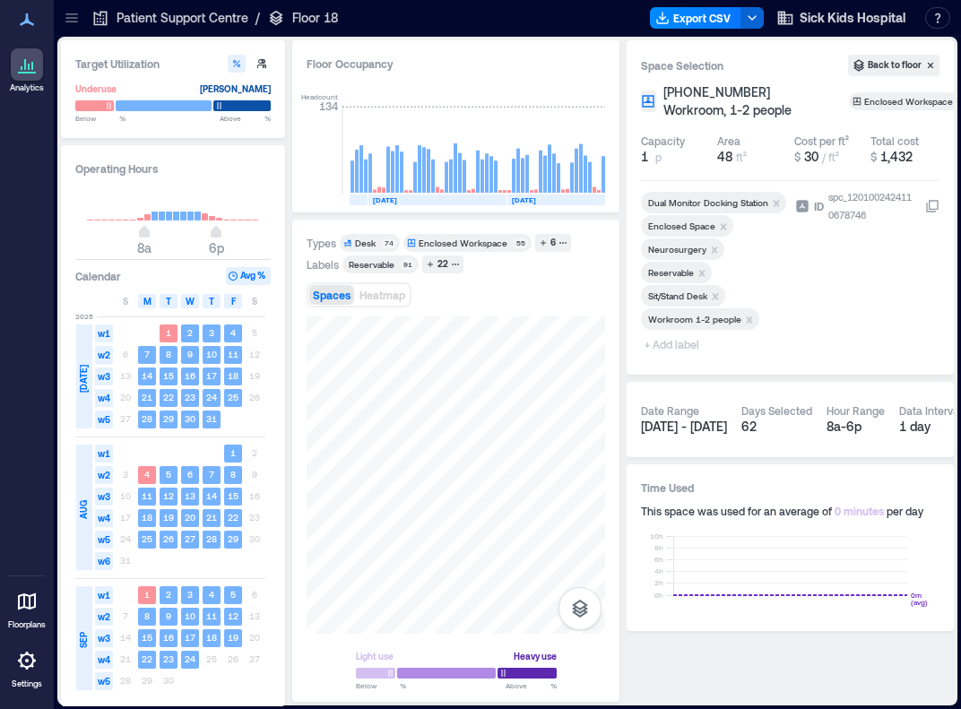
click at [703, 268] on icon "Remove Reservable" at bounding box center [702, 273] width 13 height 13
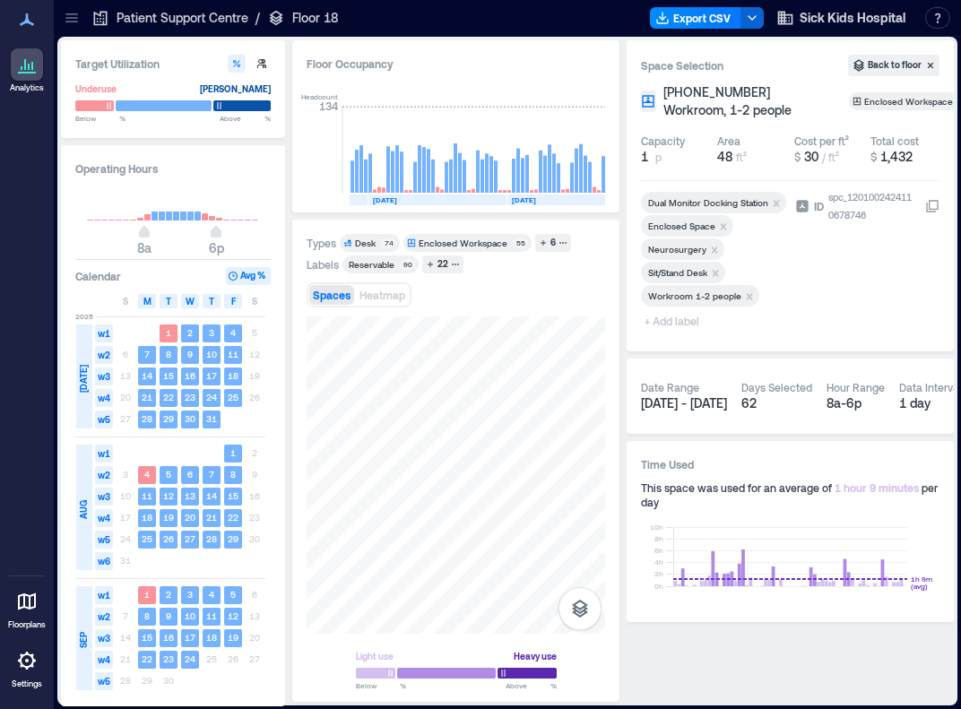
click at [747, 294] on icon "Remove Workroom 1-2 people" at bounding box center [750, 296] width 6 height 6
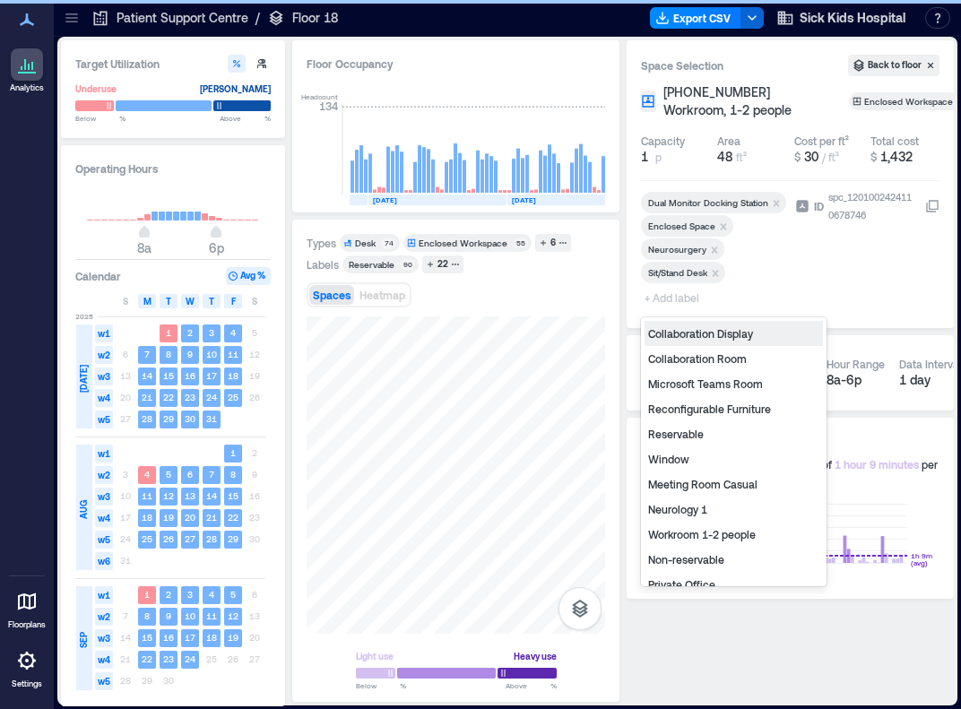
click at [664, 297] on span "+ Add label" at bounding box center [673, 297] width 65 height 25
type input "**"
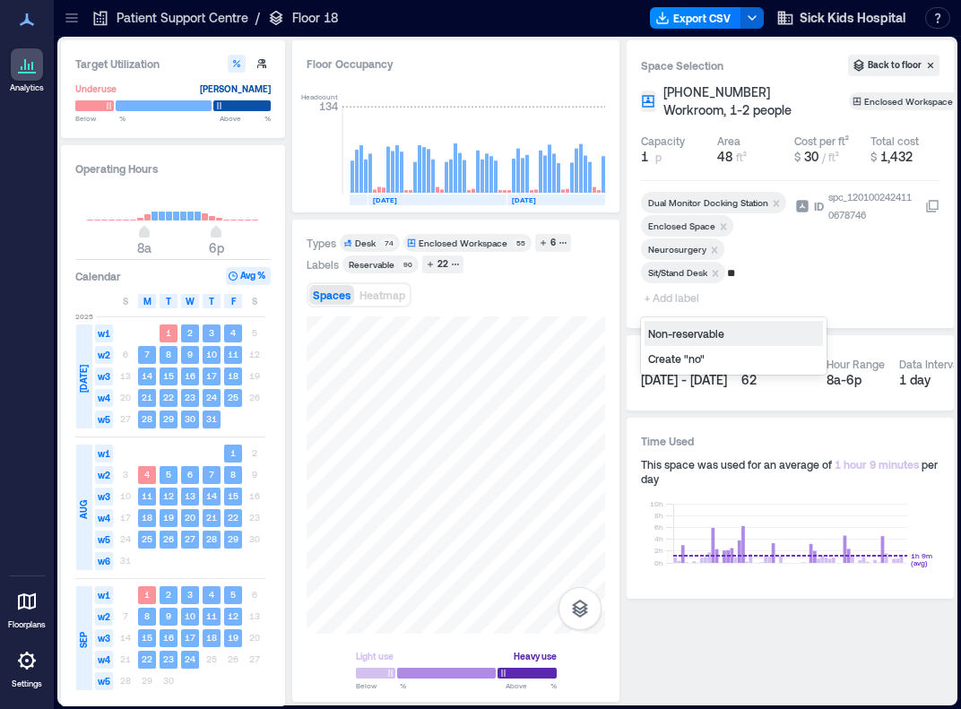
click at [702, 330] on div "Non-reservable" at bounding box center [734, 333] width 178 height 25
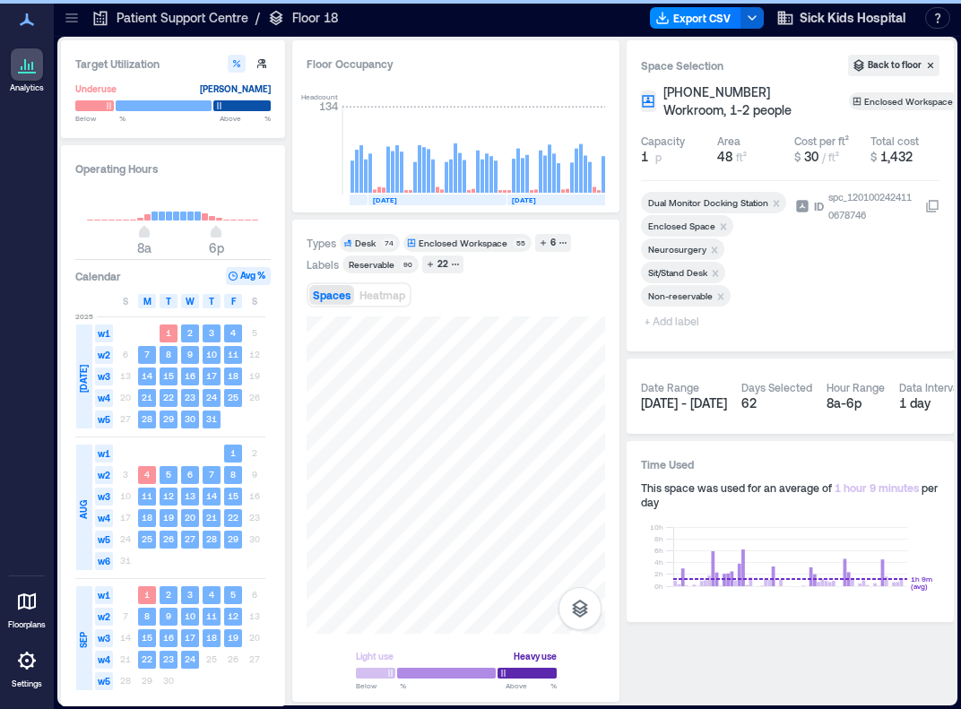
click at [679, 316] on span "+ Add label" at bounding box center [673, 320] width 65 height 25
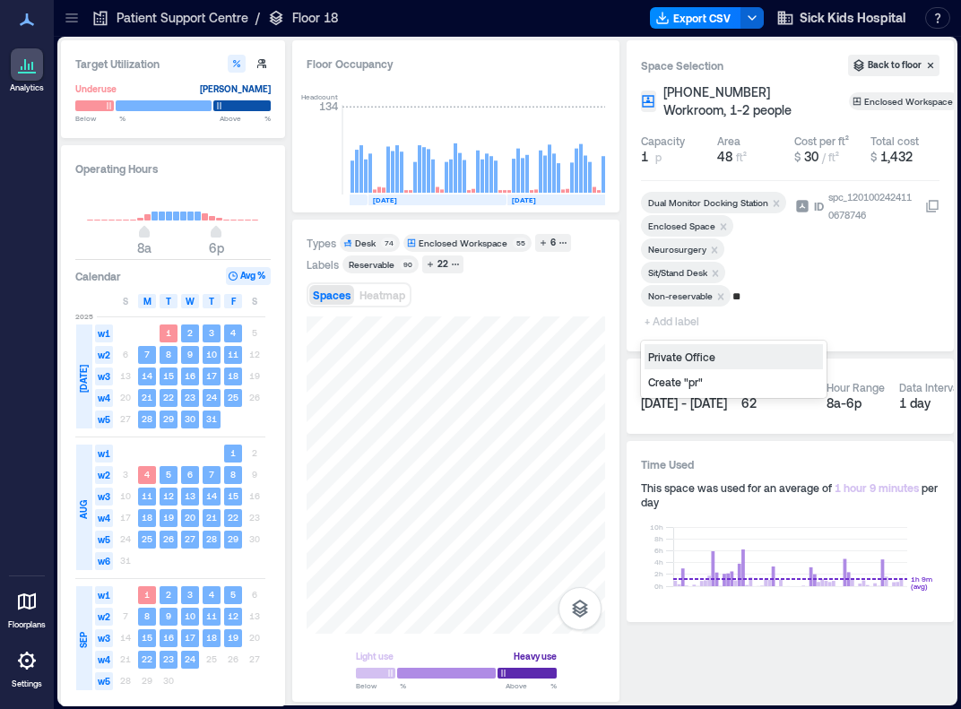
type input "*"
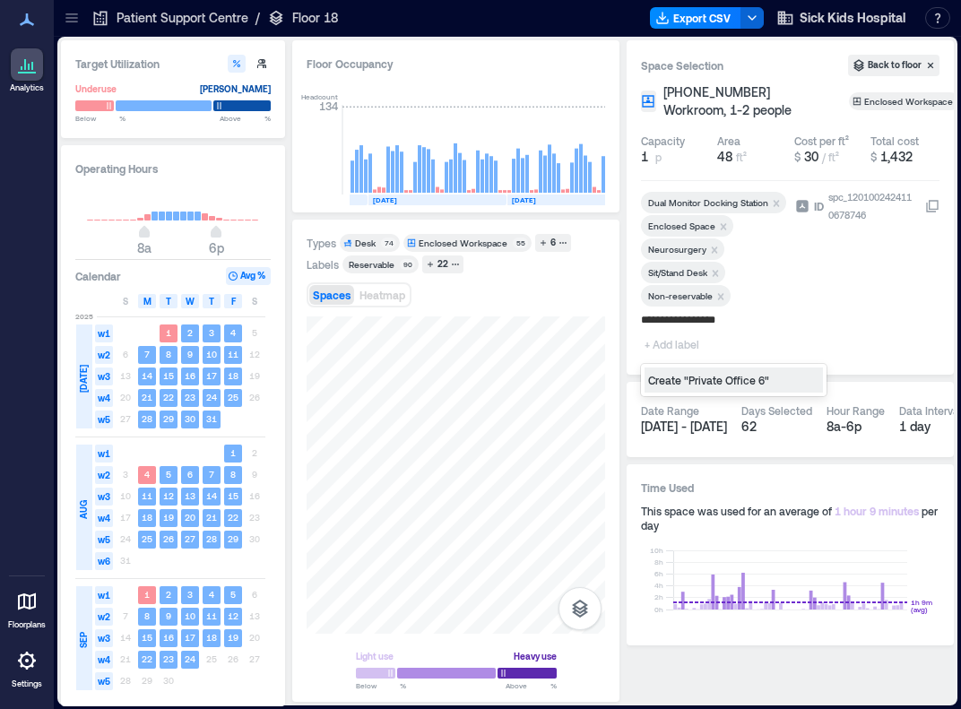
type input "**********"
click at [574, 308] on div "Types Desk 74 Enclosed Workspace 55 6 Labels Reservable 90 22 Spaces Heatmap Li…" at bounding box center [456, 461] width 299 height 454
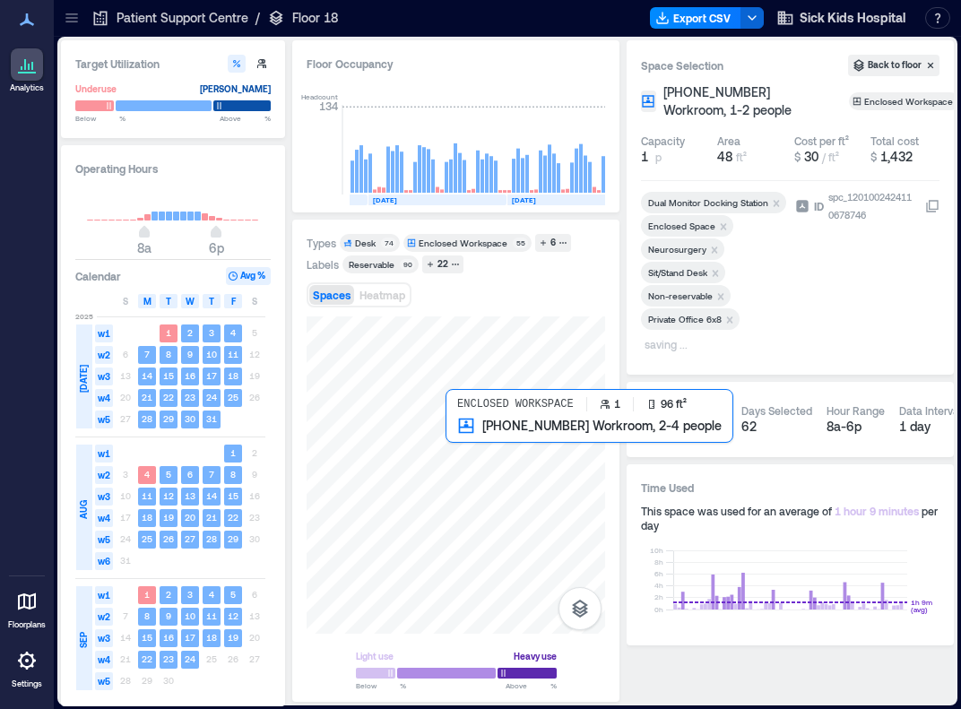
click at [465, 437] on div at bounding box center [456, 475] width 299 height 317
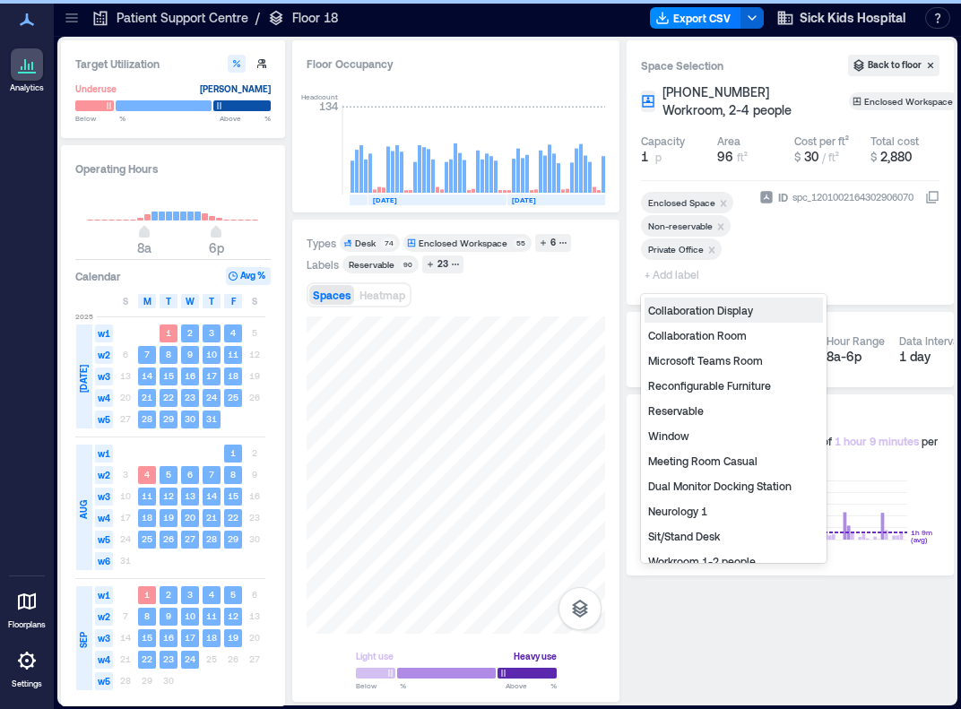
click at [677, 275] on span "+ Add label" at bounding box center [673, 274] width 65 height 25
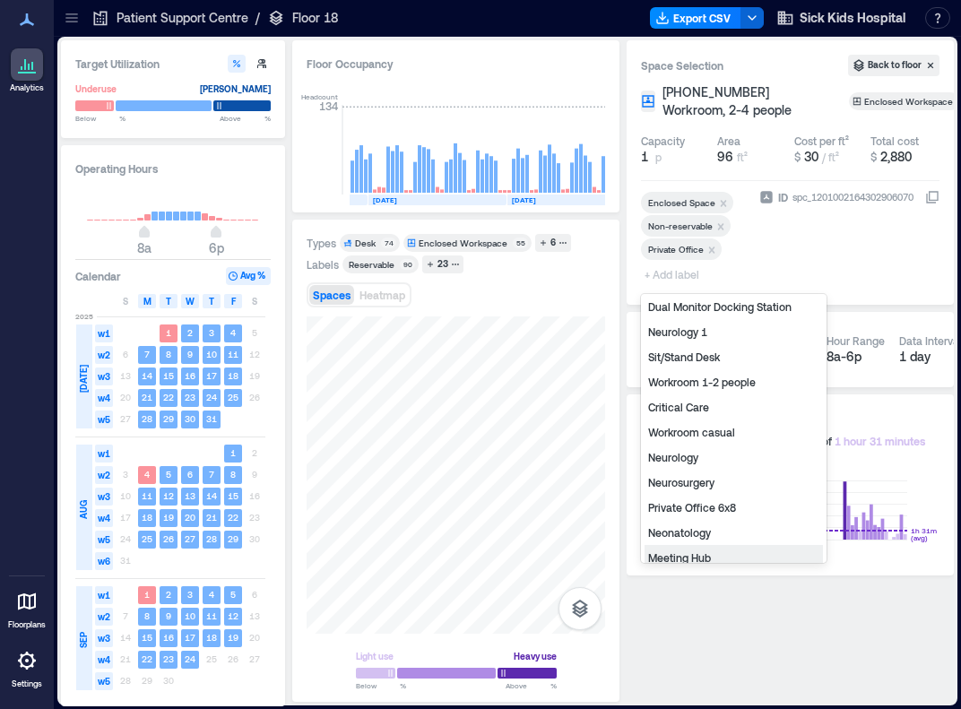
scroll to position [265, 0]
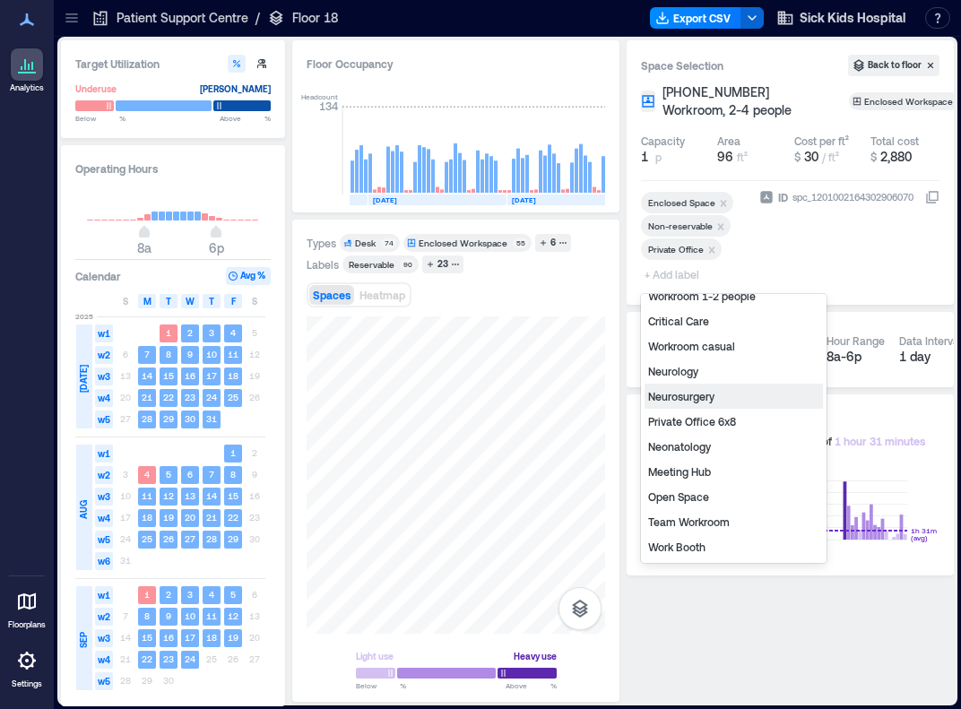
click at [681, 401] on div "Neurosurgery" at bounding box center [734, 396] width 178 height 25
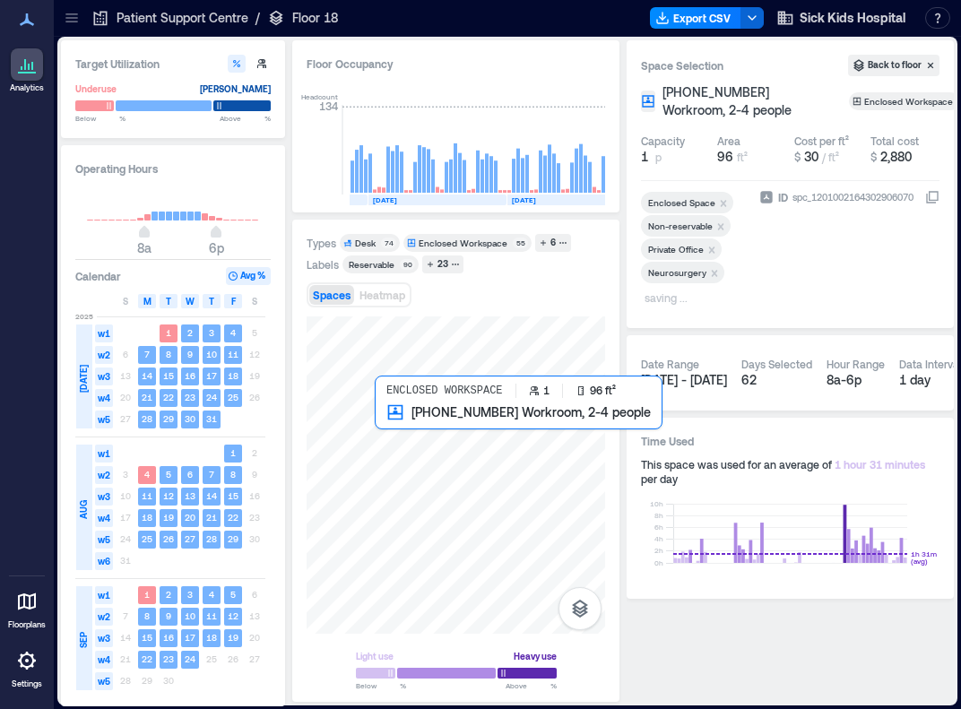
click at [395, 419] on div at bounding box center [456, 475] width 299 height 317
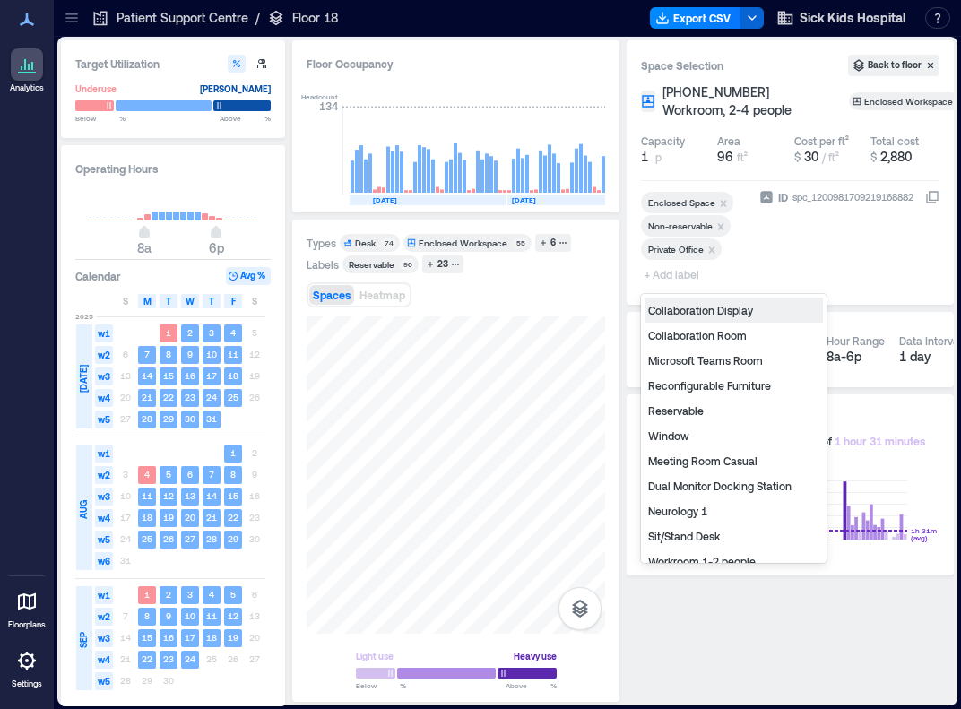
click at [680, 276] on span "+ Add label" at bounding box center [673, 274] width 65 height 25
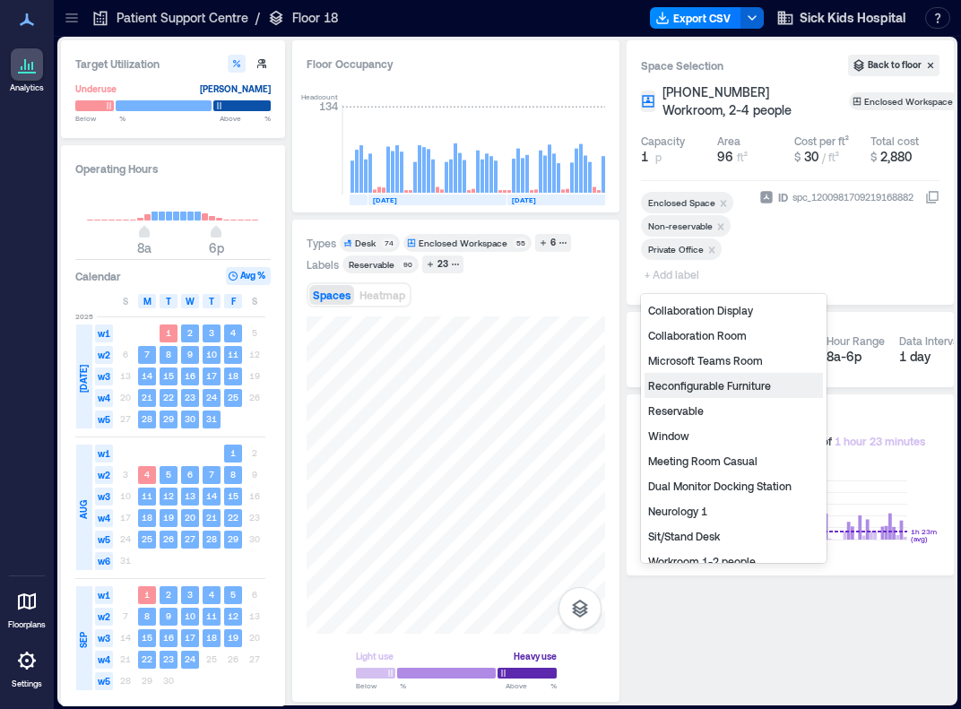
scroll to position [265, 0]
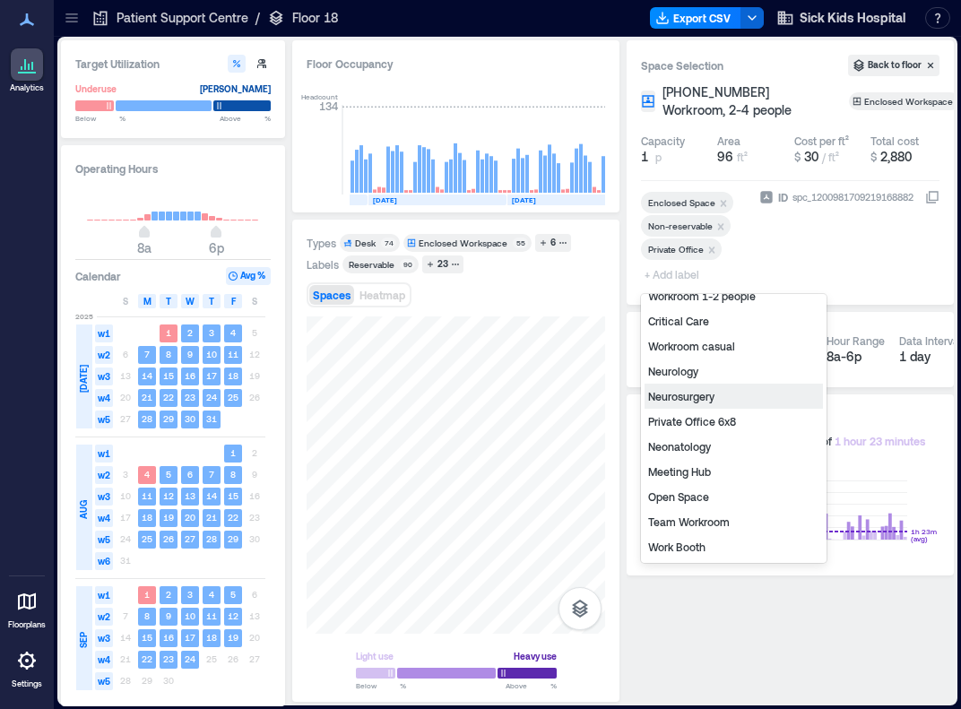
click at [689, 396] on div "Neurosurgery" at bounding box center [734, 396] width 178 height 25
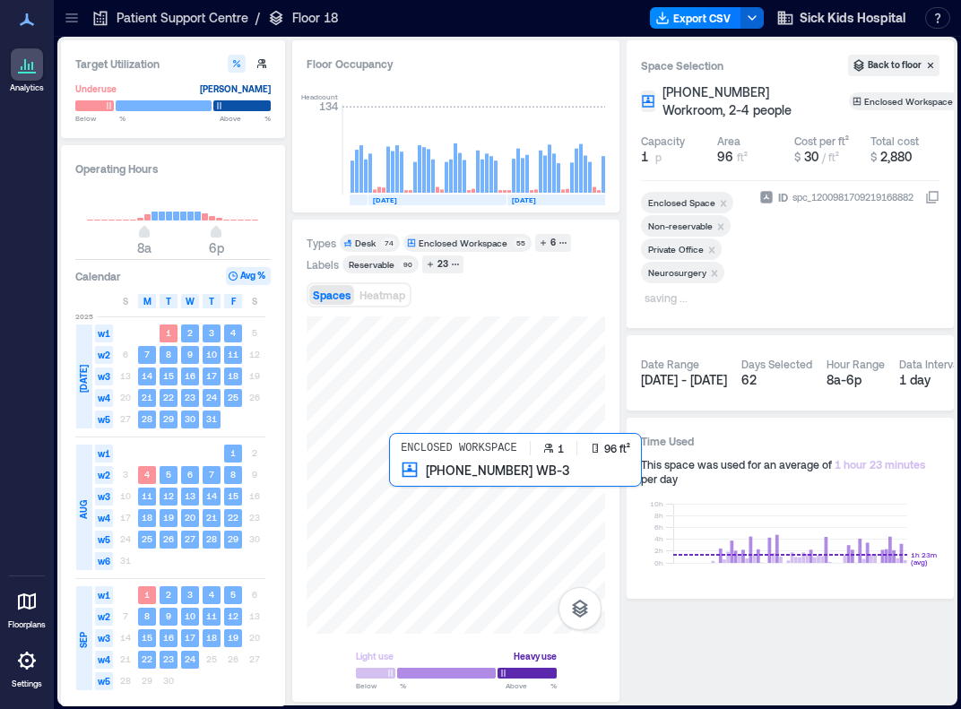
click at [402, 487] on div at bounding box center [456, 475] width 299 height 317
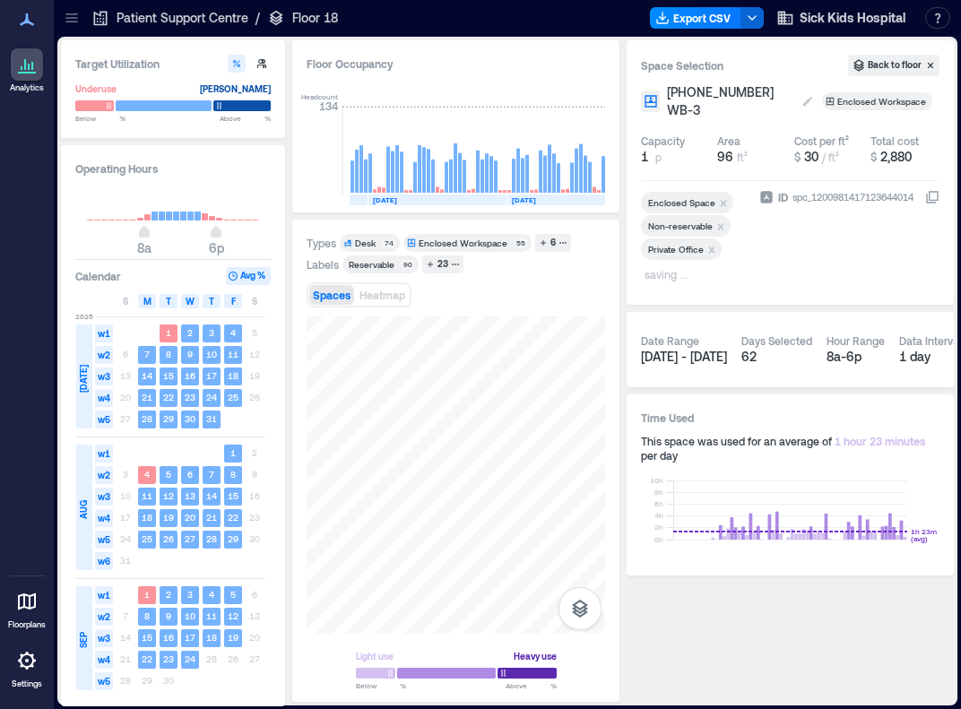
click at [755, 89] on span "[PHONE_NUMBER] WB-3" at bounding box center [730, 101] width 126 height 36
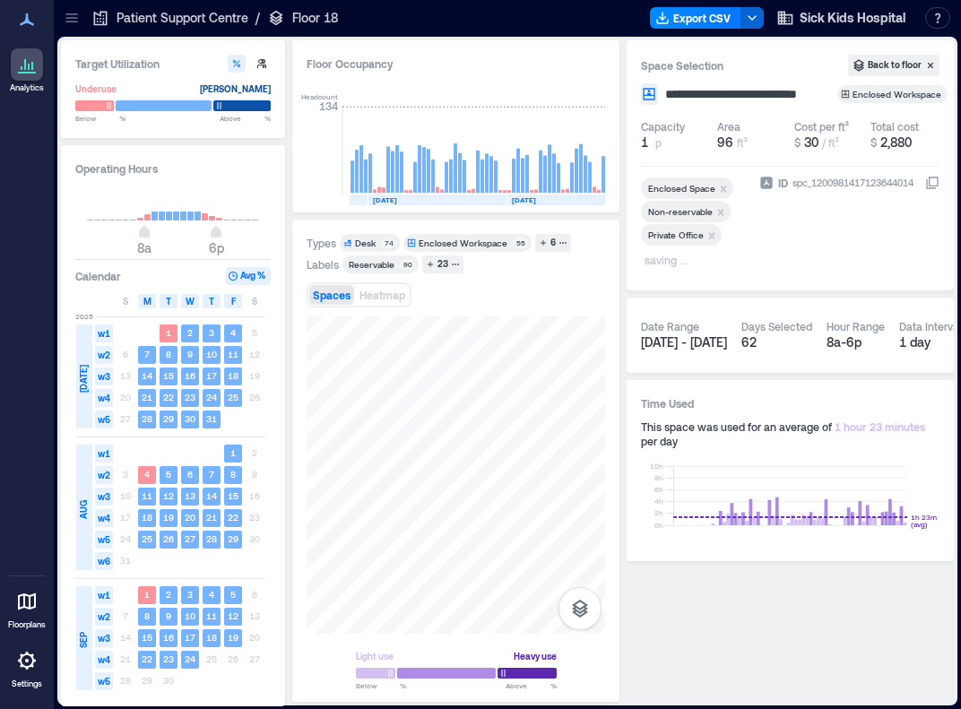
type input "**********"
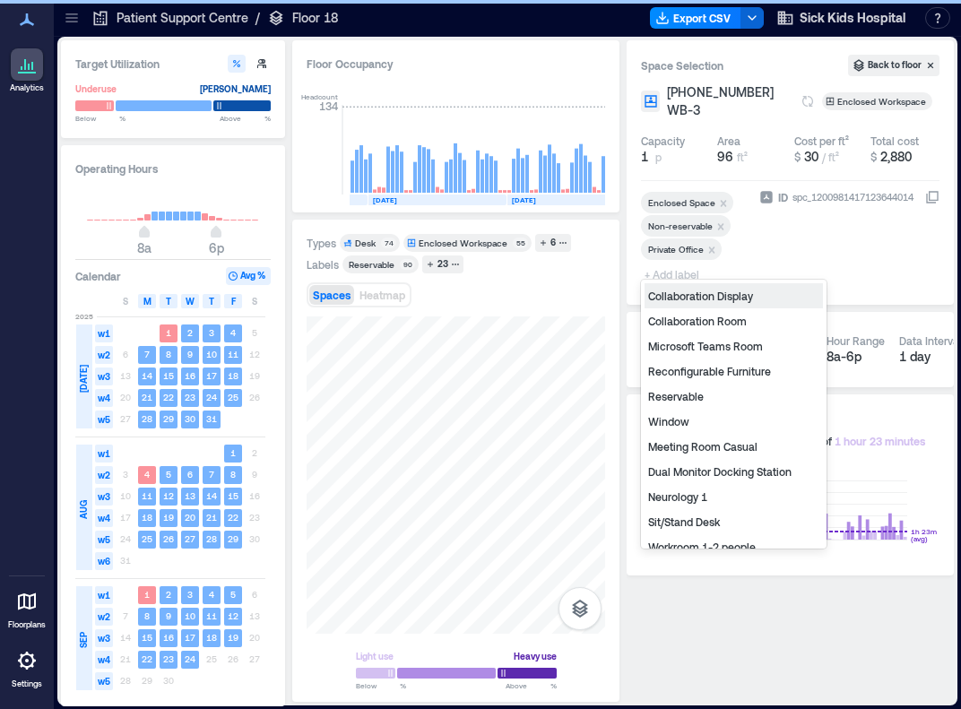
click at [681, 262] on span "+ Add label" at bounding box center [673, 274] width 65 height 25
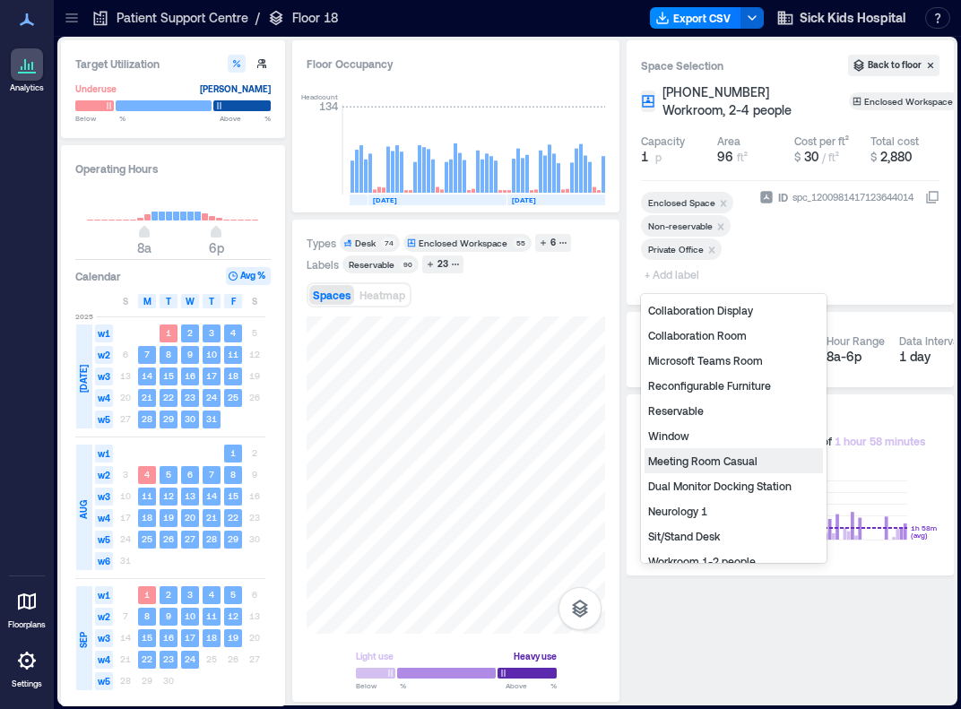
scroll to position [265, 0]
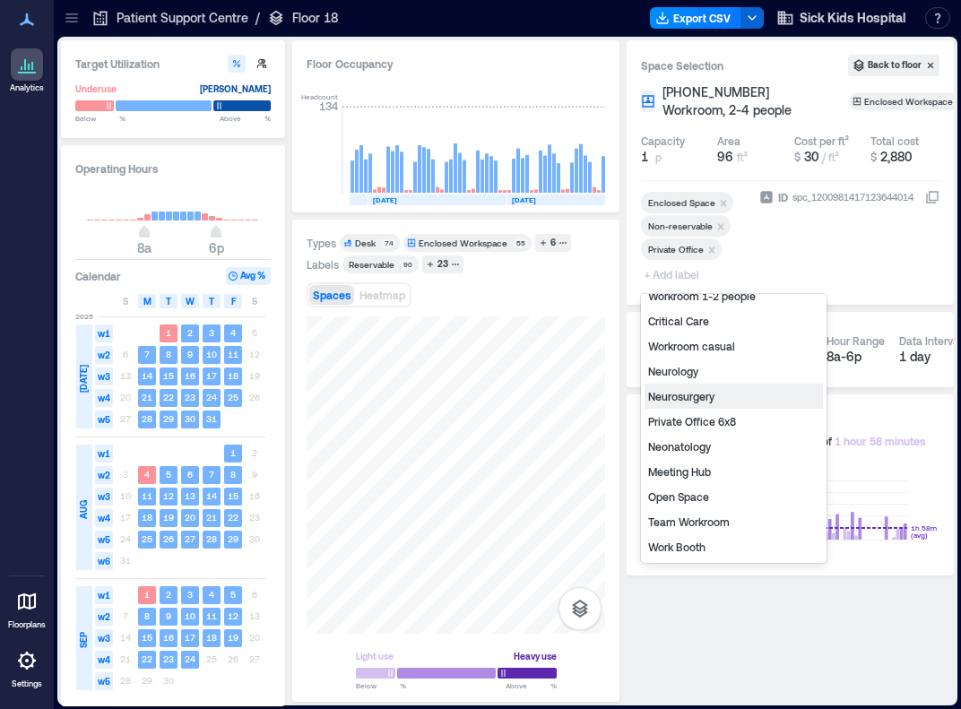
click at [699, 401] on div "Neurosurgery" at bounding box center [734, 396] width 178 height 25
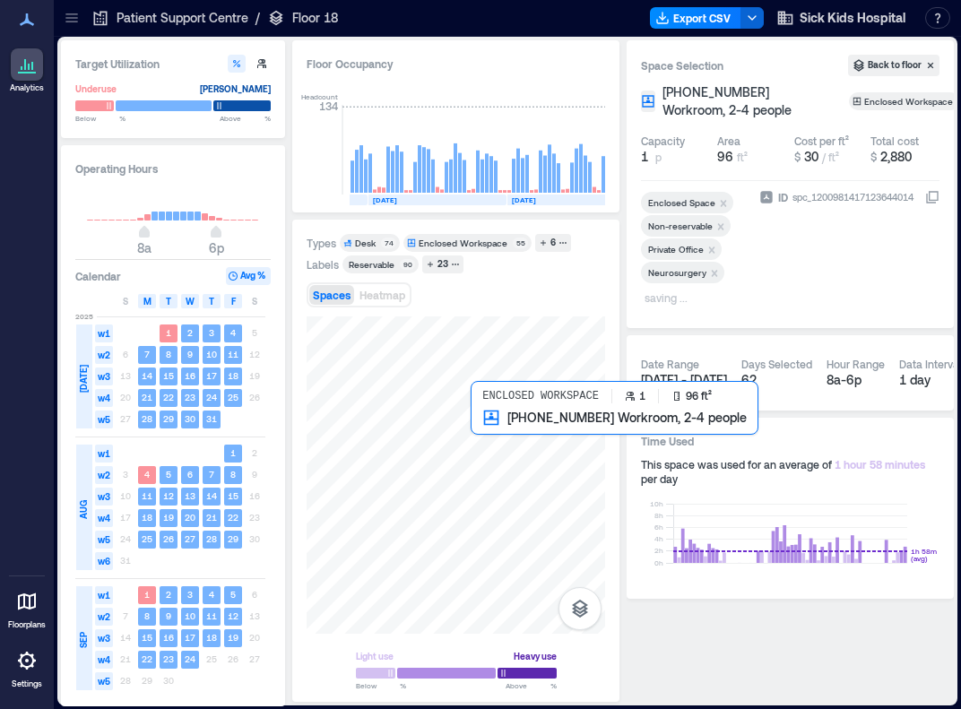
click at [483, 439] on div at bounding box center [456, 475] width 299 height 317
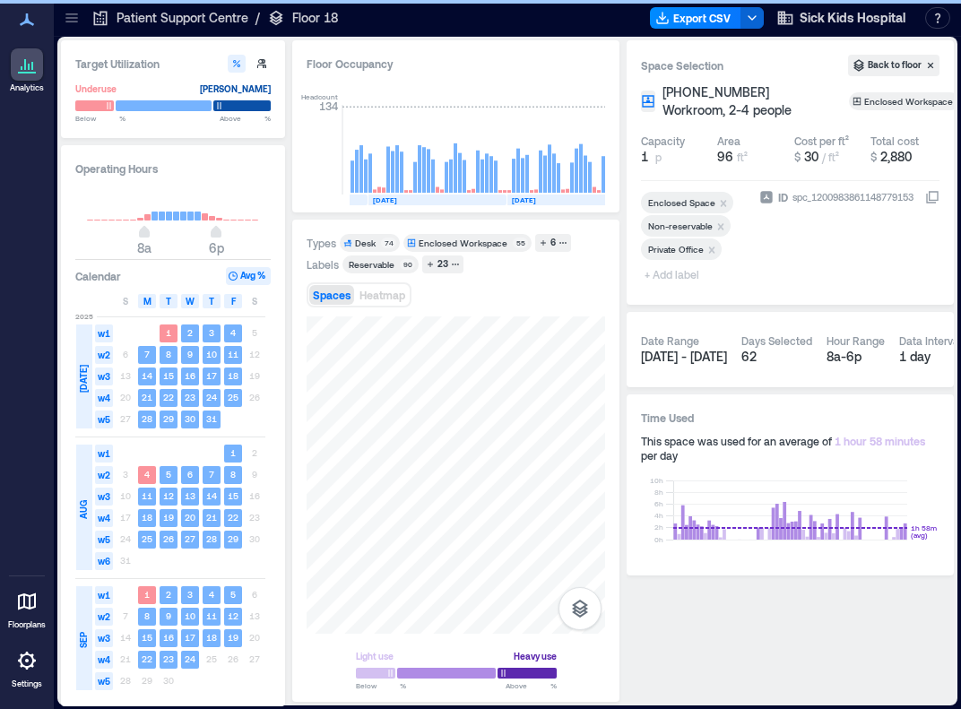
click at [679, 276] on span "+ Add label" at bounding box center [673, 274] width 65 height 25
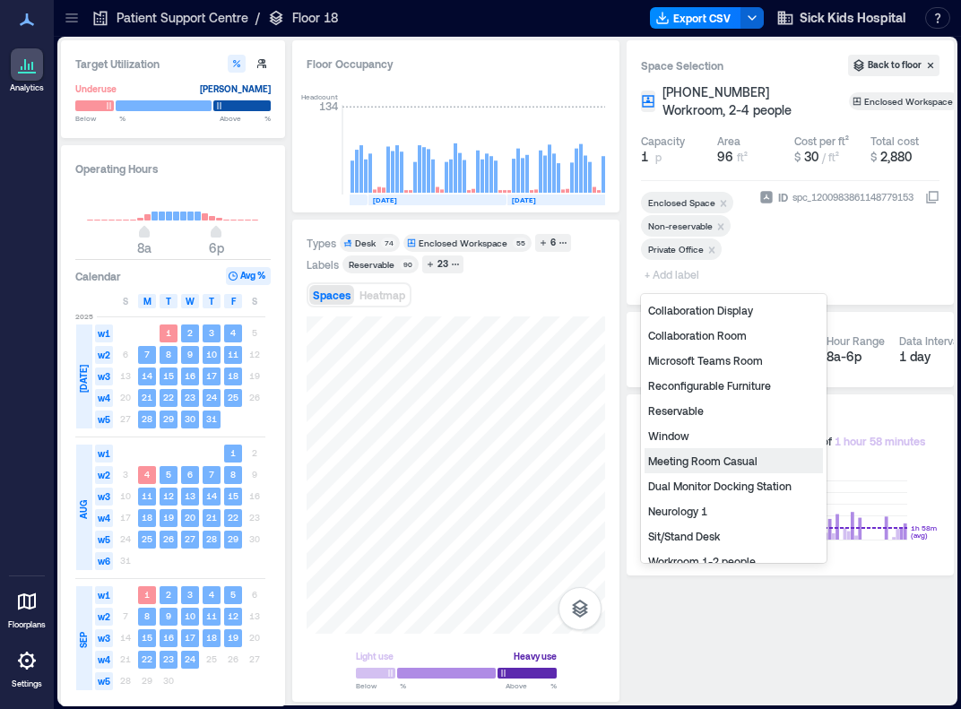
scroll to position [265, 0]
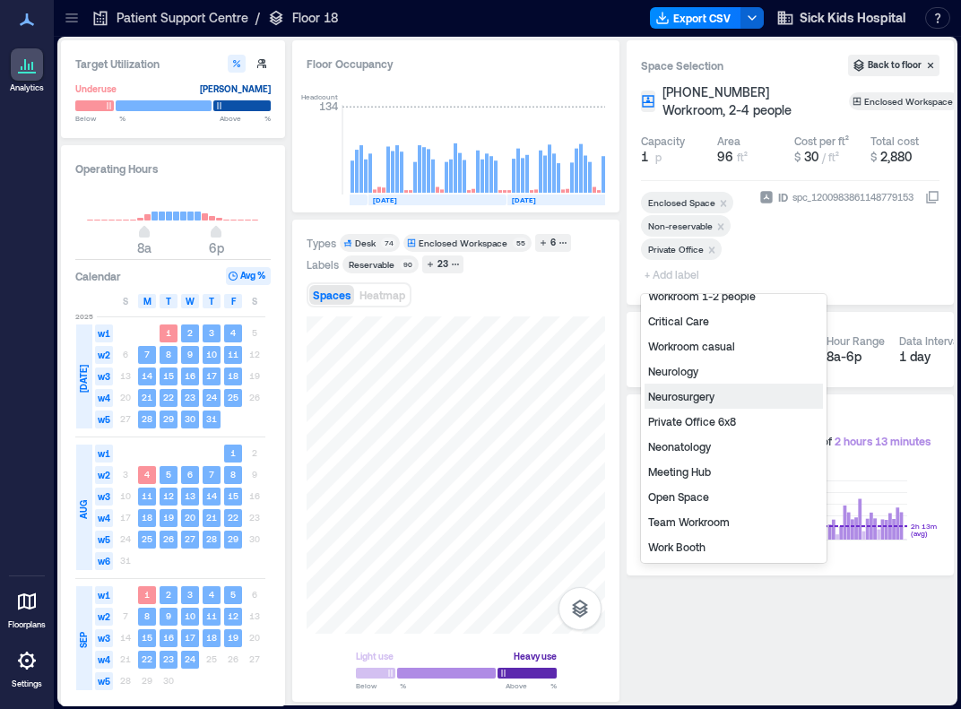
click at [699, 404] on div "Neurosurgery" at bounding box center [734, 396] width 178 height 25
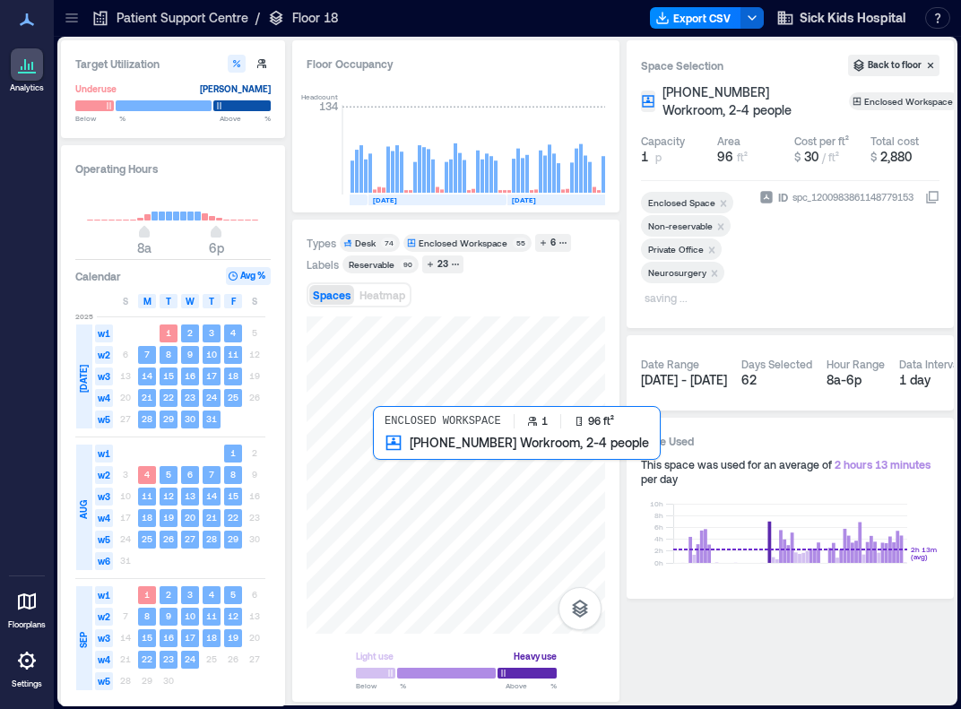
click at [401, 454] on div at bounding box center [456, 475] width 299 height 317
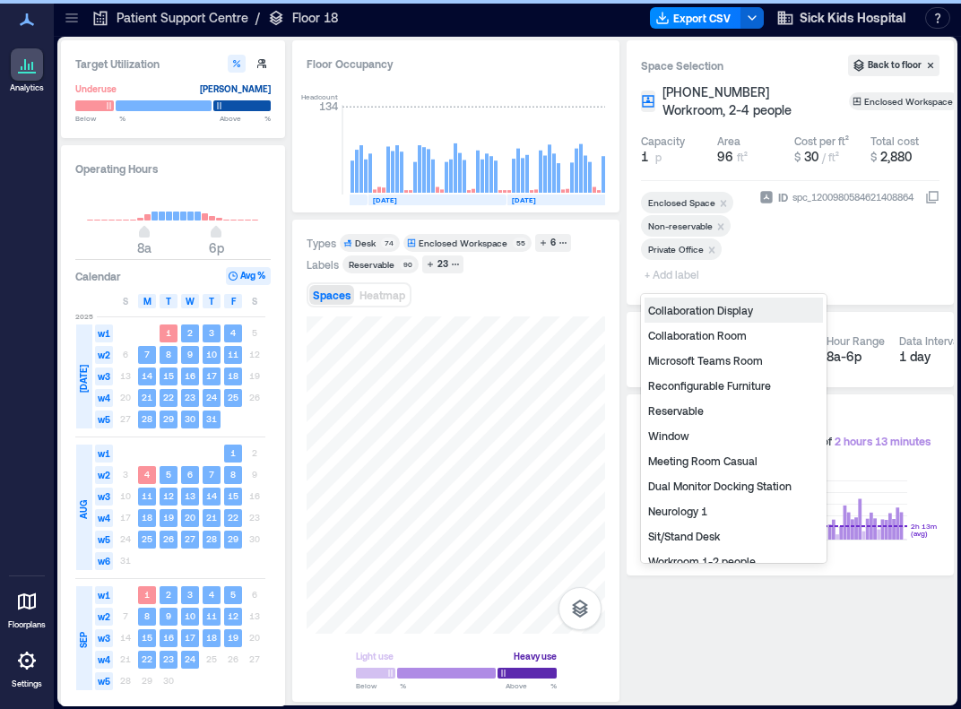
click at [681, 279] on span "+ Add label" at bounding box center [673, 274] width 65 height 25
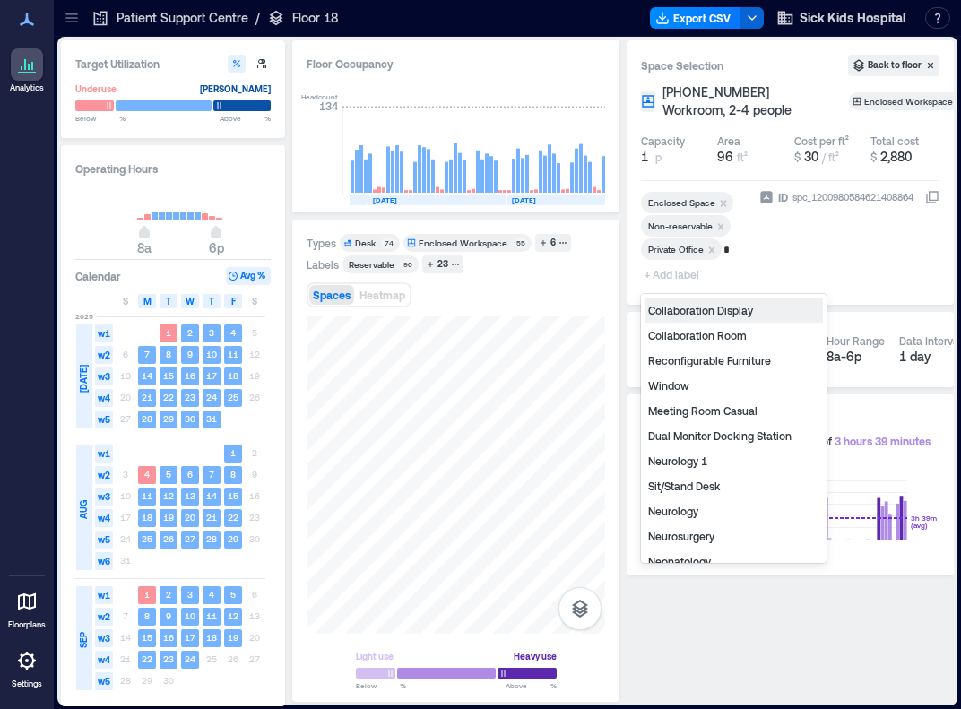
type input "**"
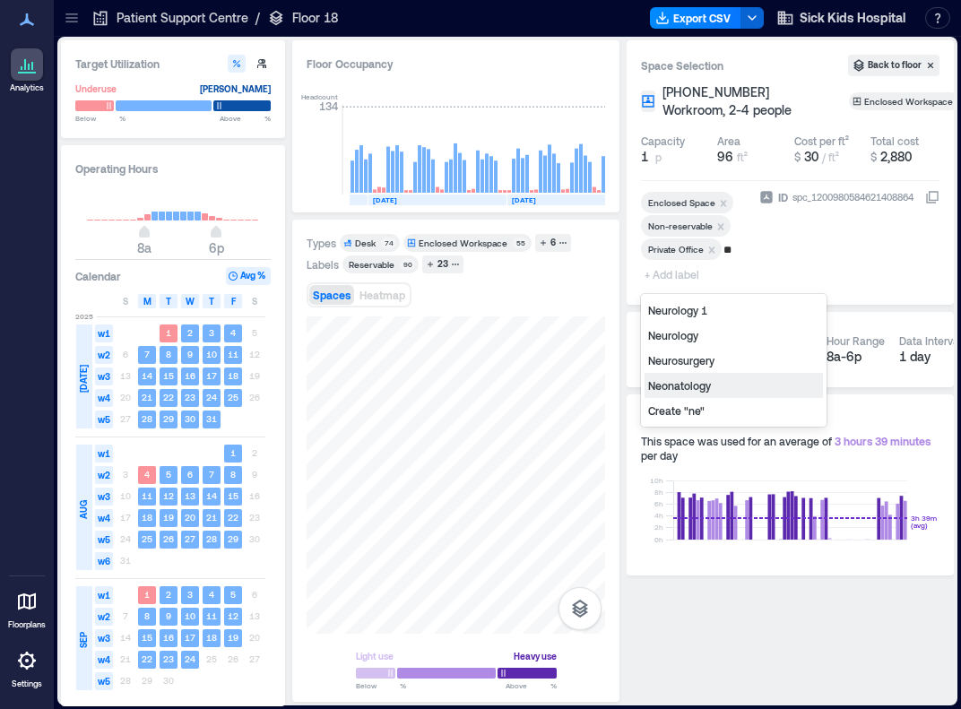
click at [676, 383] on div "Neonatology" at bounding box center [734, 385] width 178 height 25
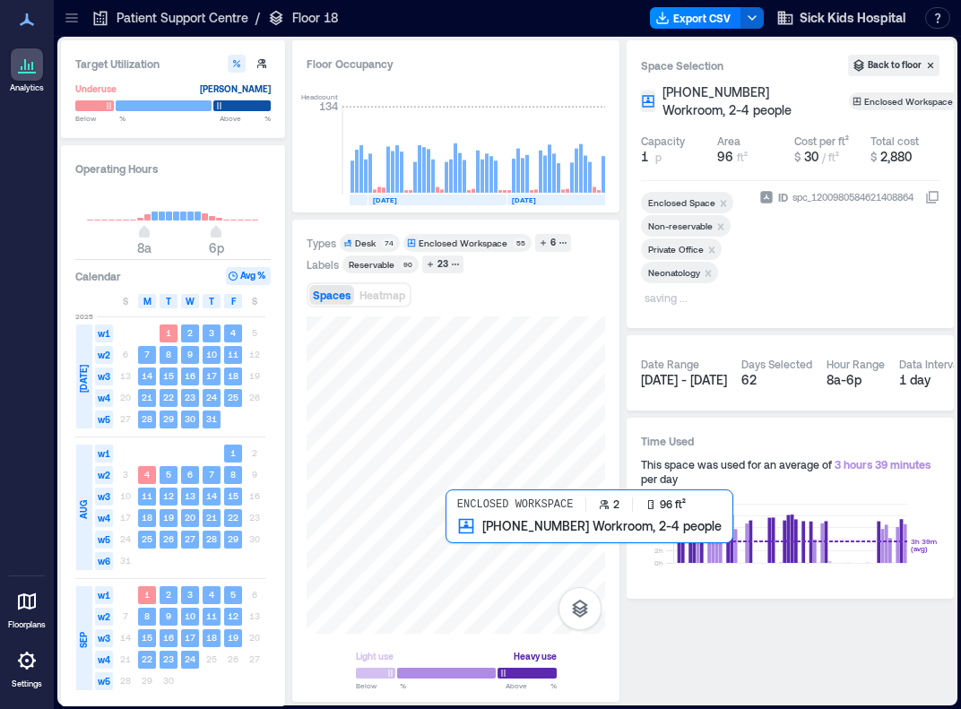
click at [468, 544] on div at bounding box center [456, 475] width 299 height 317
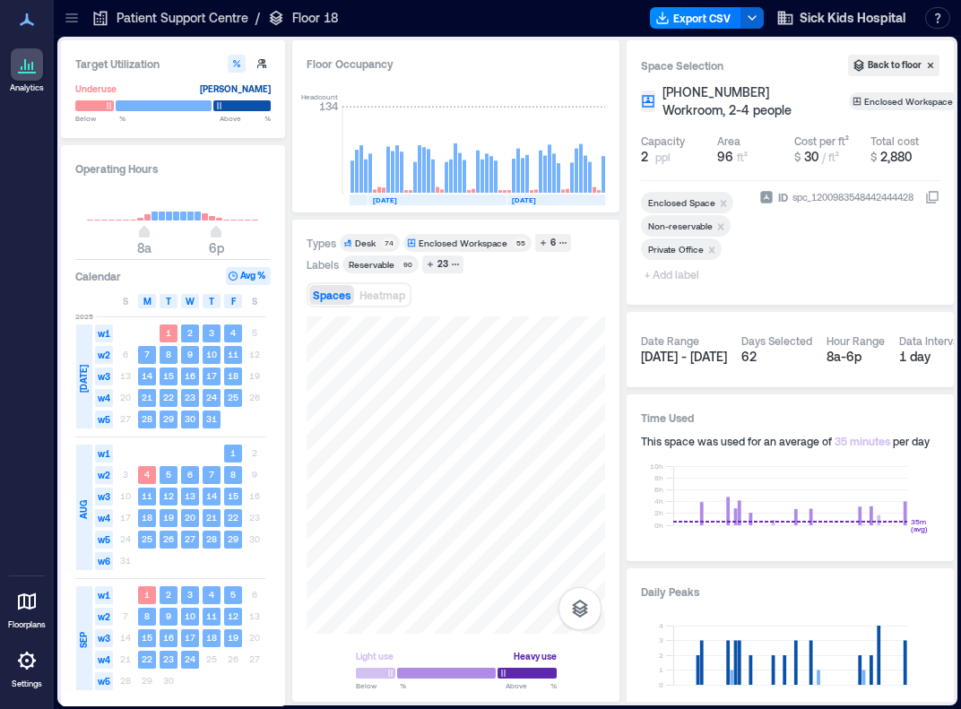
click at [680, 272] on span "+ Add label" at bounding box center [673, 274] width 65 height 25
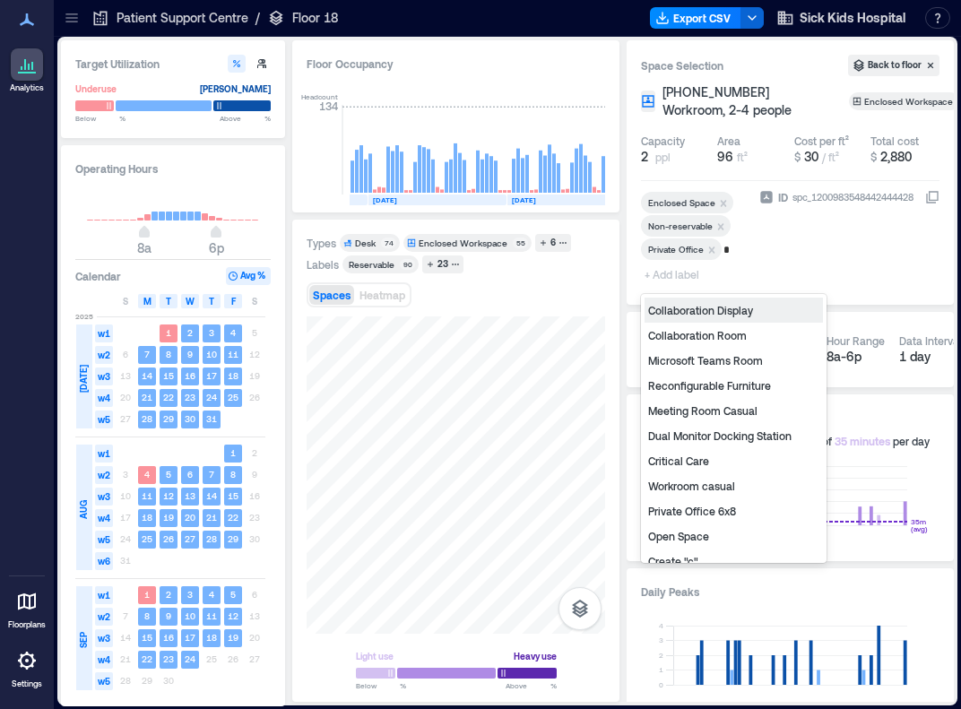
type input "**"
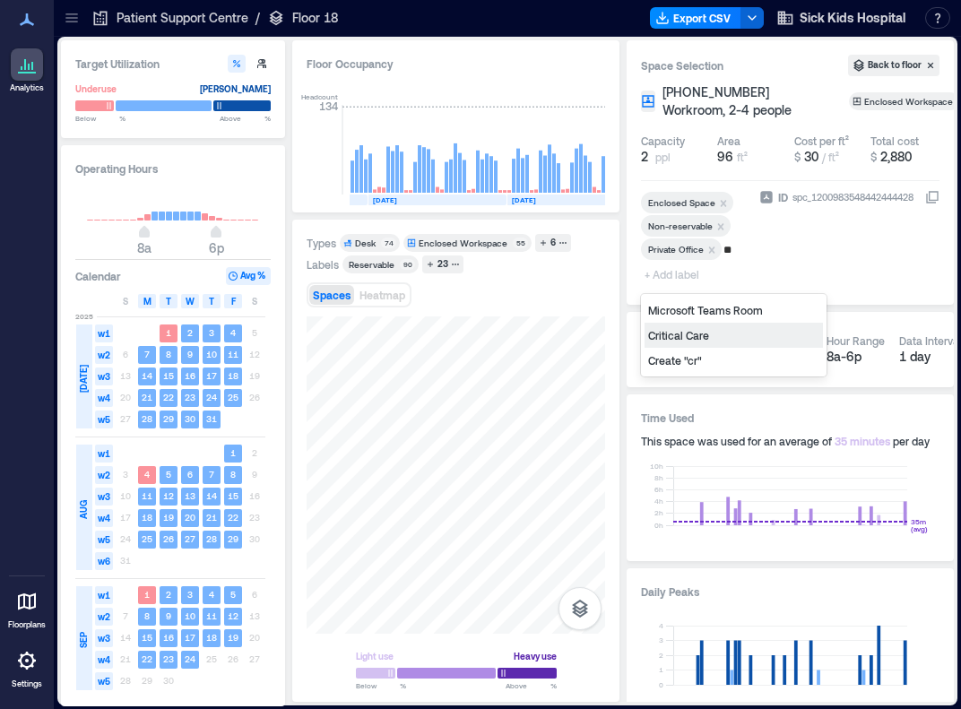
click at [683, 341] on div "Critical Care" at bounding box center [734, 335] width 178 height 25
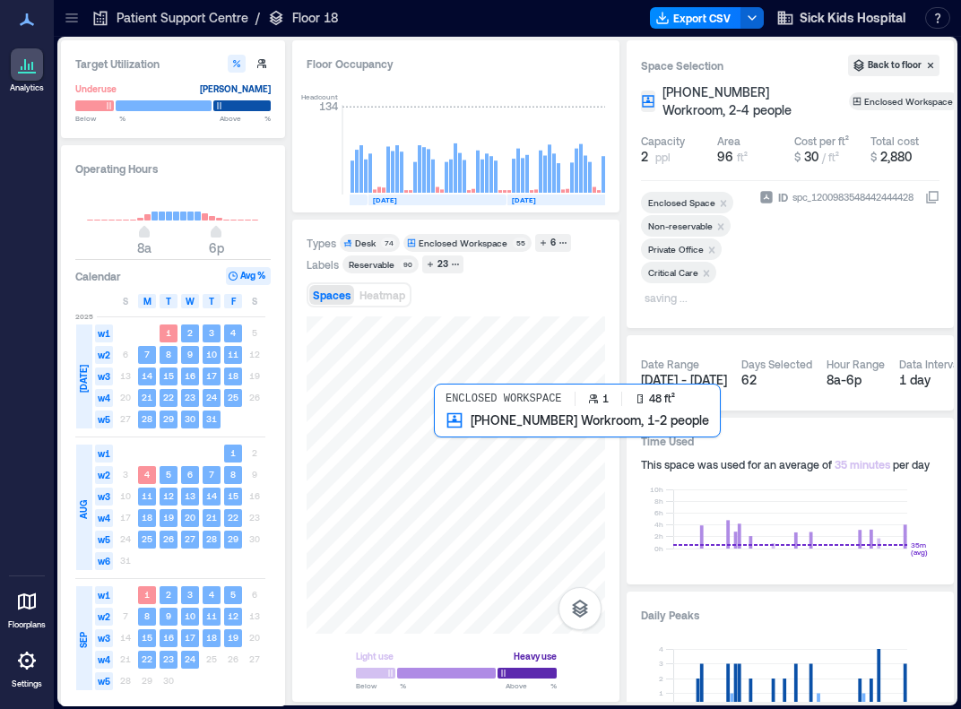
click at [454, 427] on div at bounding box center [456, 475] width 299 height 317
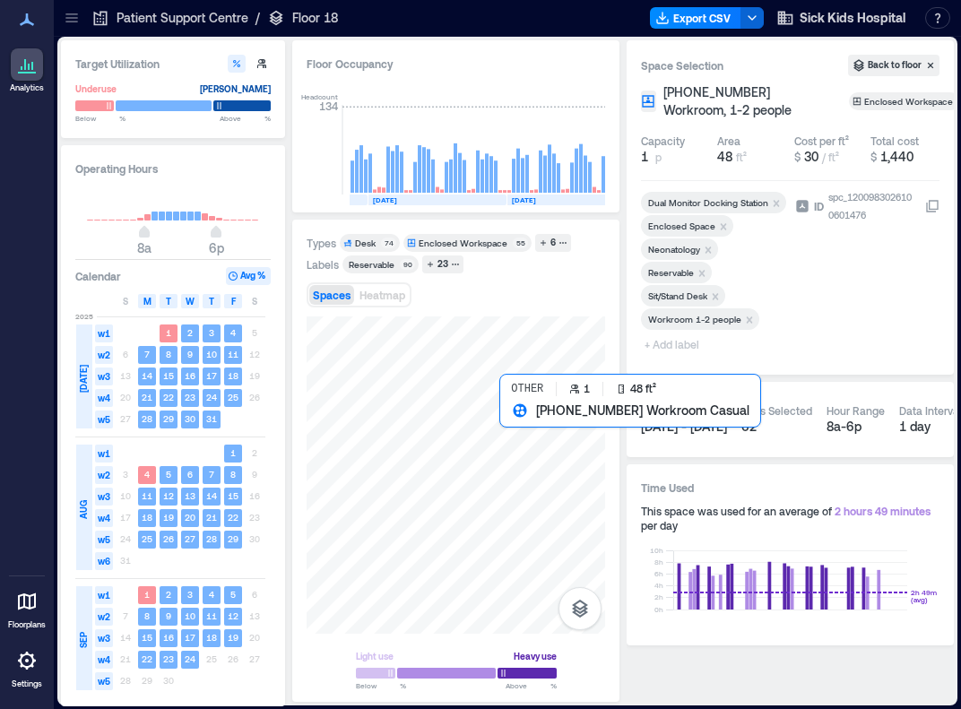
click at [509, 419] on div at bounding box center [456, 475] width 299 height 317
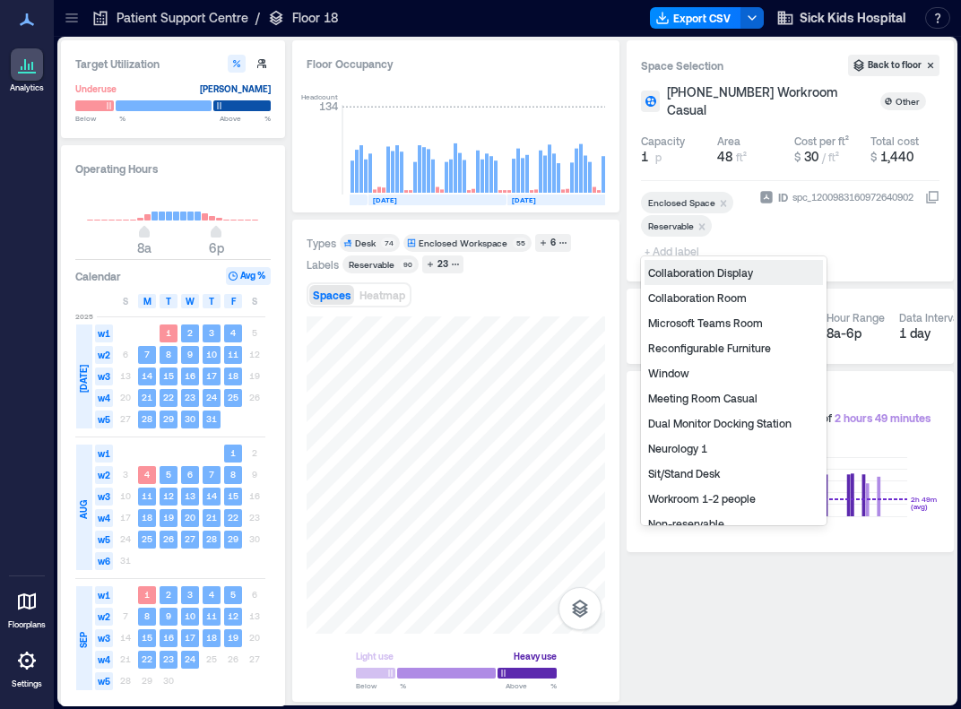
click at [686, 239] on span "+ Add label" at bounding box center [673, 251] width 65 height 25
type input "*"
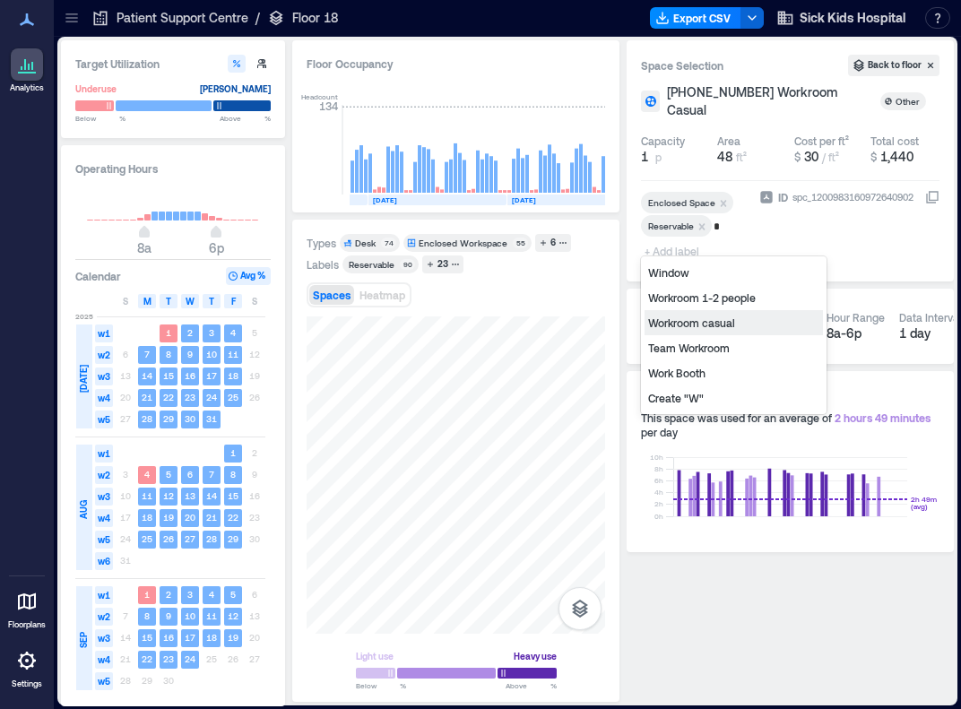
click at [660, 322] on div "Workroom casual" at bounding box center [734, 322] width 178 height 25
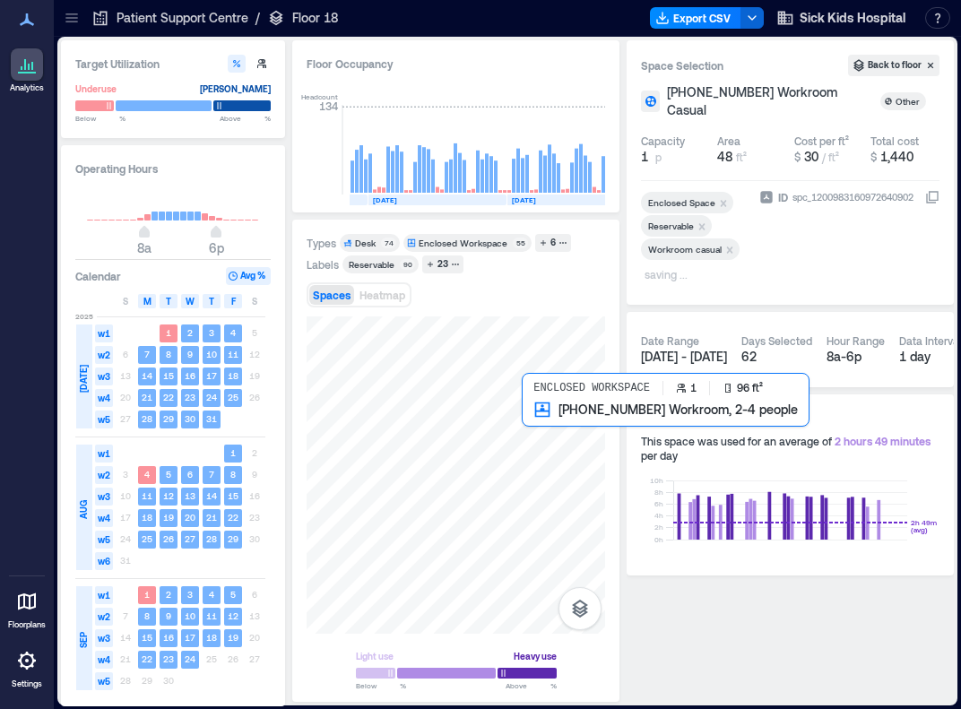
click at [542, 421] on div at bounding box center [456, 475] width 299 height 317
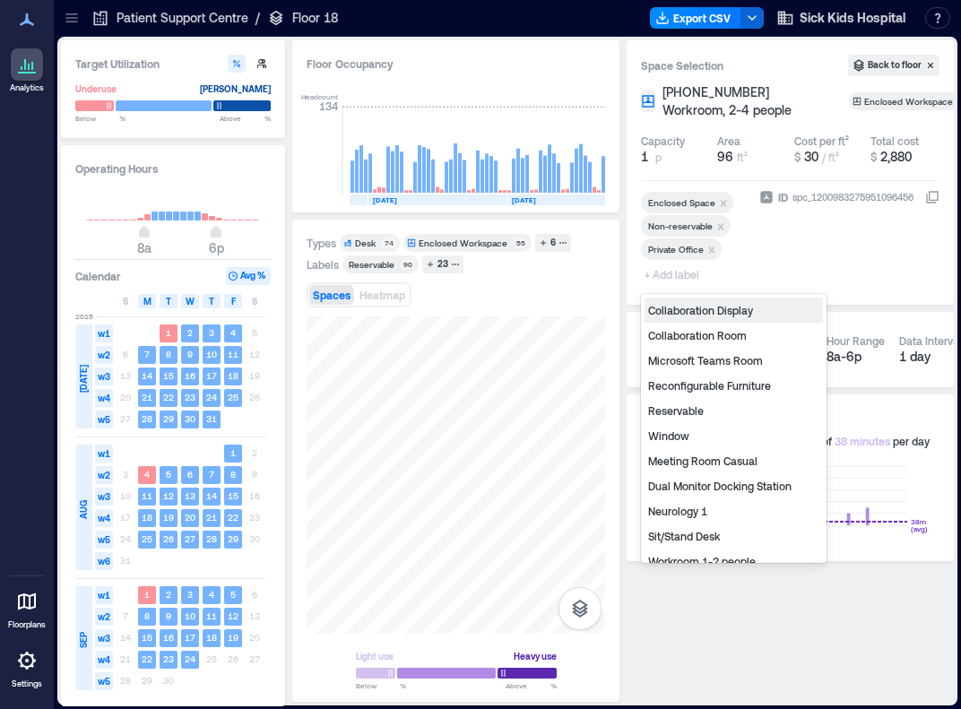
click at [664, 276] on span "+ Add label" at bounding box center [673, 274] width 65 height 25
type input "**"
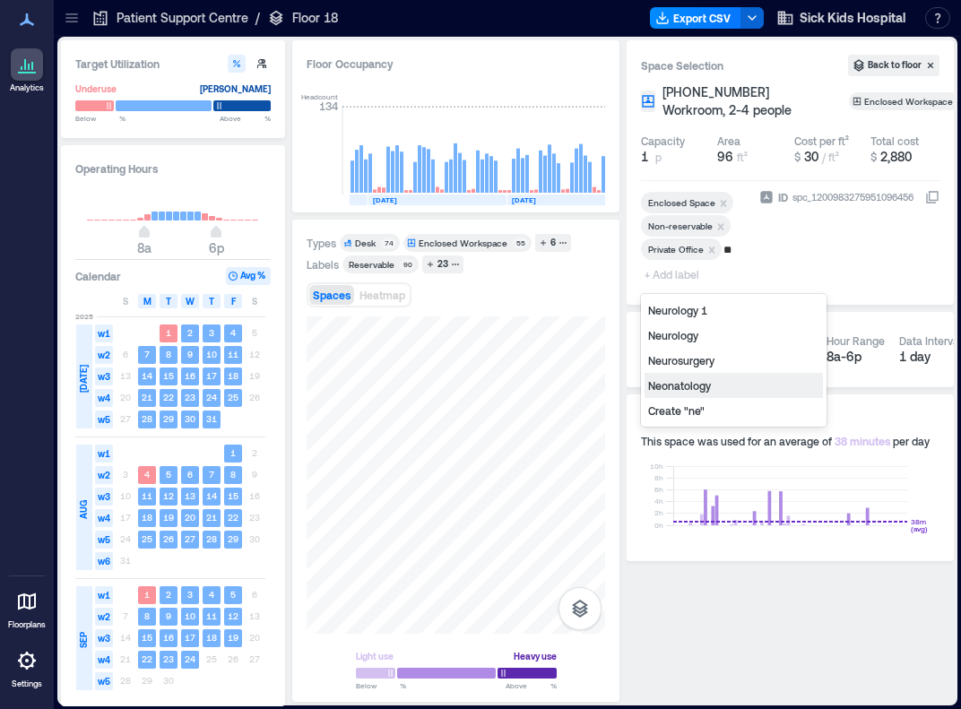
click at [682, 383] on div "Neonatology" at bounding box center [734, 385] width 178 height 25
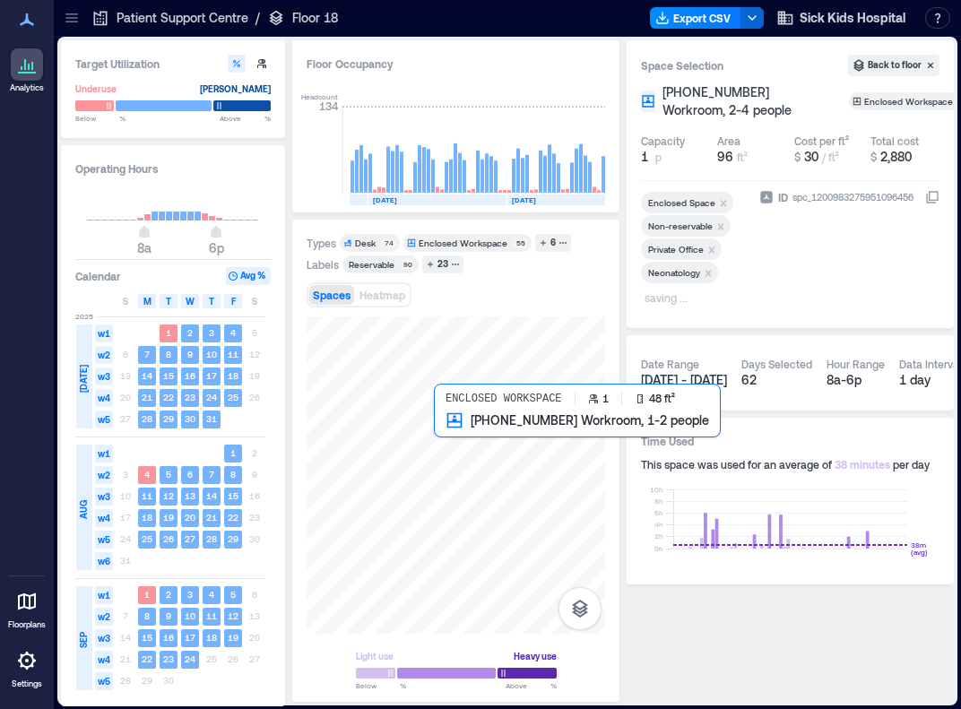
click at [451, 425] on div at bounding box center [456, 475] width 299 height 317
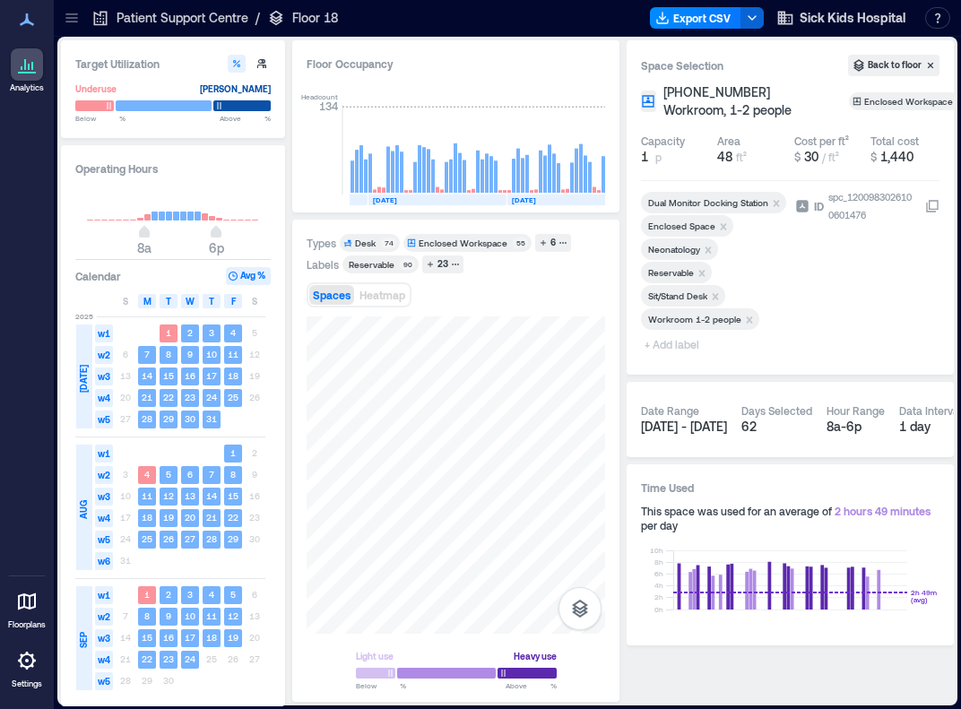
click at [699, 267] on icon "Remove Reservable" at bounding box center [702, 273] width 13 height 13
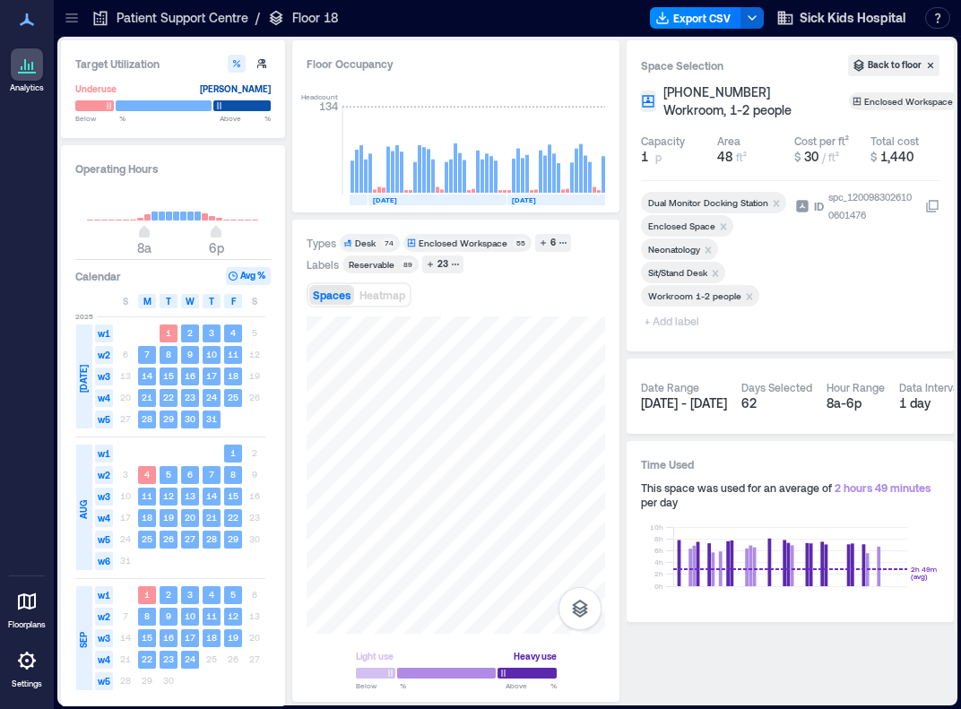
click at [755, 293] on div "Remove Workroom 1-2 people" at bounding box center [751, 296] width 18 height 13
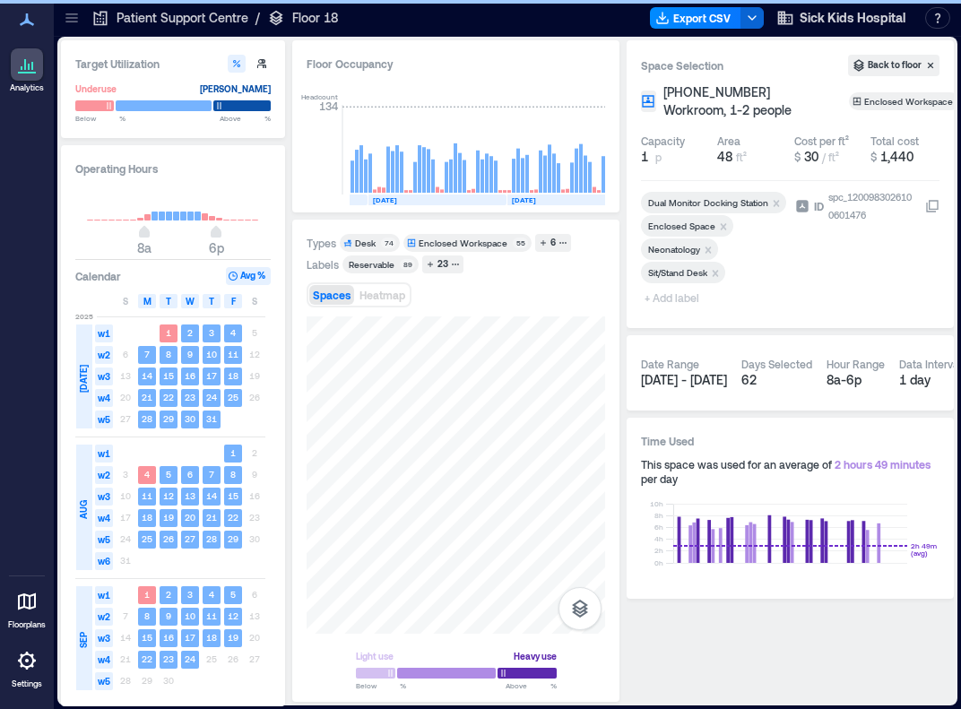
click at [664, 298] on span "+ Add label" at bounding box center [673, 297] width 65 height 25
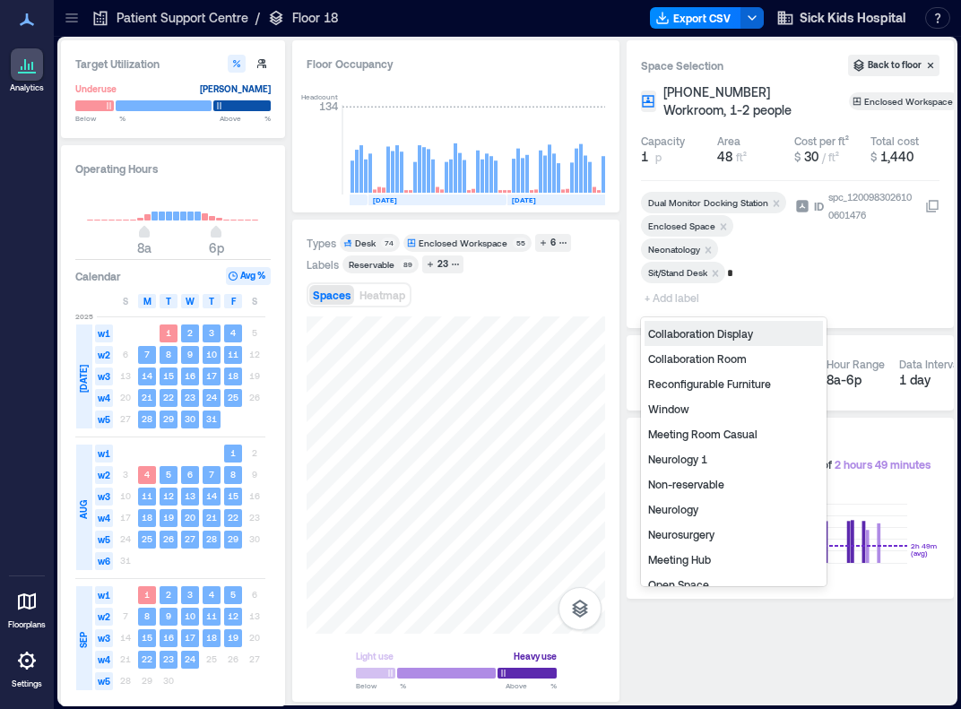
type input "**"
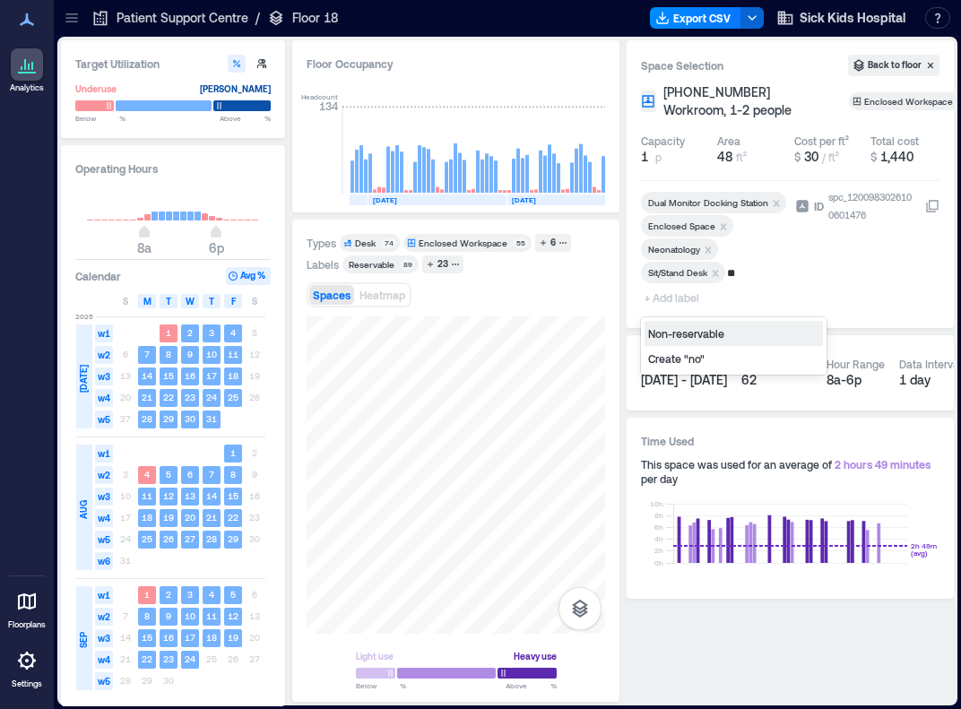
click at [681, 333] on div "Non-reservable" at bounding box center [734, 333] width 178 height 25
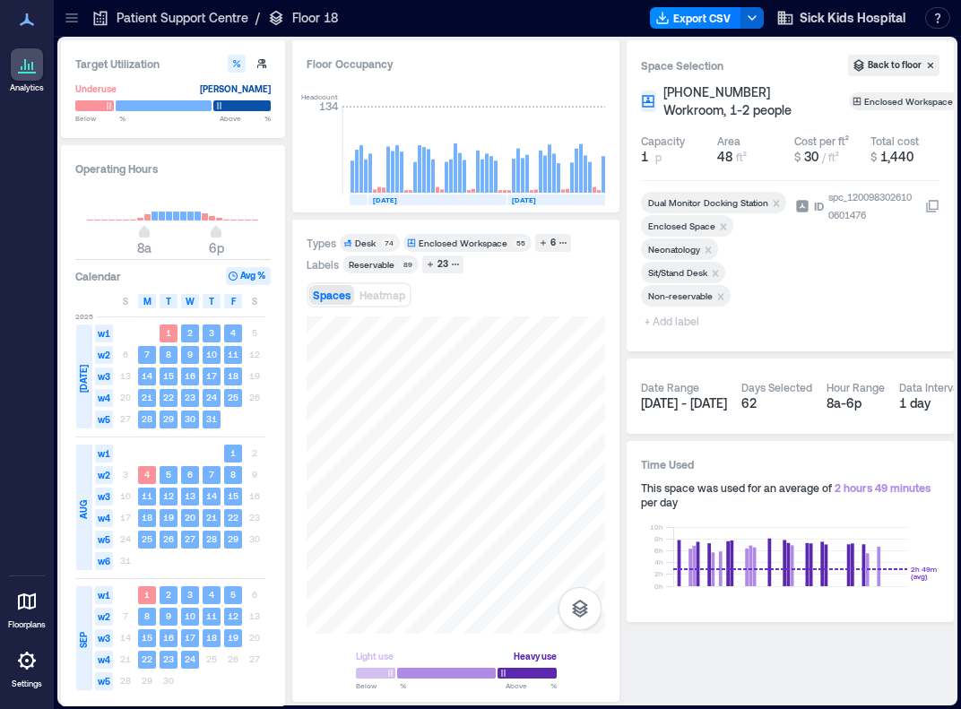
click at [678, 321] on span "+ Add label" at bounding box center [673, 320] width 65 height 25
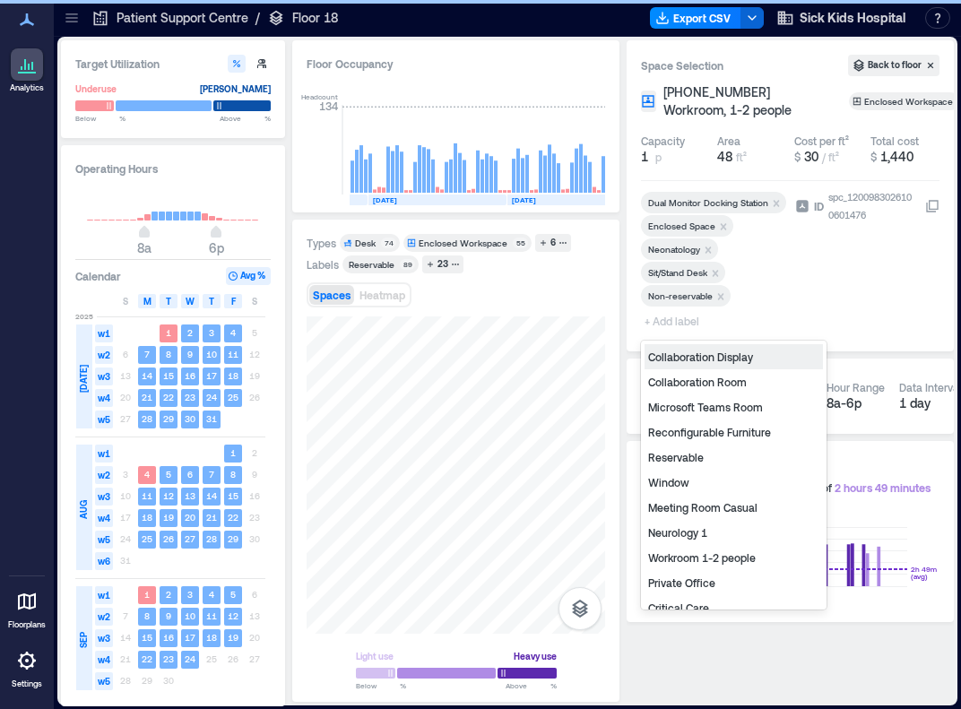
type input "*"
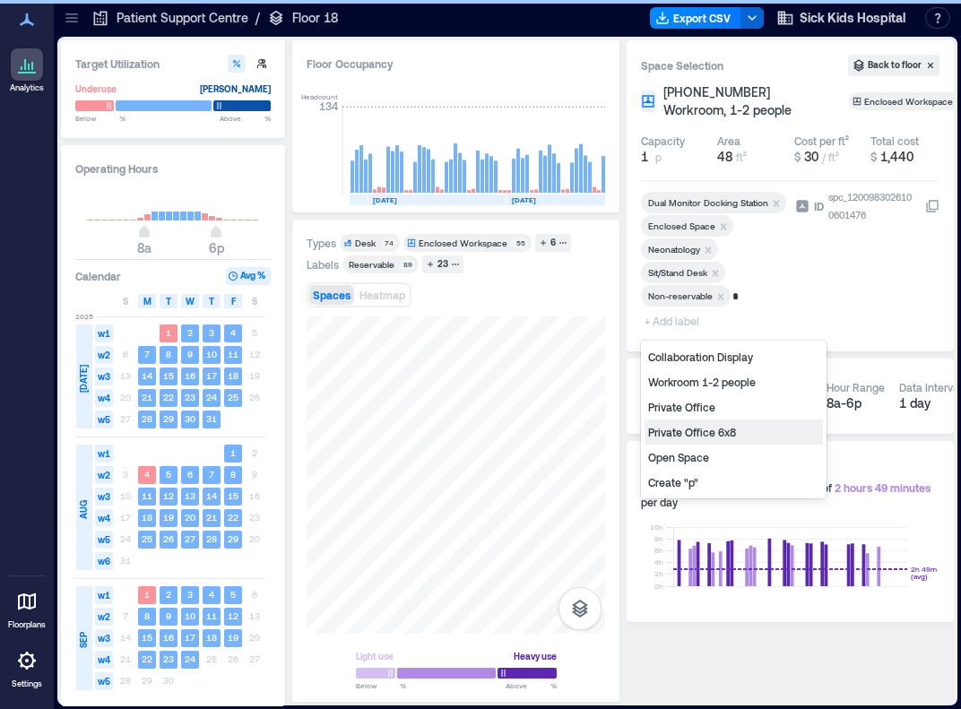
click at [692, 430] on div "Private Office 6x8" at bounding box center [734, 432] width 178 height 25
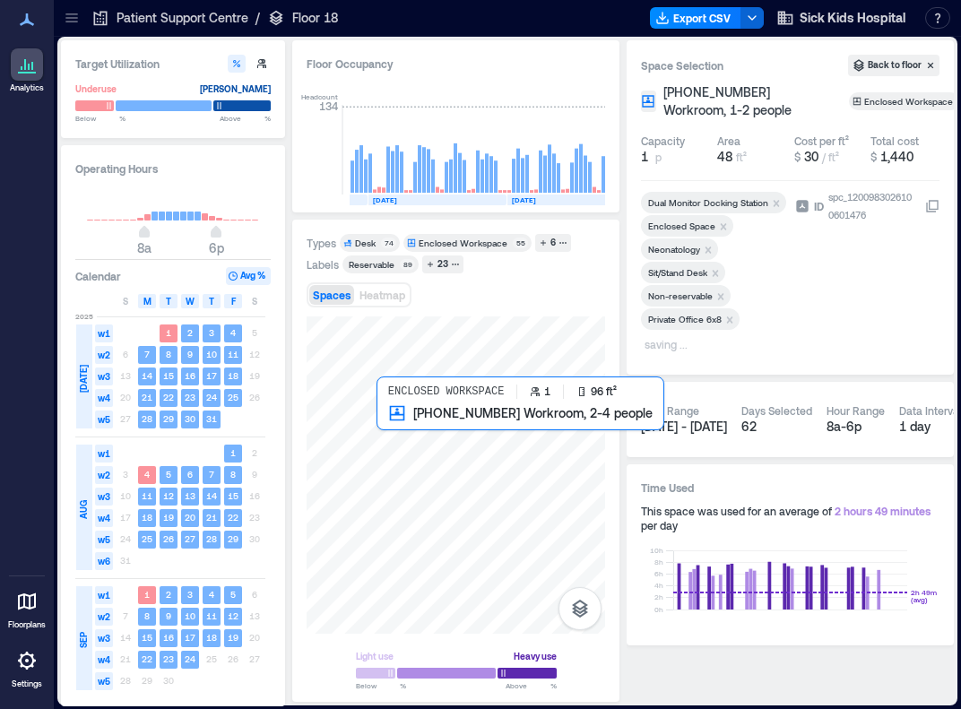
click at [399, 433] on div at bounding box center [456, 475] width 299 height 317
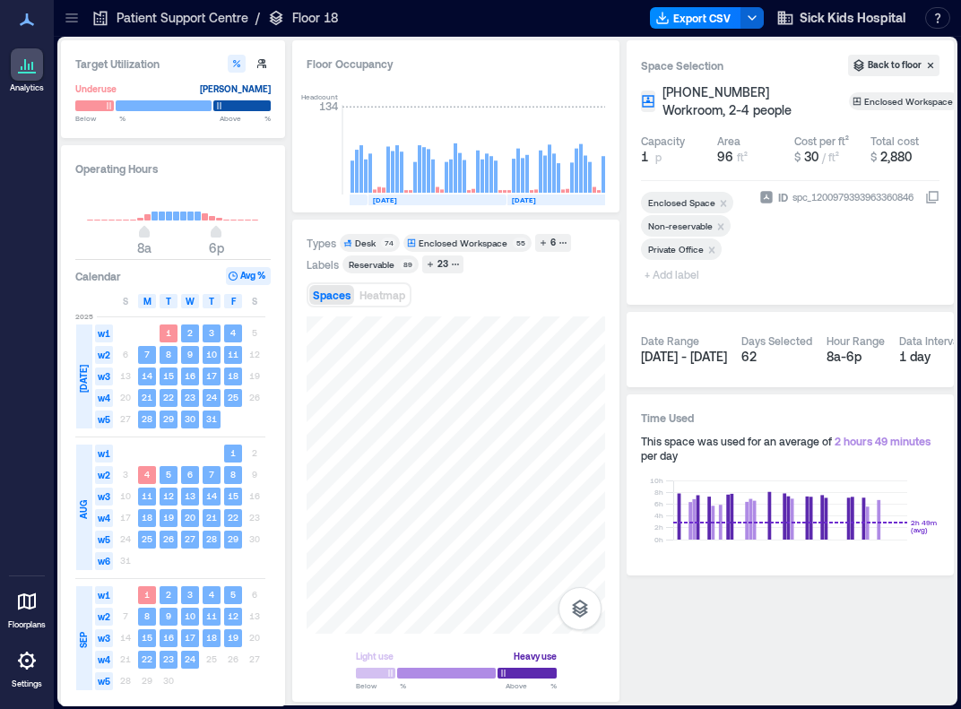
click at [664, 275] on span "+ Add label" at bounding box center [673, 274] width 65 height 25
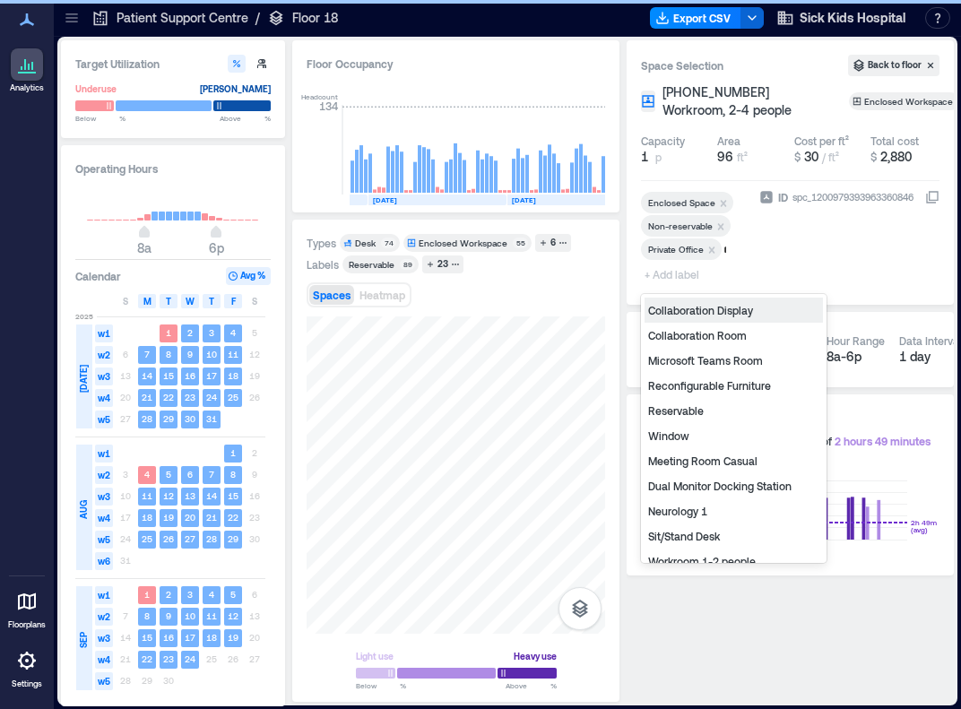
type input "**"
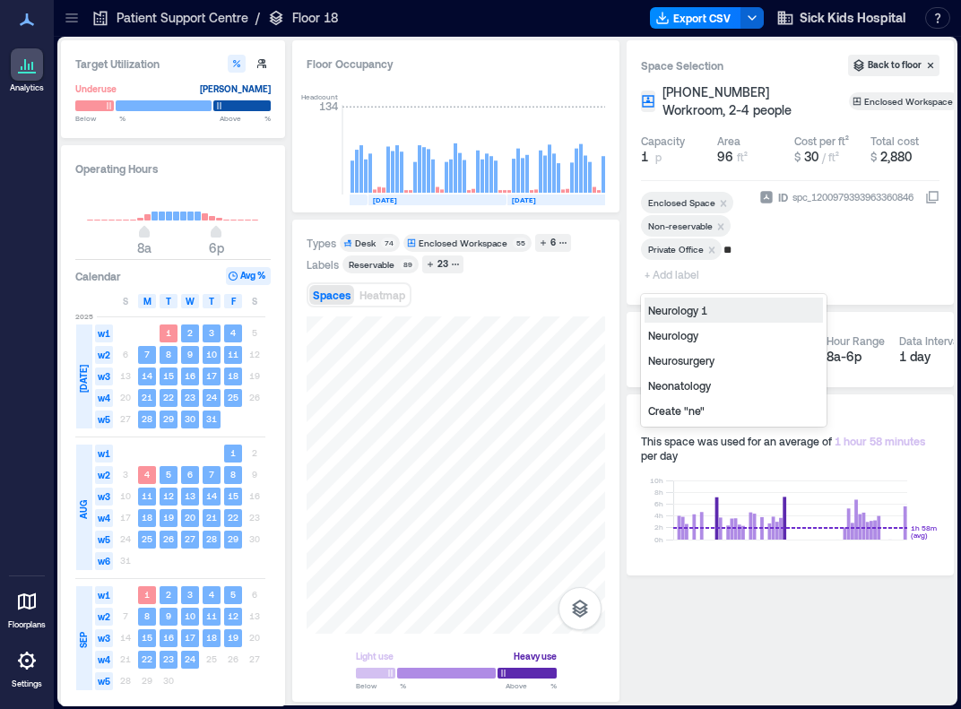
click at [689, 384] on div "Neonatology" at bounding box center [734, 385] width 178 height 25
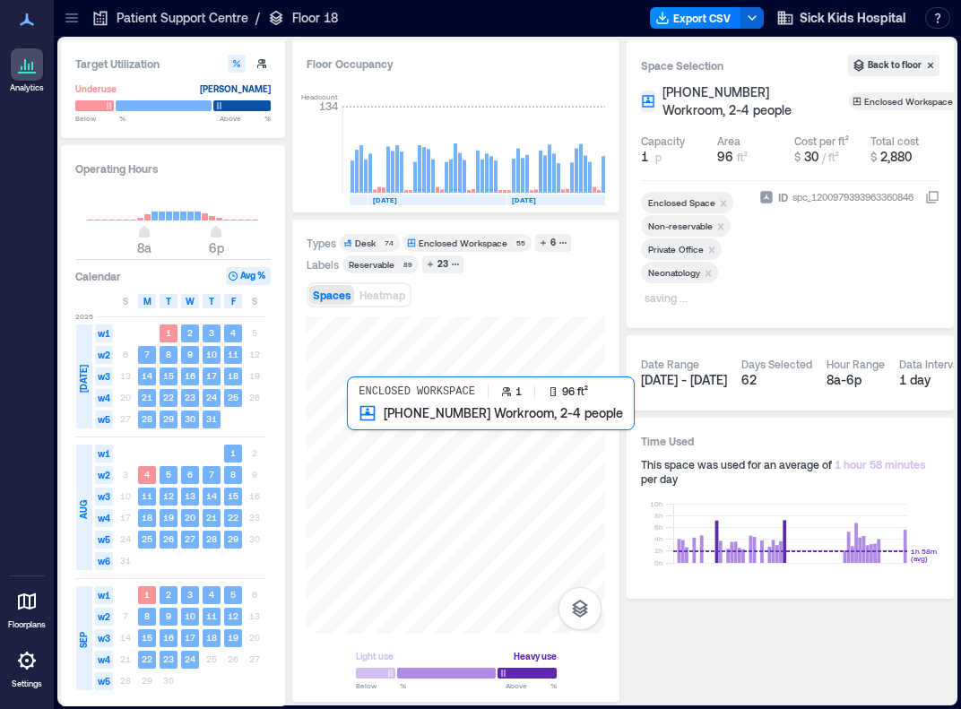
click at [360, 435] on div at bounding box center [456, 475] width 299 height 317
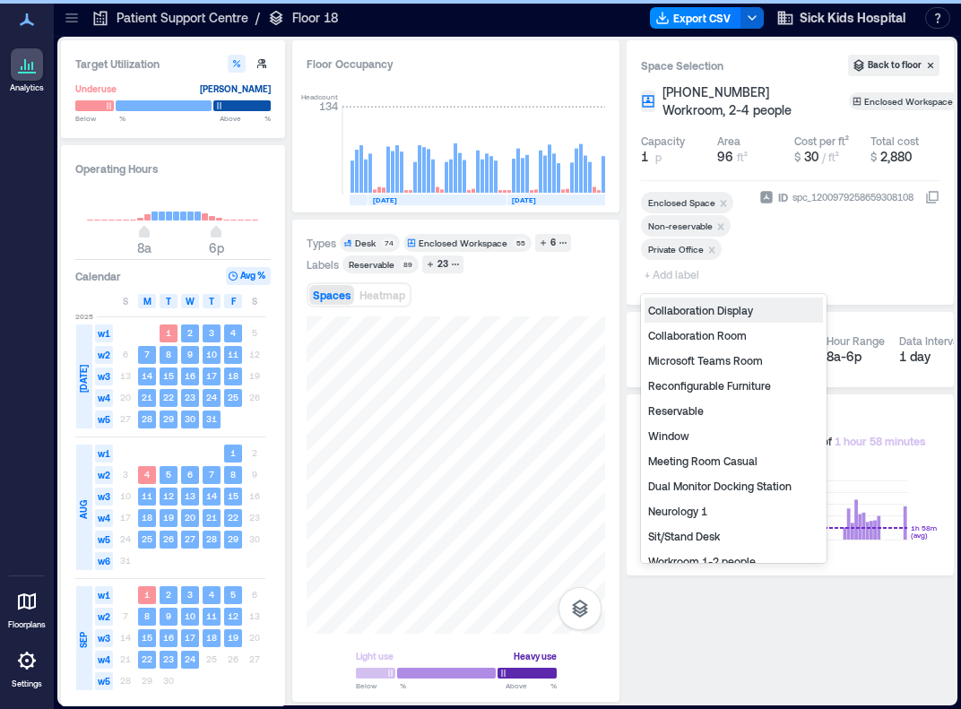
click at [674, 269] on span "+ Add label" at bounding box center [673, 274] width 65 height 25
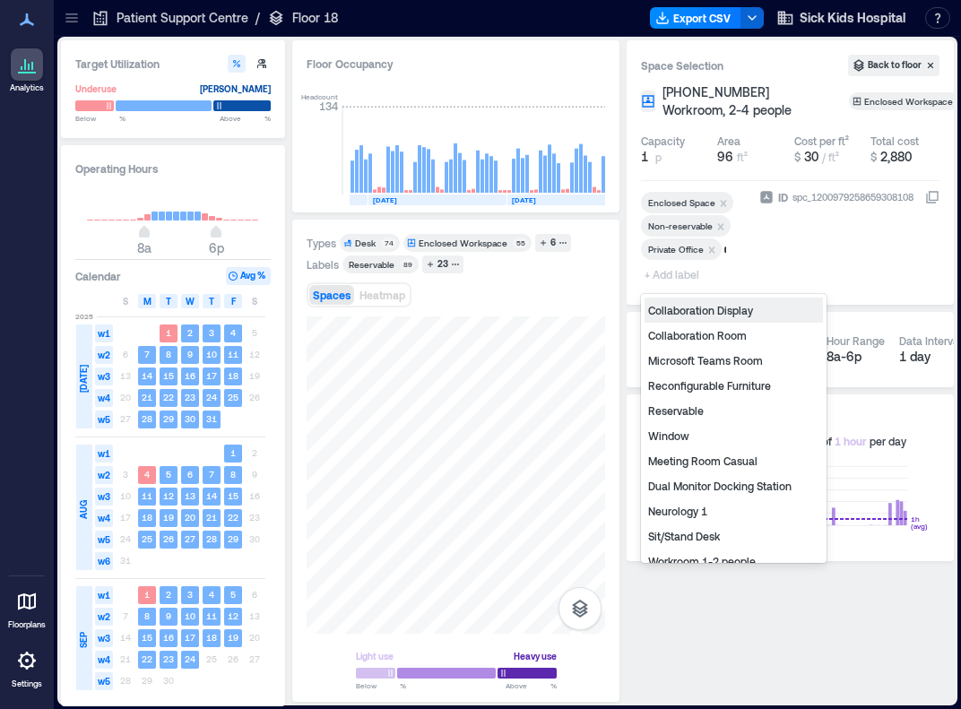
type input "**"
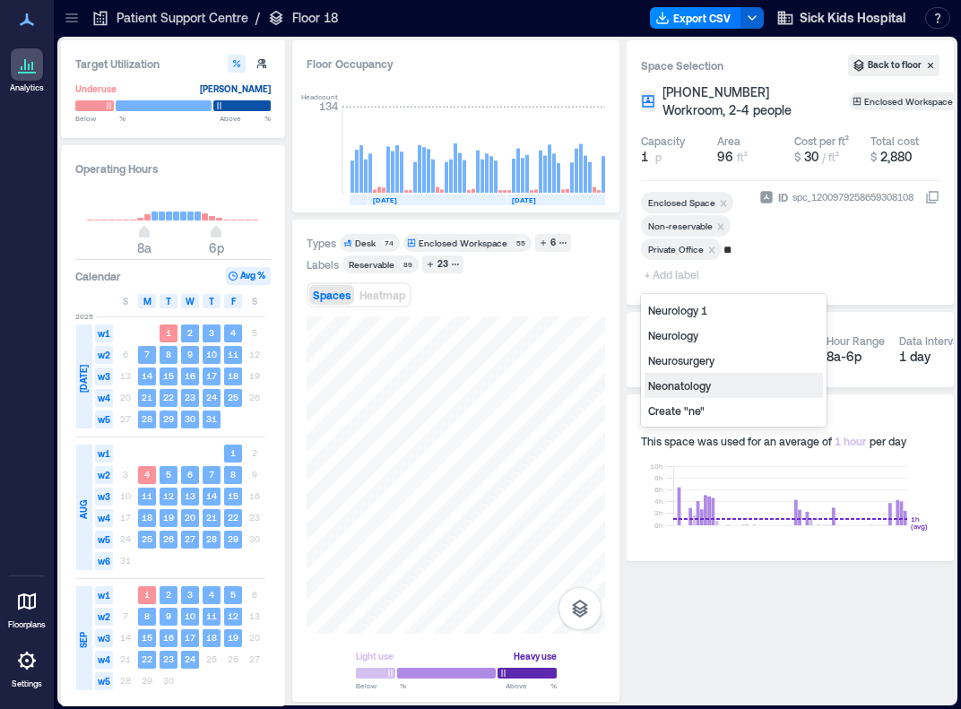
click at [692, 382] on div "Neonatology" at bounding box center [734, 385] width 178 height 25
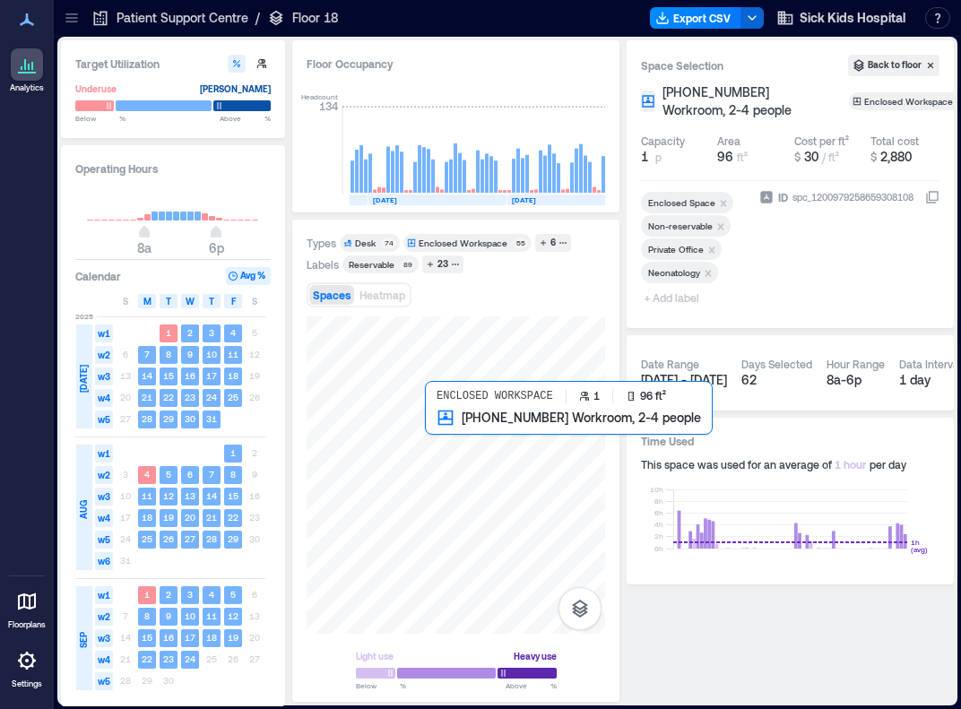
click at [441, 442] on div at bounding box center [456, 475] width 299 height 317
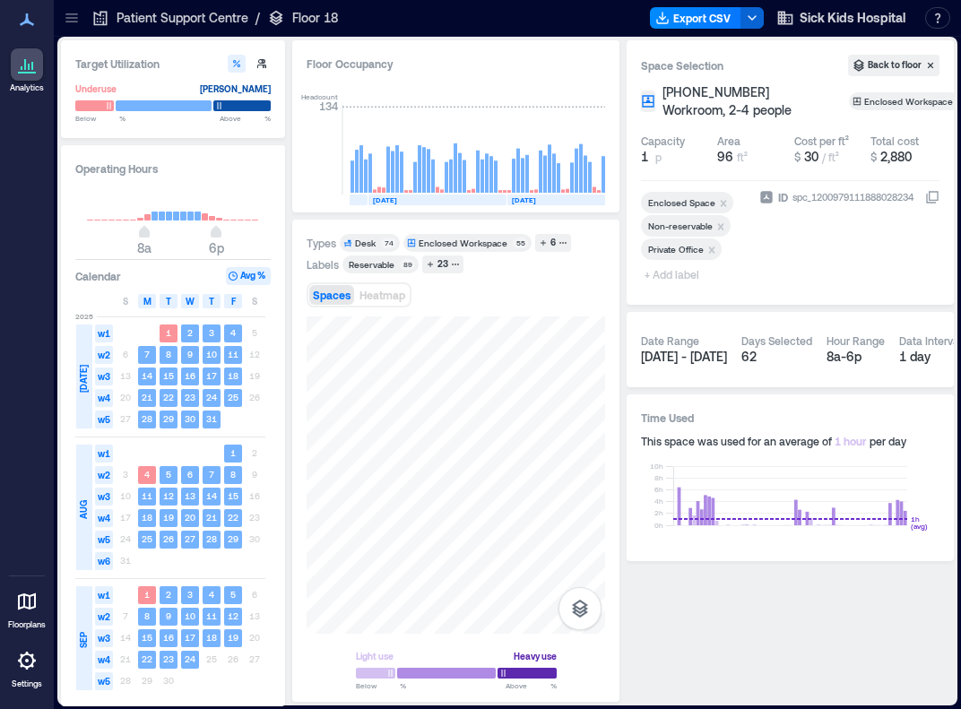
click at [685, 278] on span "+ Add label" at bounding box center [673, 274] width 65 height 25
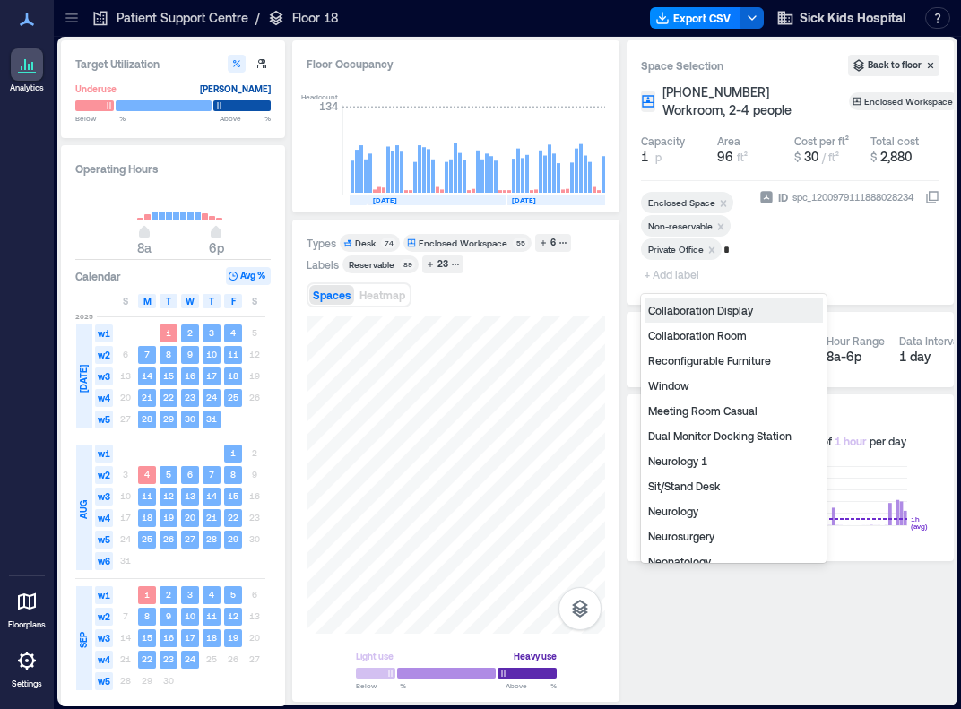
type input "**"
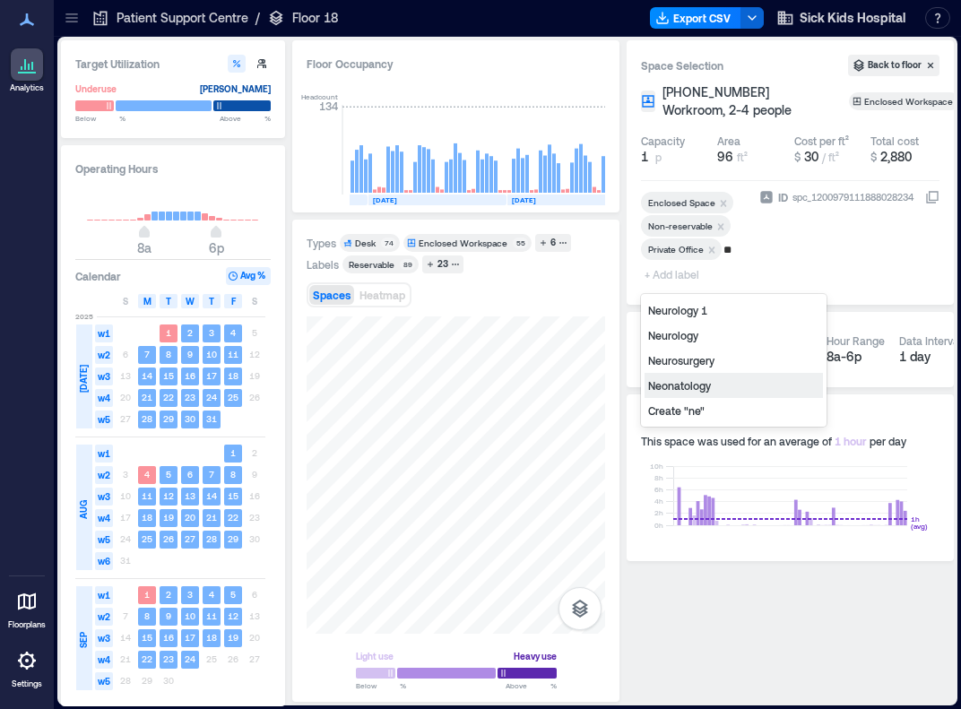
click at [684, 381] on div "Neonatology" at bounding box center [734, 385] width 178 height 25
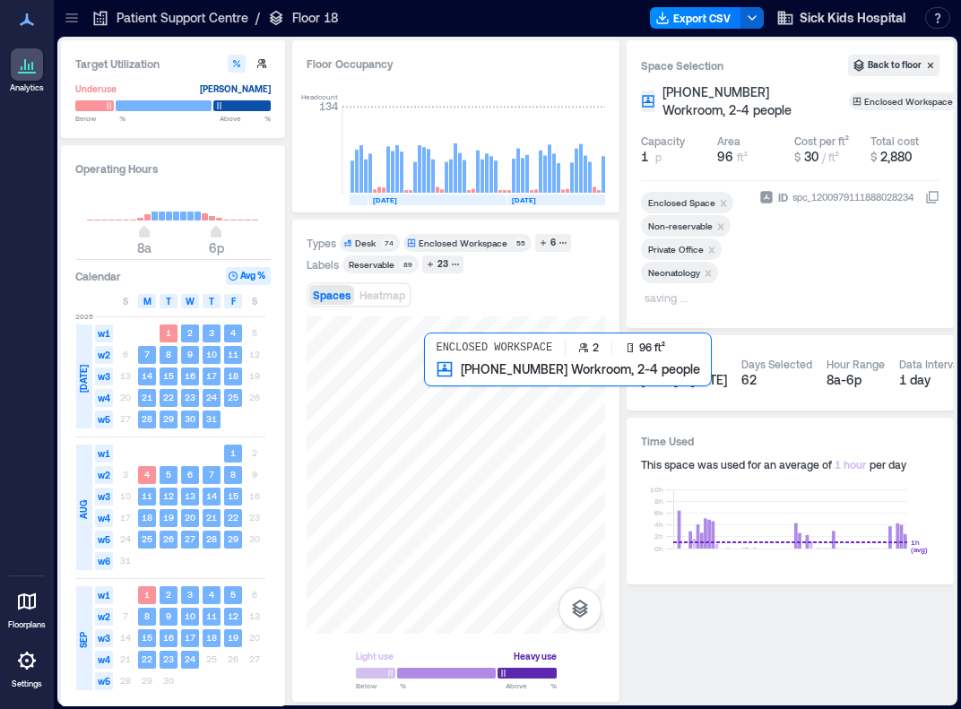
click at [439, 379] on div at bounding box center [456, 475] width 299 height 317
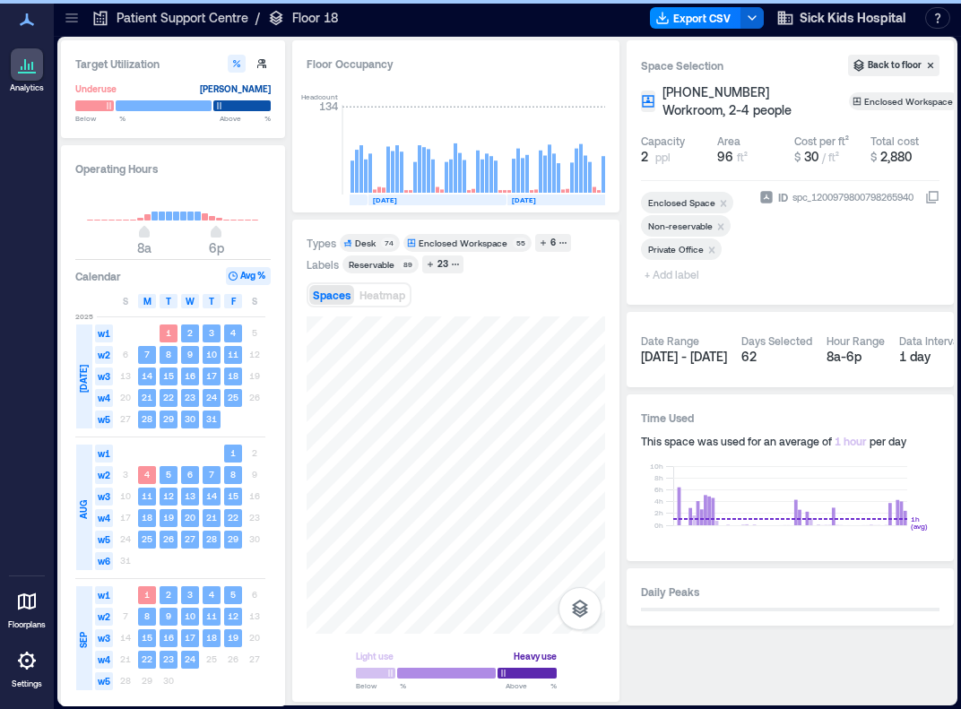
click at [688, 273] on span "+ Add label" at bounding box center [673, 274] width 65 height 25
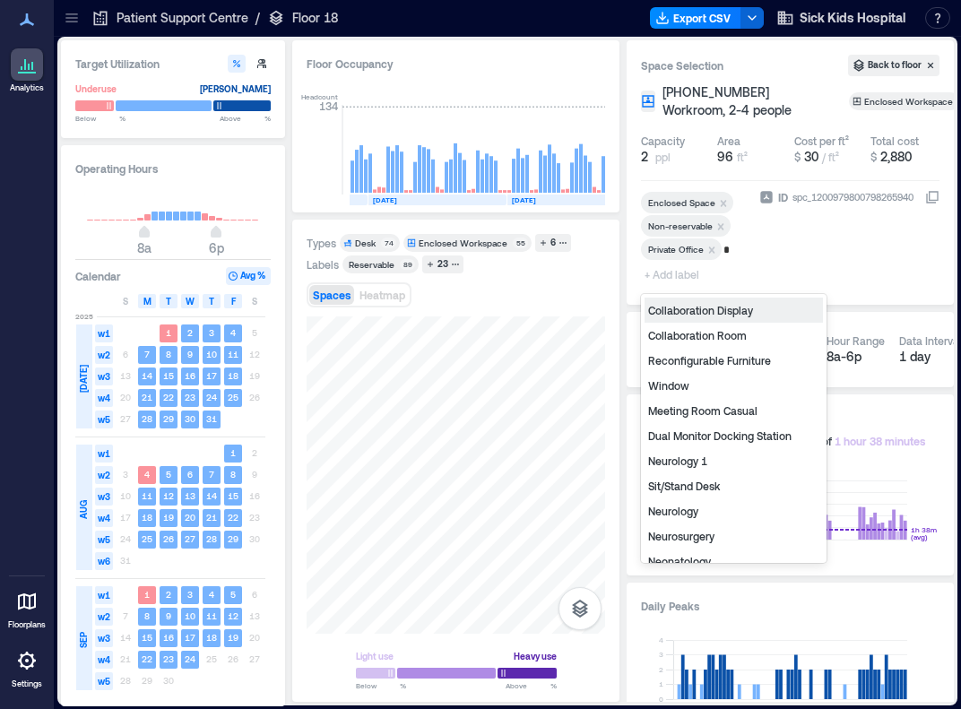
type input "**"
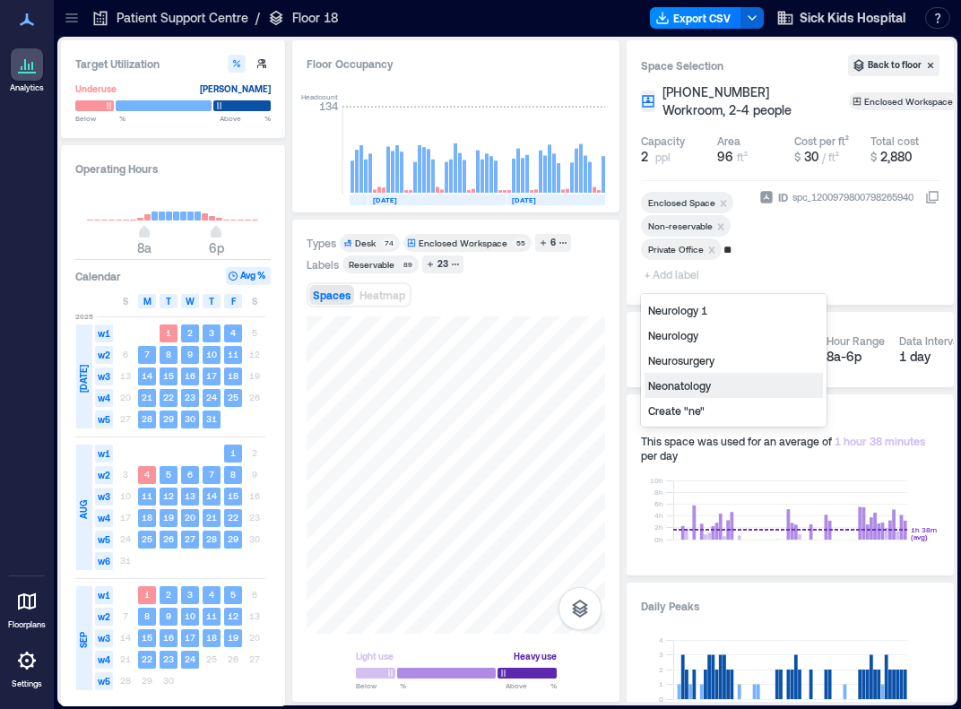
click at [685, 383] on div "Neonatology" at bounding box center [734, 385] width 178 height 25
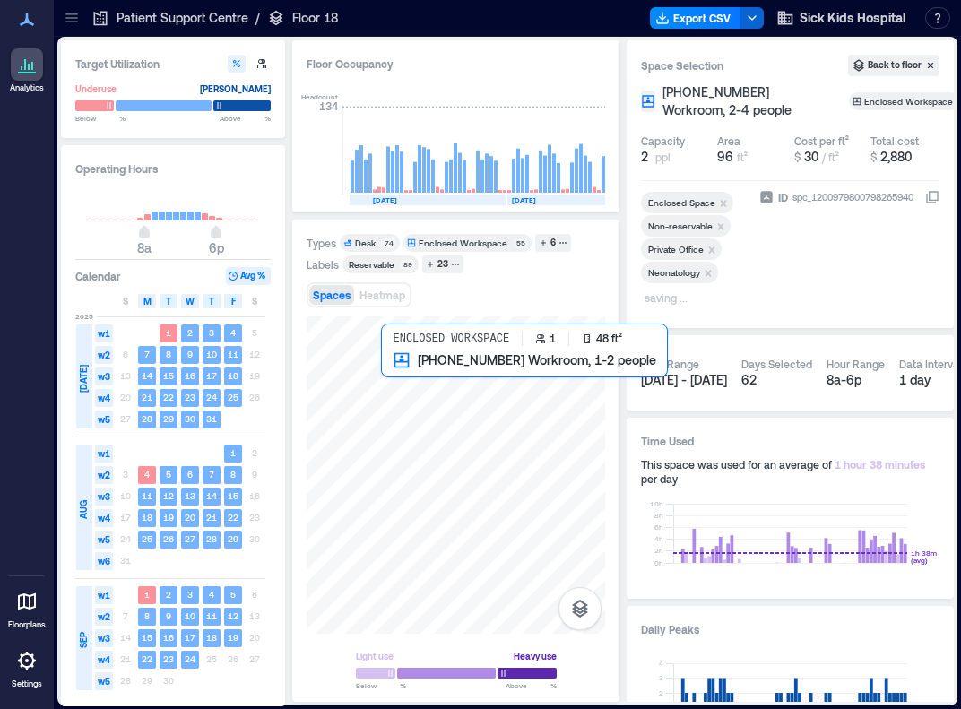
click at [397, 375] on div at bounding box center [456, 475] width 299 height 317
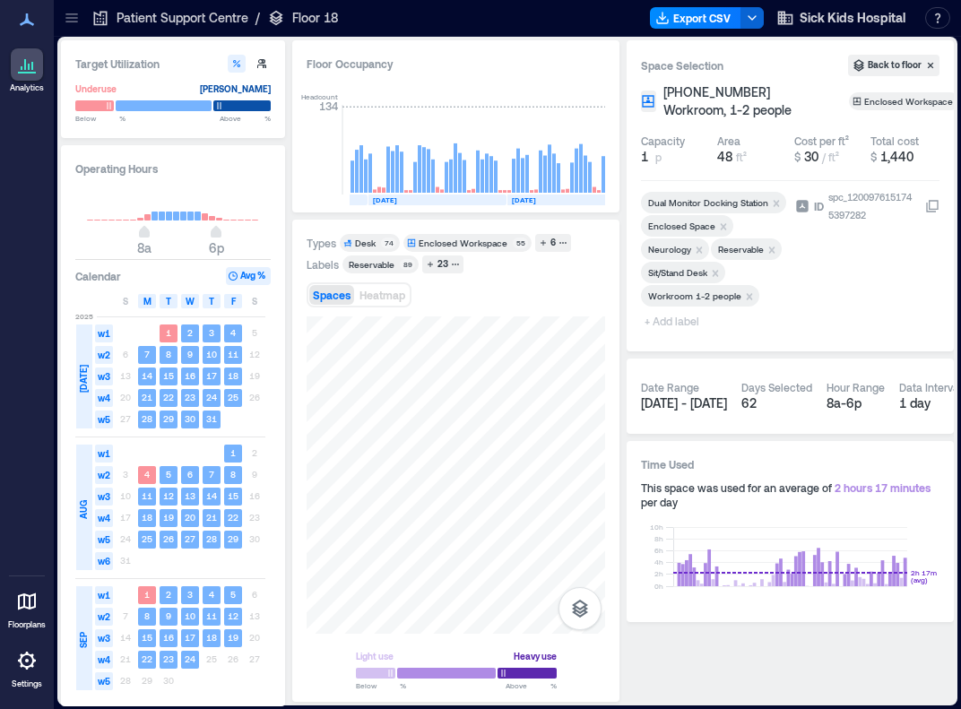
click at [743, 292] on icon "Remove Workroom 1-2 people" at bounding box center [749, 297] width 13 height 13
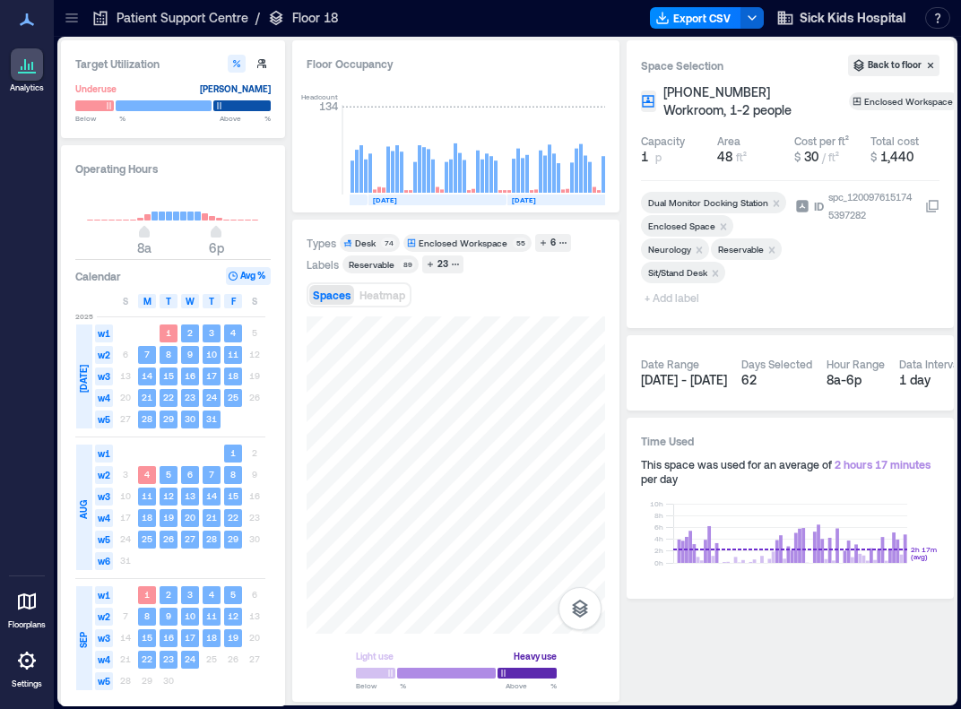
click at [678, 300] on span "+ Add label" at bounding box center [673, 297] width 65 height 25
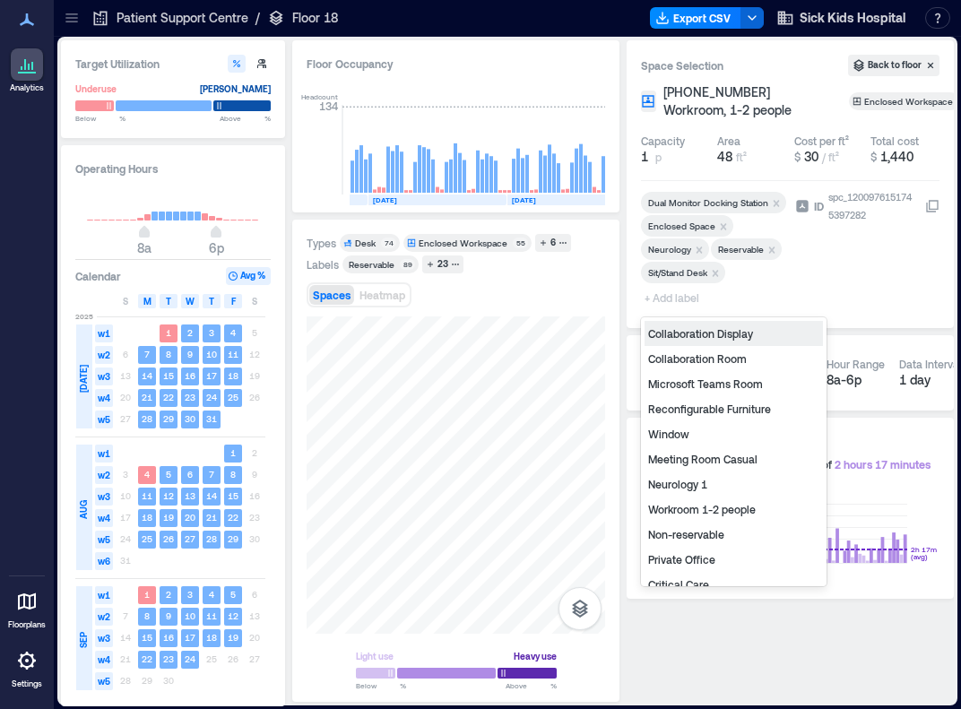
type input "*"
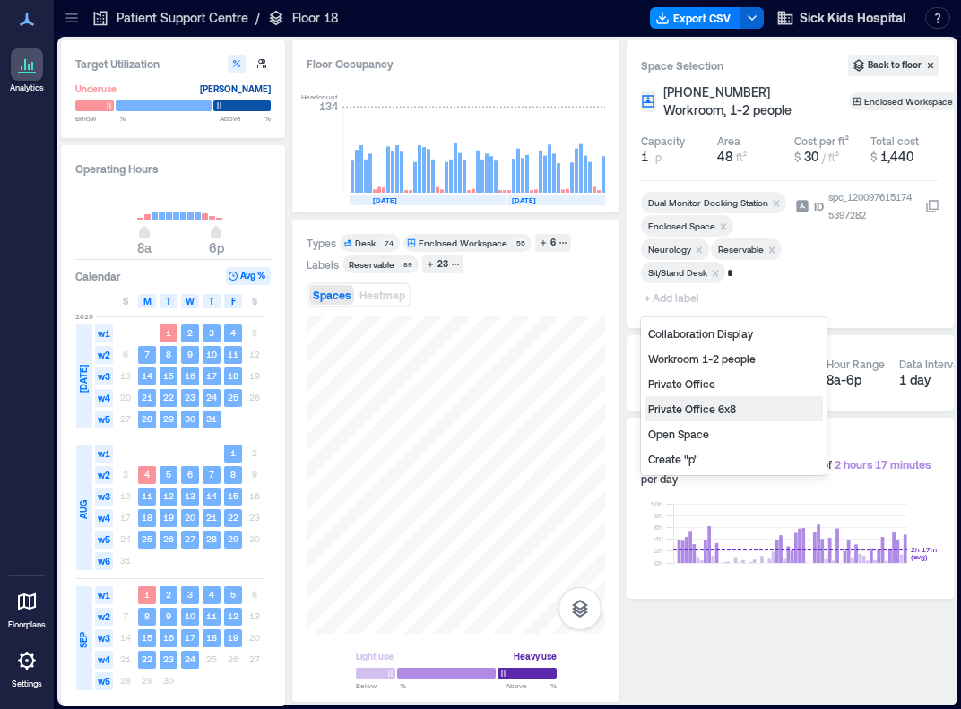
click at [689, 412] on div "Private Office 6x8" at bounding box center [734, 408] width 178 height 25
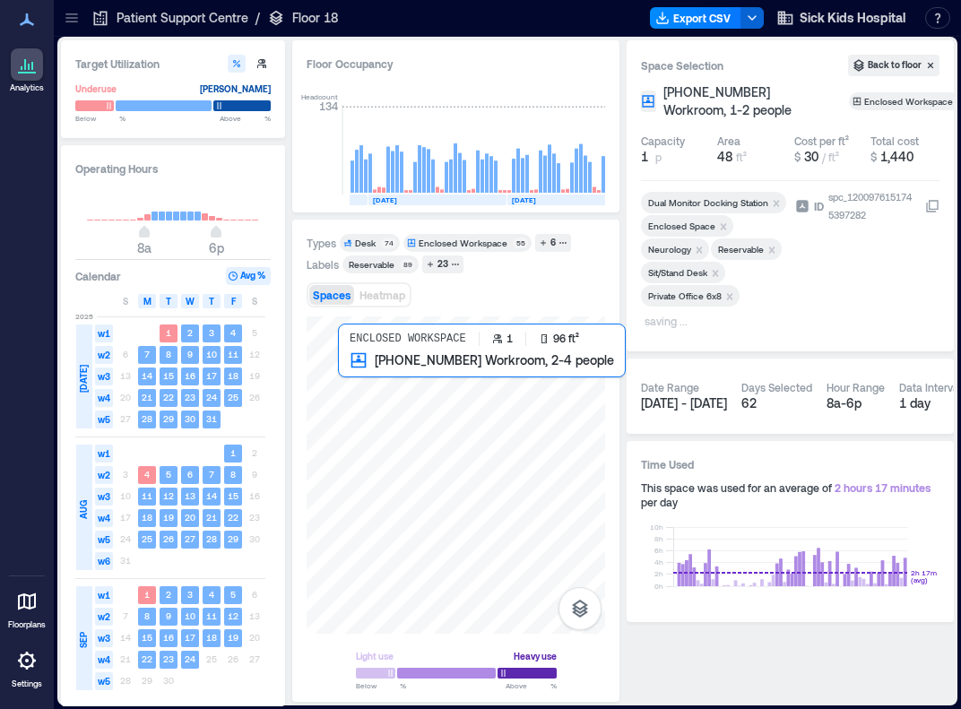
click at [362, 378] on div at bounding box center [456, 475] width 299 height 317
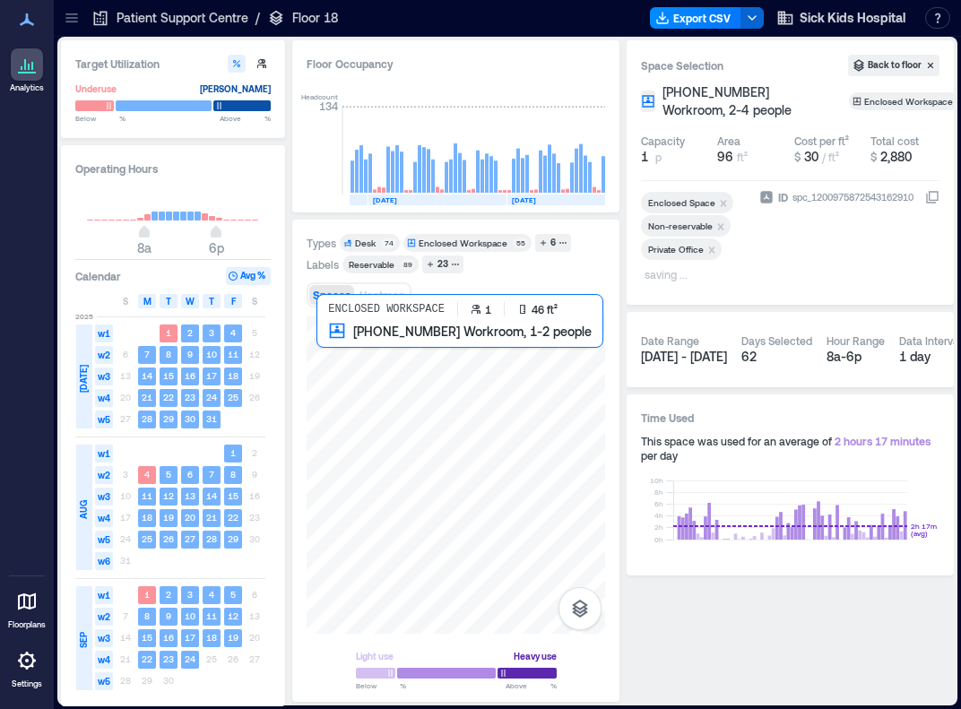
click at [327, 345] on div at bounding box center [456, 475] width 299 height 317
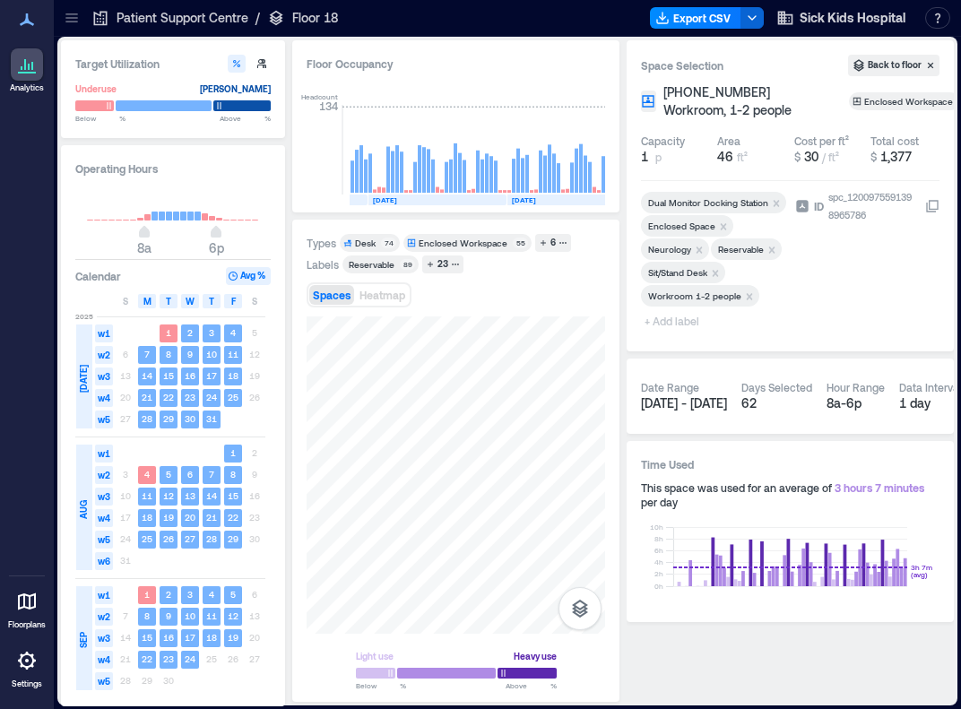
click at [747, 294] on icon "Remove Workroom 1-2 people" at bounding box center [749, 297] width 13 height 13
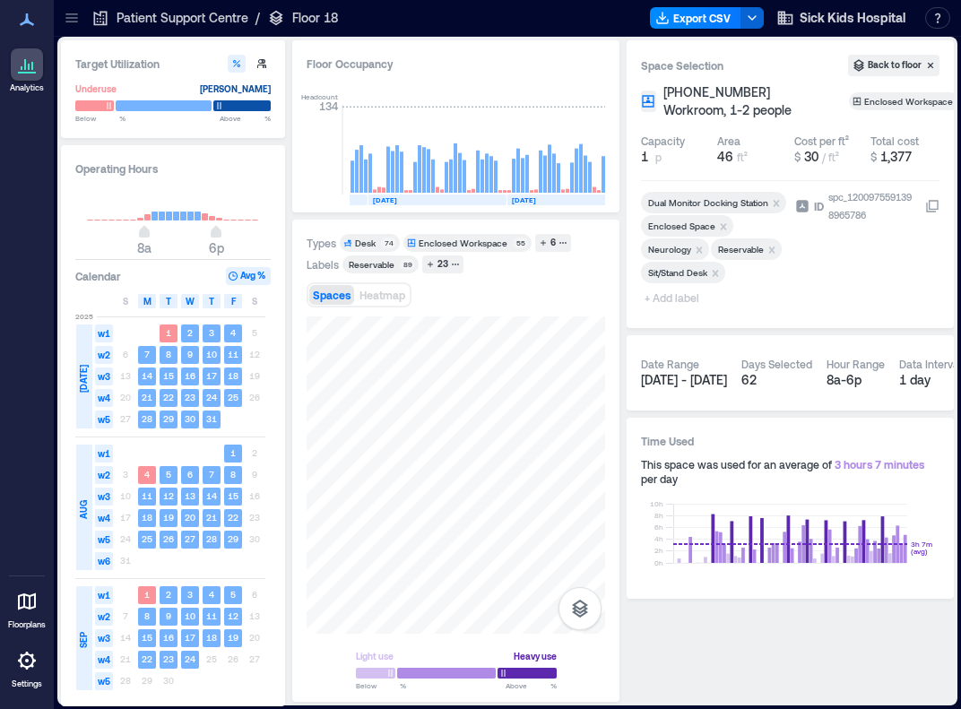
click at [673, 294] on span "+ Add label" at bounding box center [673, 297] width 65 height 25
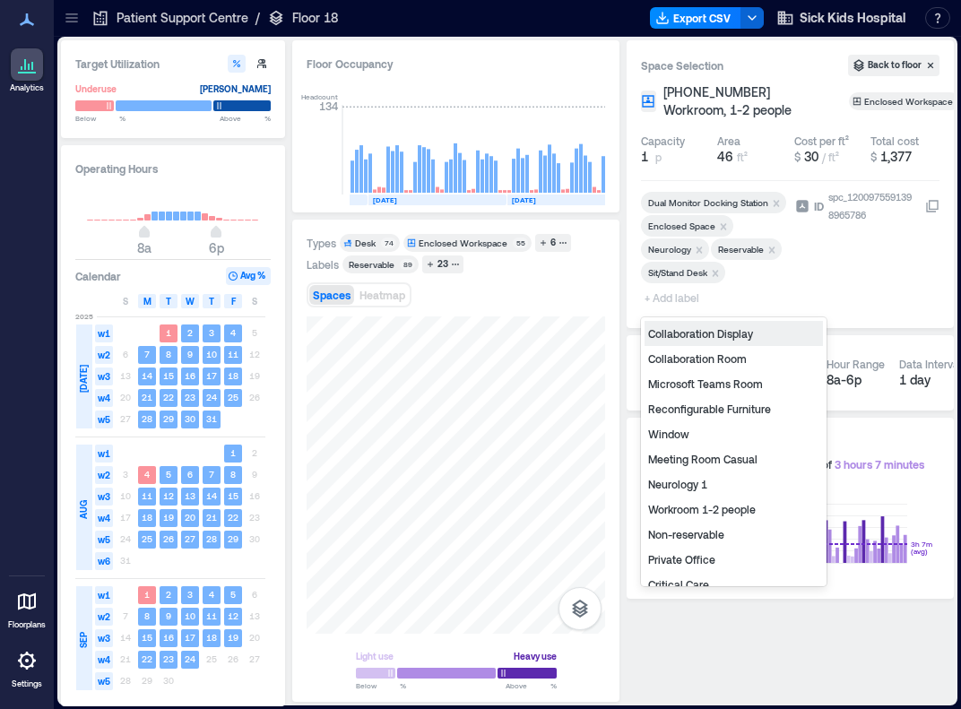
type input "*"
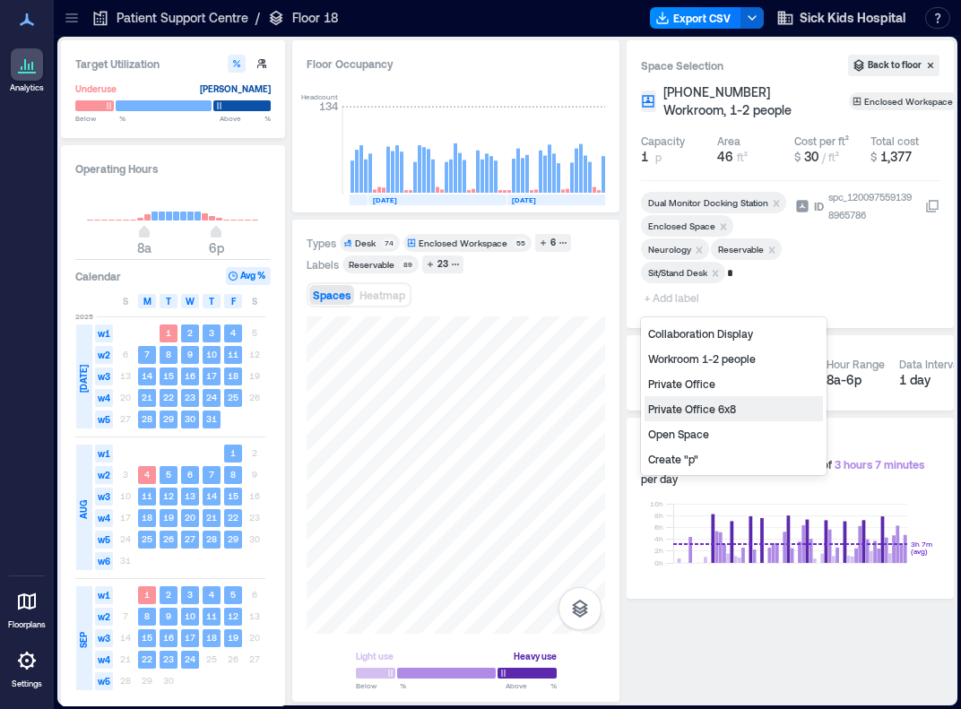
click at [713, 407] on div "Private Office 6x8" at bounding box center [734, 408] width 178 height 25
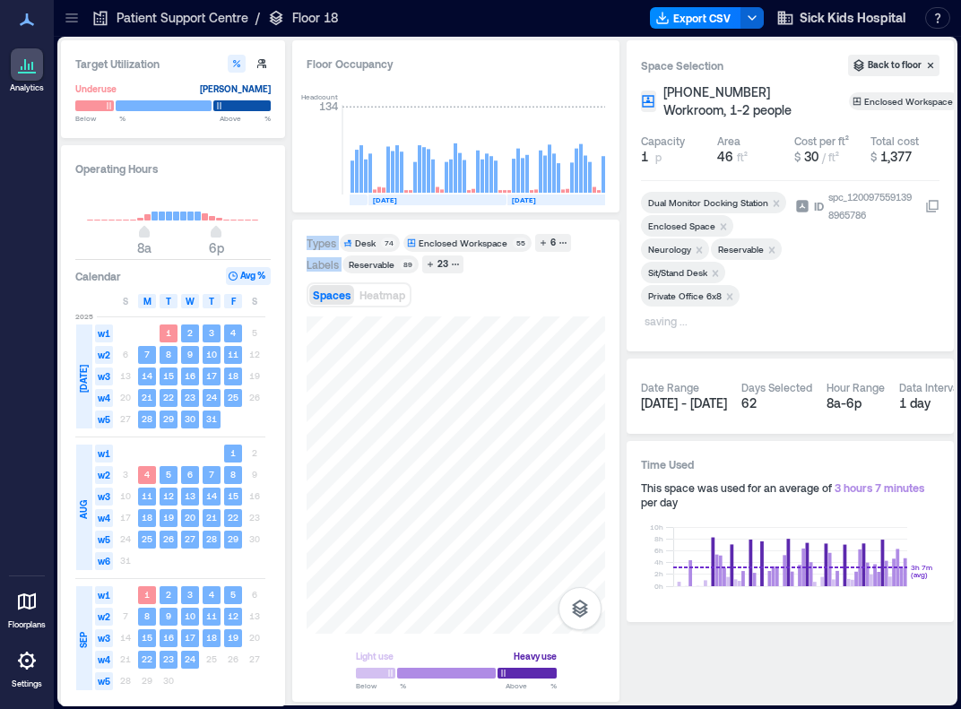
click at [349, 520] on div "Types Desk 74 Enclosed Workspace 55 6 Labels Reservable 89 23 Spaces Heatmap Li…" at bounding box center [455, 461] width 327 height 482
click at [758, 320] on p "saving ..." at bounding box center [713, 323] width 136 height 22
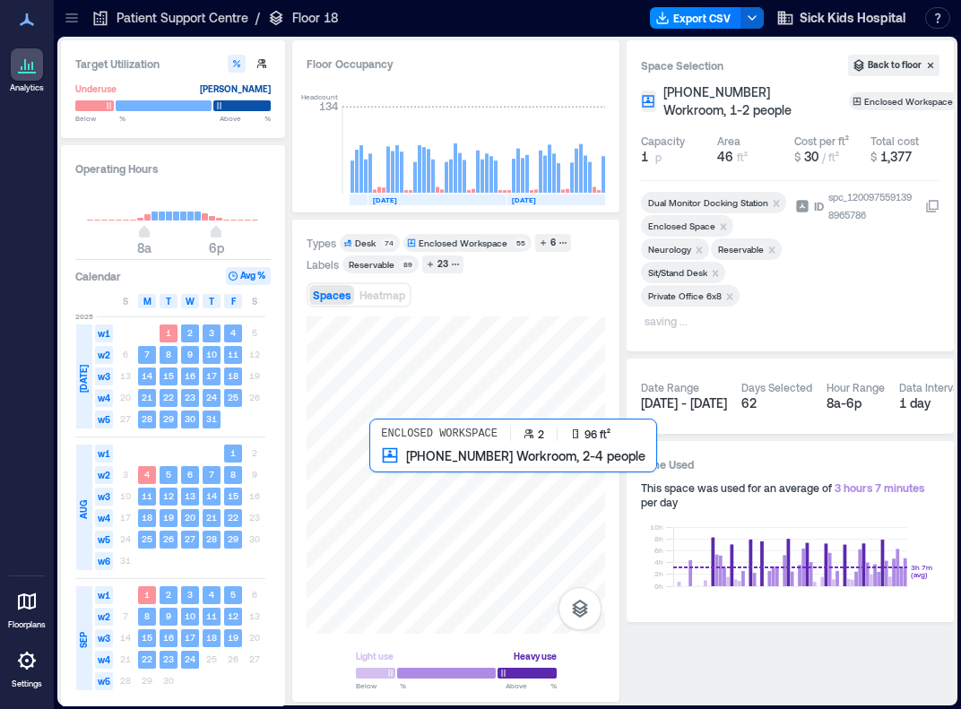
click at [395, 456] on div at bounding box center [456, 475] width 299 height 317
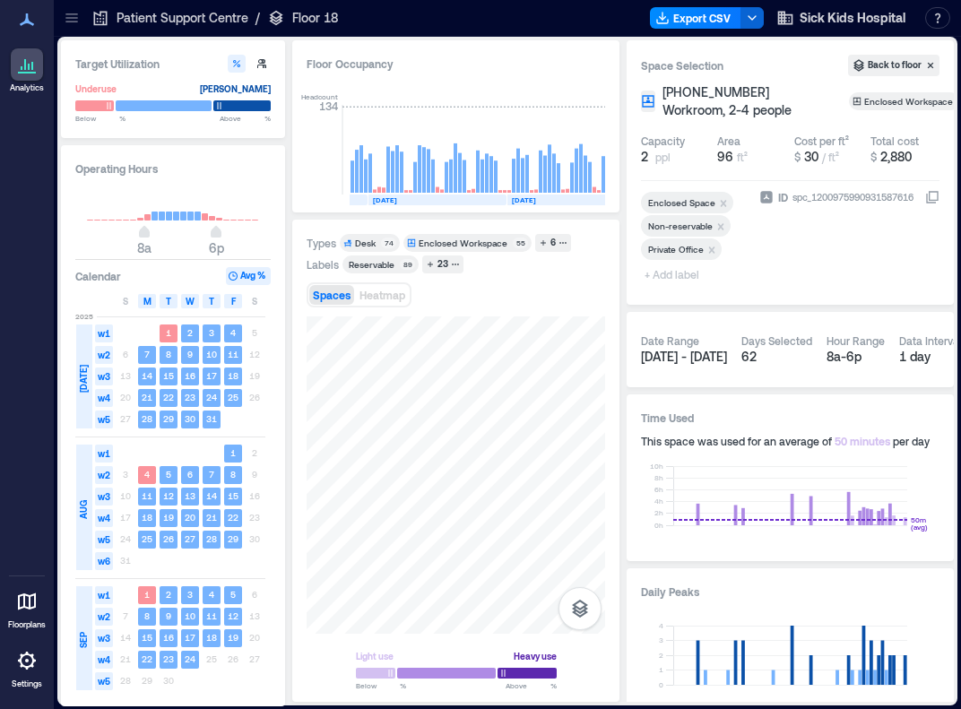
click at [676, 270] on span "+ Add label" at bounding box center [673, 274] width 65 height 25
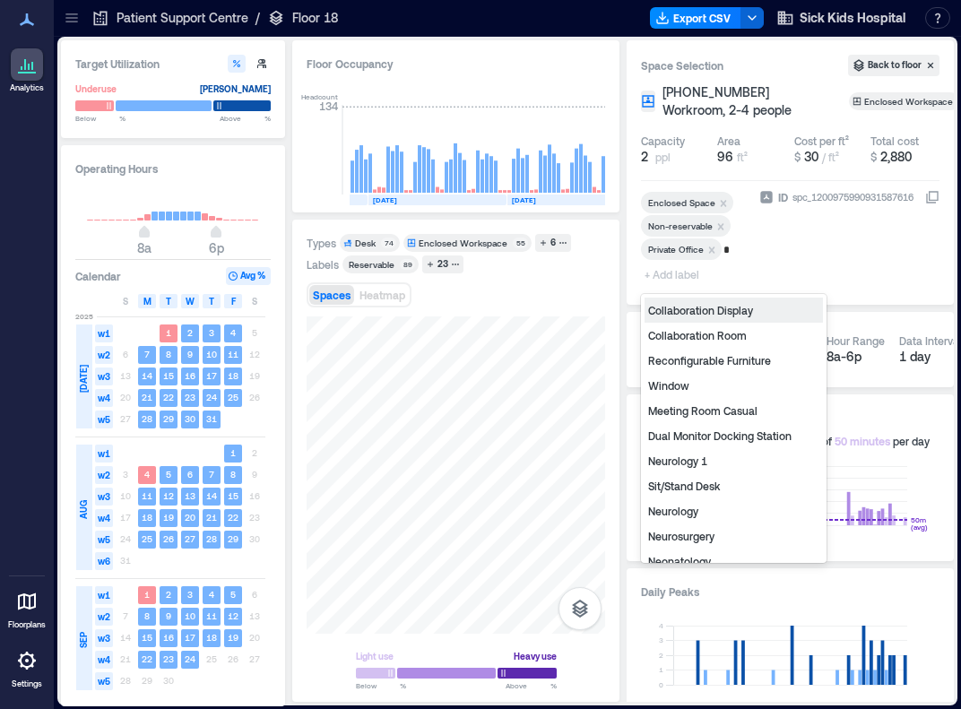
type input "**"
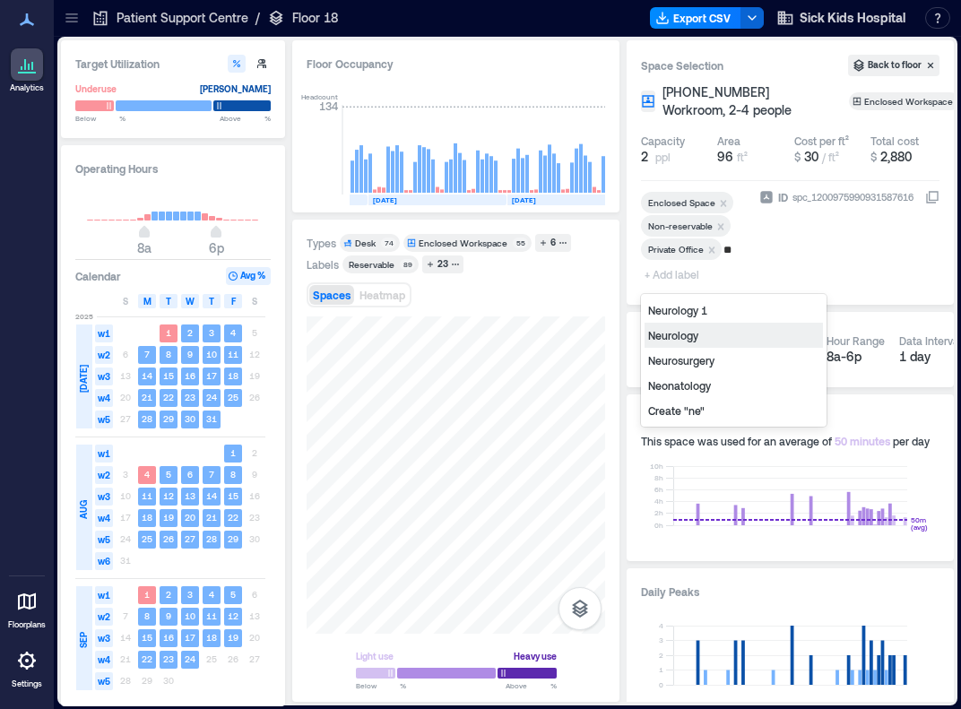
click at [707, 339] on div "Neurology" at bounding box center [734, 335] width 178 height 25
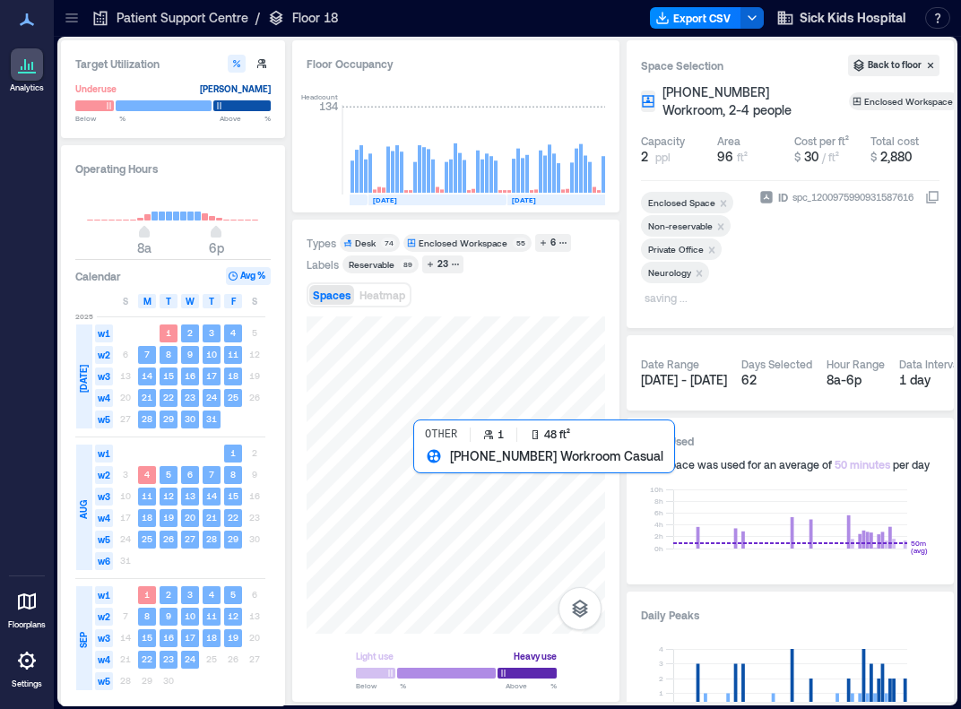
click at [419, 473] on div at bounding box center [456, 475] width 299 height 317
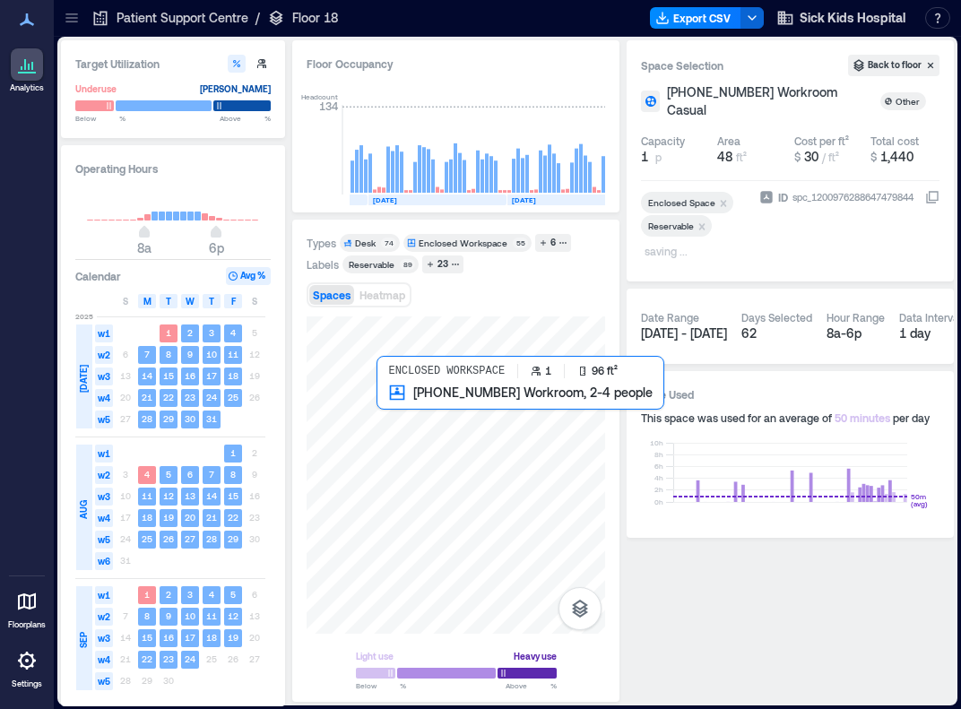
click at [392, 414] on div at bounding box center [456, 475] width 299 height 317
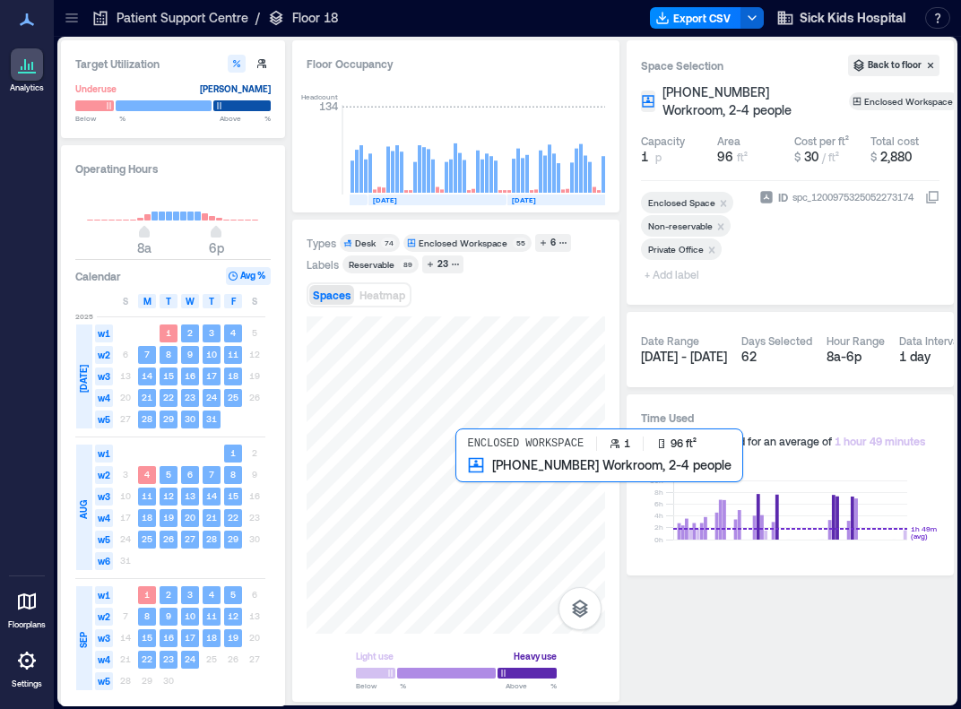
click at [488, 475] on div at bounding box center [456, 475] width 299 height 317
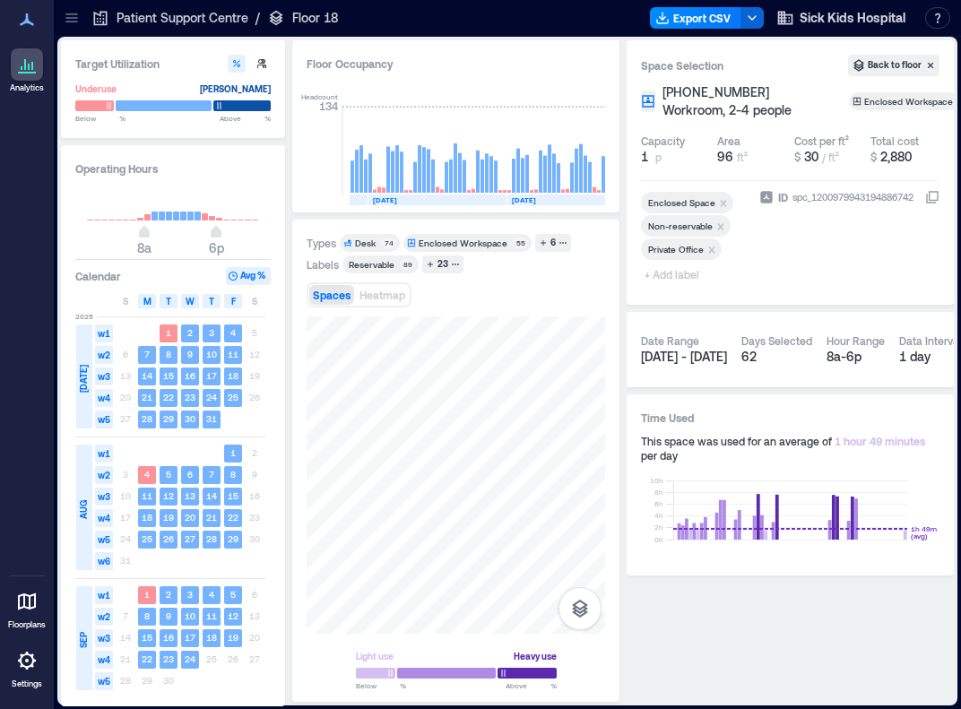
click at [692, 272] on span "+ Add label" at bounding box center [673, 274] width 65 height 25
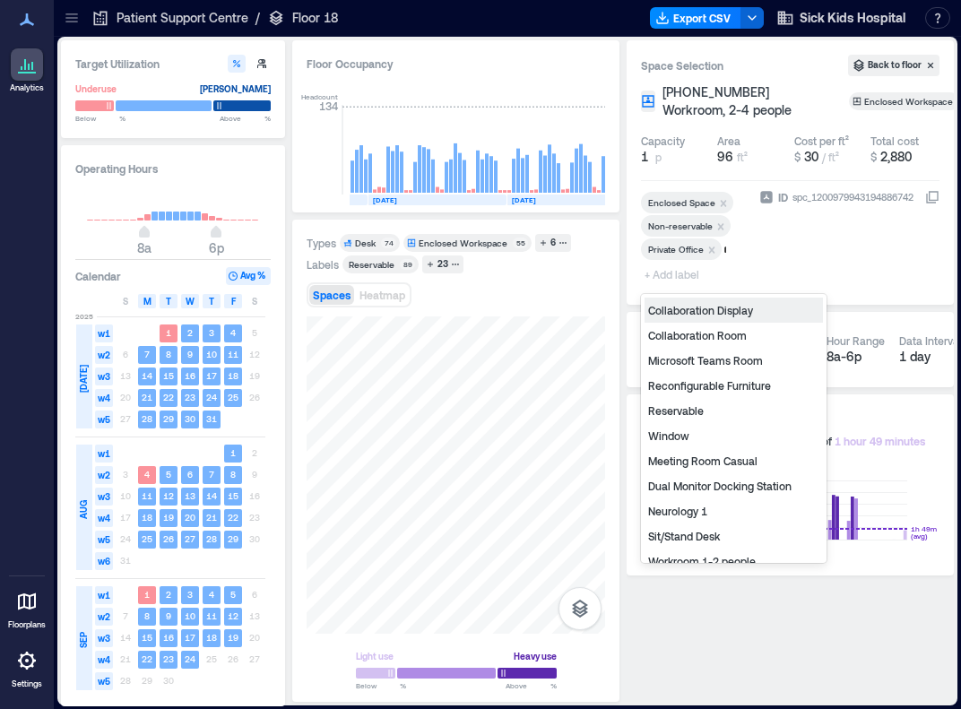
type input "**"
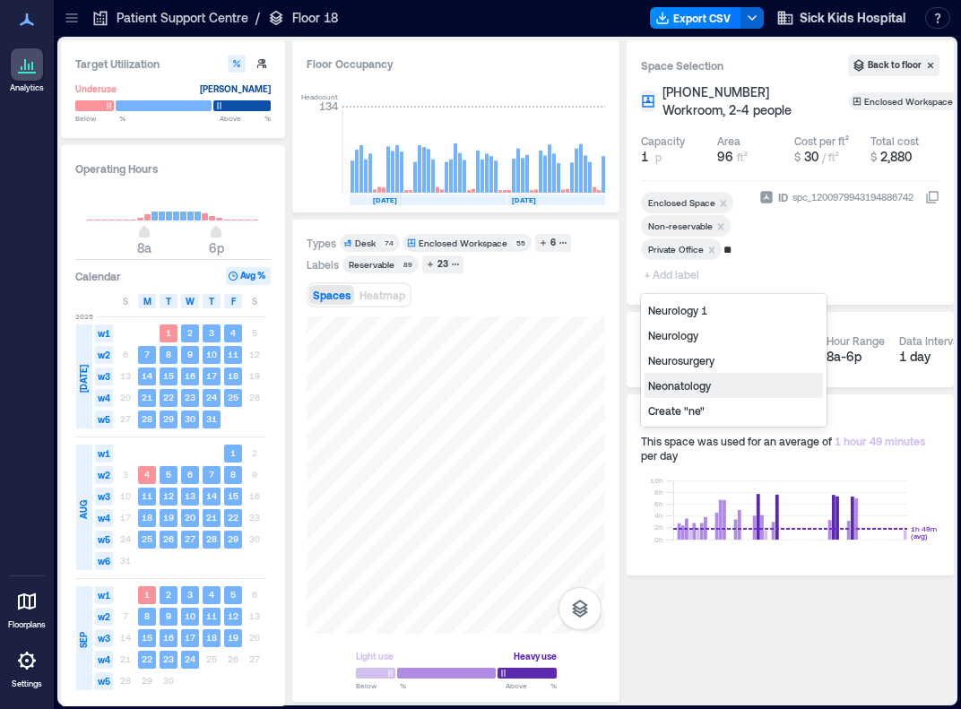
click at [688, 388] on div "Neonatology" at bounding box center [734, 385] width 178 height 25
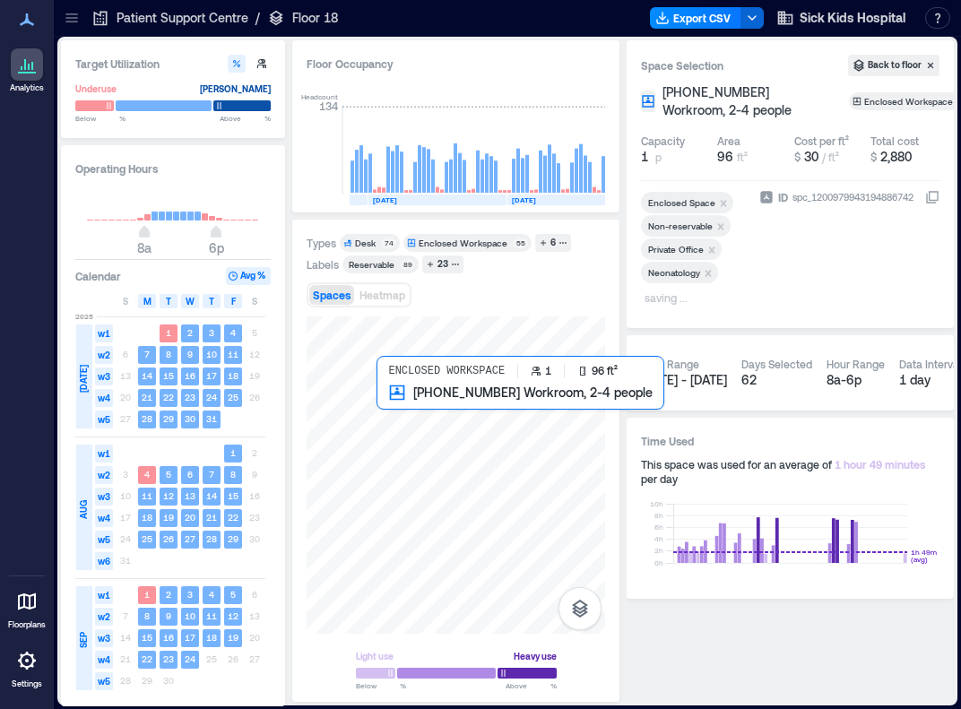
click at [395, 423] on div at bounding box center [456, 475] width 299 height 317
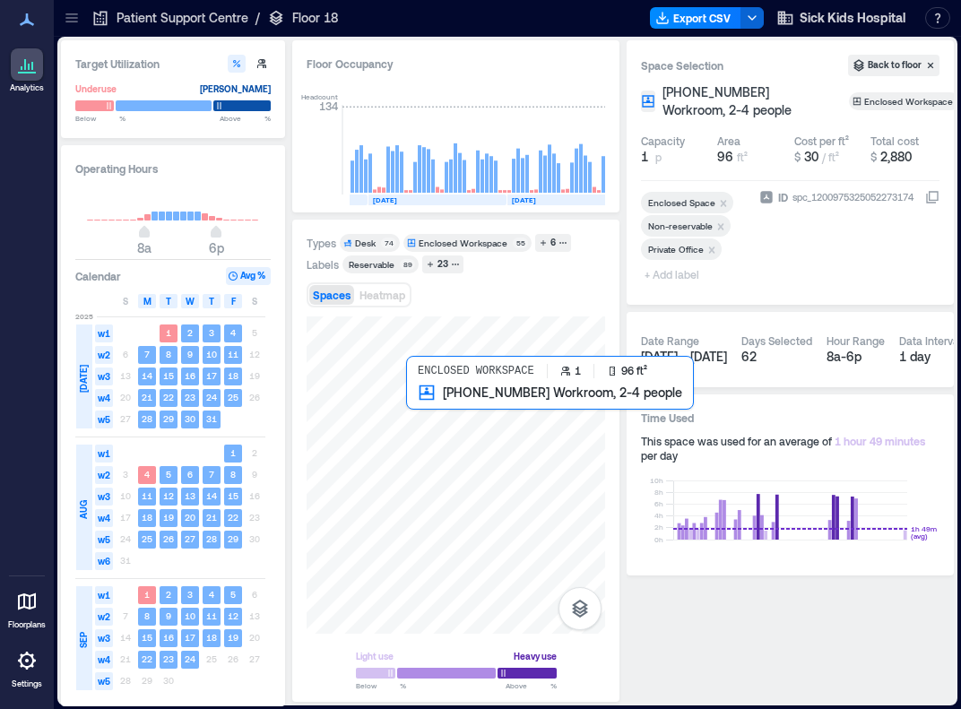
click at [421, 419] on div at bounding box center [456, 475] width 299 height 317
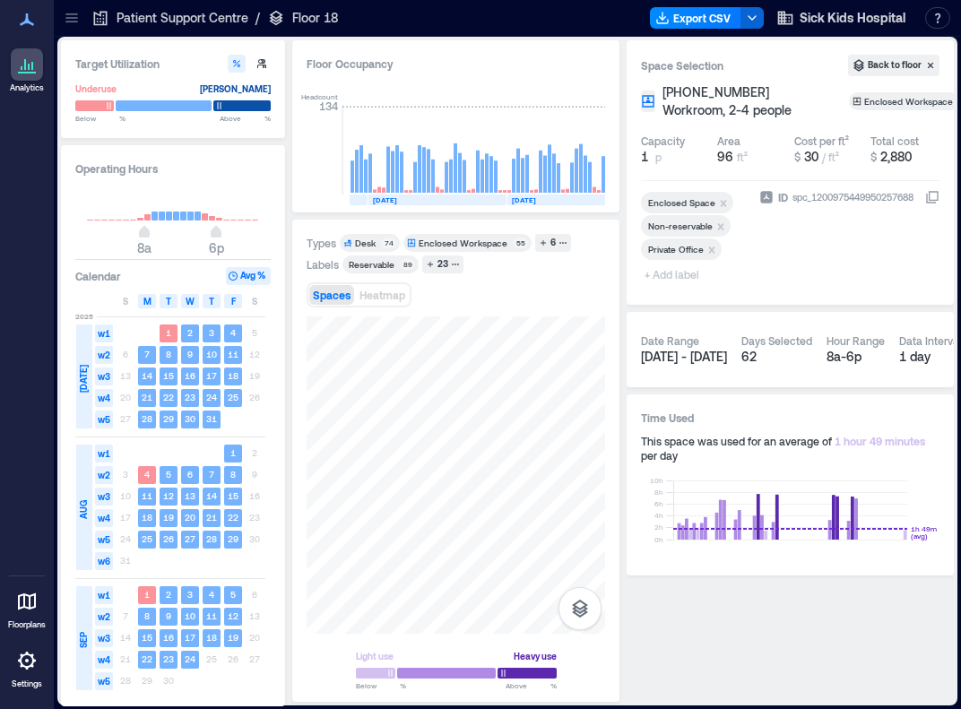
click at [676, 275] on span "+ Add label" at bounding box center [673, 274] width 65 height 25
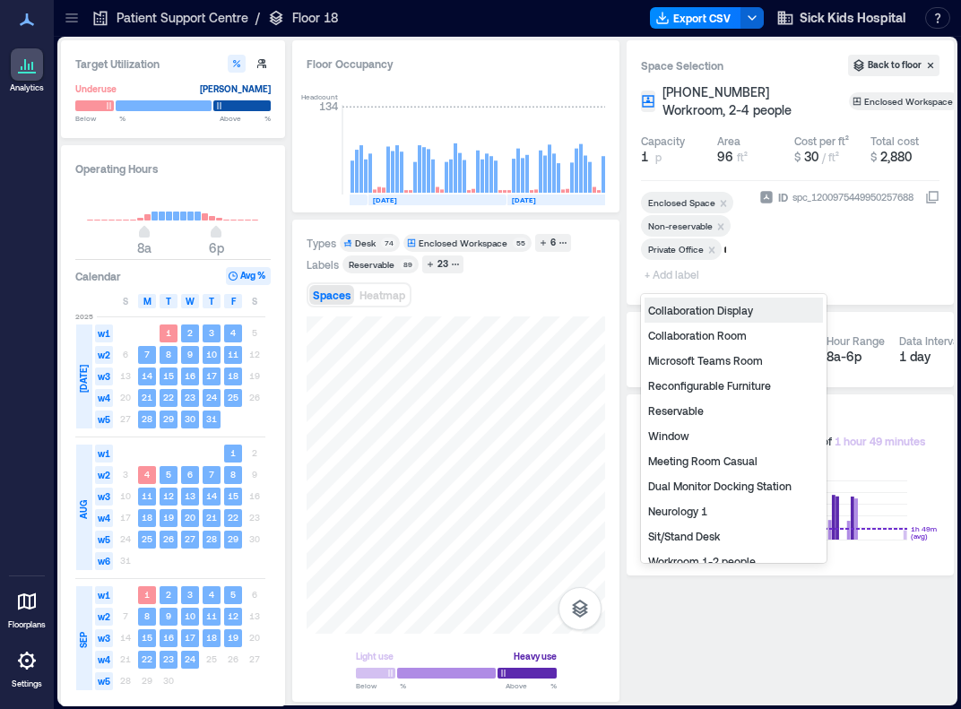
type input "**"
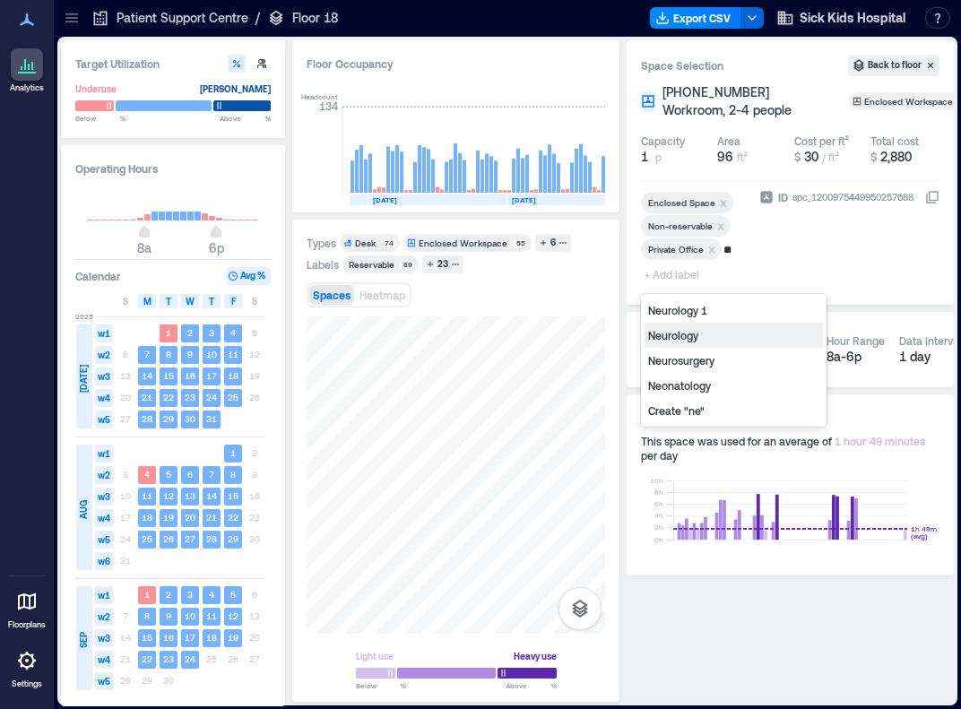
click at [707, 334] on div "Neurology" at bounding box center [734, 335] width 178 height 25
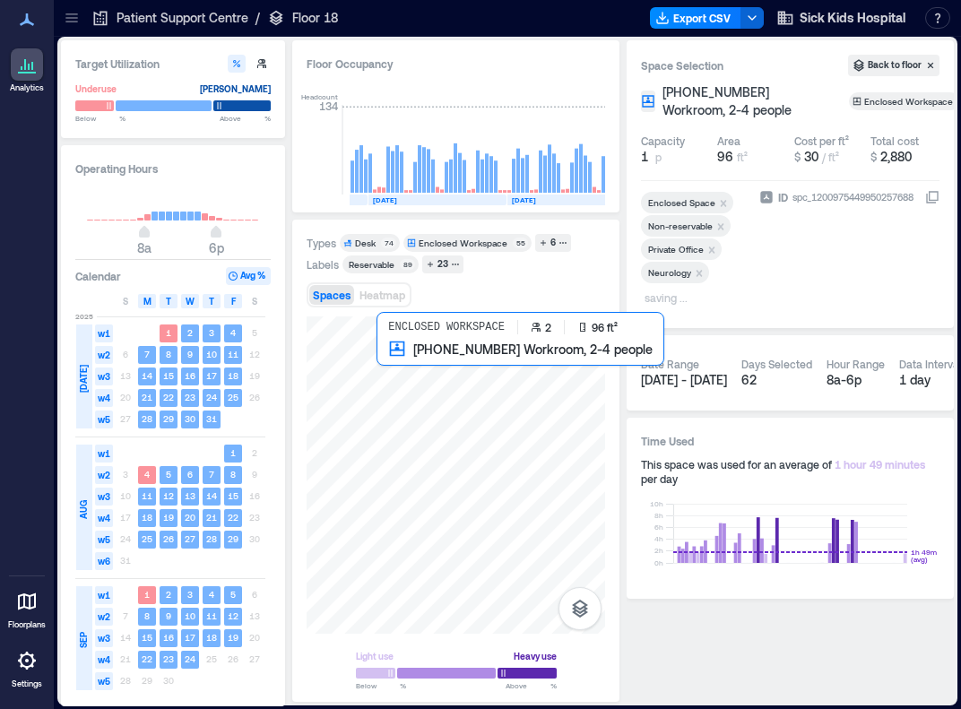
click at [395, 361] on div at bounding box center [456, 475] width 299 height 317
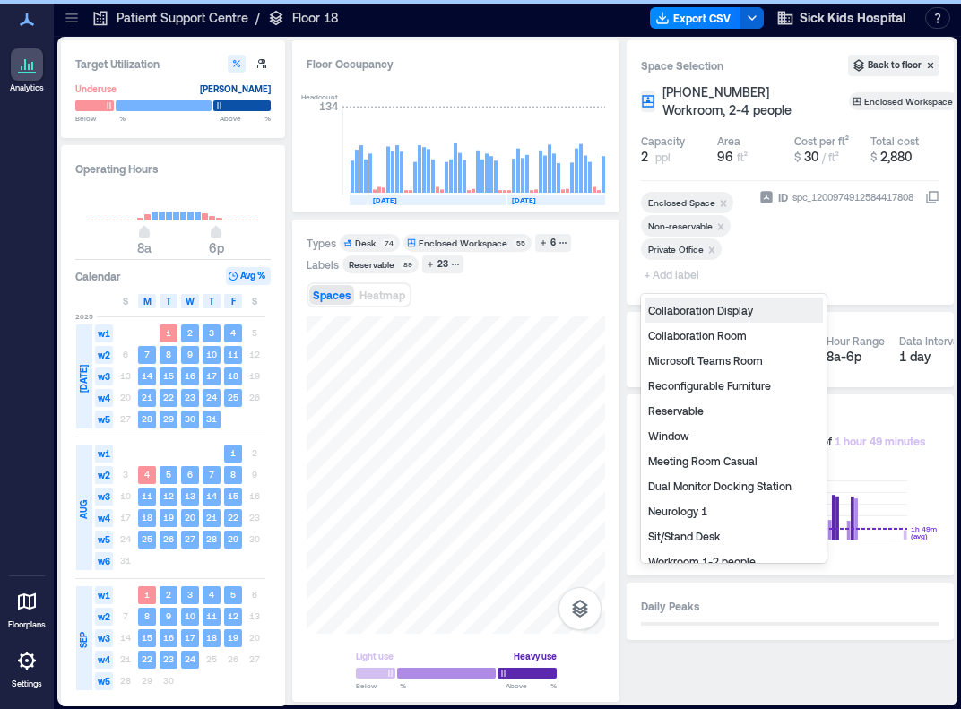
click at [676, 273] on span "+ Add label" at bounding box center [673, 274] width 65 height 25
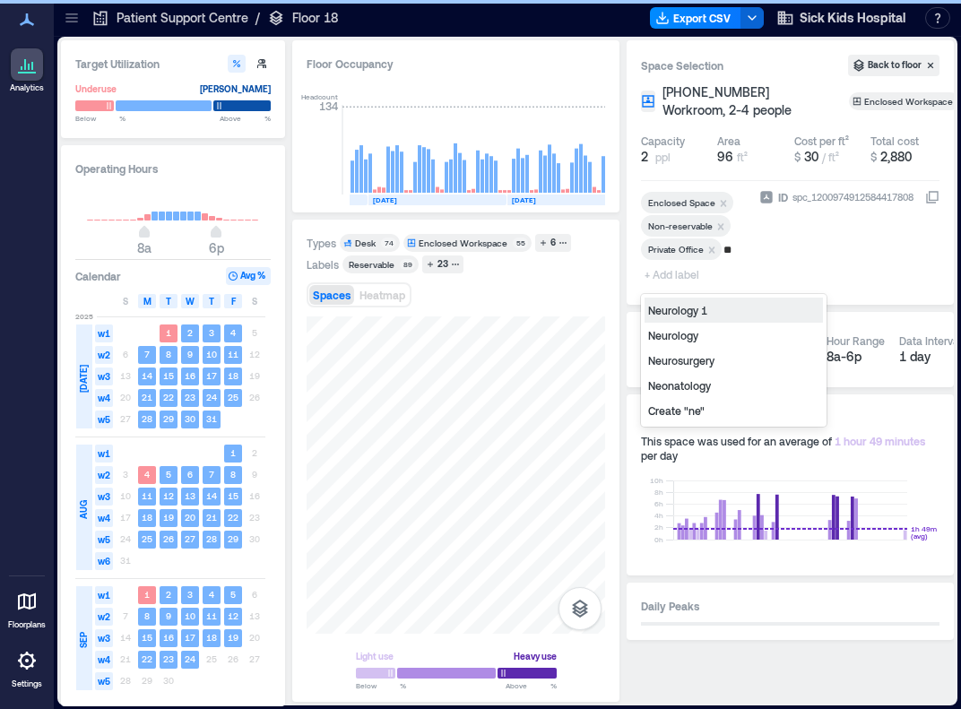
type input "***"
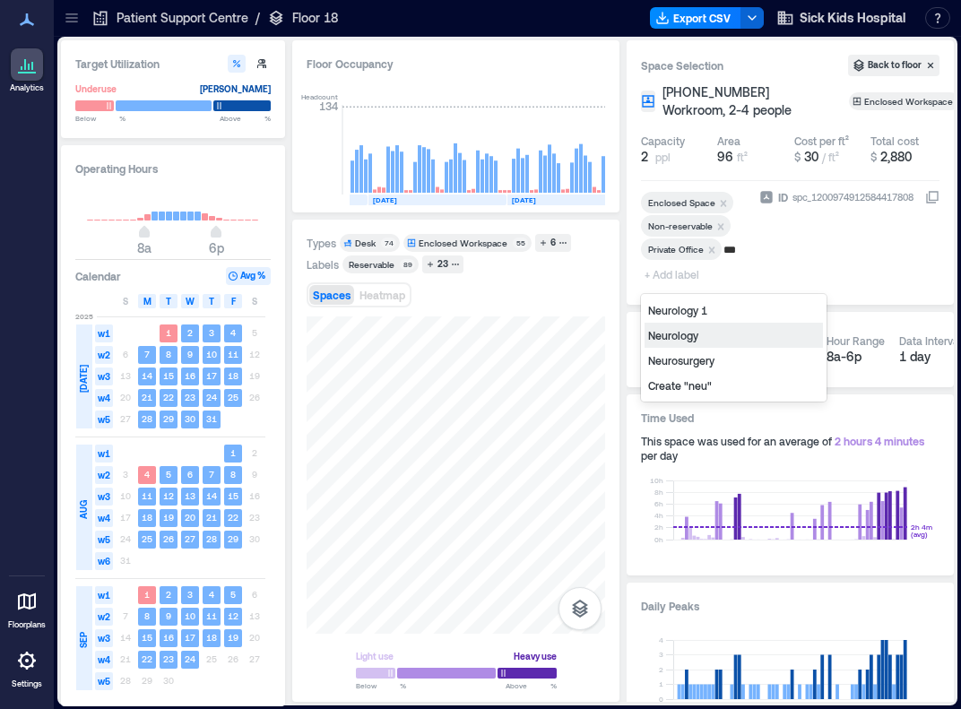
click at [689, 336] on div "Neurology" at bounding box center [734, 335] width 178 height 25
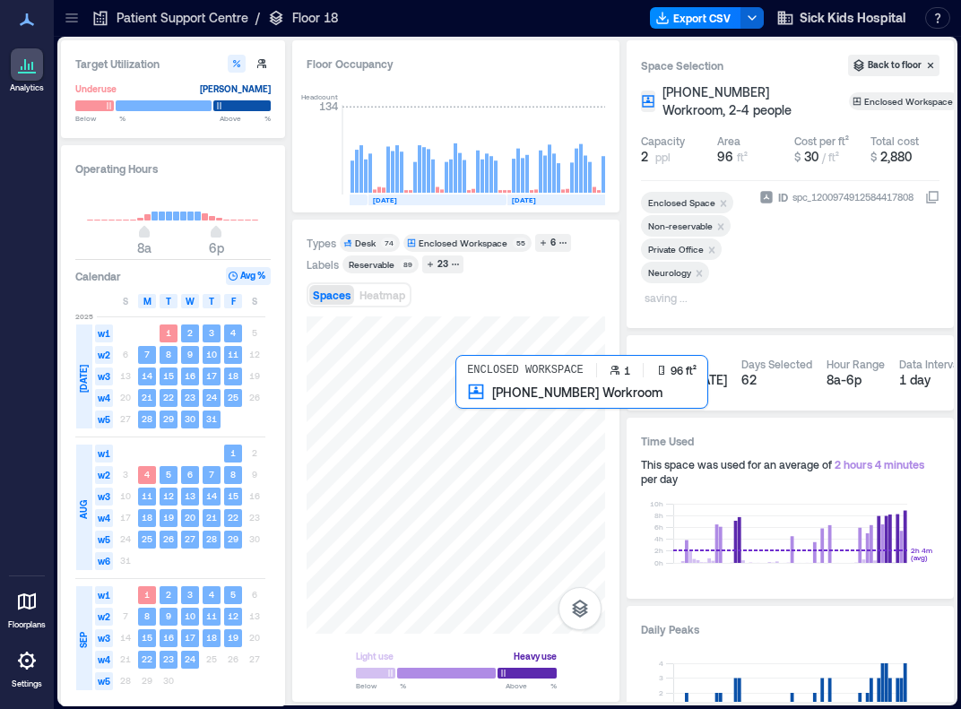
click at [473, 406] on div at bounding box center [456, 475] width 299 height 317
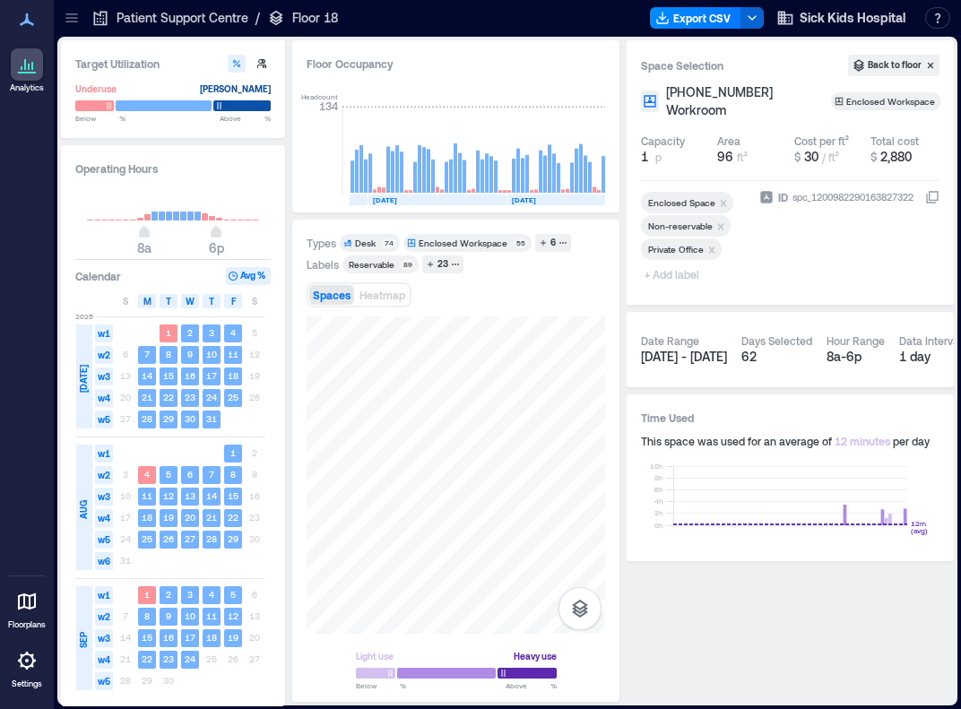
click at [667, 278] on span "+ Add label" at bounding box center [673, 274] width 65 height 25
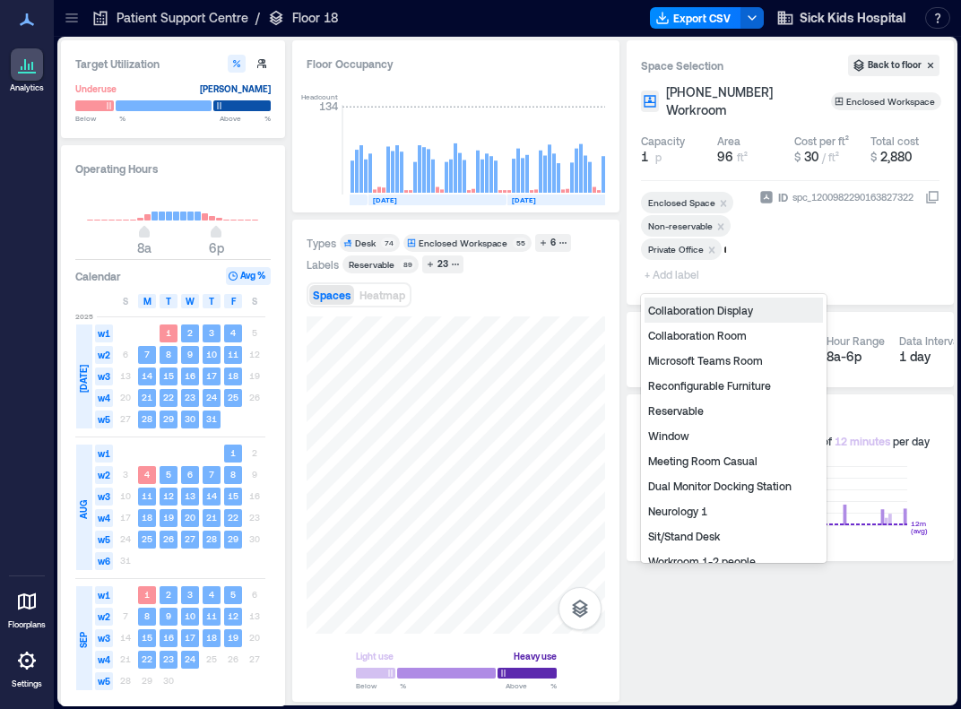
type input "**"
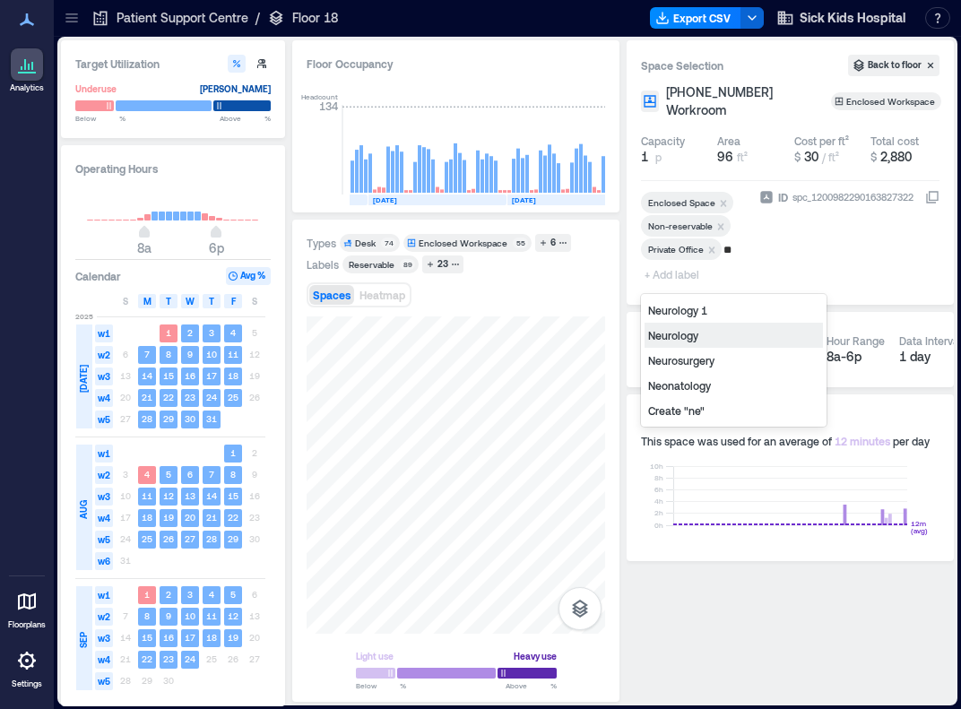
click at [693, 331] on div "Neurology" at bounding box center [734, 335] width 178 height 25
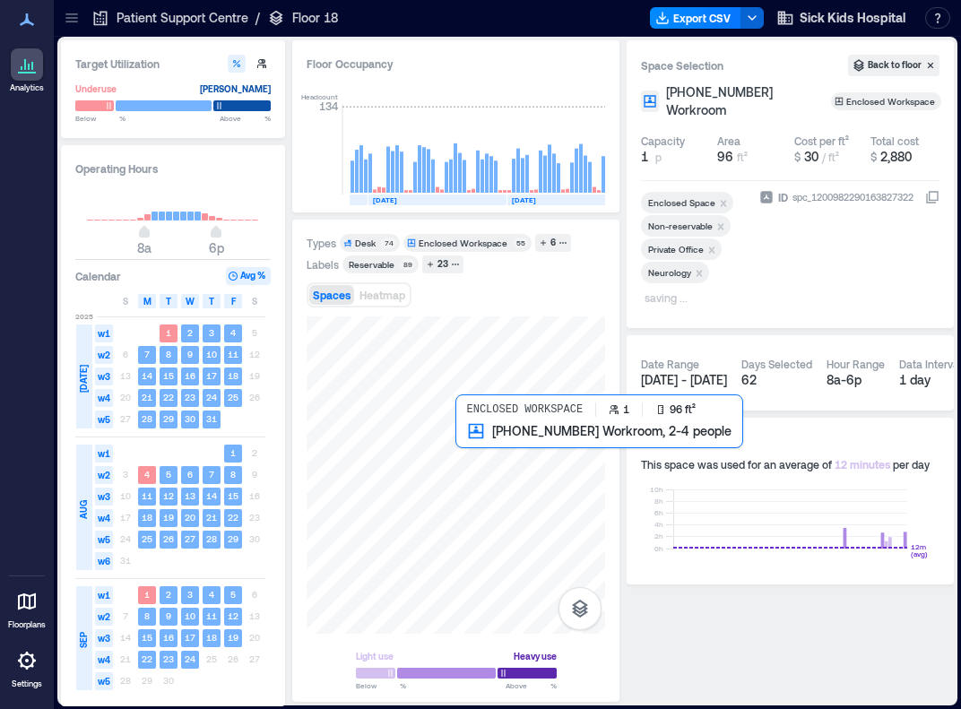
click at [473, 446] on div at bounding box center [456, 475] width 299 height 317
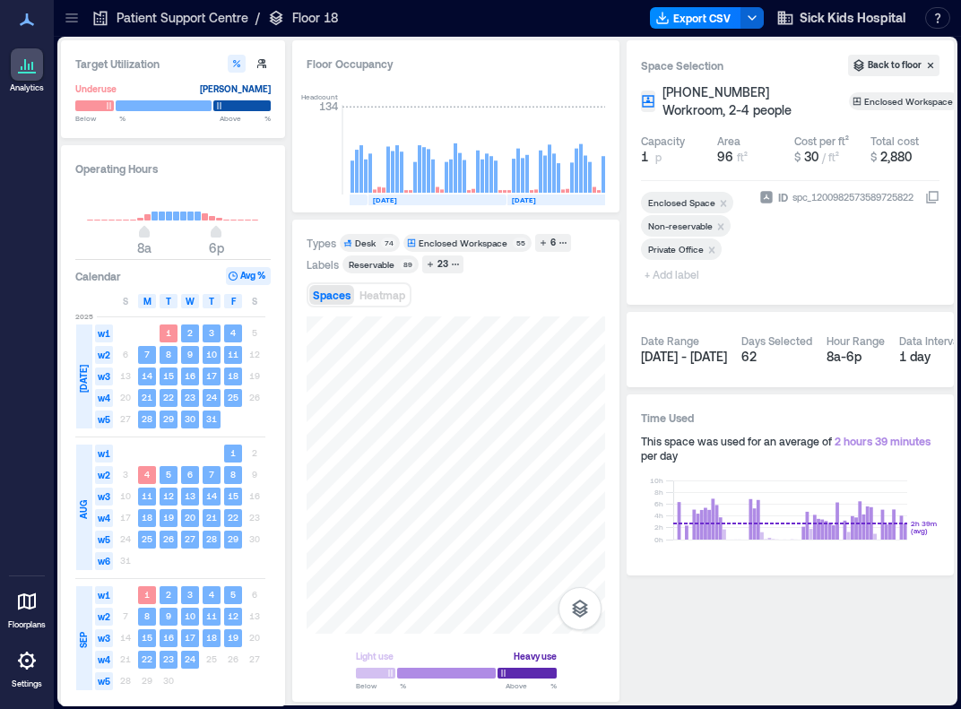
click at [687, 269] on span "+ Add label" at bounding box center [673, 274] width 65 height 25
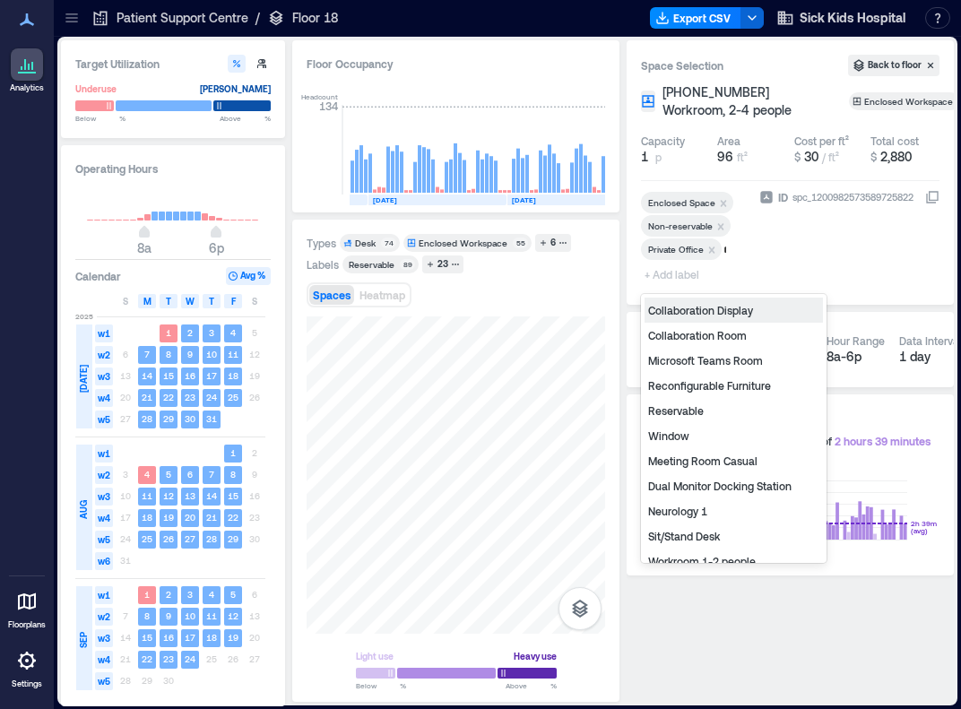
type input "**"
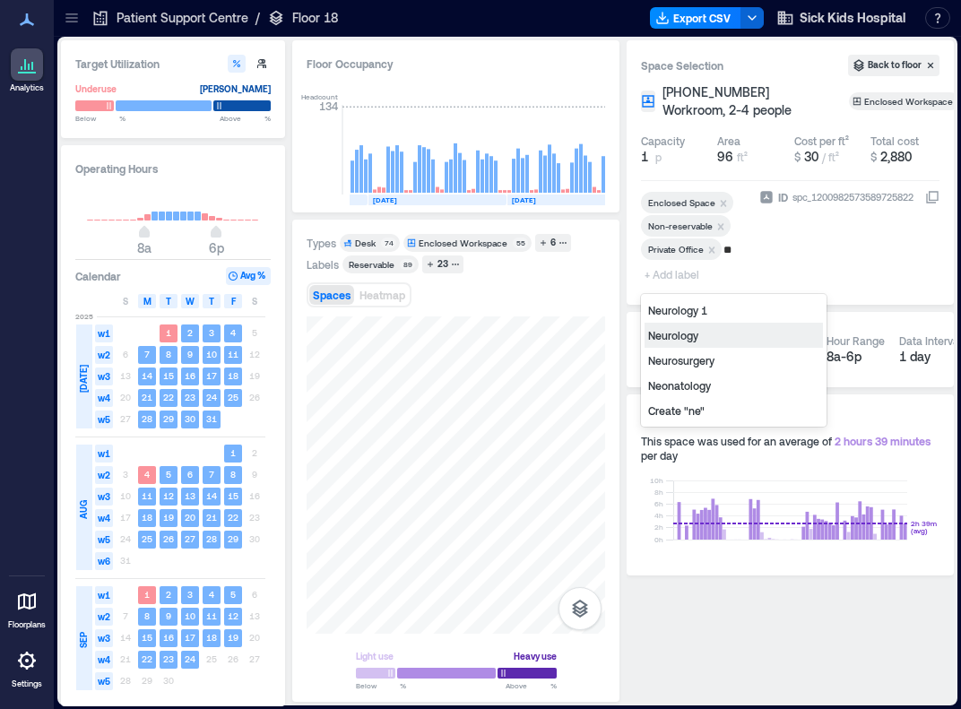
click at [683, 332] on div "Neurology" at bounding box center [734, 335] width 178 height 25
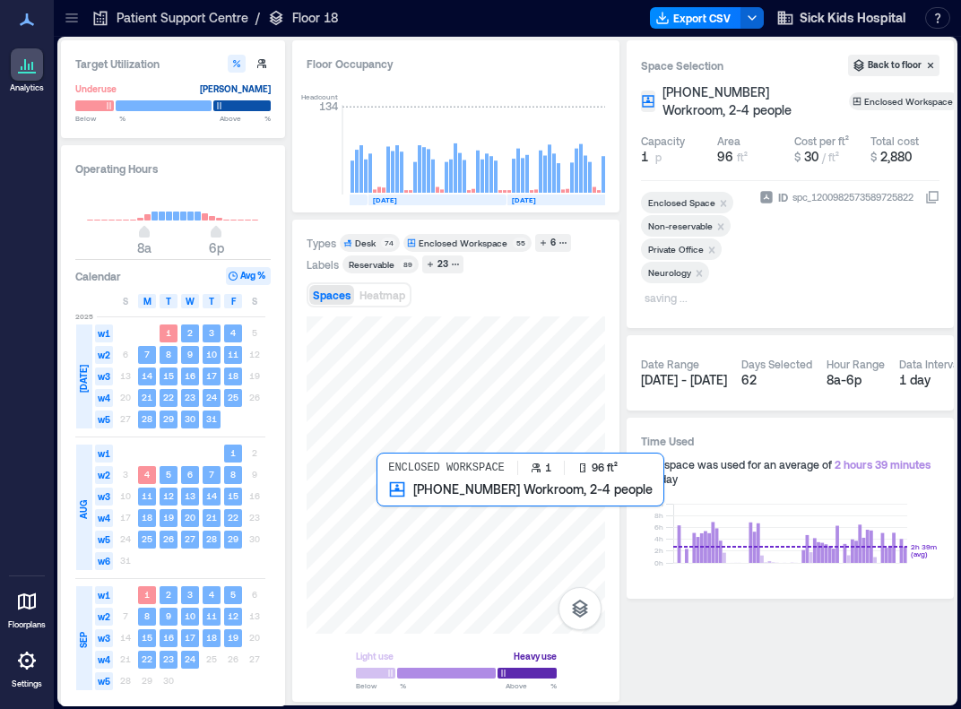
click at [401, 508] on div at bounding box center [456, 475] width 299 height 317
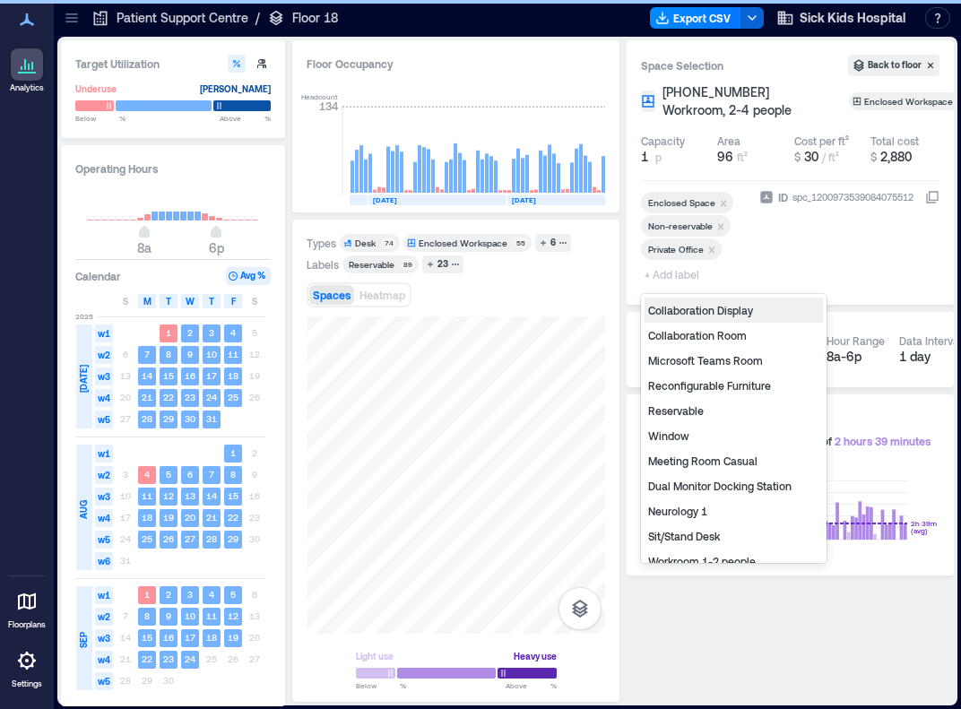
click at [658, 272] on span "+ Add label" at bounding box center [673, 274] width 65 height 25
type input "**"
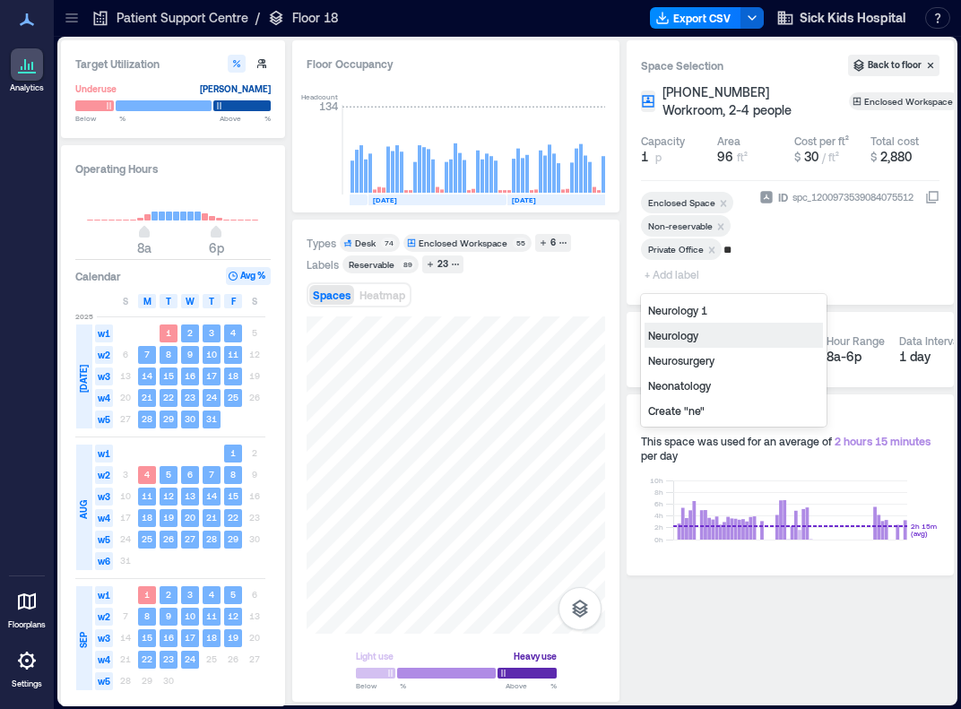
click at [663, 336] on div "Neurology" at bounding box center [734, 335] width 178 height 25
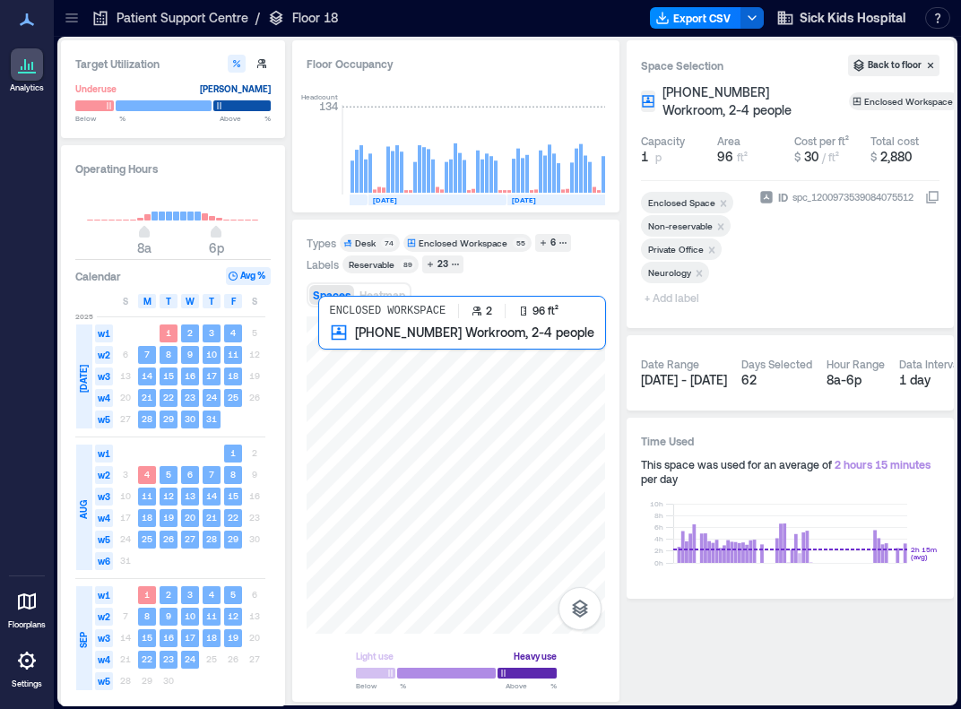
click at [340, 353] on div at bounding box center [456, 475] width 299 height 317
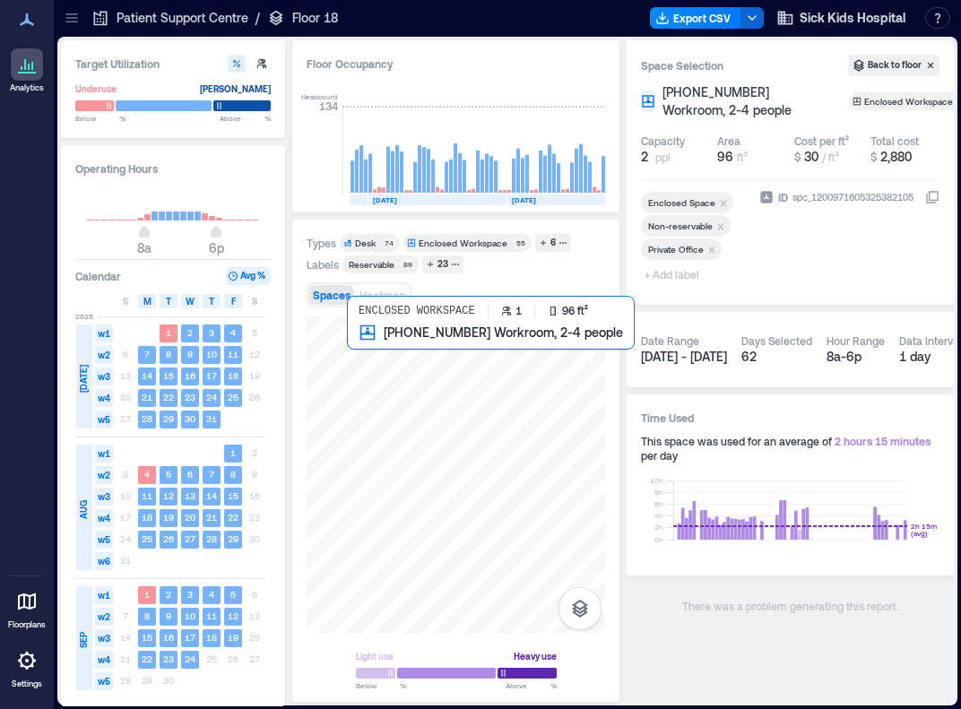
click at [353, 353] on div at bounding box center [456, 475] width 299 height 317
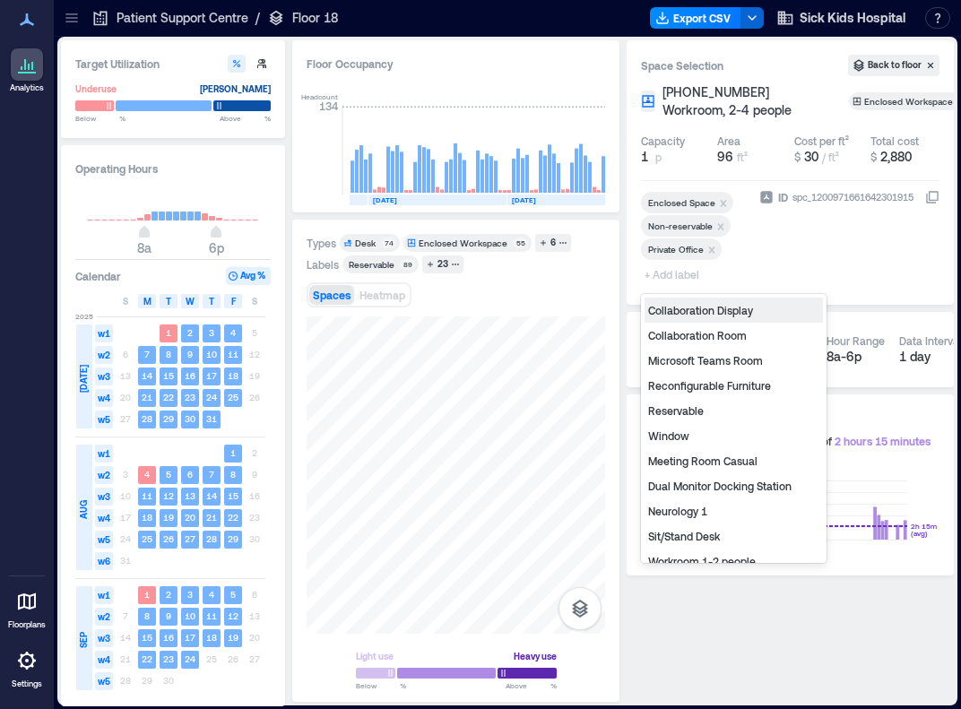
click at [683, 279] on span "+ Add label" at bounding box center [673, 274] width 65 height 25
type input "**"
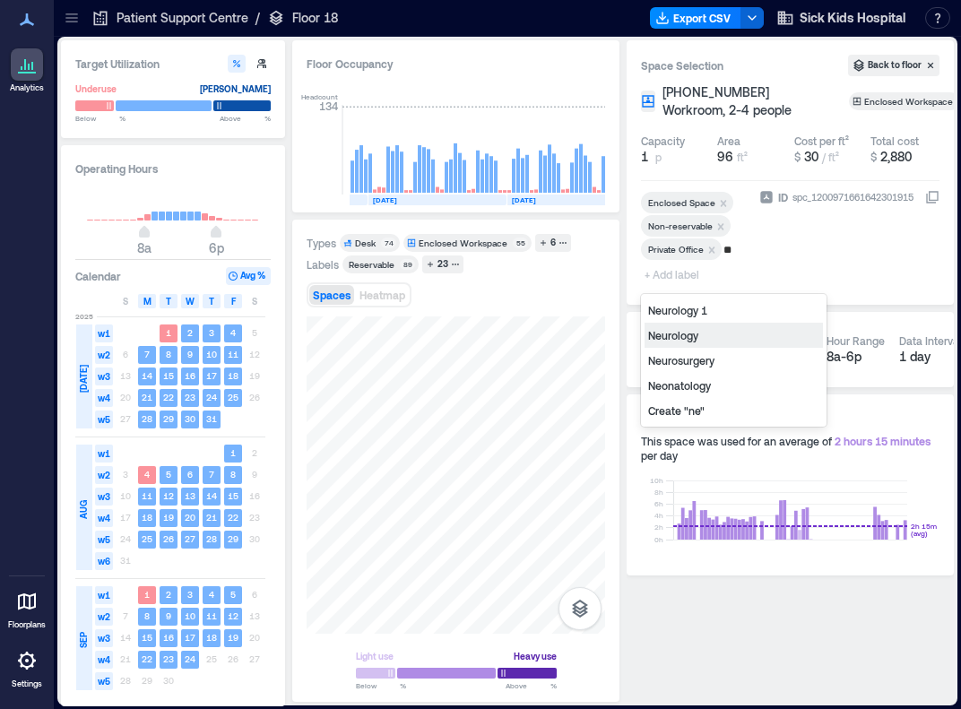
click at [689, 339] on div "Neurology" at bounding box center [734, 335] width 178 height 25
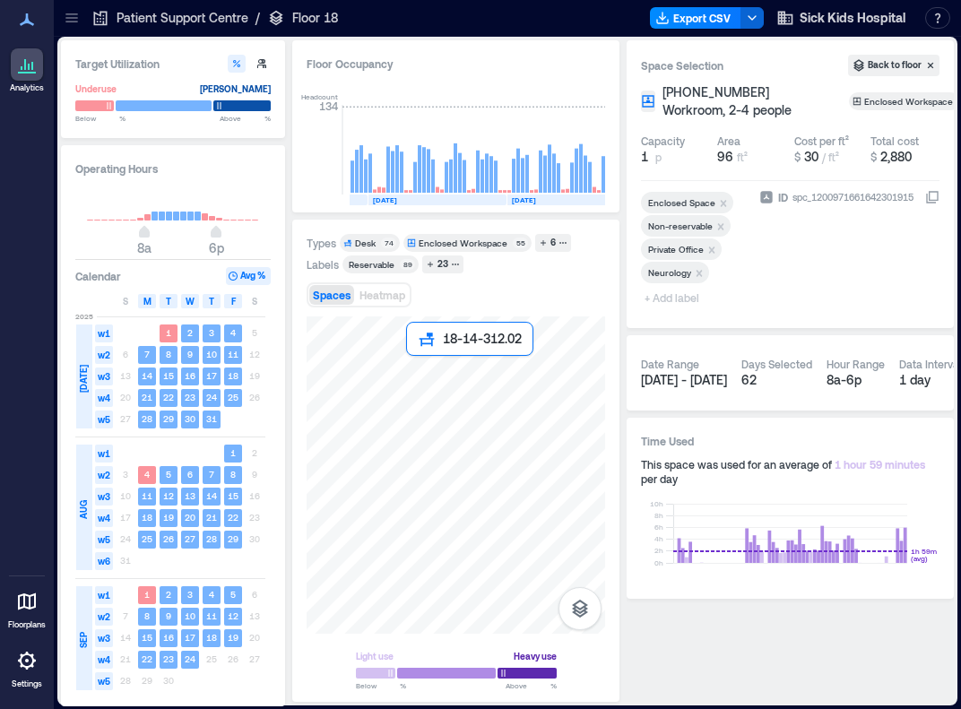
click at [412, 370] on div at bounding box center [456, 475] width 299 height 317
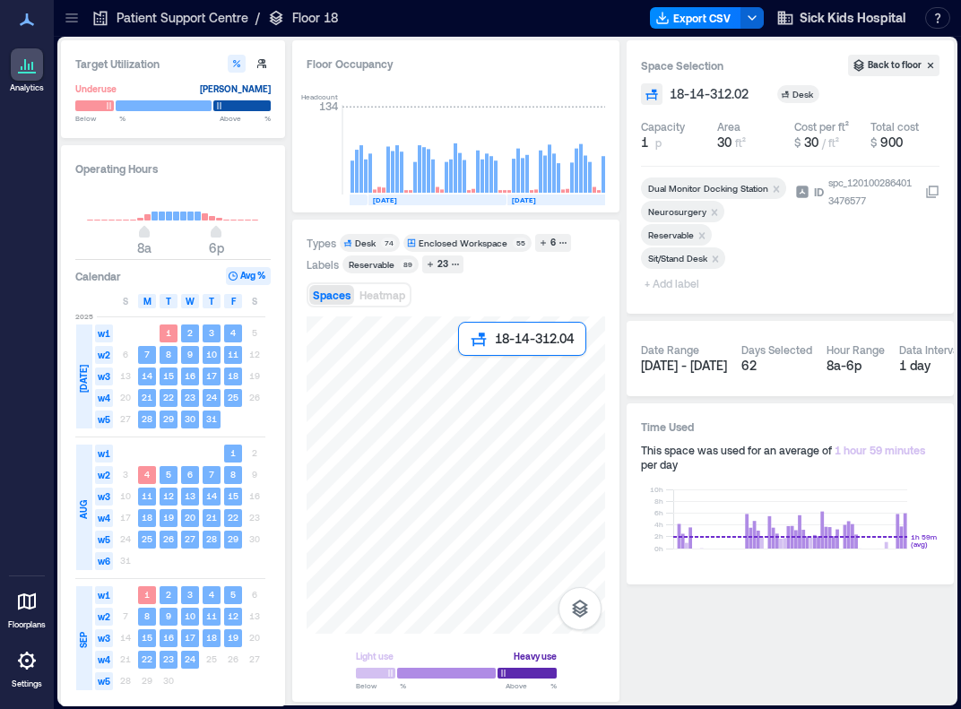
click at [473, 367] on div at bounding box center [456, 475] width 299 height 317
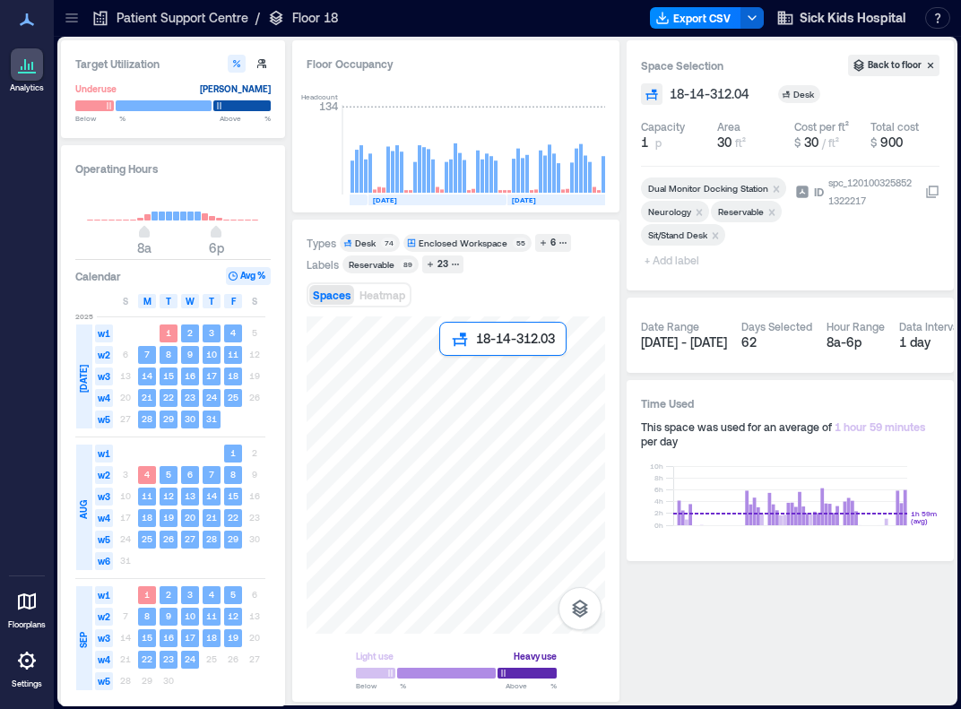
click at [447, 365] on div at bounding box center [456, 475] width 299 height 317
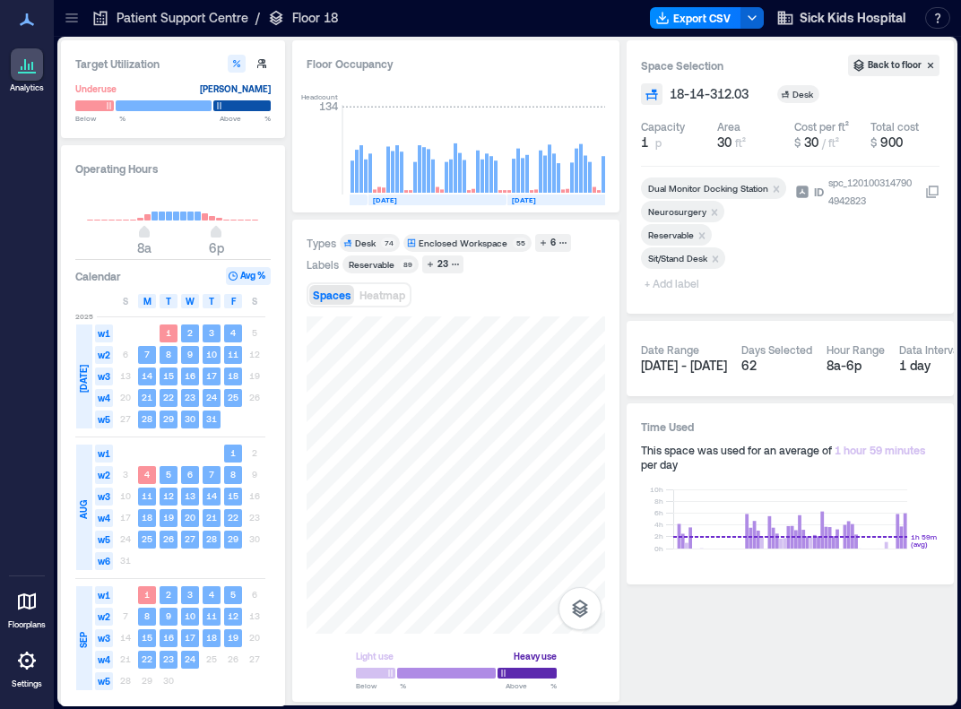
click at [703, 235] on icon "Remove Reservable" at bounding box center [702, 235] width 6 height 6
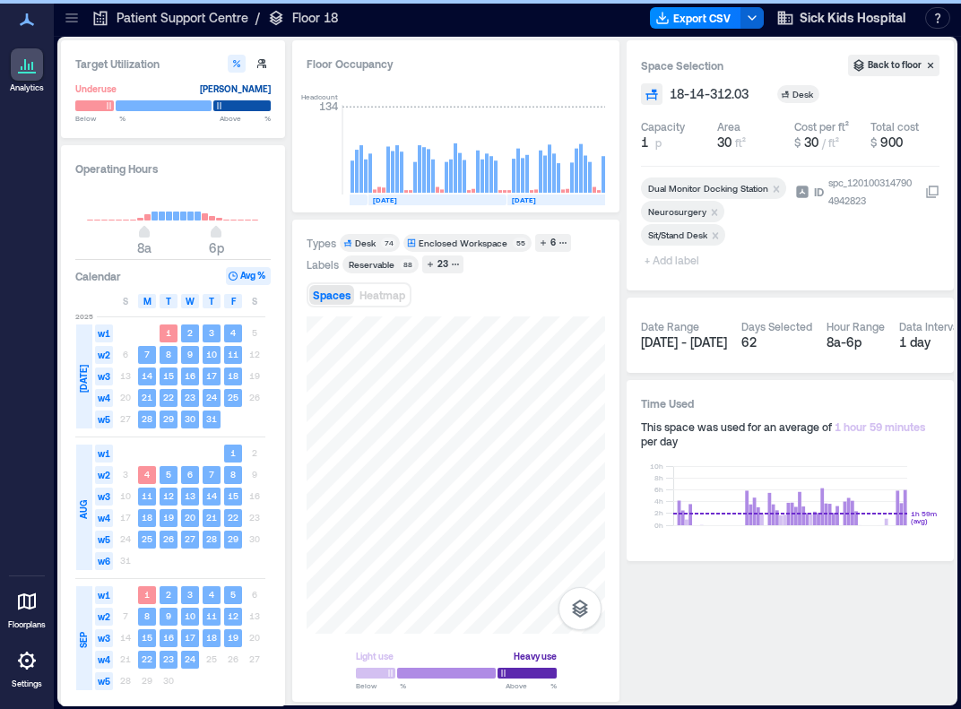
click at [662, 265] on span "+ Add label" at bounding box center [673, 259] width 65 height 25
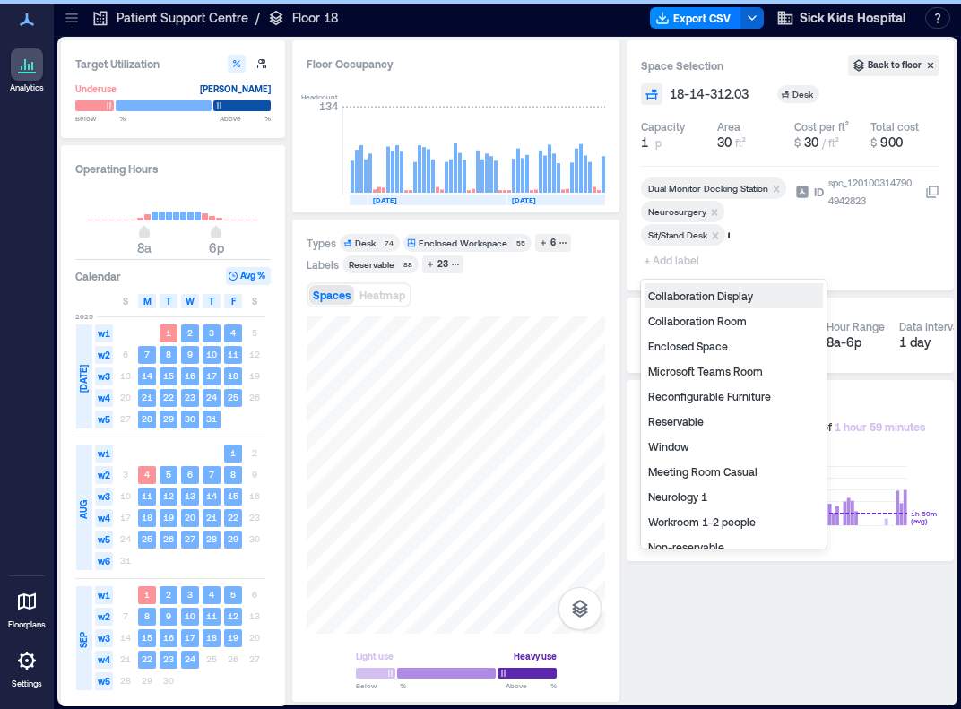
type input "**"
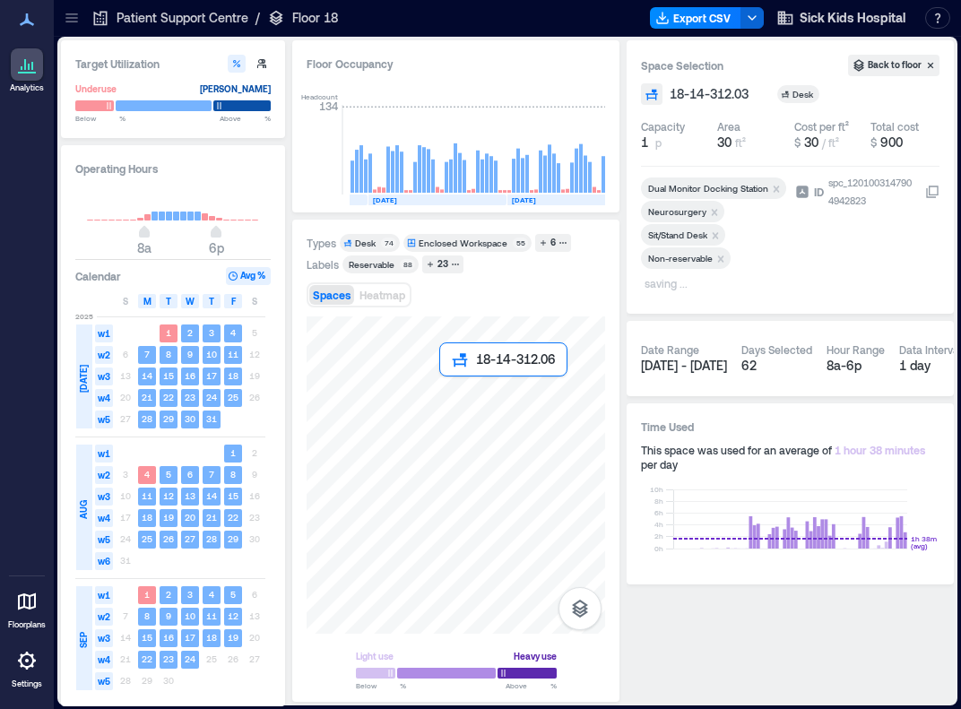
click at [452, 390] on div at bounding box center [456, 475] width 299 height 317
click at [421, 390] on div at bounding box center [456, 475] width 299 height 317
click at [395, 390] on div at bounding box center [456, 475] width 299 height 317
click at [704, 232] on icon "Remove Reservable" at bounding box center [702, 236] width 13 height 13
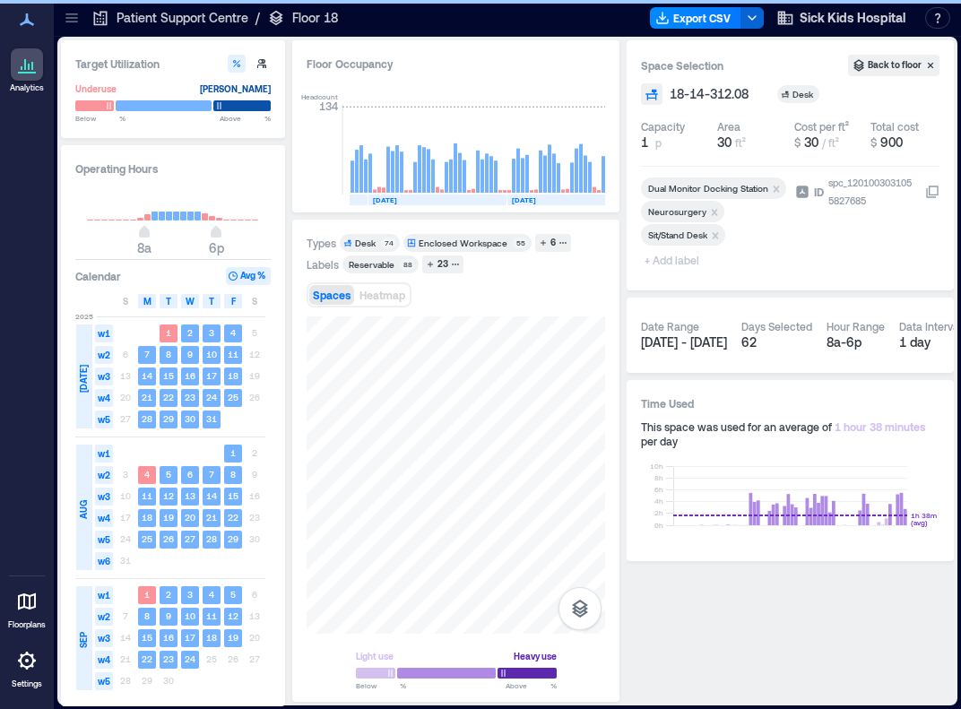
click at [681, 260] on span "+ Add label" at bounding box center [673, 259] width 65 height 25
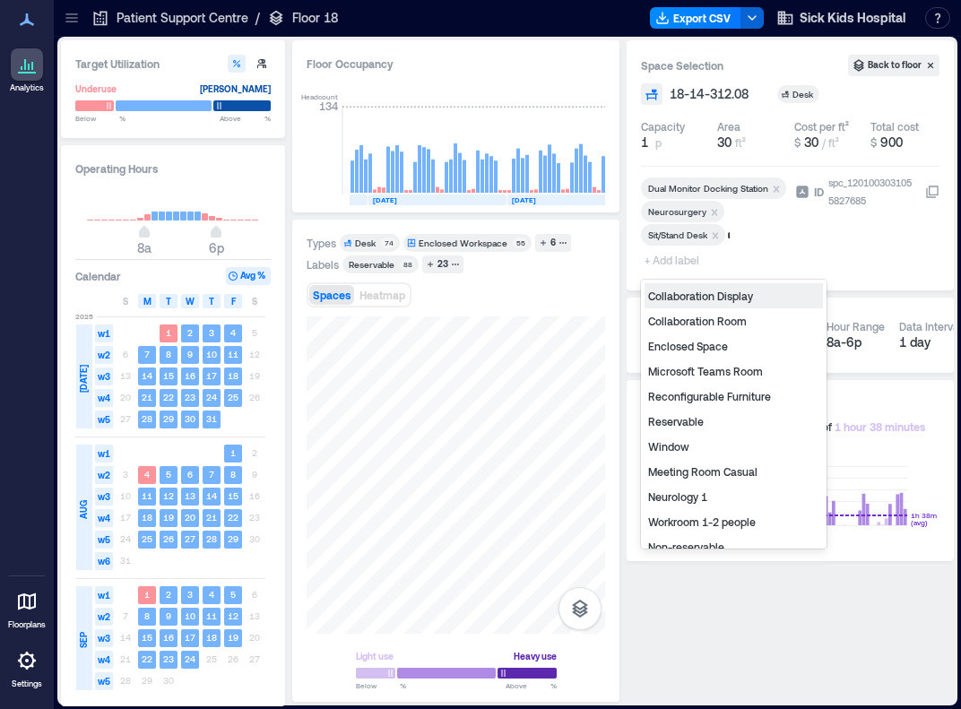
type input "**"
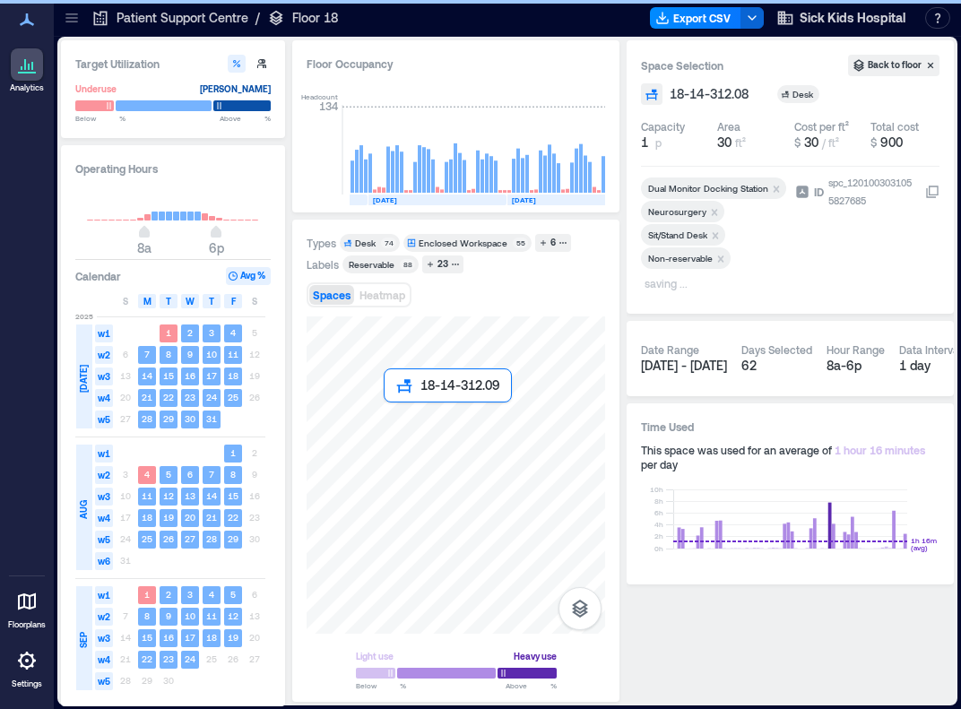
click at [390, 416] on div at bounding box center [456, 475] width 299 height 317
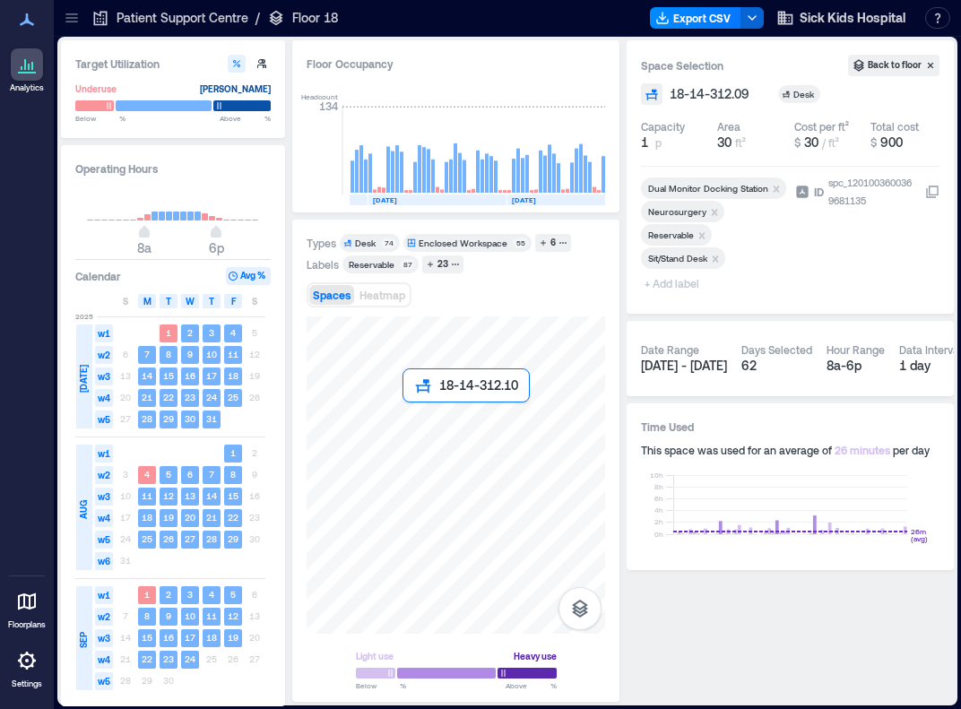
click at [406, 414] on div at bounding box center [456, 475] width 299 height 317
click at [442, 414] on div at bounding box center [456, 475] width 299 height 317
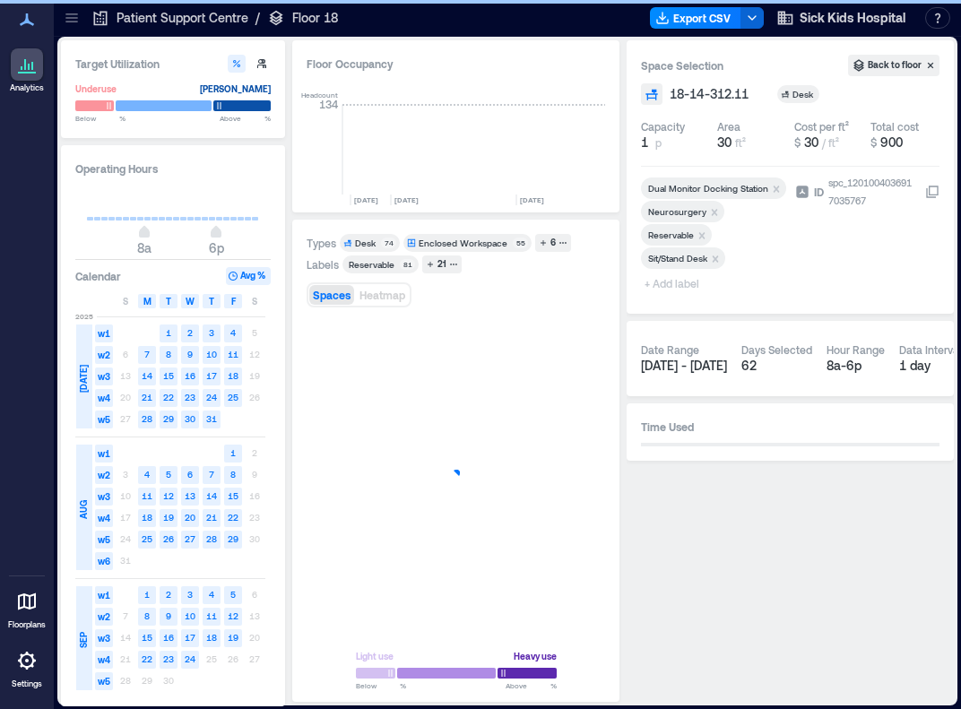
scroll to position [0, 4057]
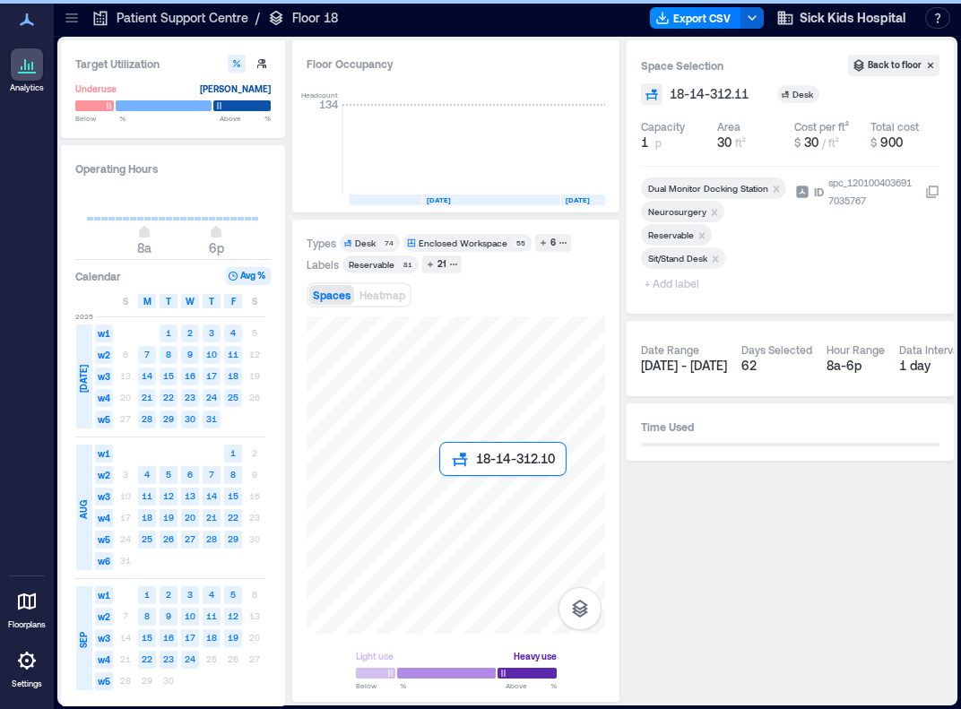
click at [340, 419] on div at bounding box center [456, 475] width 299 height 317
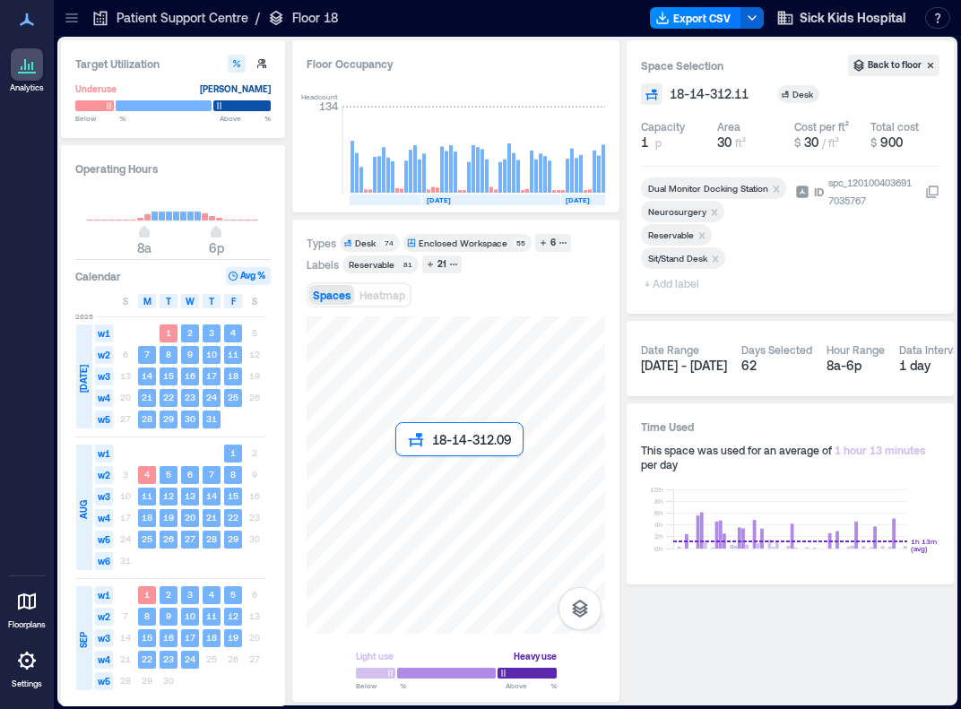
click at [413, 477] on div at bounding box center [456, 475] width 299 height 317
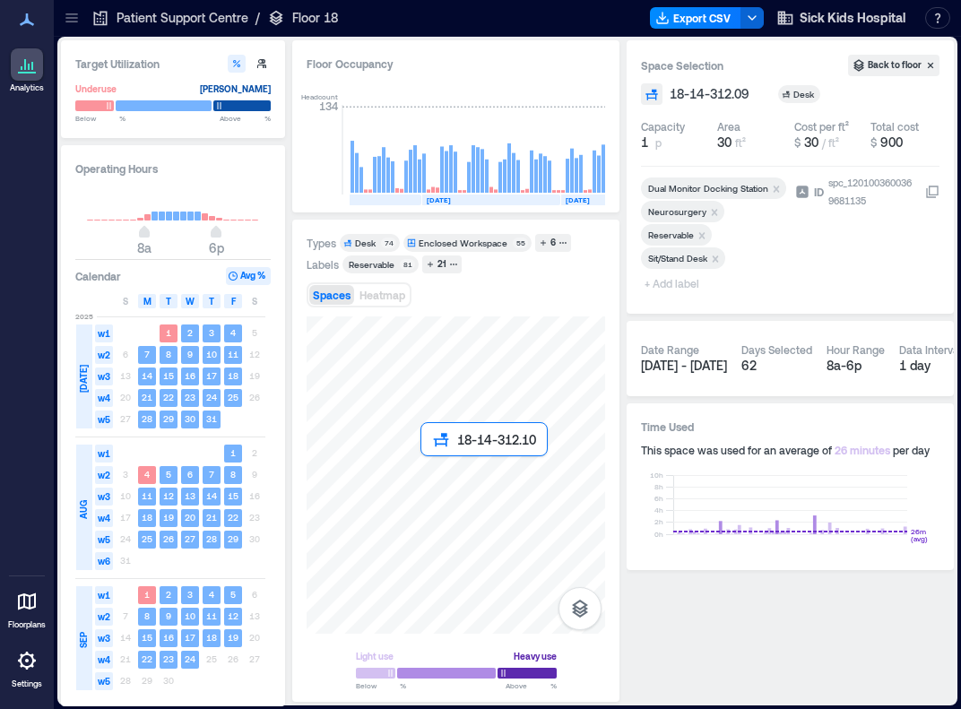
click at [430, 477] on div at bounding box center [456, 475] width 299 height 317
click at [471, 473] on div at bounding box center [456, 475] width 299 height 317
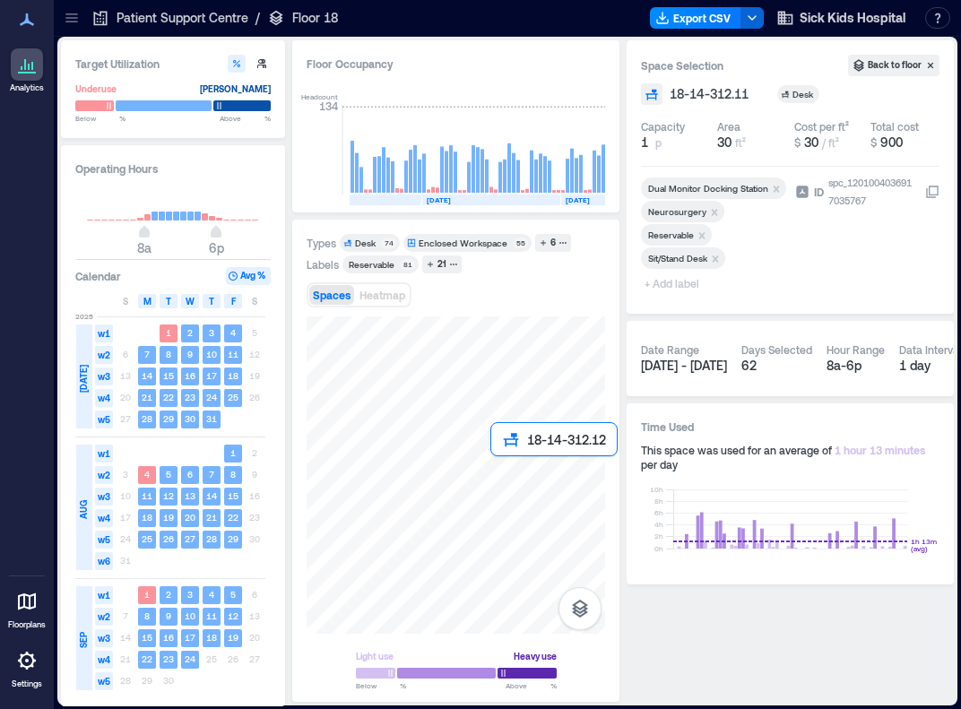
click at [505, 475] on div at bounding box center [456, 475] width 299 height 317
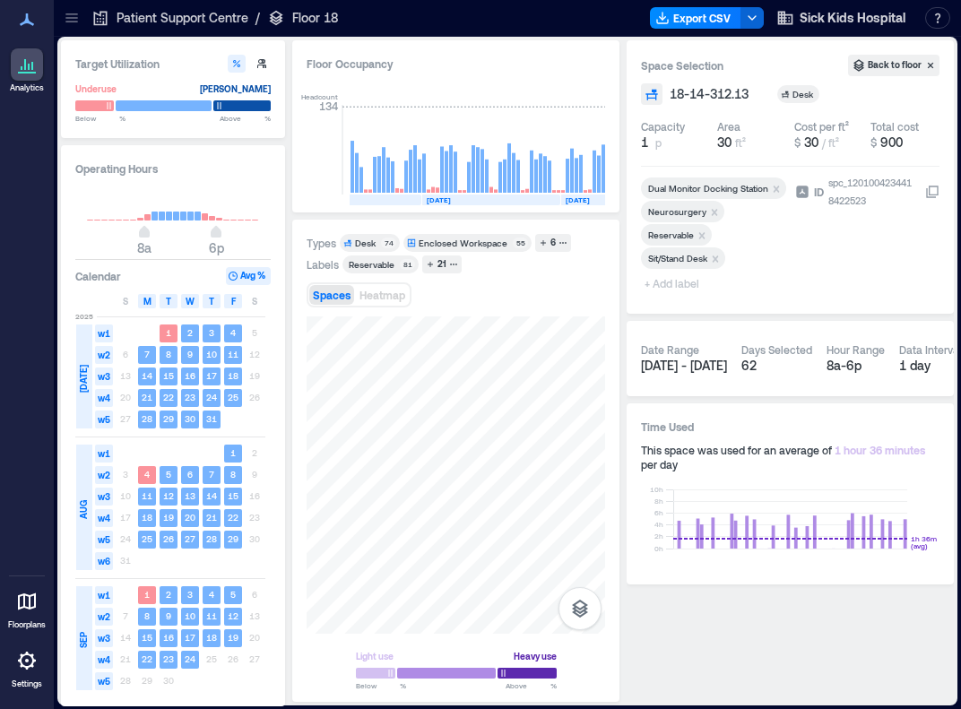
click at [700, 230] on icon "Remove Reservable" at bounding box center [702, 236] width 13 height 13
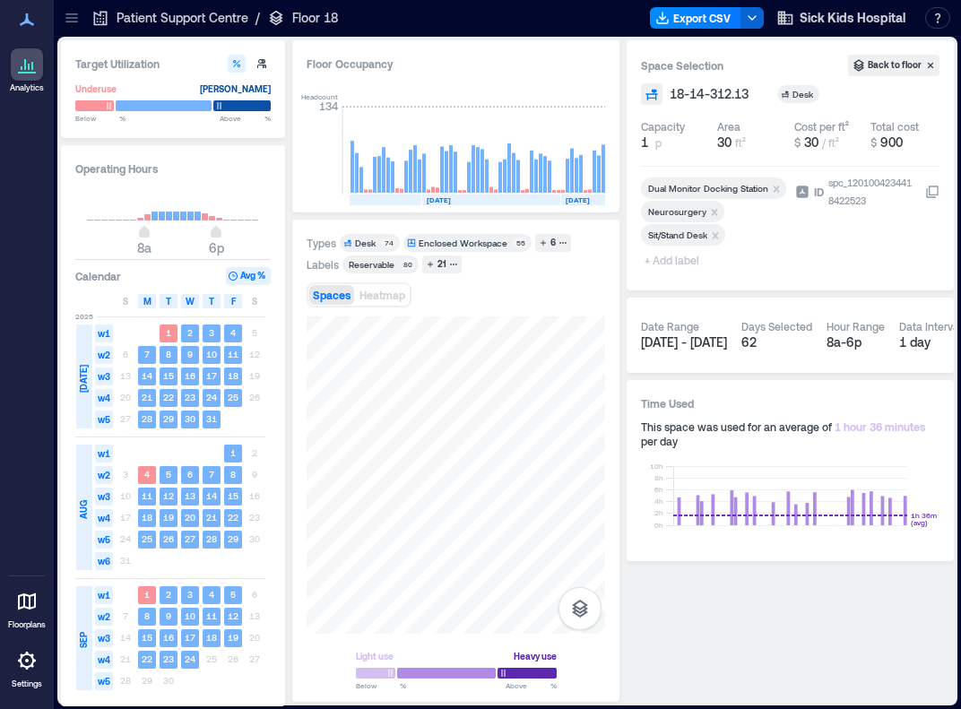
click at [662, 262] on span "+ Add label" at bounding box center [673, 259] width 65 height 25
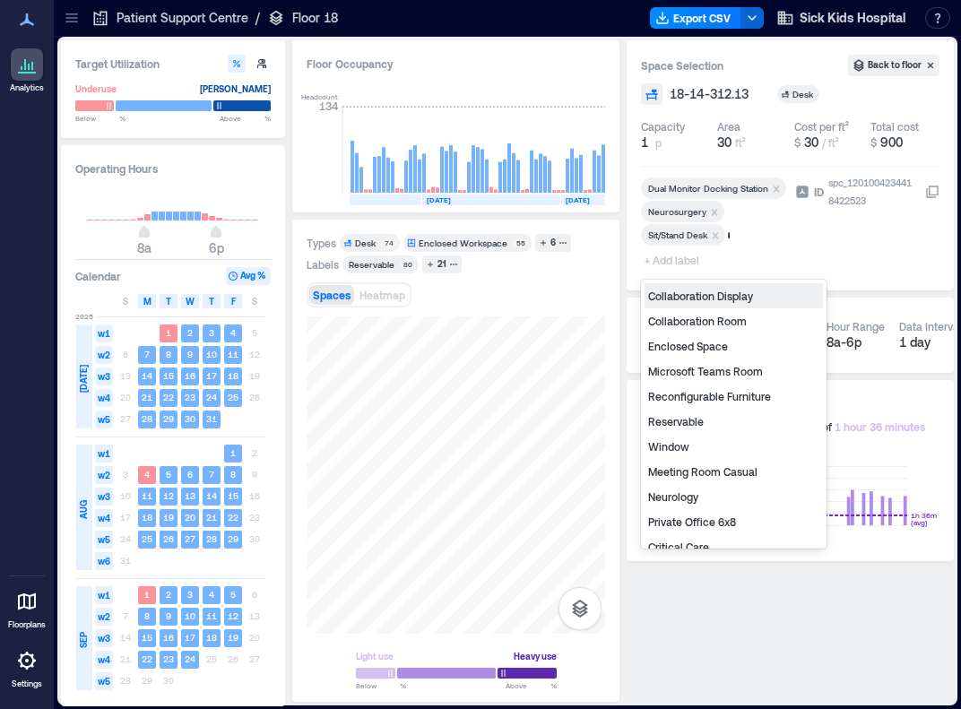
type input "**"
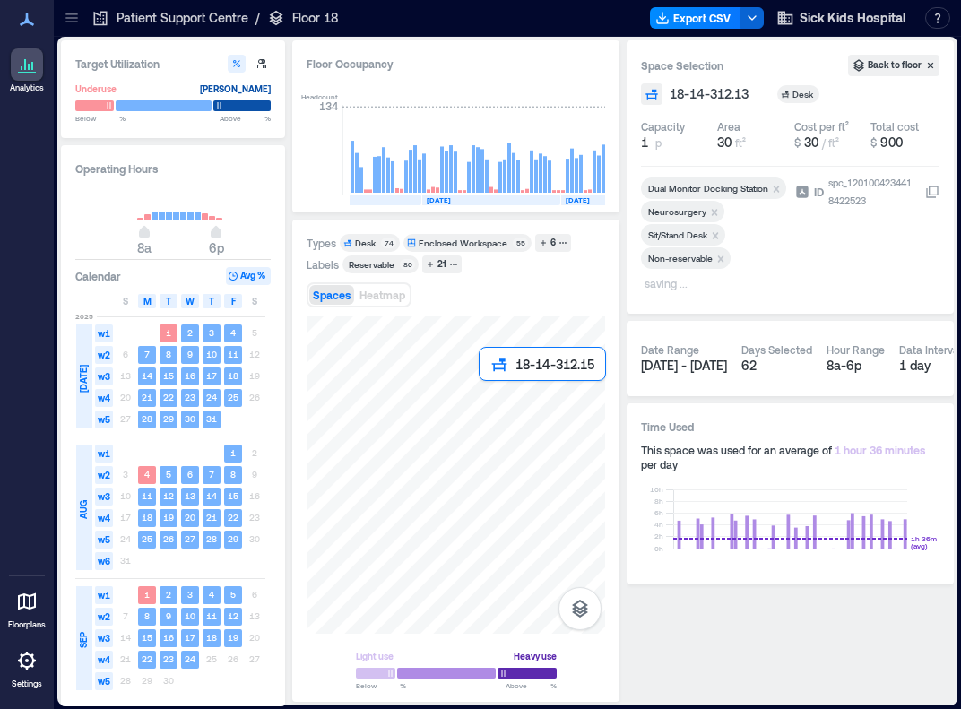
click at [495, 394] on div at bounding box center [456, 475] width 299 height 317
click at [464, 401] on div at bounding box center [456, 475] width 299 height 317
click at [420, 404] on div at bounding box center [456, 475] width 299 height 317
click at [703, 233] on icon "Remove Reservable" at bounding box center [702, 235] width 6 height 6
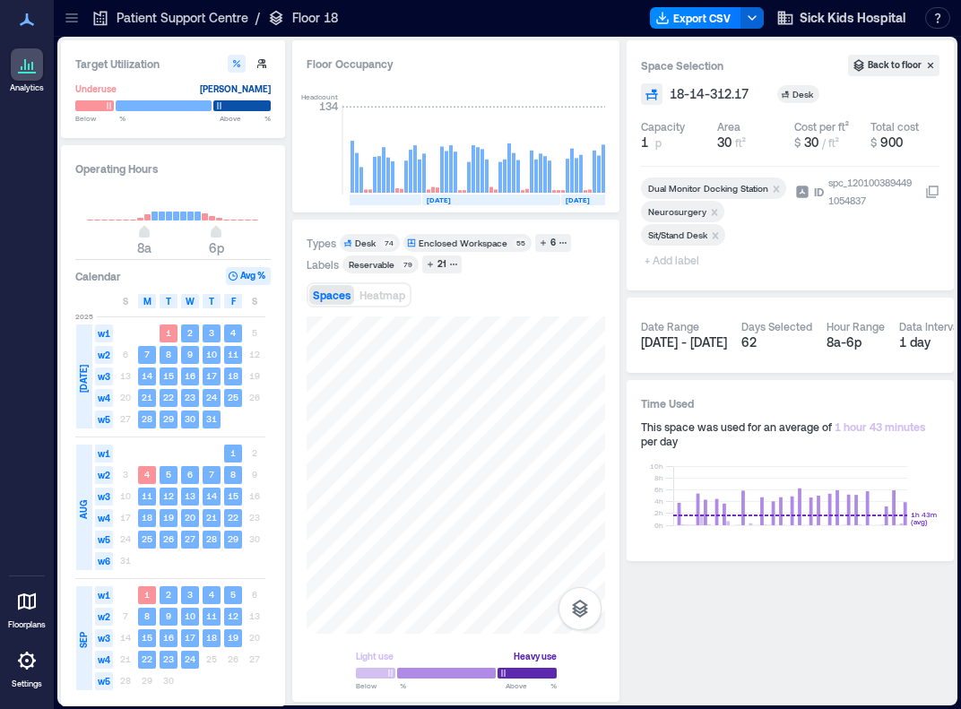
click at [677, 262] on span "+ Add label" at bounding box center [673, 259] width 65 height 25
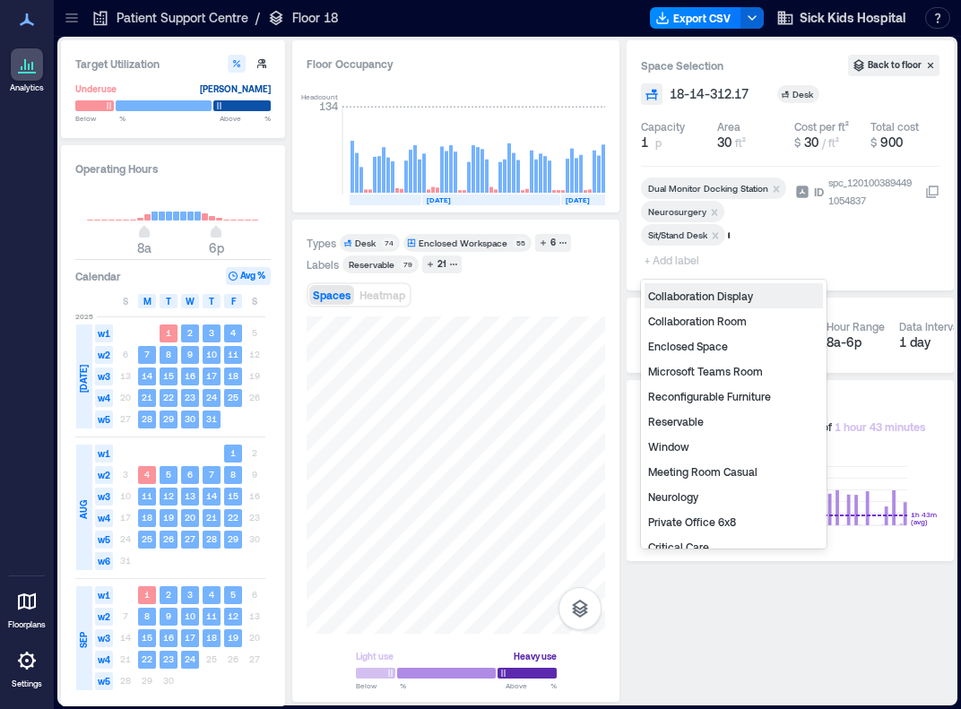
type input "**"
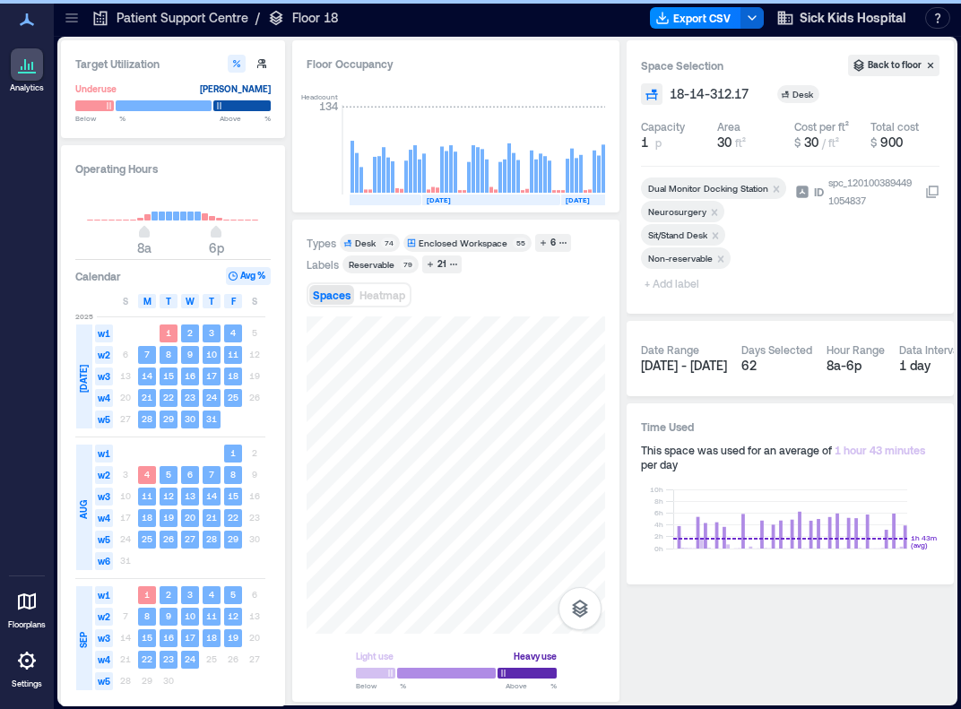
click at [610, 405] on div "Types Desk 74 Enclosed Workspace 55 6 Labels Reservable 79 21 Spaces Heatmap Li…" at bounding box center [455, 461] width 327 height 482
click at [433, 433] on div at bounding box center [456, 475] width 299 height 317
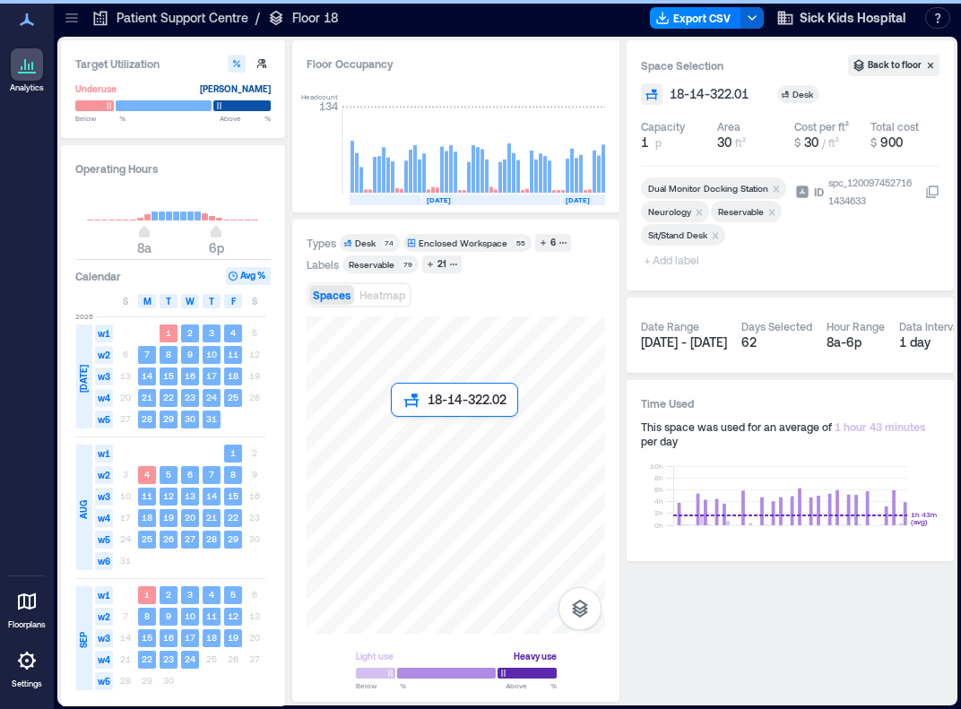
click at [398, 440] on div at bounding box center [456, 475] width 299 height 317
click at [351, 440] on div at bounding box center [456, 475] width 299 height 317
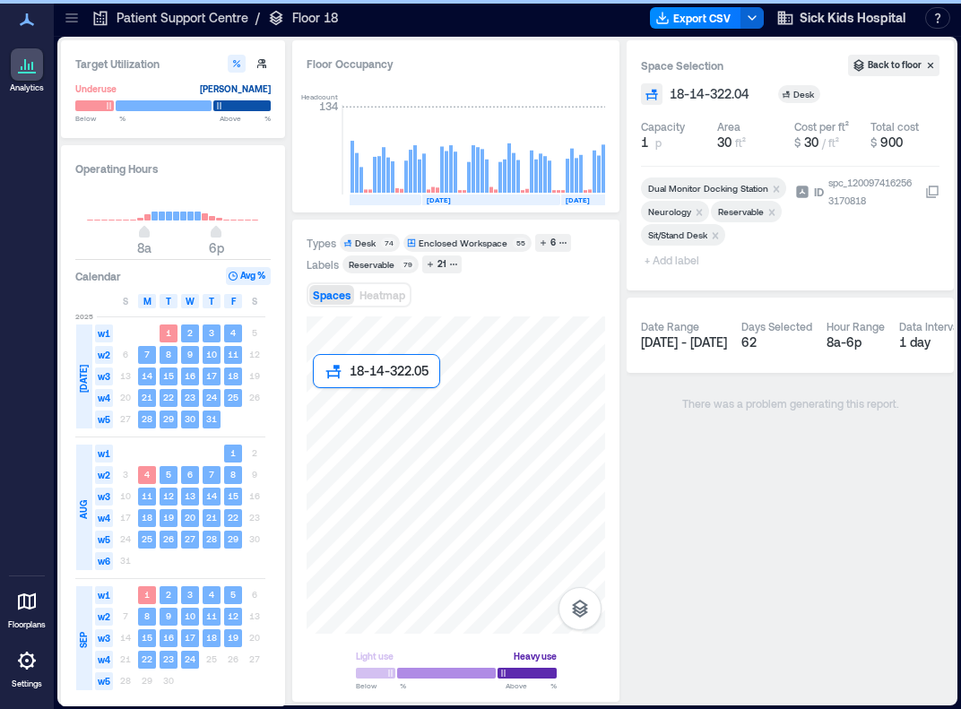
click at [325, 411] on div at bounding box center [456, 475] width 299 height 317
click at [346, 410] on div at bounding box center [456, 475] width 299 height 317
click at [404, 409] on div at bounding box center [456, 475] width 299 height 317
click at [434, 408] on div at bounding box center [456, 475] width 299 height 317
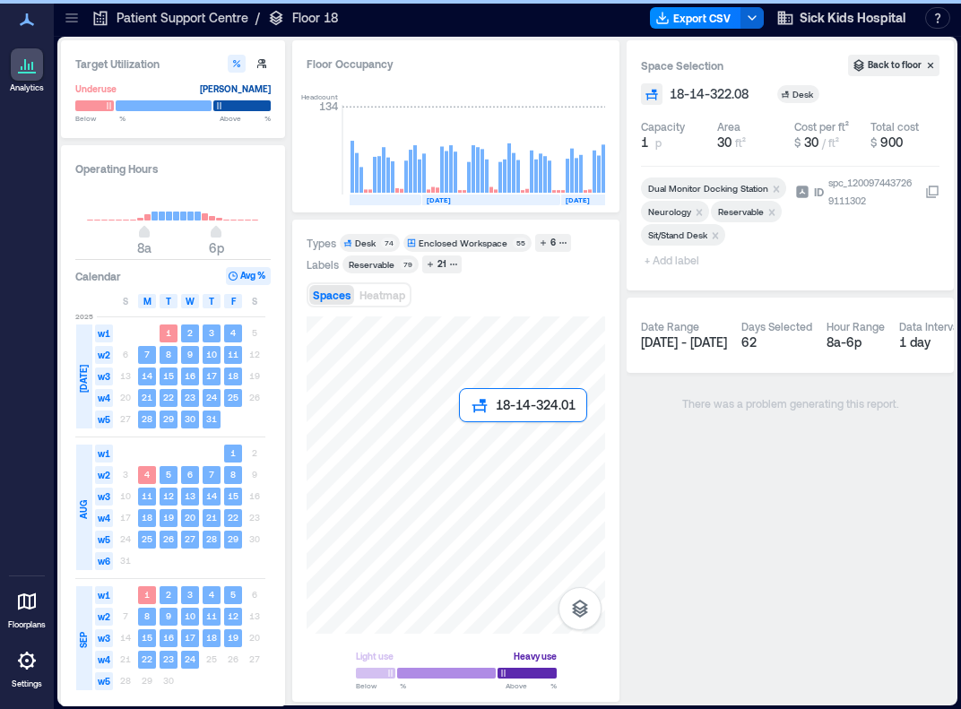
click at [469, 444] on div at bounding box center [456, 475] width 299 height 317
click at [447, 442] on div at bounding box center [456, 475] width 299 height 317
click at [418, 441] on div at bounding box center [456, 475] width 299 height 317
click at [391, 441] on div at bounding box center [456, 475] width 299 height 317
click at [396, 412] on div at bounding box center [456, 475] width 299 height 317
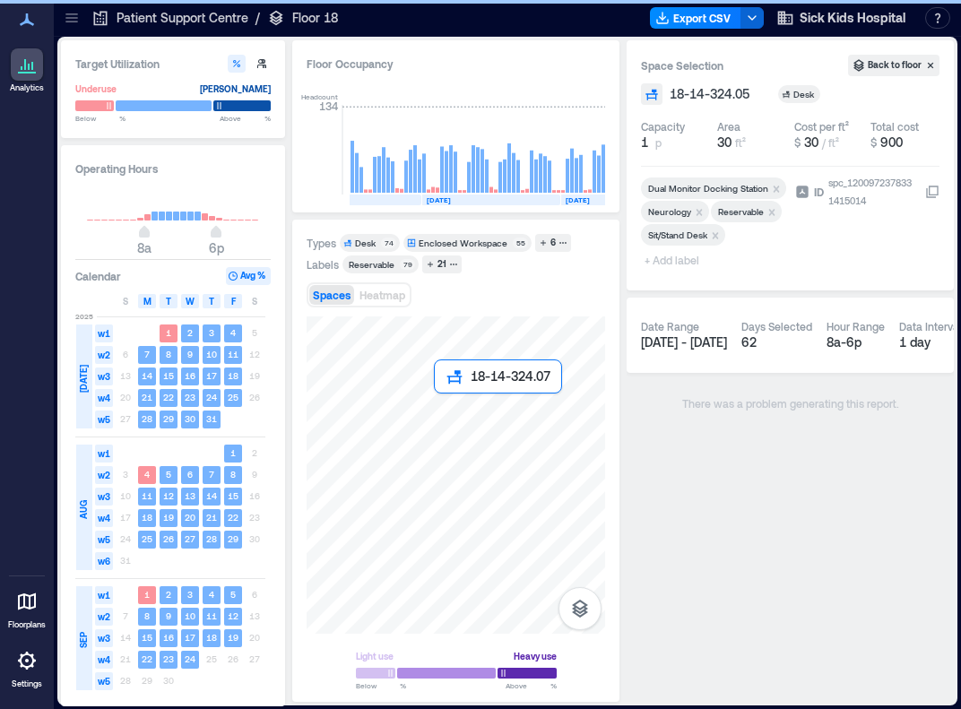
click at [438, 412] on div at bounding box center [456, 475] width 299 height 317
click at [416, 412] on div at bounding box center [456, 475] width 299 height 317
click at [477, 411] on div at bounding box center [456, 475] width 299 height 317
click at [473, 371] on div at bounding box center [456, 475] width 299 height 317
click at [438, 371] on div at bounding box center [456, 475] width 299 height 317
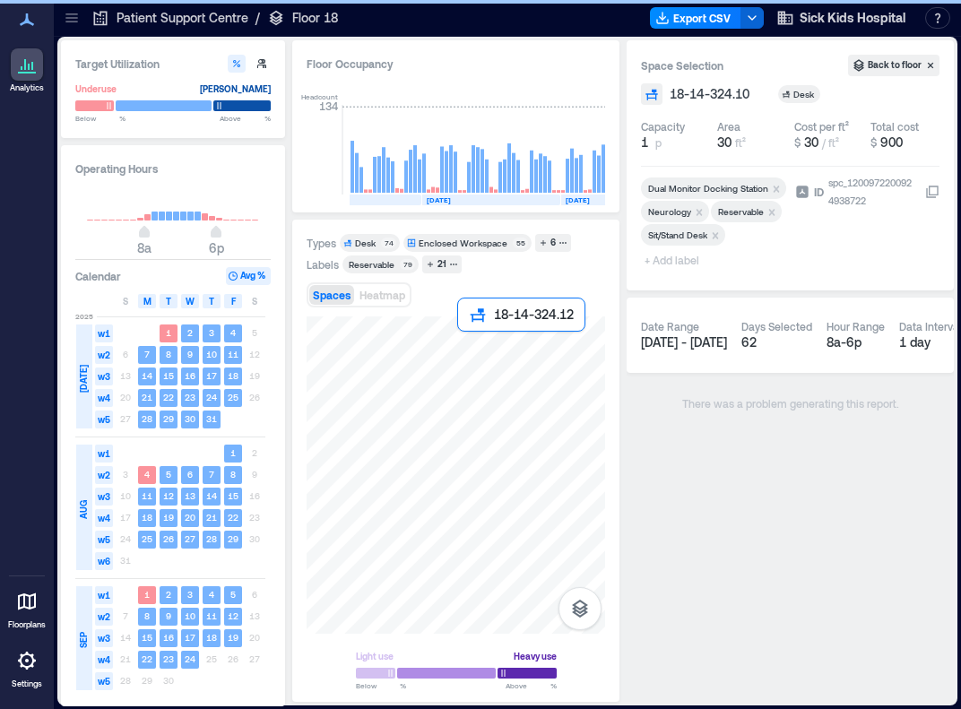
click at [473, 347] on div at bounding box center [456, 475] width 299 height 317
click at [450, 347] on div at bounding box center [456, 475] width 299 height 317
